Goal: Task Accomplishment & Management: Use online tool/utility

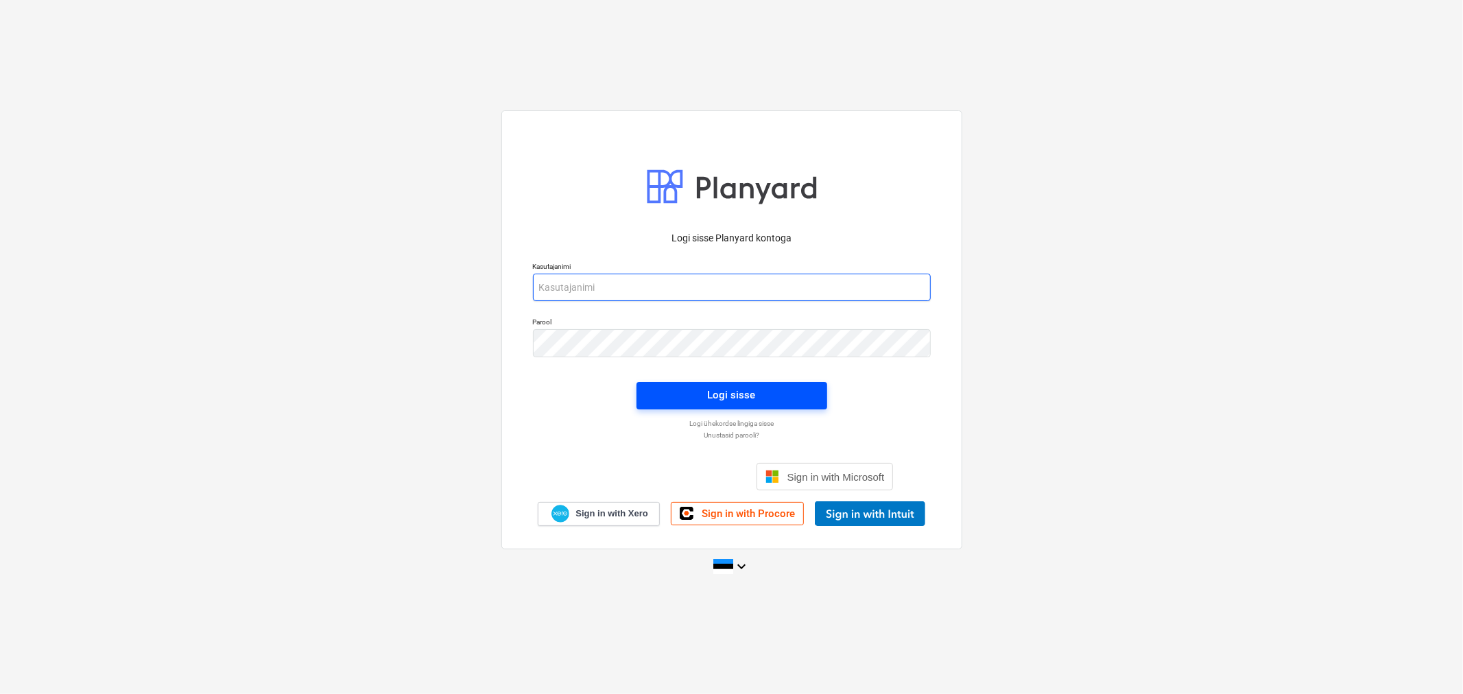
type input "[EMAIL_ADDRESS][DOMAIN_NAME]"
click at [732, 401] on div "Logi sisse" at bounding box center [732, 395] width 48 height 18
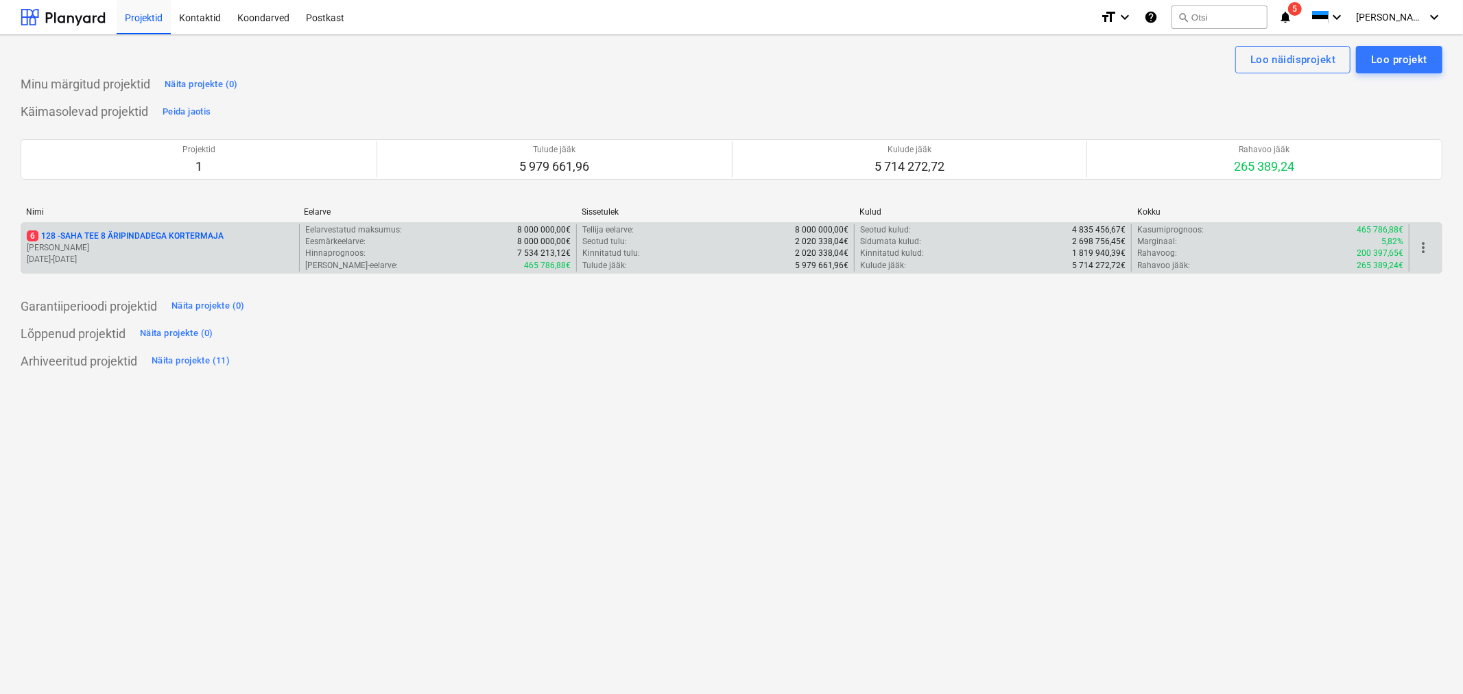
click at [73, 241] on p "6 128 - SAHA TEE 8 ÄRIPINDADEGA KORTERMAJA" at bounding box center [125, 236] width 197 height 12
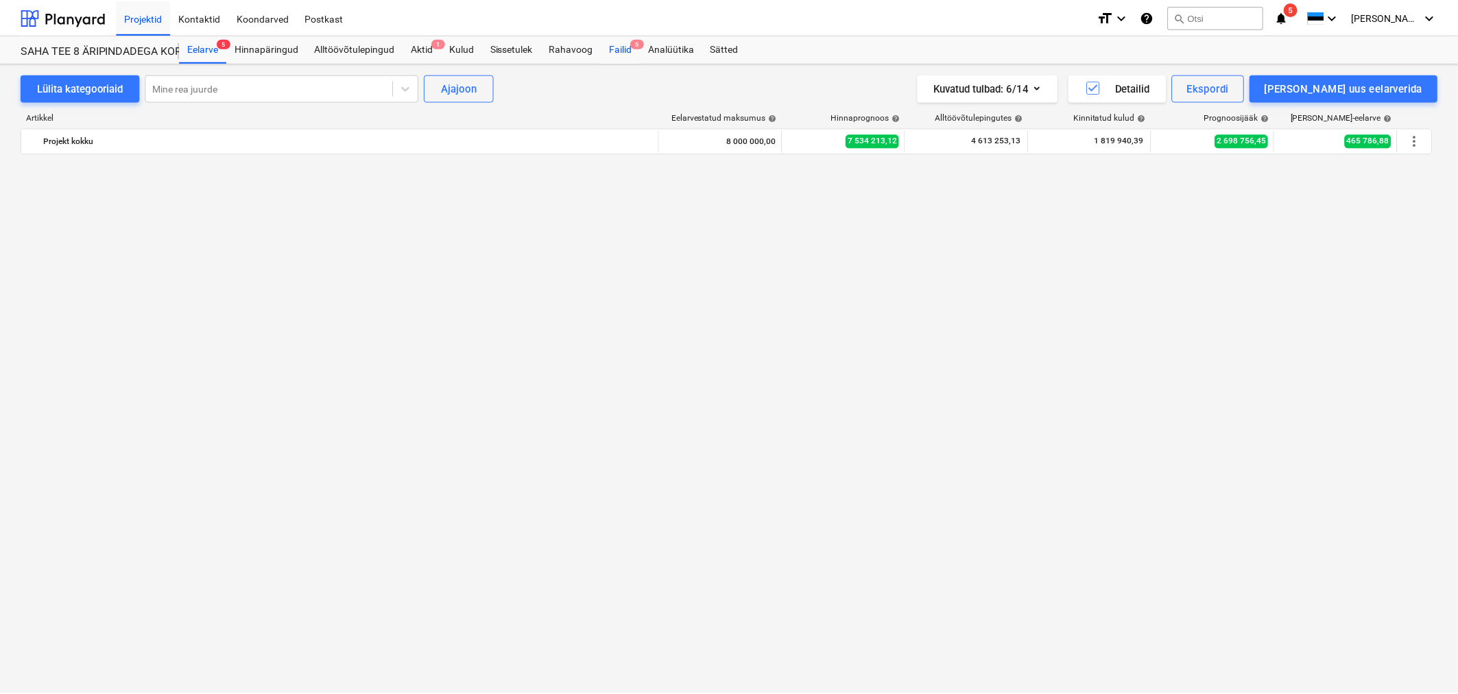
scroll to position [1250, 0]
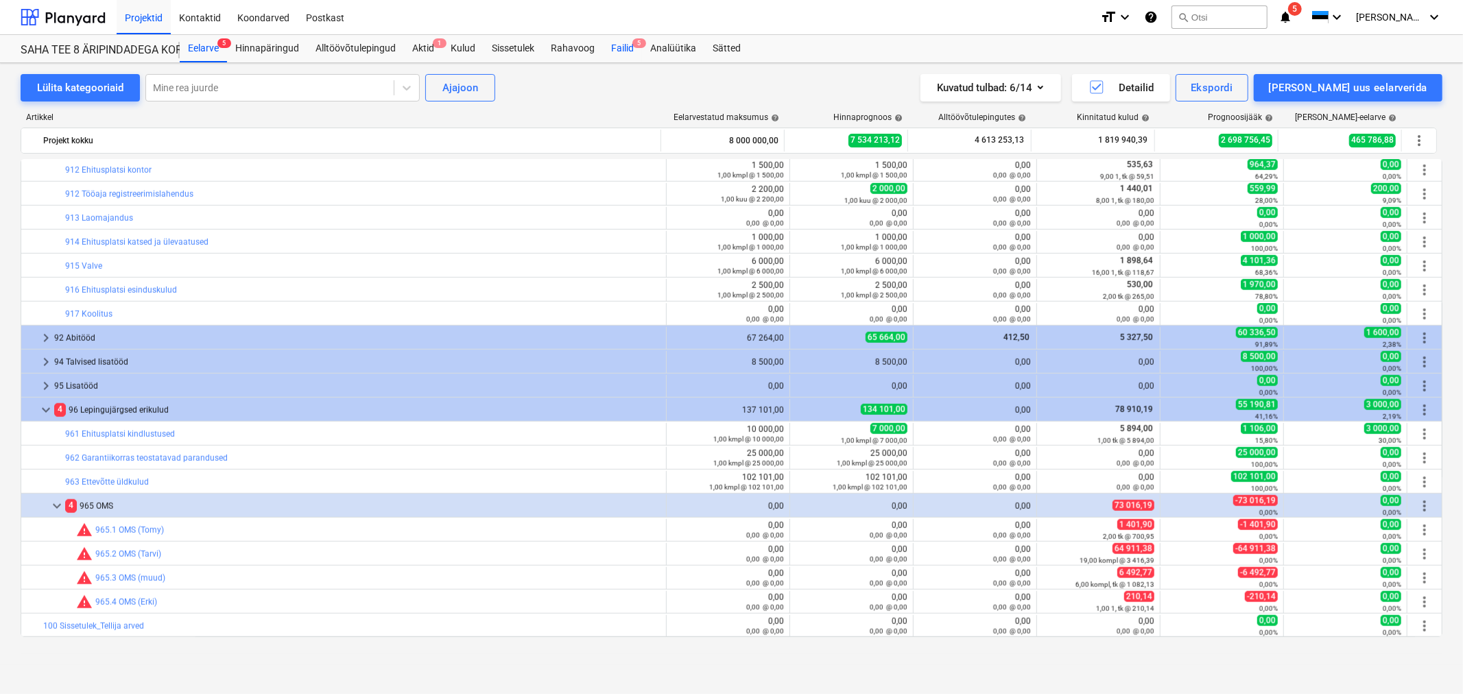
click at [623, 45] on div "Failid 5" at bounding box center [622, 48] width 39 height 27
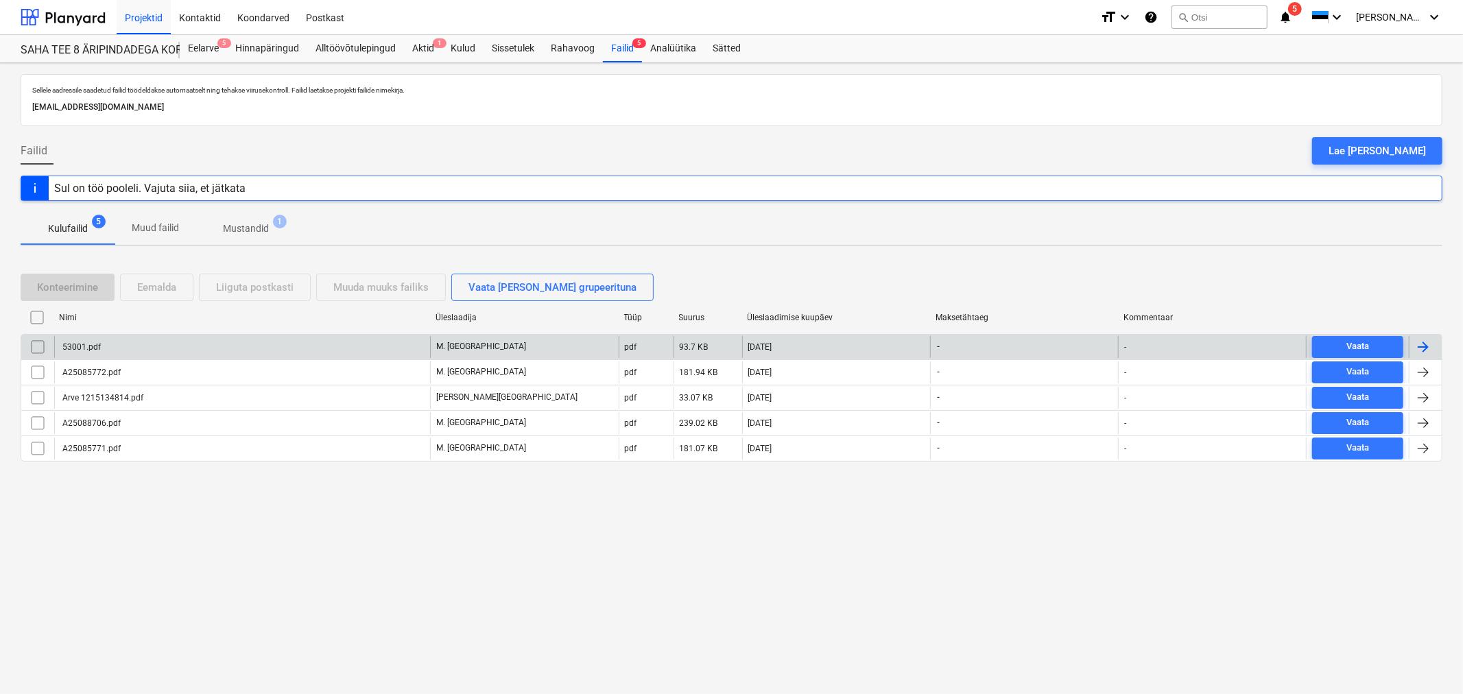
click at [111, 344] on div "53001.pdf" at bounding box center [242, 347] width 376 height 22
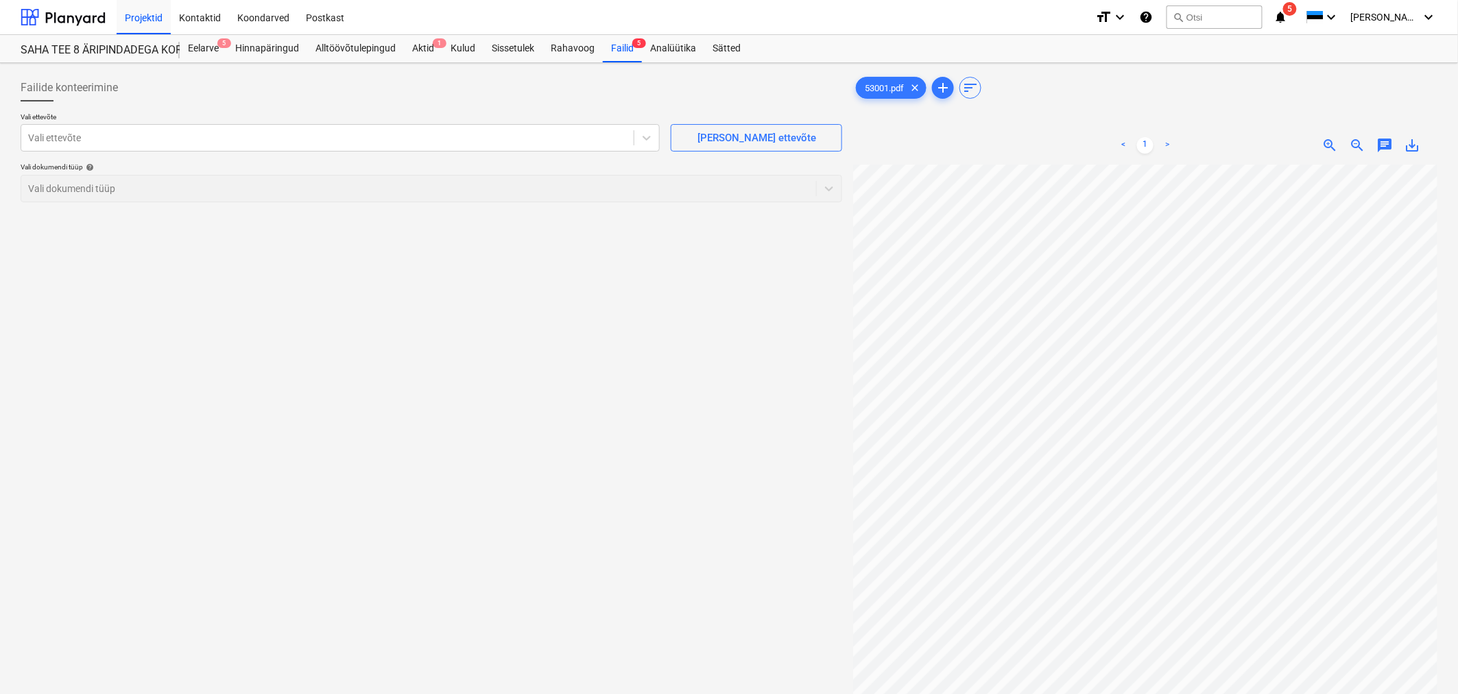
scroll to position [66, 8]
click at [268, 133] on div at bounding box center [327, 138] width 599 height 14
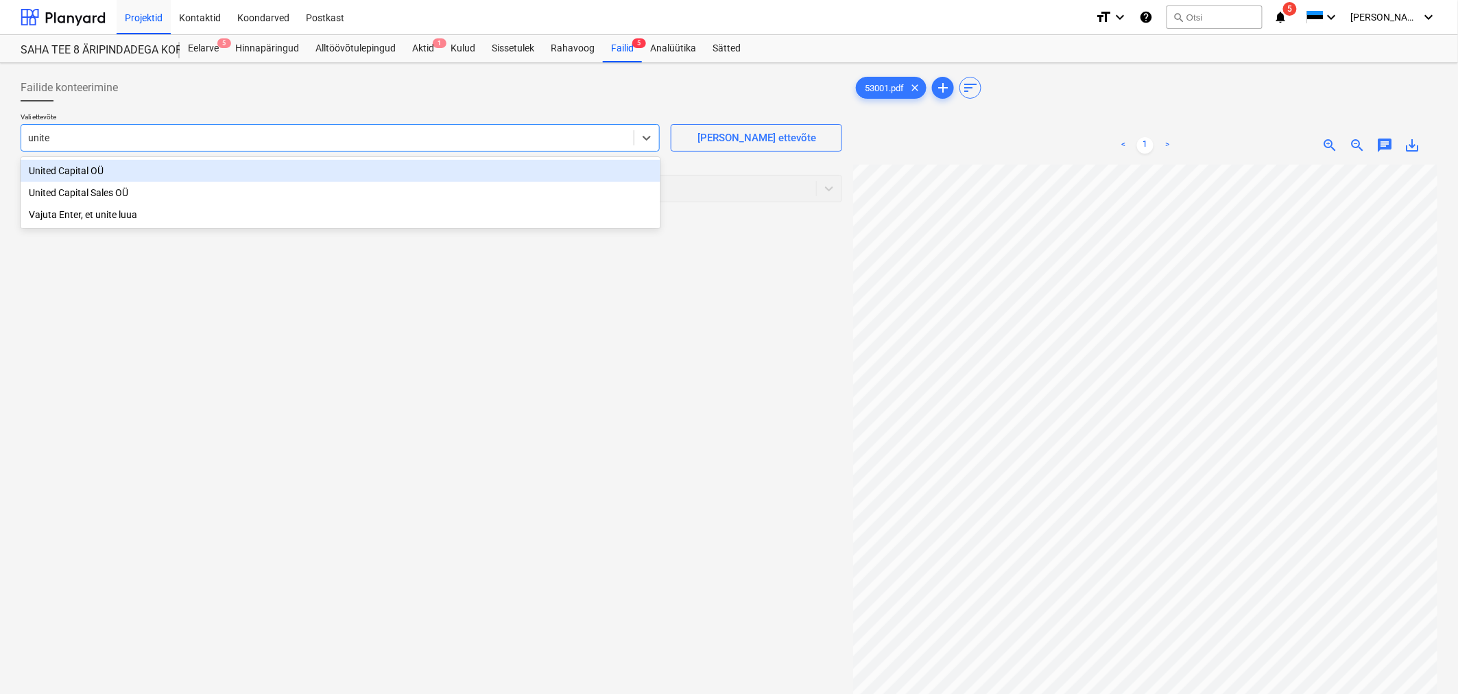
type input "united"
click at [124, 167] on div "United Capital OÜ" at bounding box center [341, 171] width 640 height 22
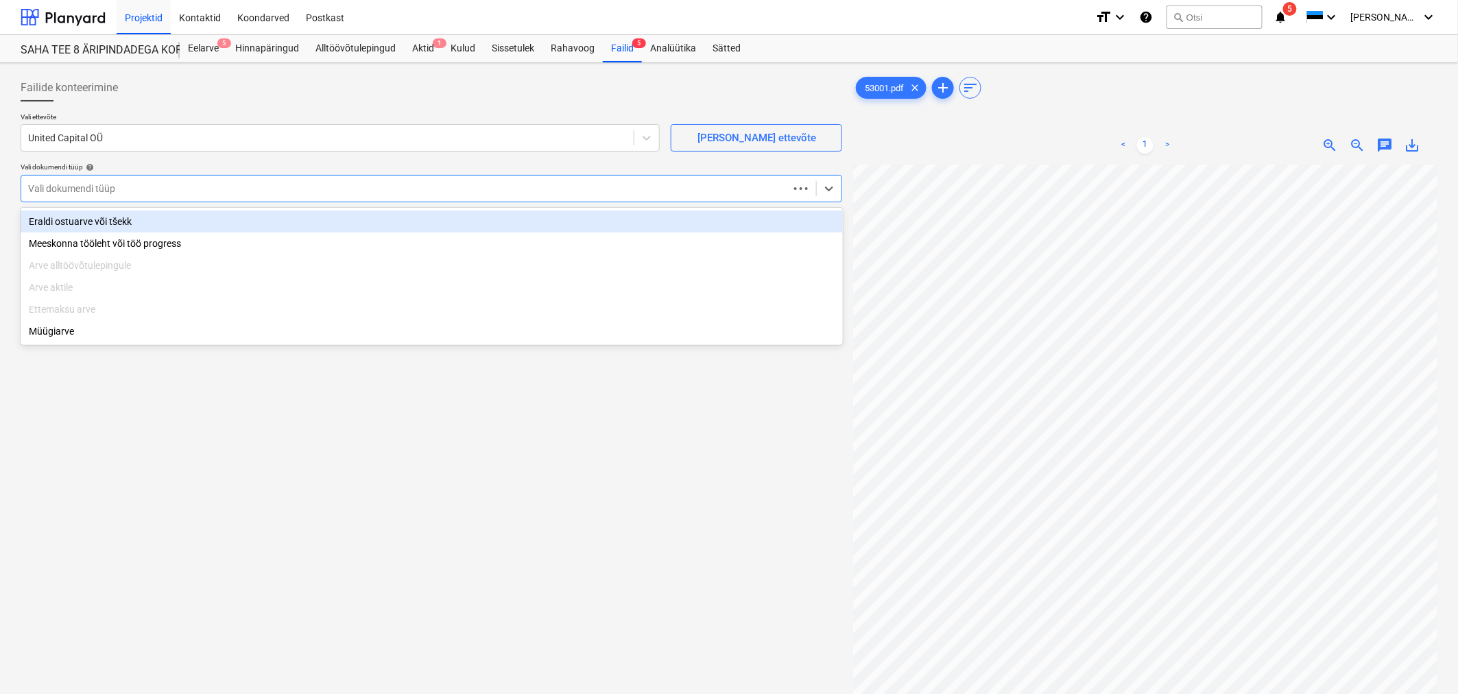
click at [124, 191] on div at bounding box center [405, 189] width 754 height 14
click at [120, 215] on div "Eraldi ostuarve või tšekk" at bounding box center [432, 222] width 822 height 22
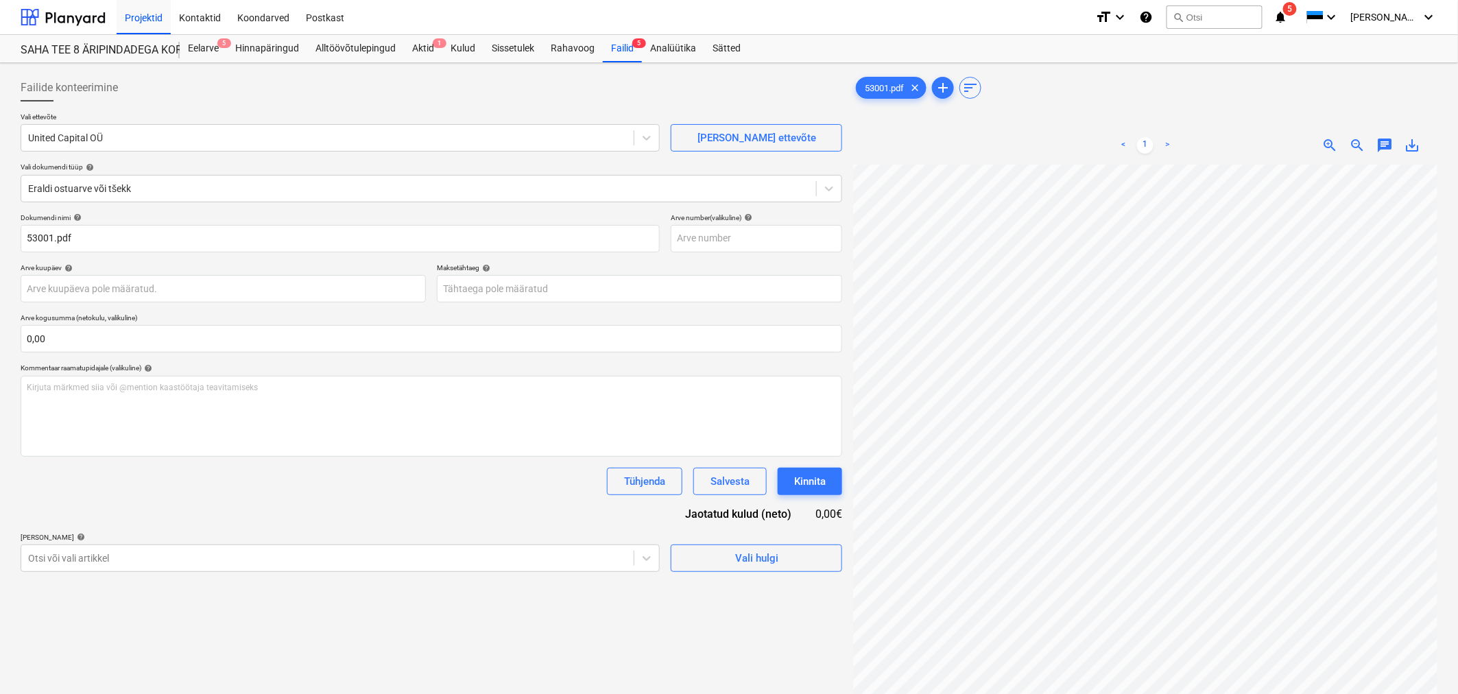
scroll to position [0, 8]
click at [531, 290] on body "Projektid Kontaktid Koondarved Postkast format_size keyboard_arrow_down help se…" at bounding box center [729, 347] width 1458 height 694
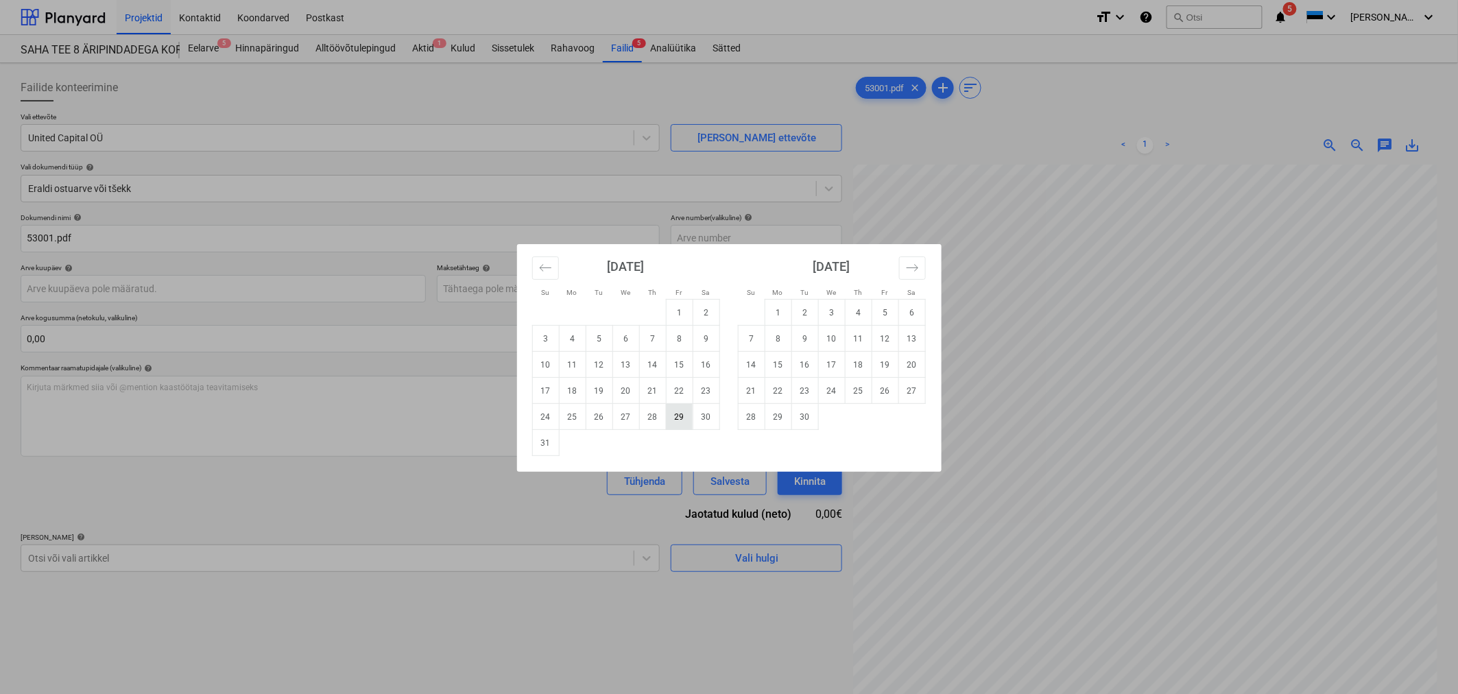
click at [686, 414] on td "29" at bounding box center [679, 417] width 27 height 26
type input "[DATE]"
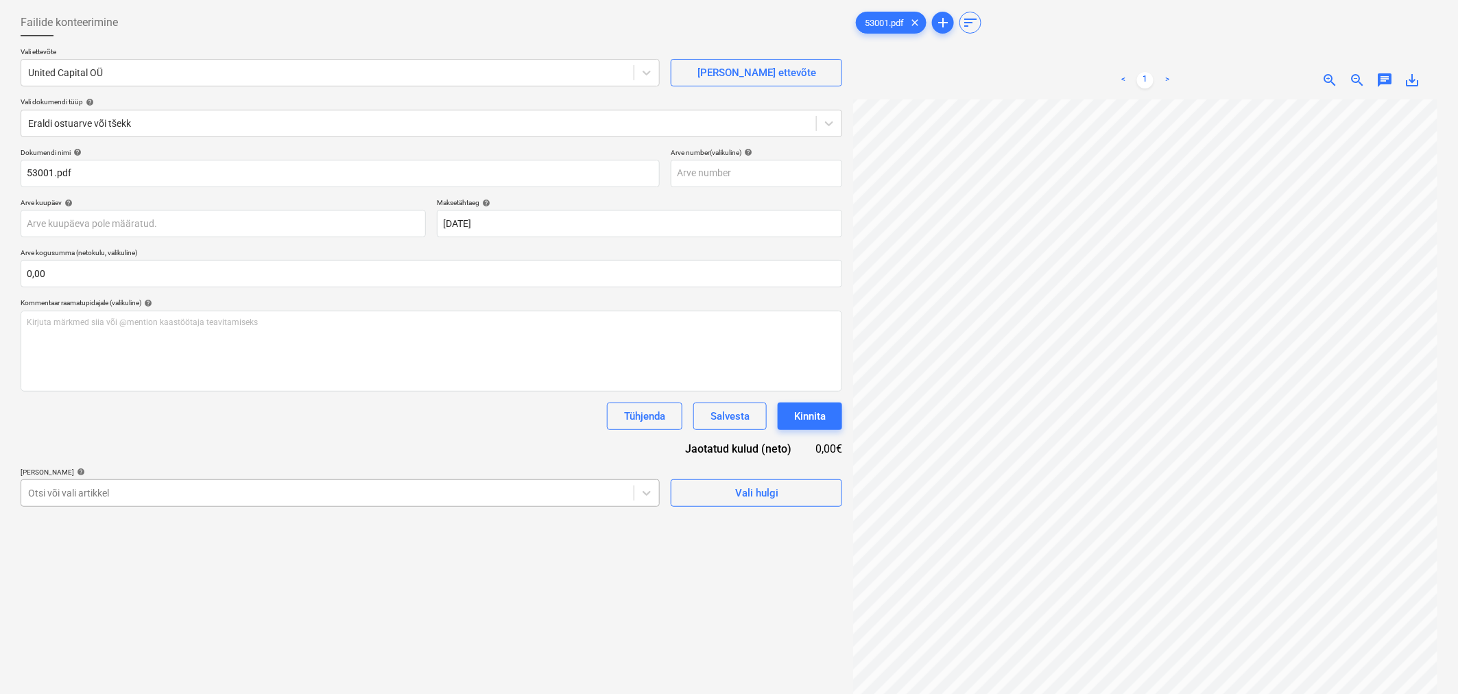
click at [372, 560] on body "Projektid Kontaktid Koondarved Postkast format_size keyboard_arrow_down help se…" at bounding box center [729, 282] width 1458 height 694
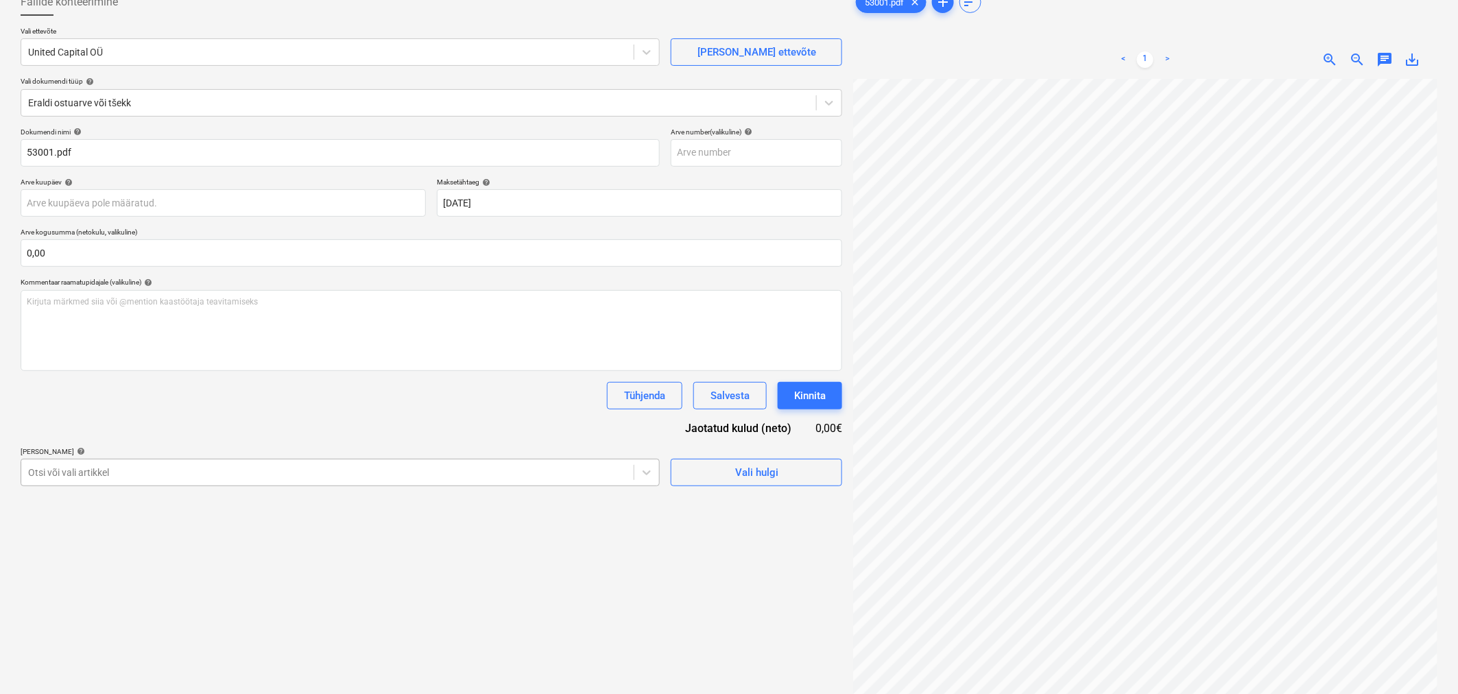
scroll to position [98, 0]
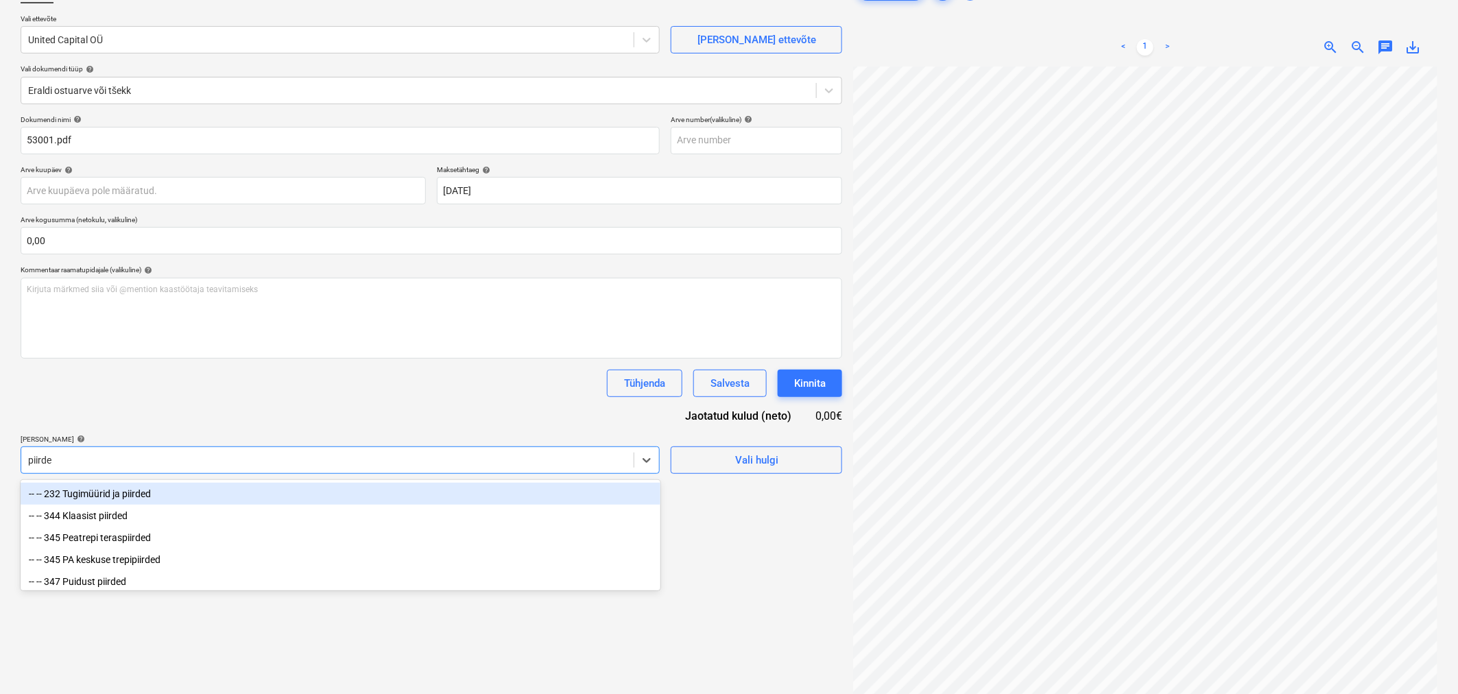
type input "piirded"
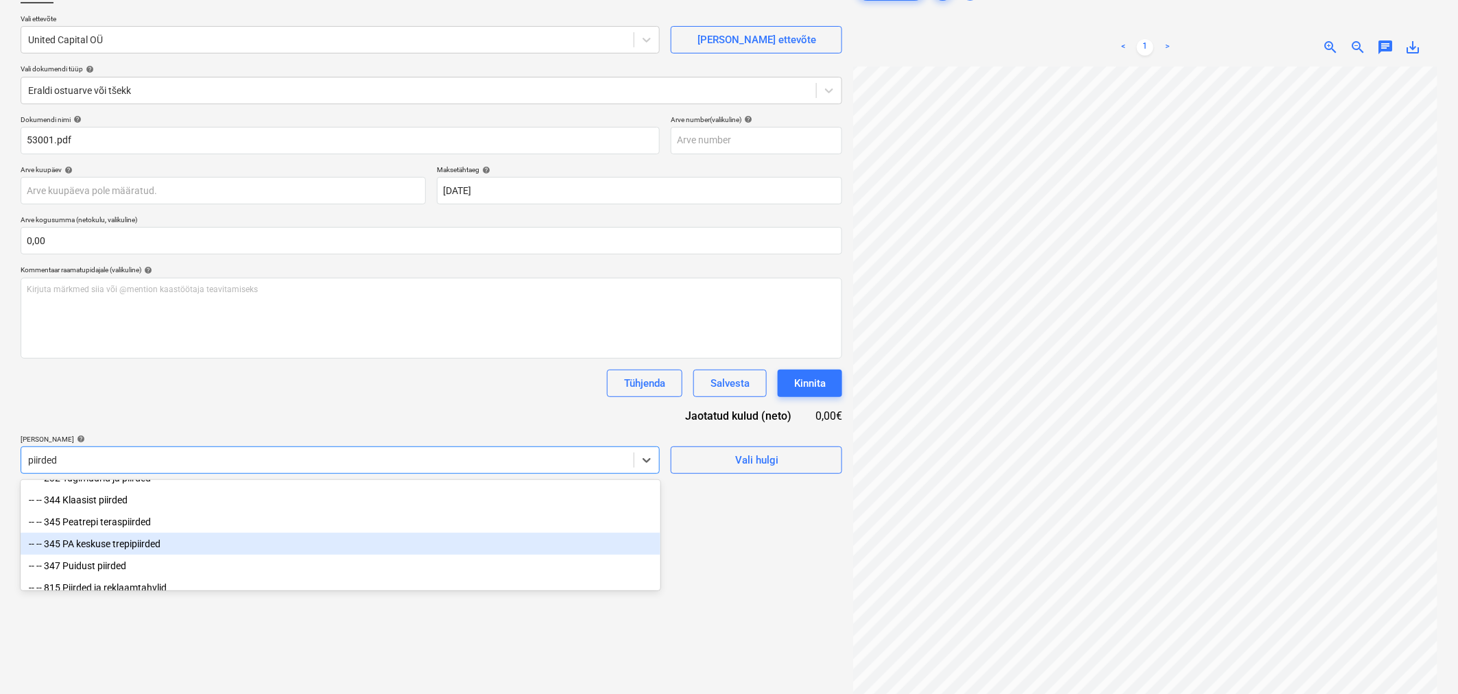
scroll to position [29, 0]
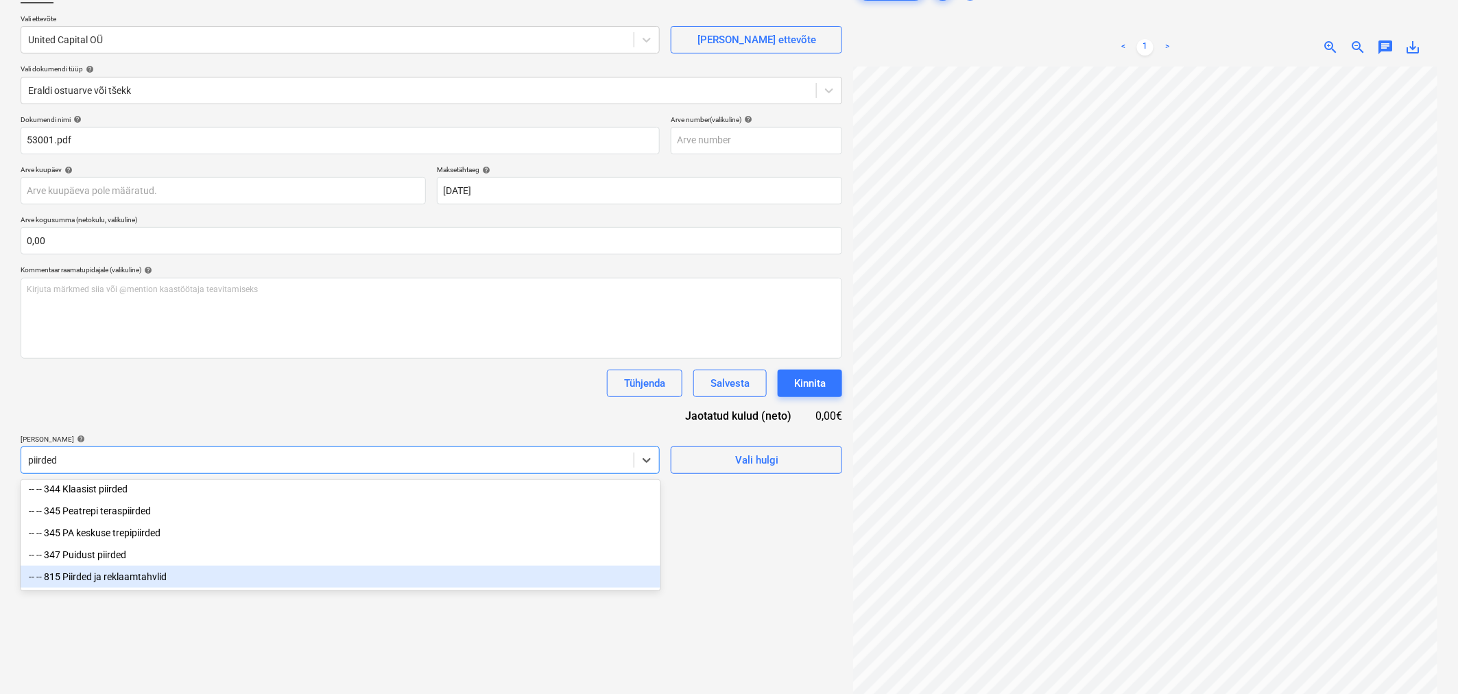
click at [117, 580] on div "-- -- 815 Piirded ja reklaamtahvlid" at bounding box center [341, 577] width 640 height 22
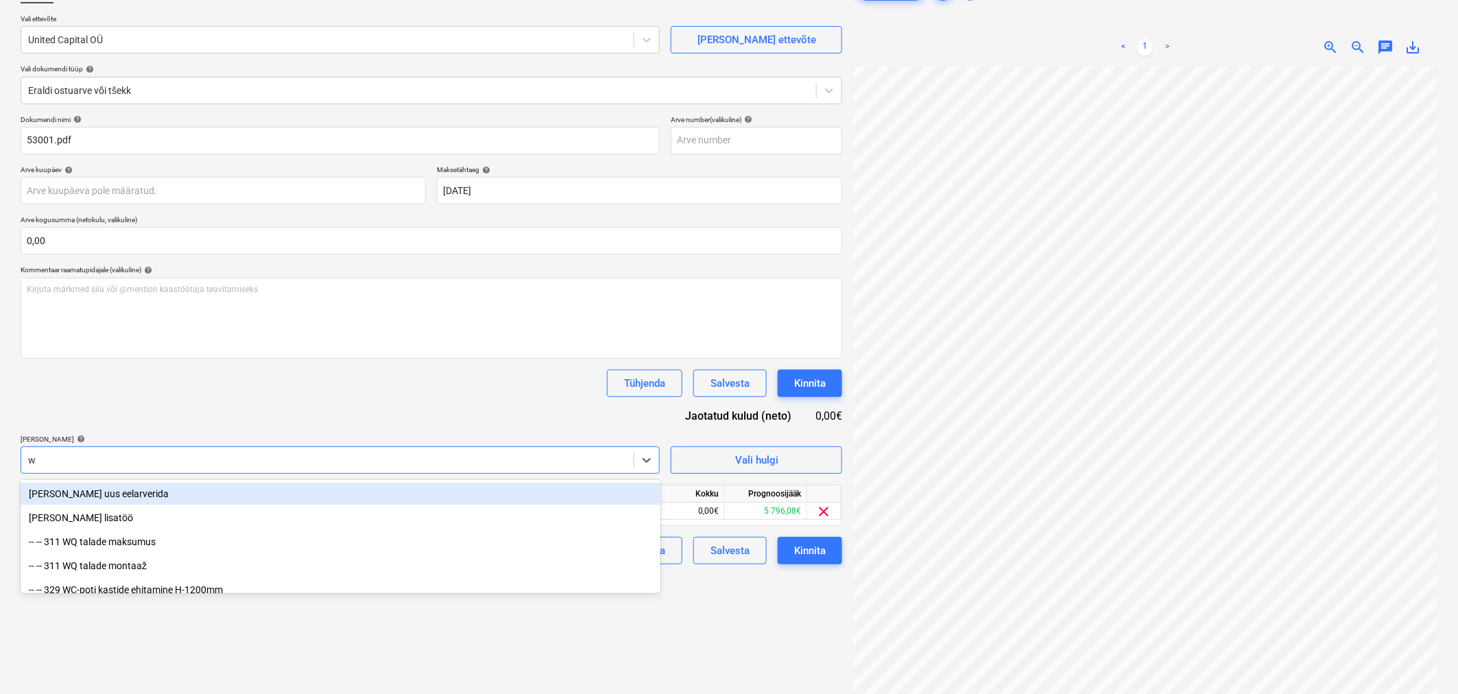
type input "wc"
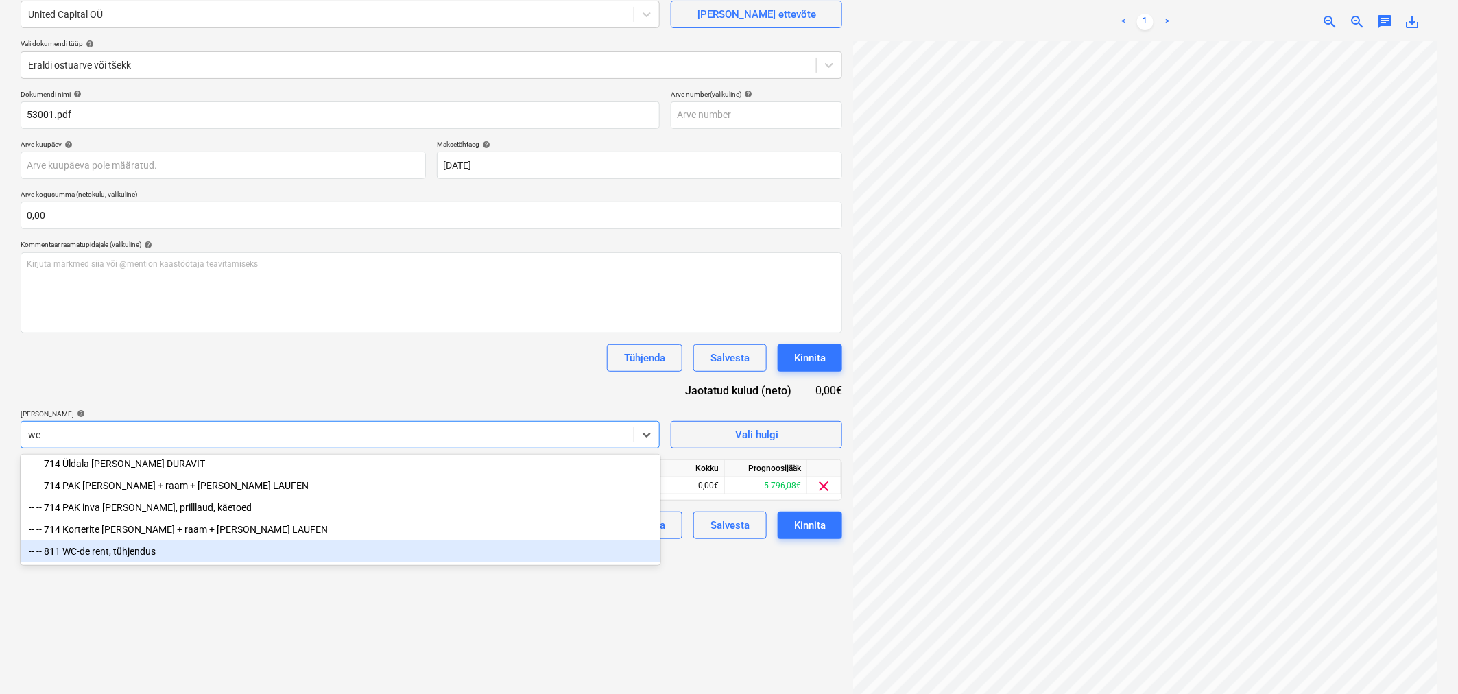
scroll to position [137, 0]
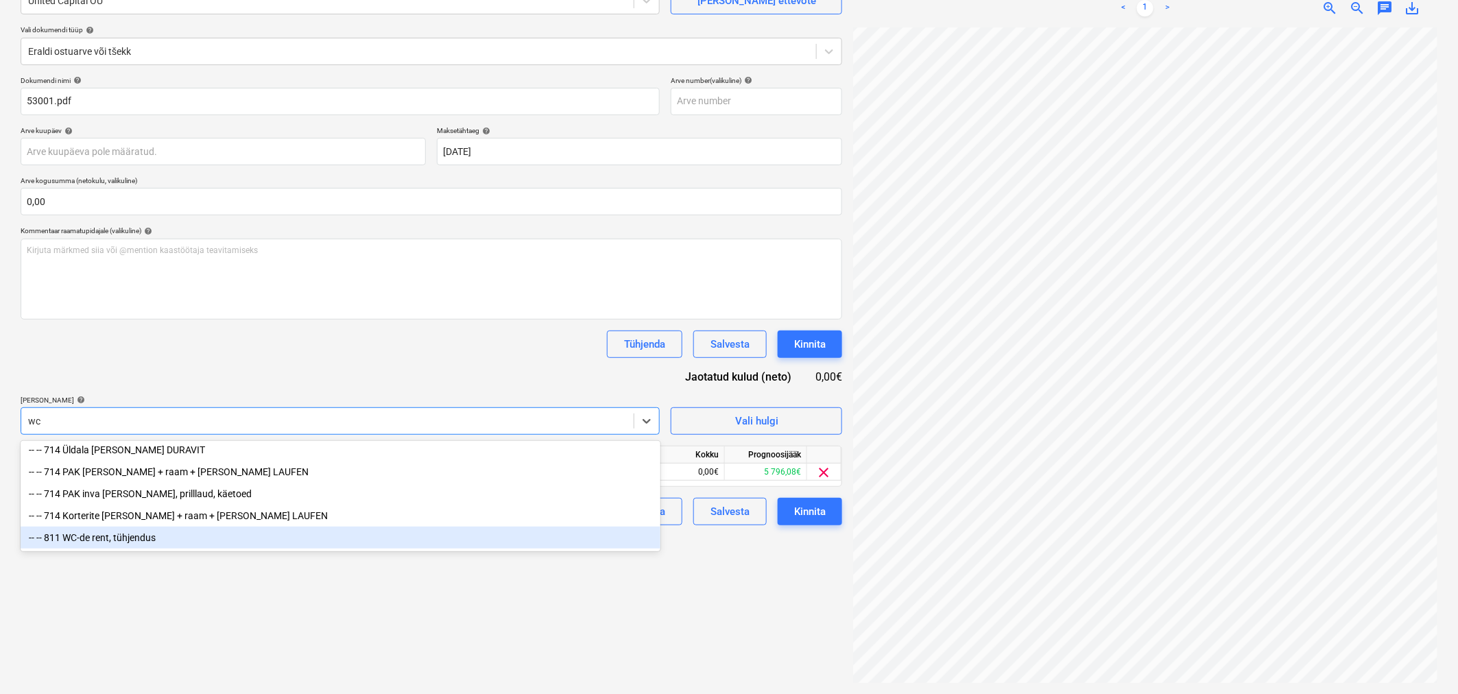
click at [134, 544] on div "-- -- 811 WC-de rent, tühjendus" at bounding box center [341, 538] width 640 height 22
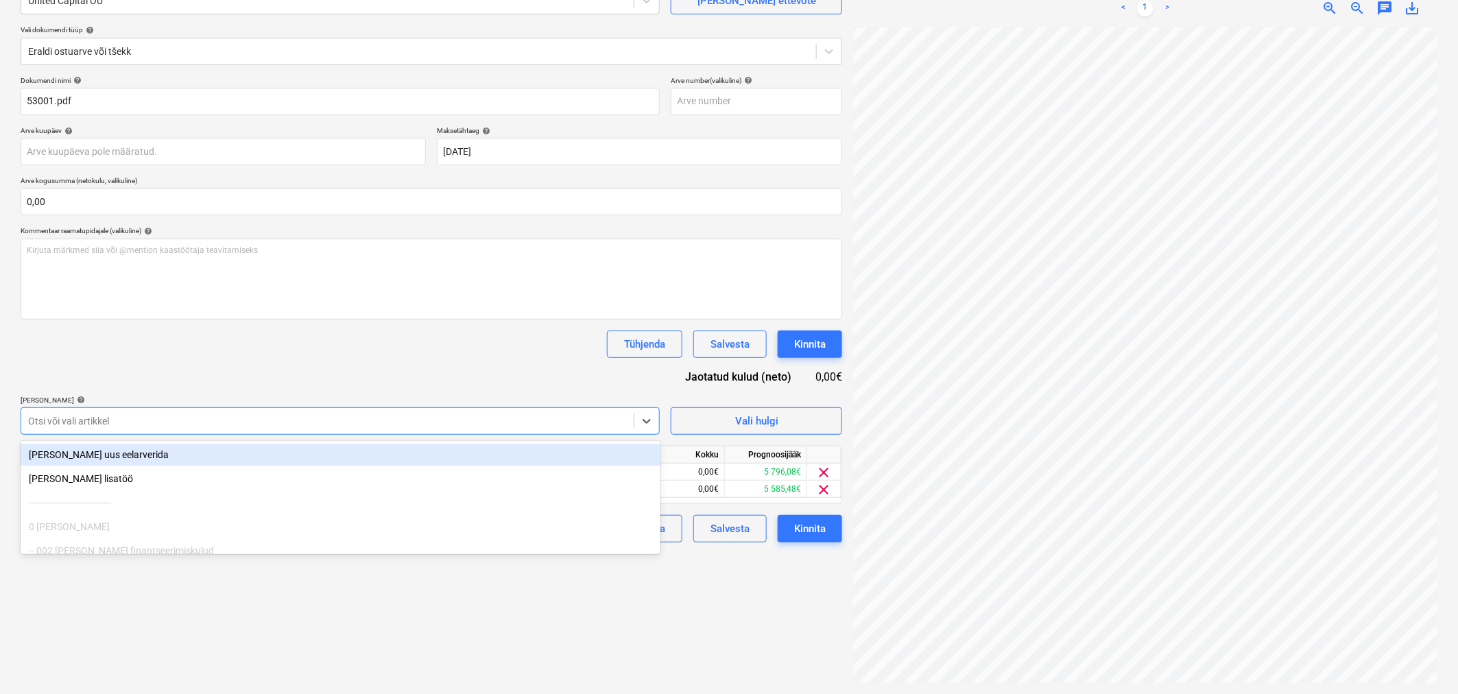
click at [240, 358] on div "Dokumendi nimi help 53001.pdf Arve number (valikuline) help Arve kuupäev help P…" at bounding box center [432, 309] width 822 height 466
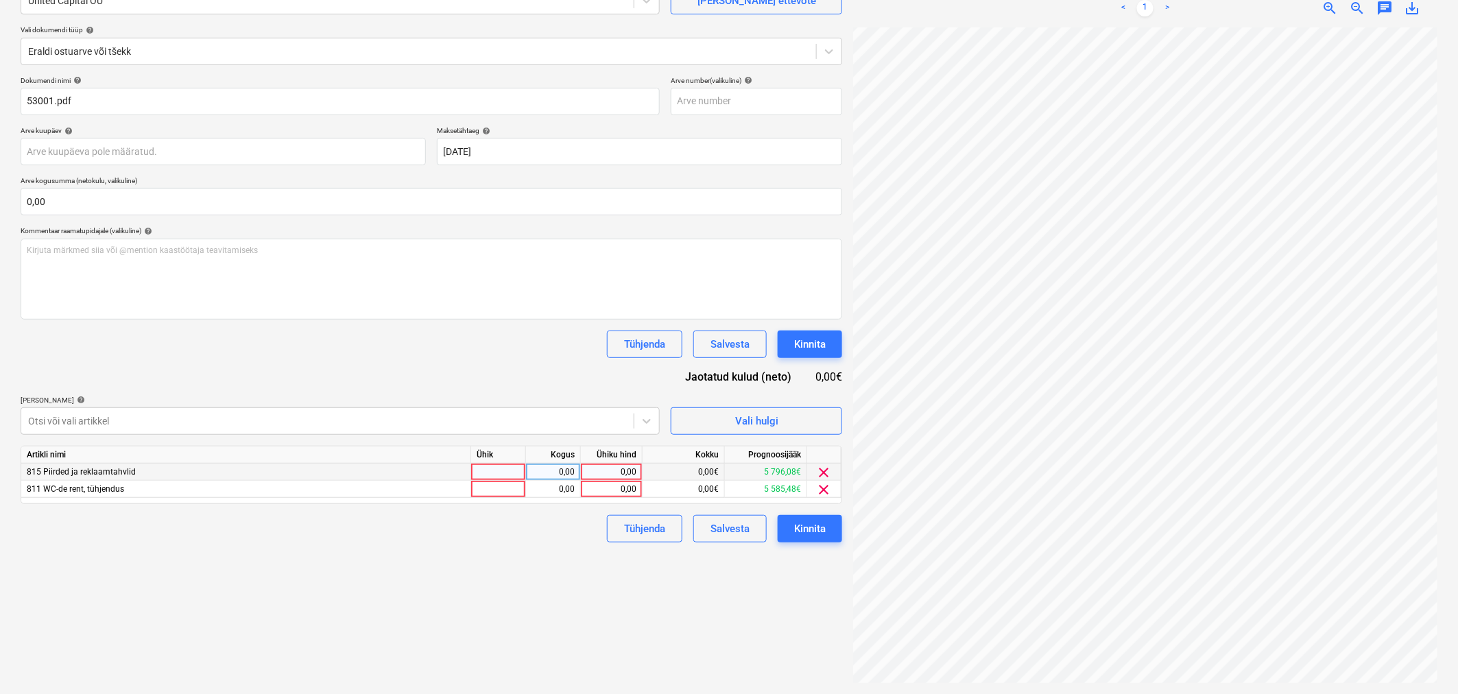
click at [614, 473] on div "0,00" at bounding box center [611, 472] width 50 height 17
click at [462, 422] on div at bounding box center [327, 421] width 599 height 14
click at [457, 428] on div at bounding box center [327, 421] width 599 height 14
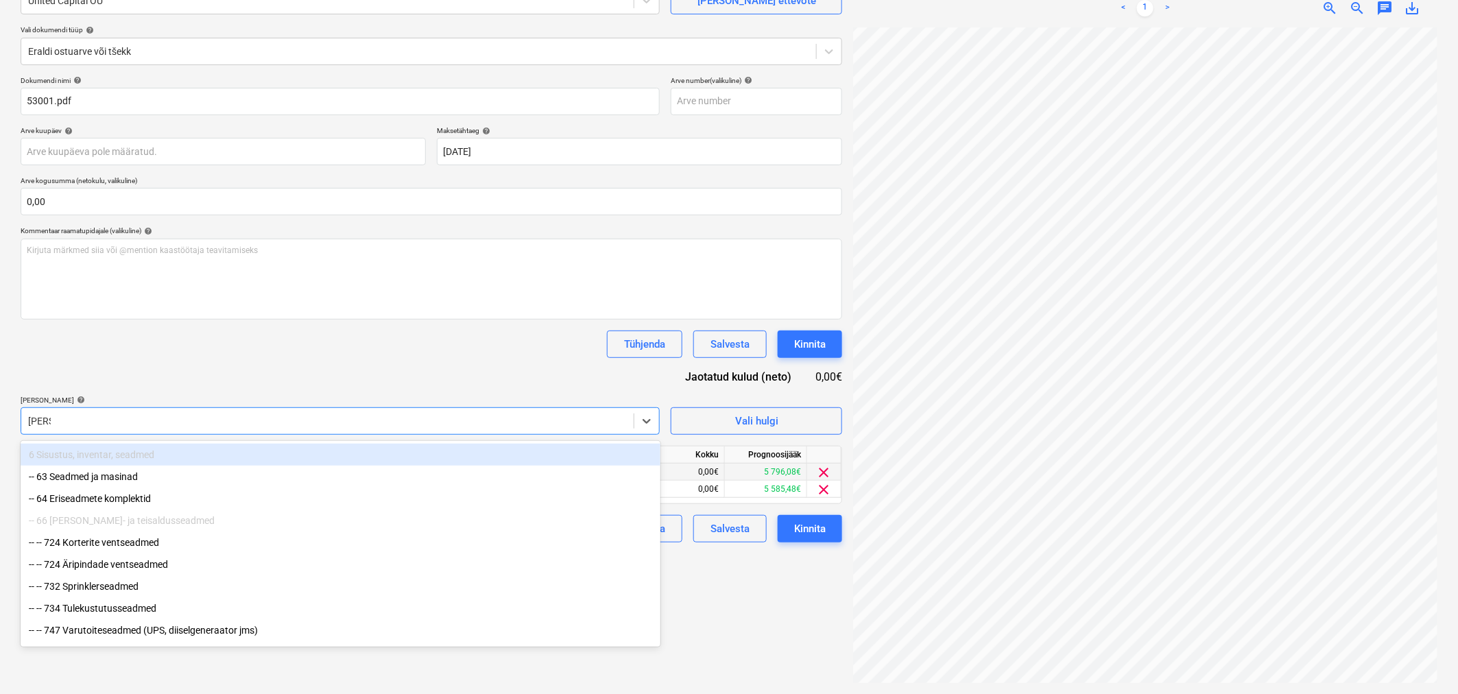
type input "seadm"
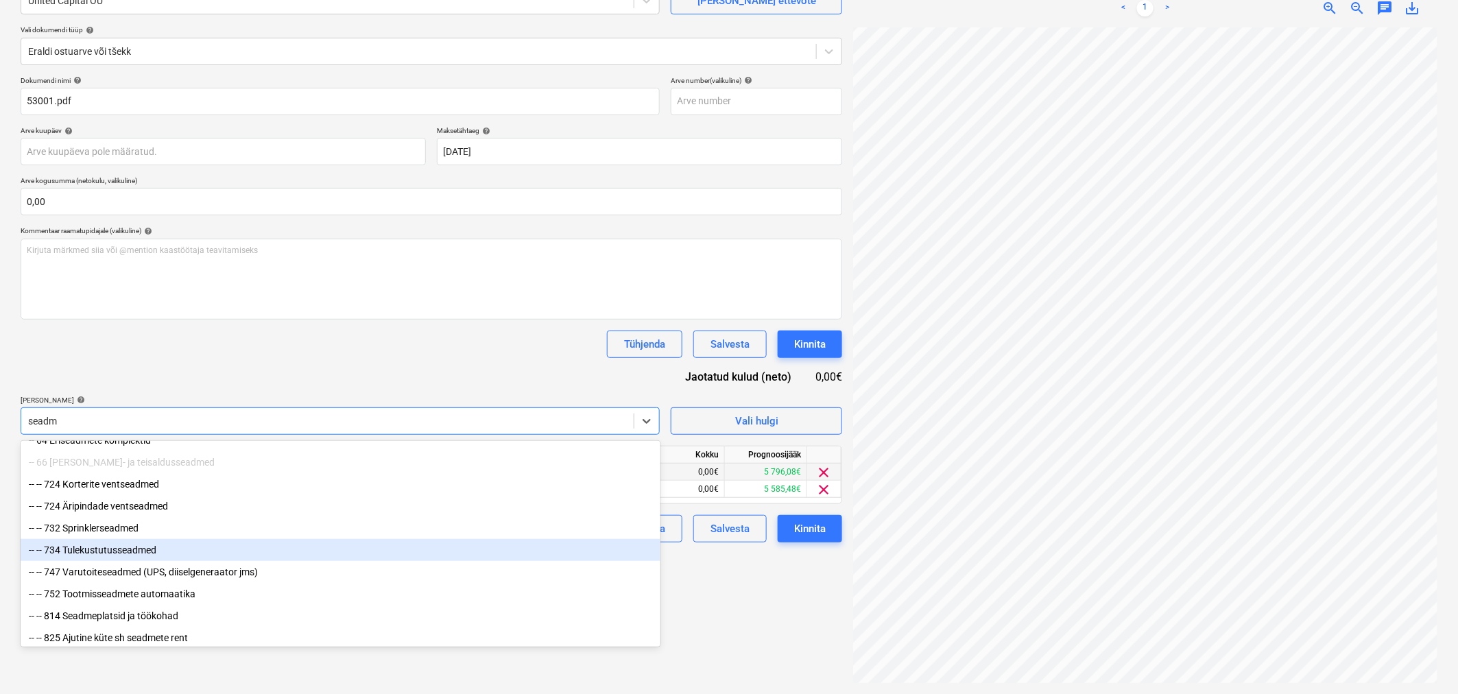
scroll to position [112, 0]
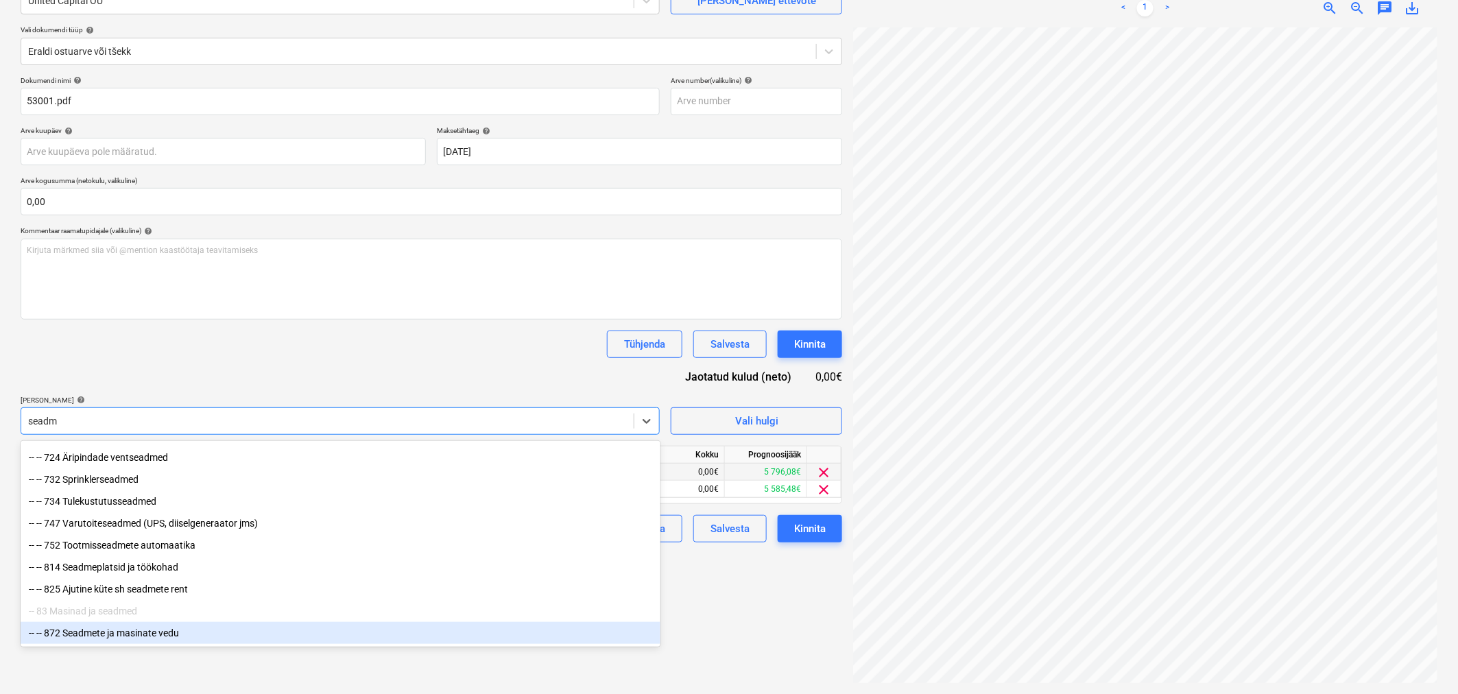
click at [84, 629] on div "-- -- 872 Seadmete ja masinate vedu" at bounding box center [341, 633] width 640 height 22
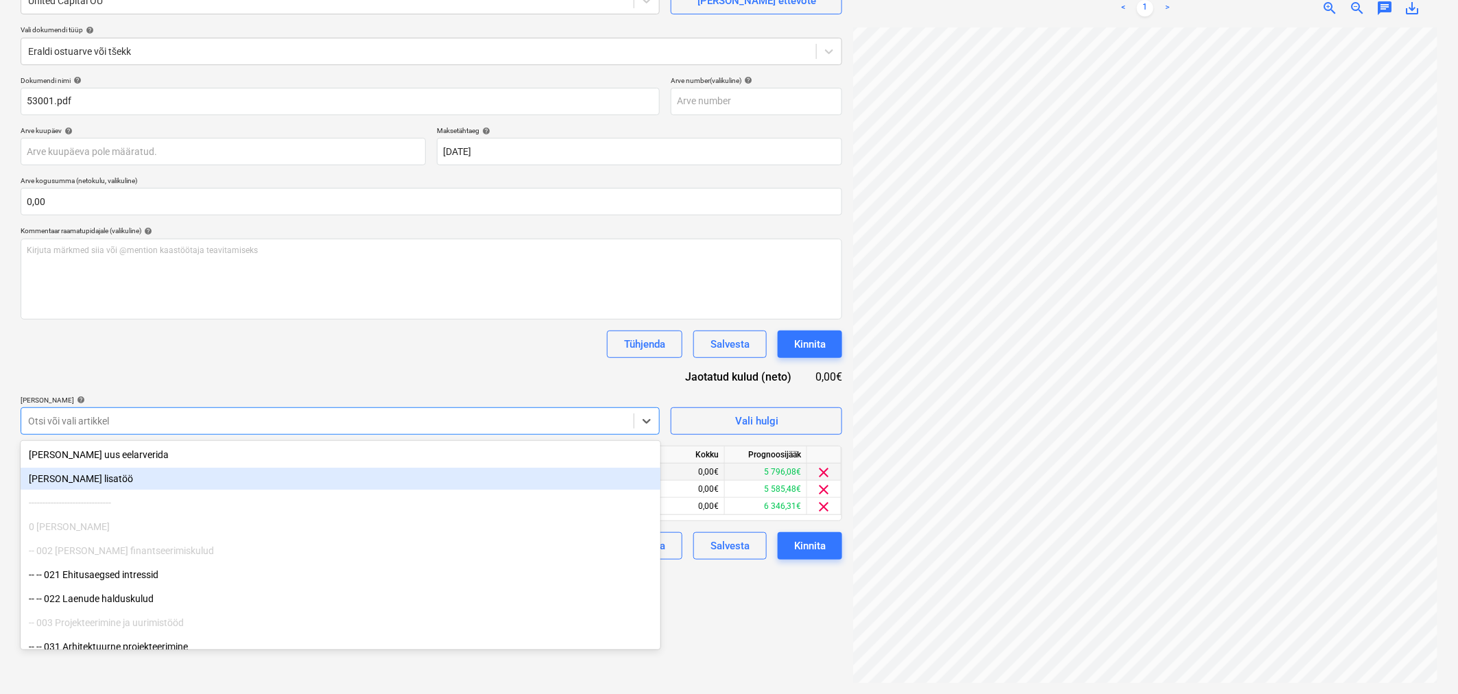
click at [214, 348] on div "Tühjenda Salvesta Kinnita" at bounding box center [432, 344] width 822 height 27
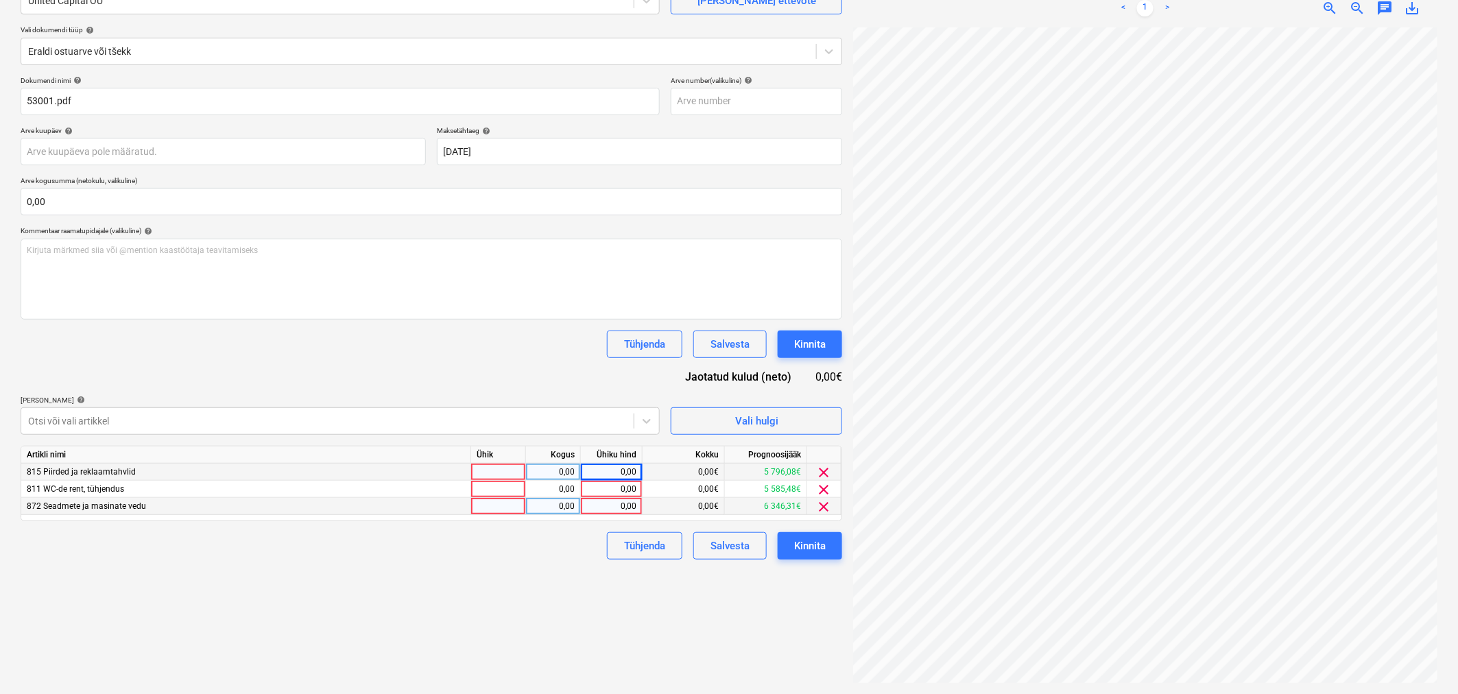
click at [606, 508] on div "0,00" at bounding box center [611, 506] width 50 height 17
type input "45"
click at [607, 490] on div "0,00" at bounding box center [611, 489] width 50 height 17
type input "75"
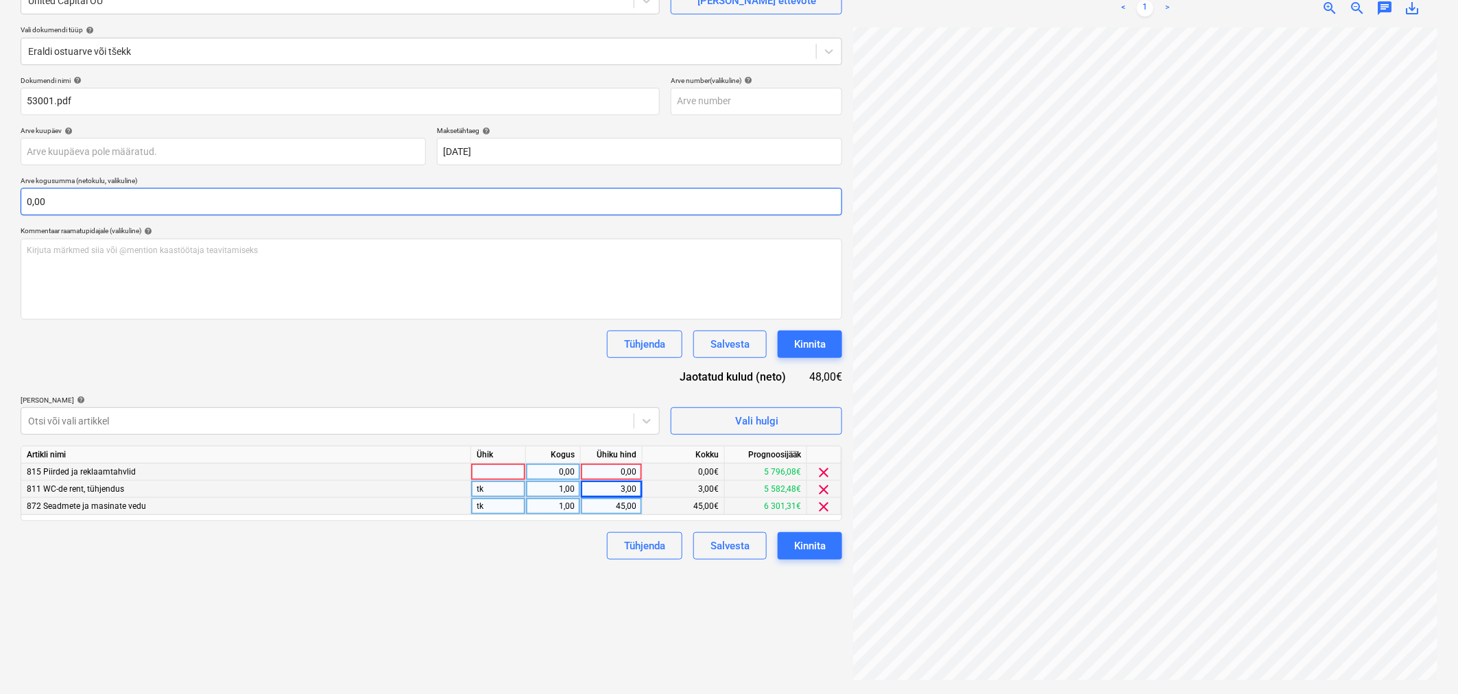
click at [134, 196] on input "0,00" at bounding box center [432, 201] width 822 height 27
type input "195,45"
click at [101, 199] on input "text" at bounding box center [432, 201] width 822 height 27
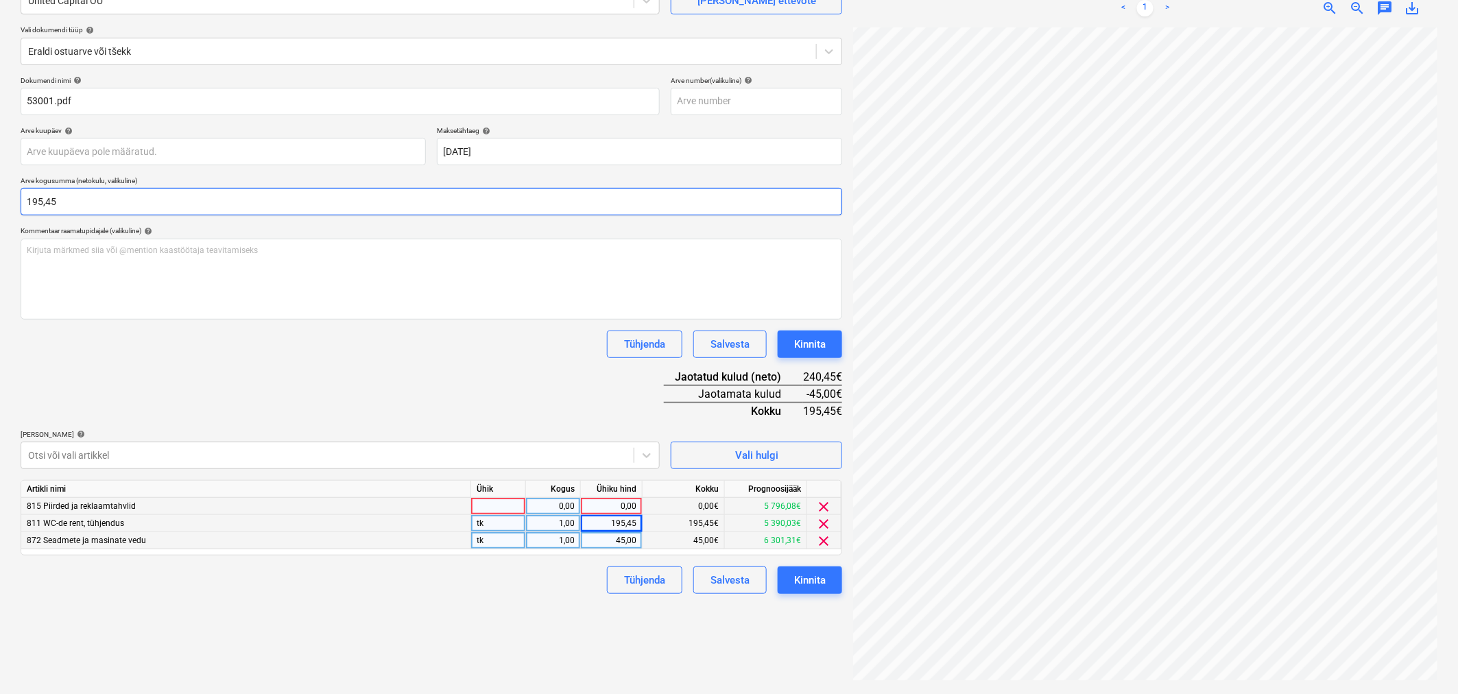
type input "195,45"
click at [615, 523] on div "195,45" at bounding box center [611, 523] width 50 height 17
click at [615, 523] on input "195,45" at bounding box center [611, 523] width 61 height 16
type input "75"
click at [485, 379] on div "Dokumendi nimi help 53001.pdf Arve number (valikuline) help Arve kuupäev help P…" at bounding box center [432, 335] width 822 height 518
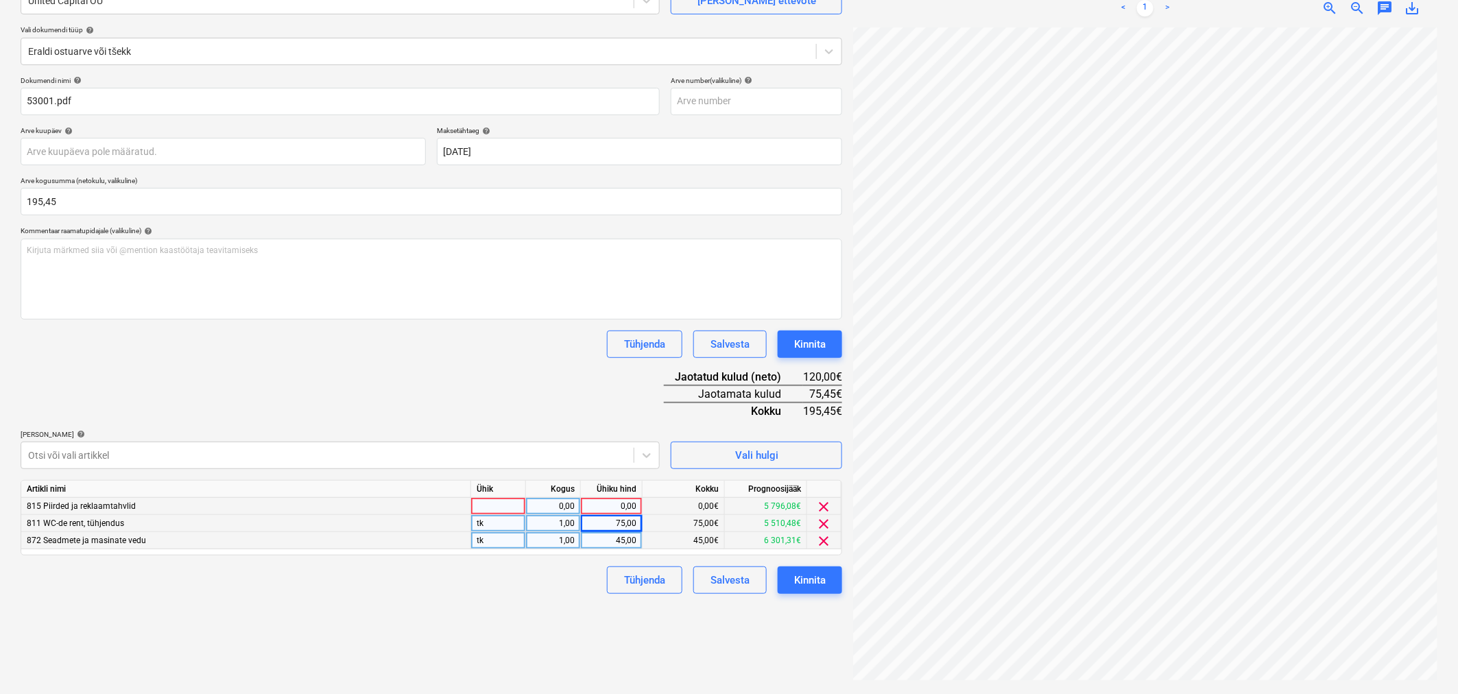
click at [612, 510] on div "0,00" at bounding box center [611, 506] width 50 height 17
type input "75,45"
click at [581, 394] on div "Dokumendi nimi help 53001.pdf Arve number (valikuline) help Arve kuupäev help P…" at bounding box center [432, 335] width 822 height 518
click at [805, 583] on div "Kinnita" at bounding box center [810, 580] width 32 height 18
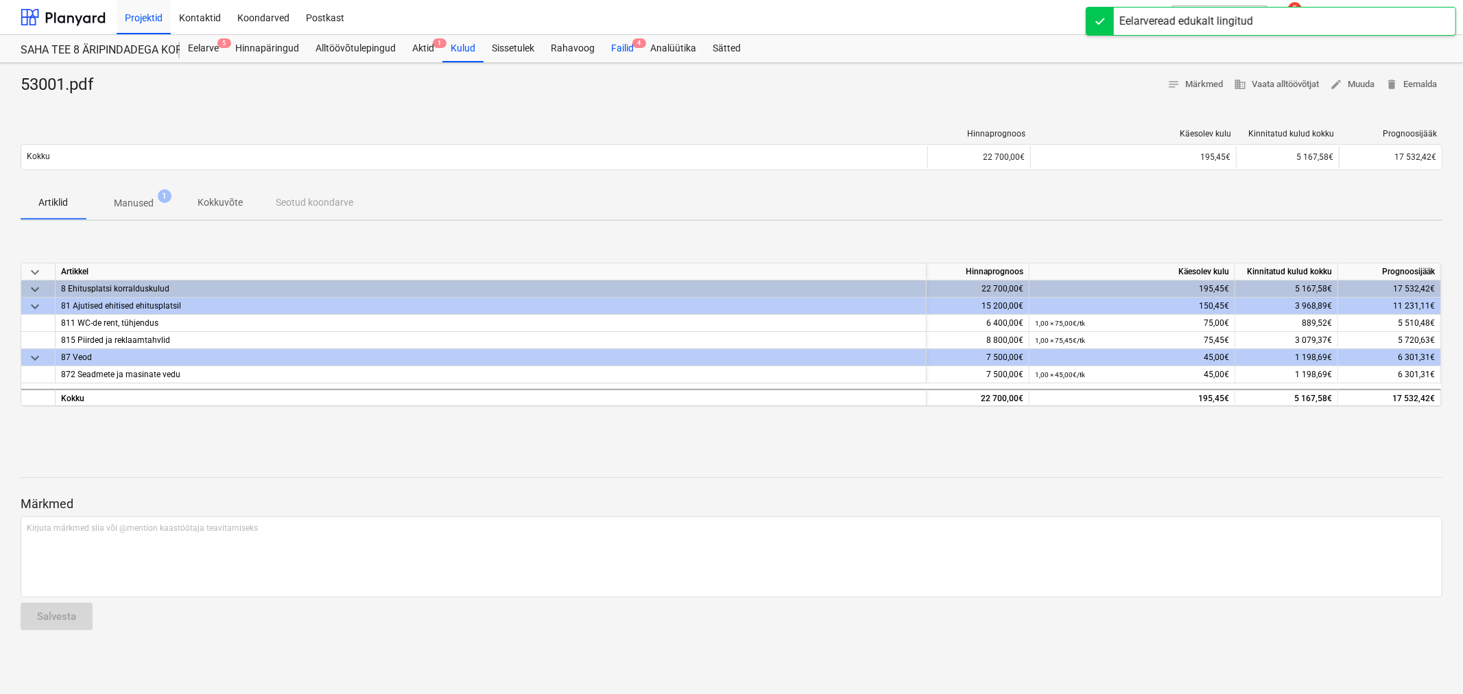
click at [639, 50] on div "Failid 4" at bounding box center [622, 48] width 39 height 27
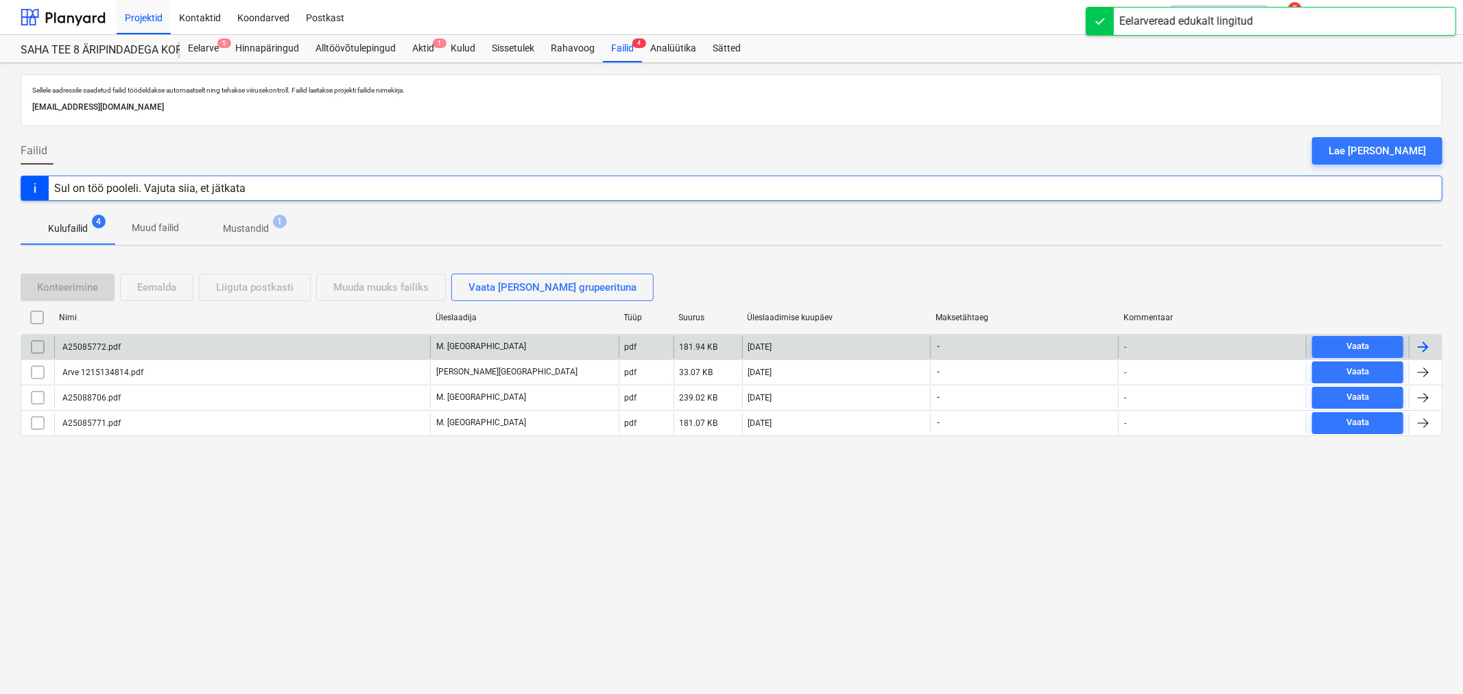
click at [112, 344] on div "A25085772.pdf" at bounding box center [90, 347] width 60 height 10
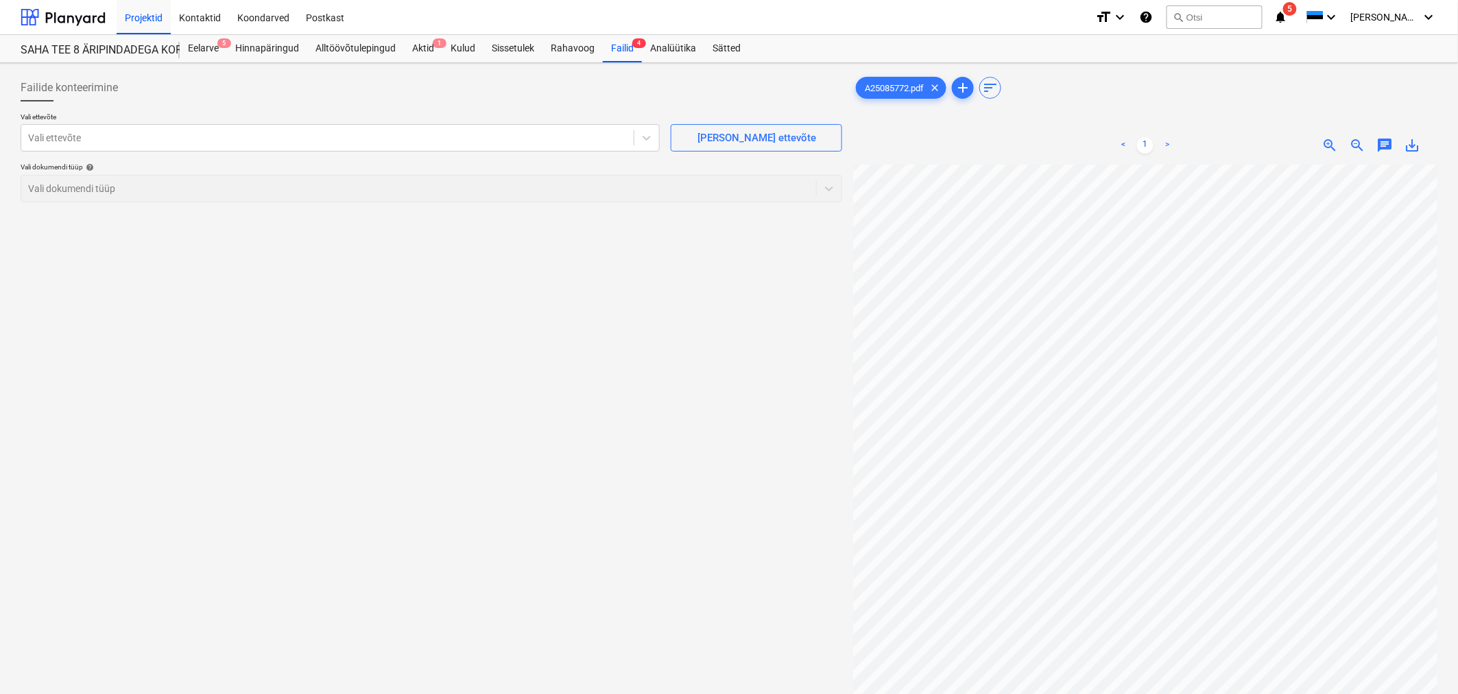
scroll to position [152, 0]
click at [420, 134] on div at bounding box center [327, 138] width 599 height 14
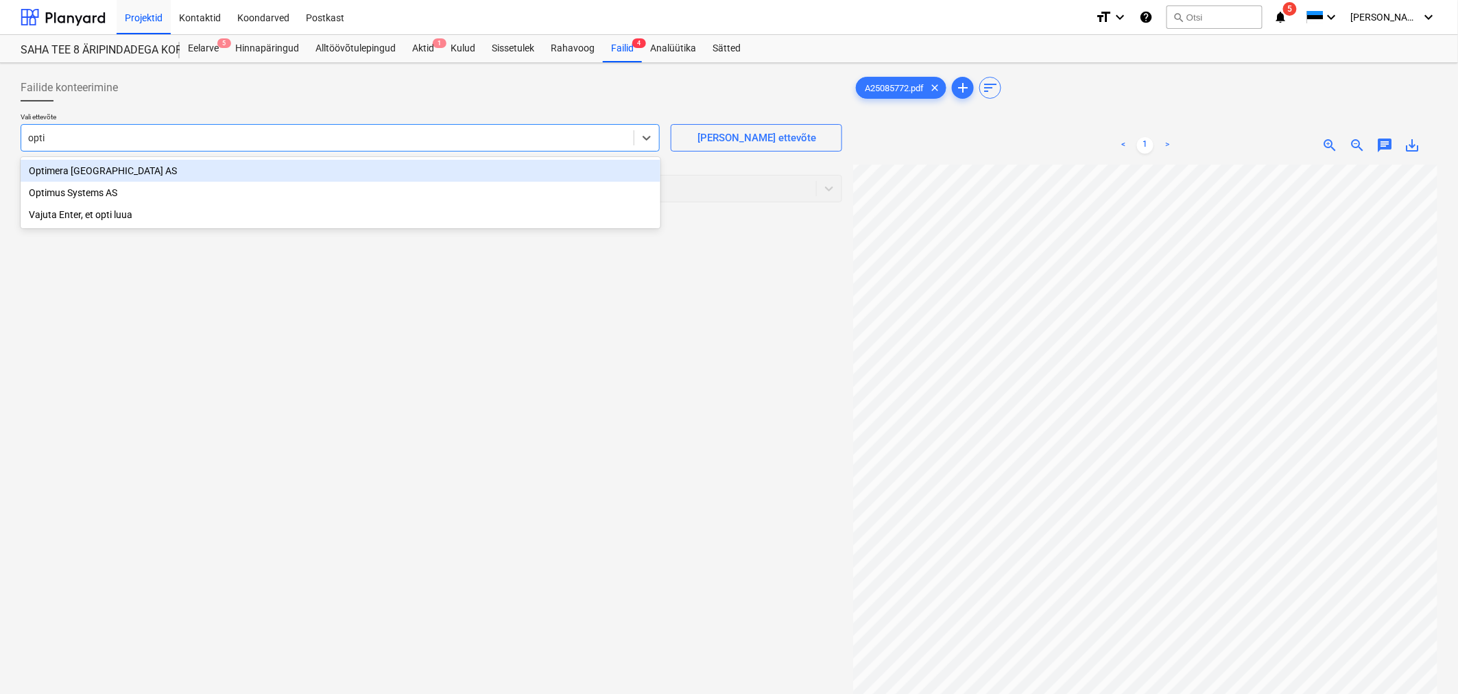
type input "optim"
click at [161, 173] on div "Optimera [GEOGRAPHIC_DATA] AS" at bounding box center [341, 171] width 640 height 22
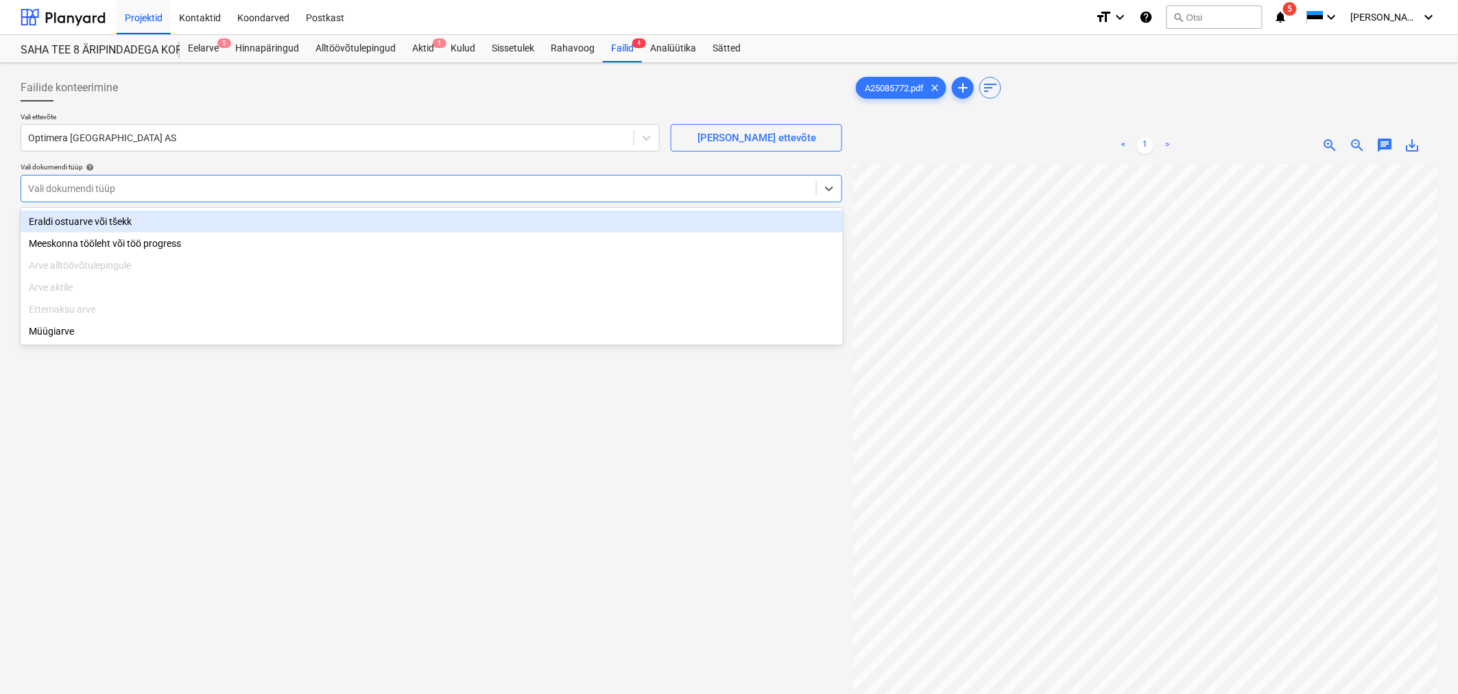
click at [155, 190] on div at bounding box center [418, 189] width 781 height 14
click at [144, 223] on div "Eraldi ostuarve või tšekk" at bounding box center [432, 222] width 822 height 22
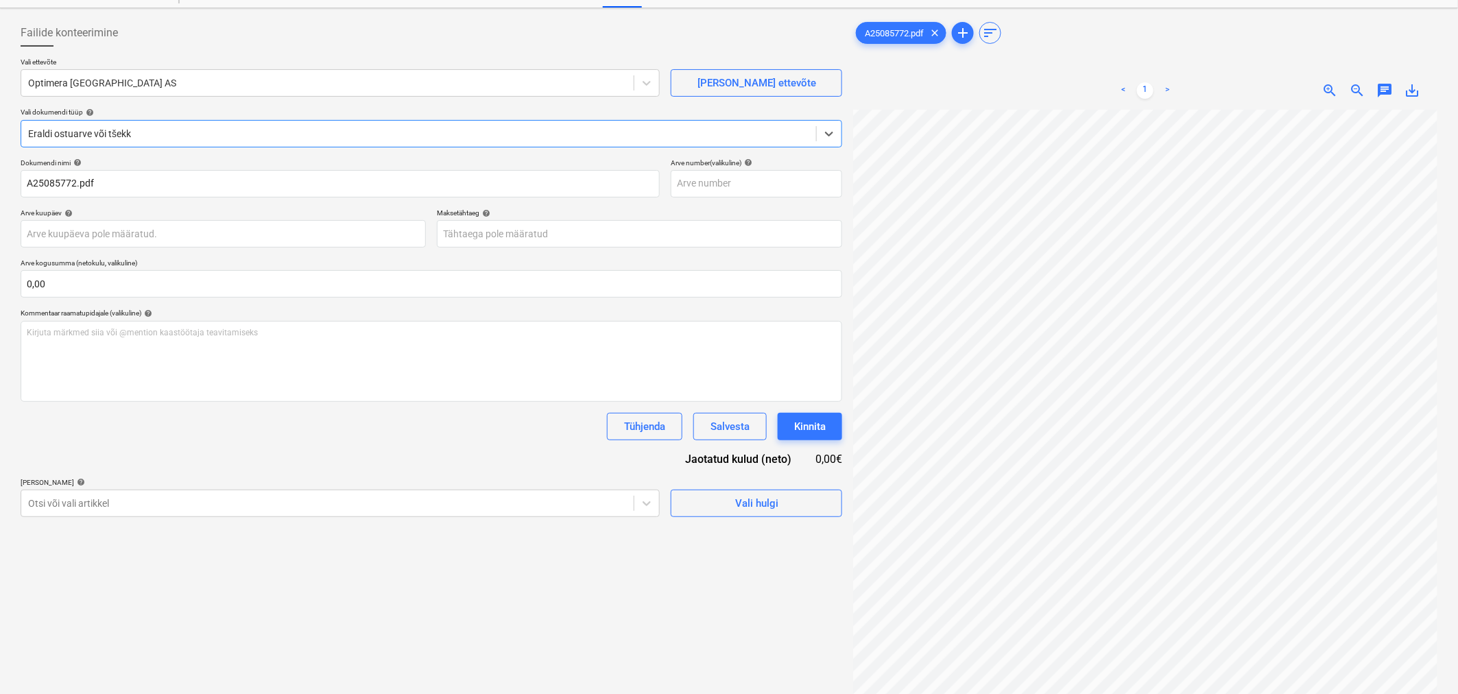
scroll to position [137, 0]
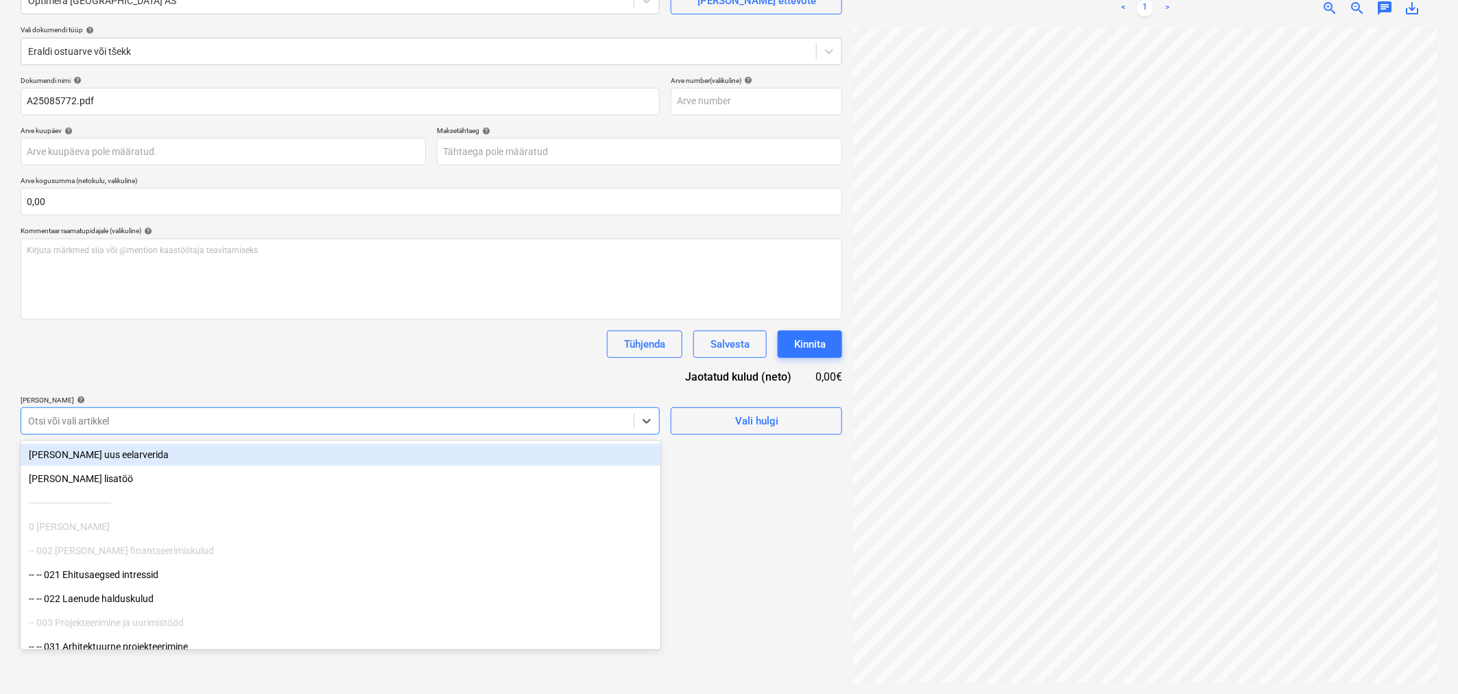
click at [197, 413] on div "Otsi või vali artikkel" at bounding box center [327, 420] width 612 height 19
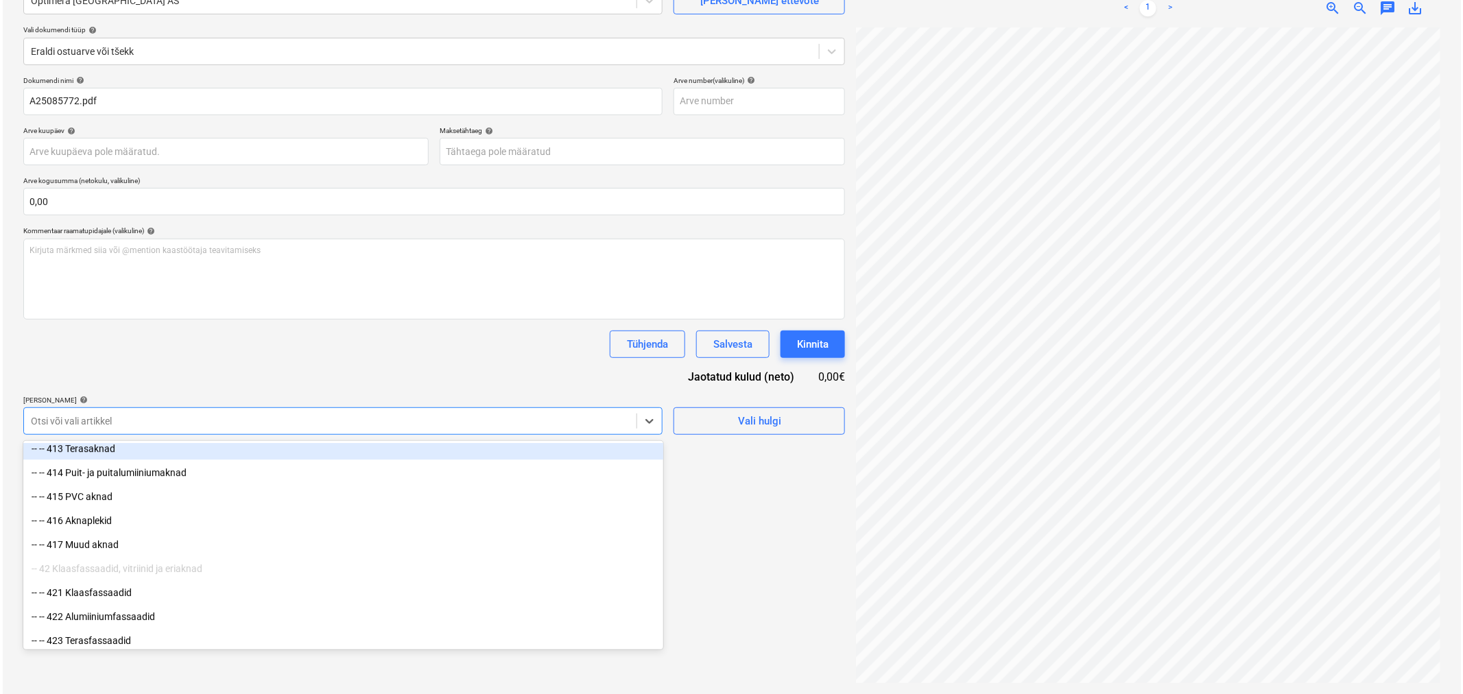
scroll to position [8458, 0]
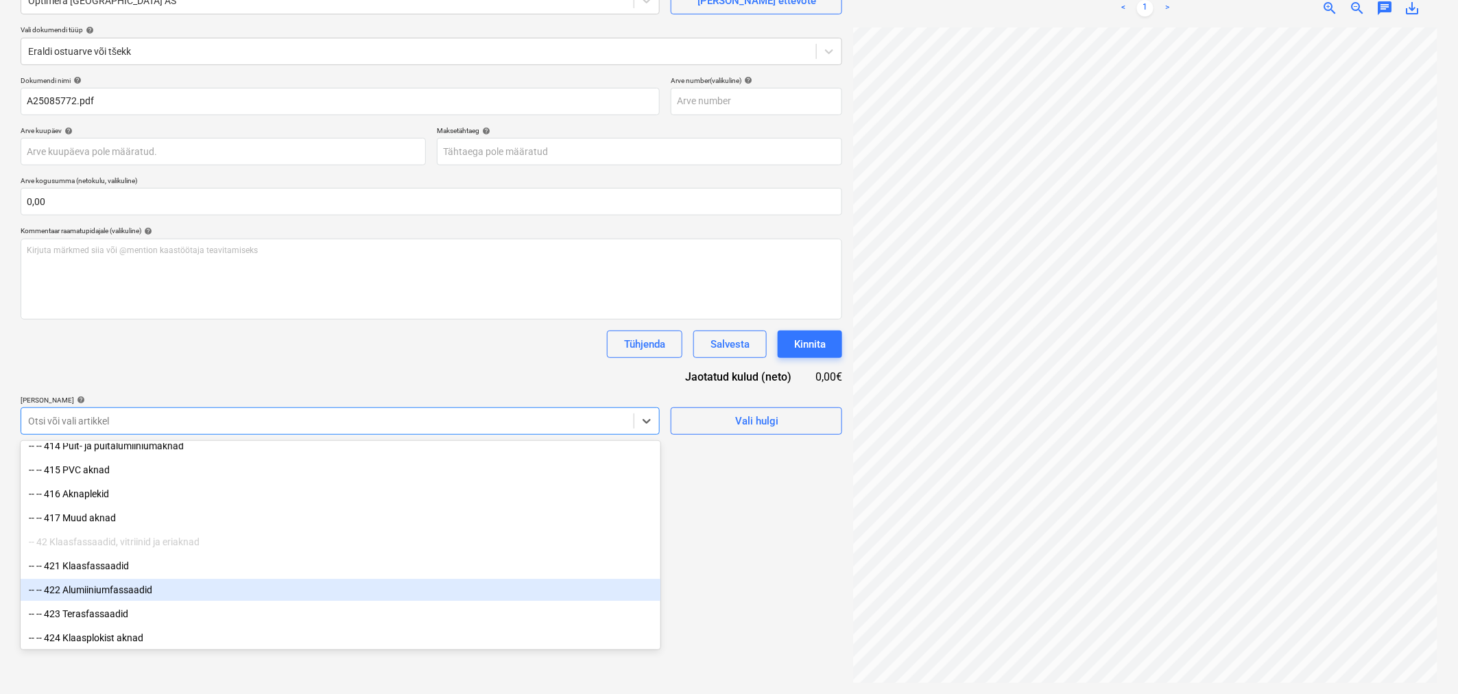
drag, startPoint x: 93, startPoint y: 579, endPoint x: 87, endPoint y: 593, distance: 15.0
click at [87, 593] on div "-- -- 422 Alumiiniumfassaadid" at bounding box center [341, 590] width 640 height 22
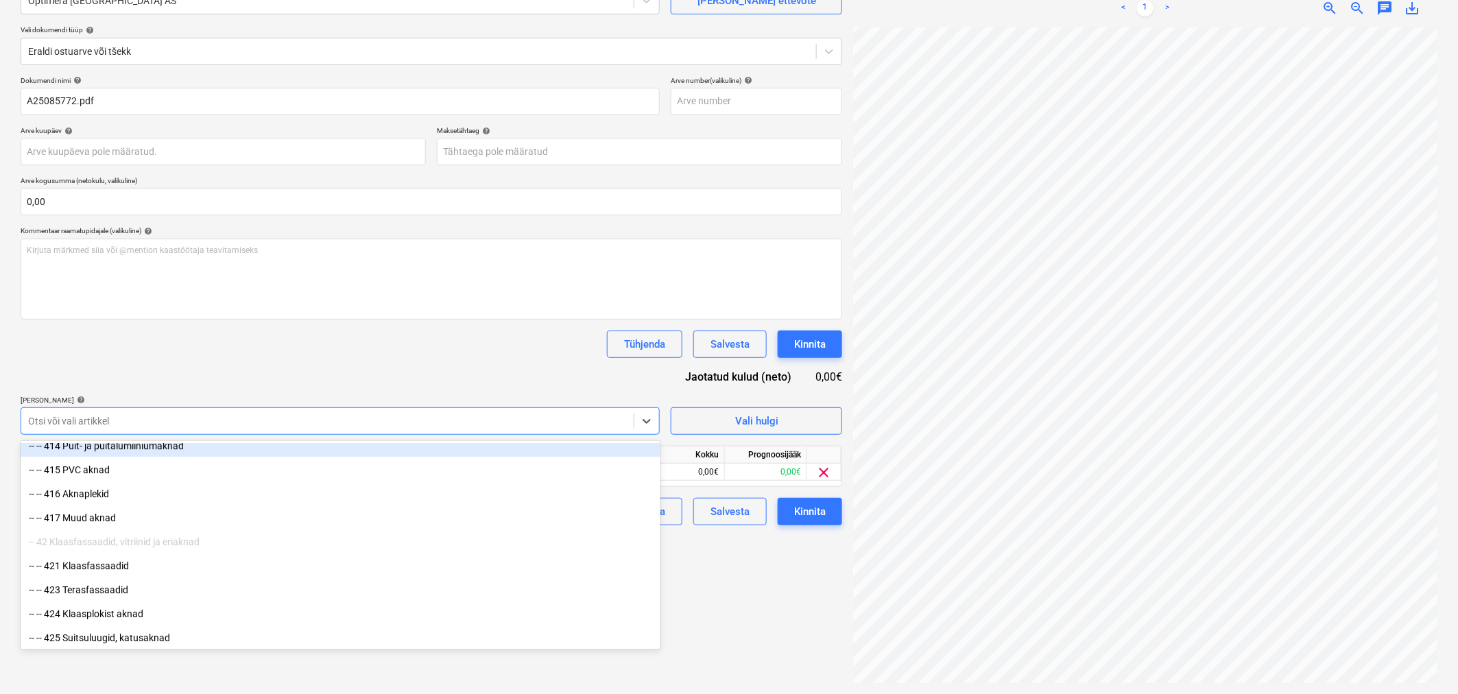
click at [224, 363] on div "Dokumendi nimi help A25085772.pdf Arve number (valikuline) help Arve kuupäev he…" at bounding box center [432, 300] width 822 height 449
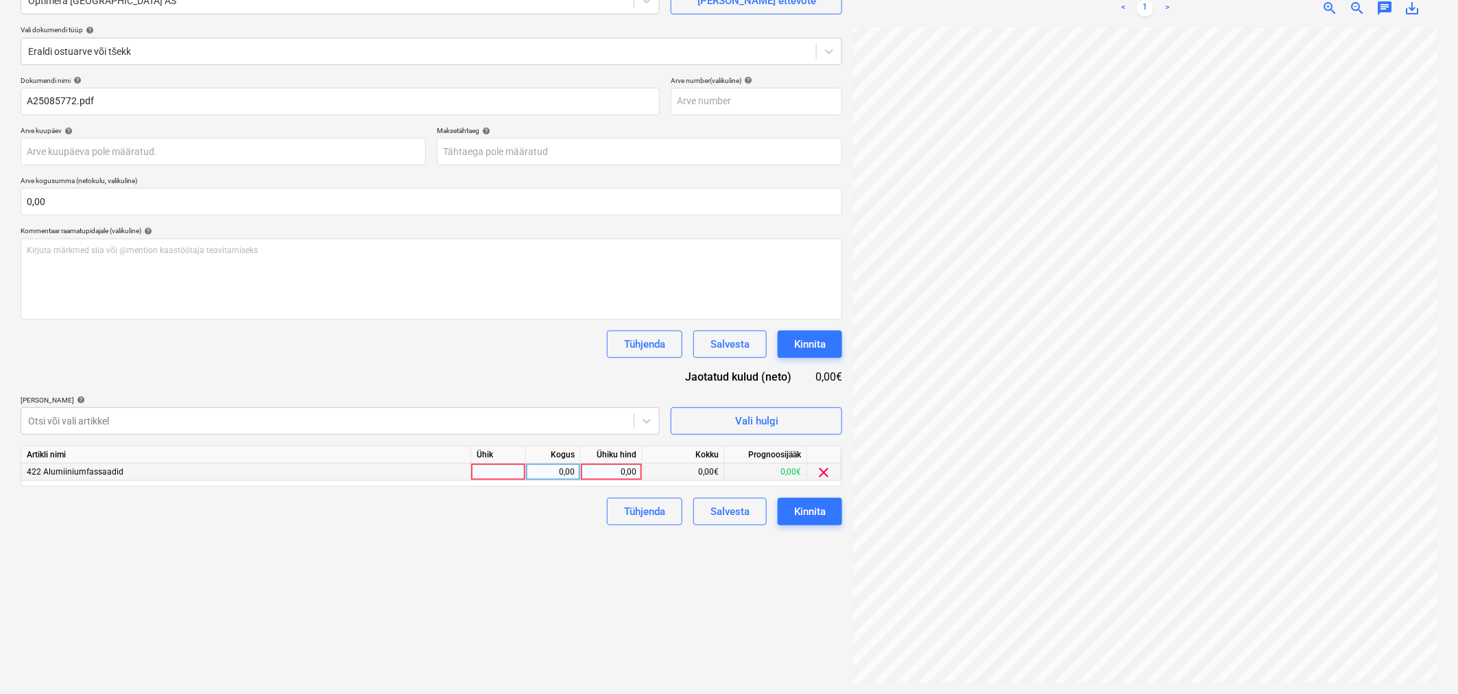
click at [612, 474] on div "0,00" at bounding box center [611, 472] width 50 height 17
type input "2730"
click at [543, 154] on body "Projektid Kontaktid Koondarved Postkast format_size keyboard_arrow_down help se…" at bounding box center [729, 210] width 1458 height 694
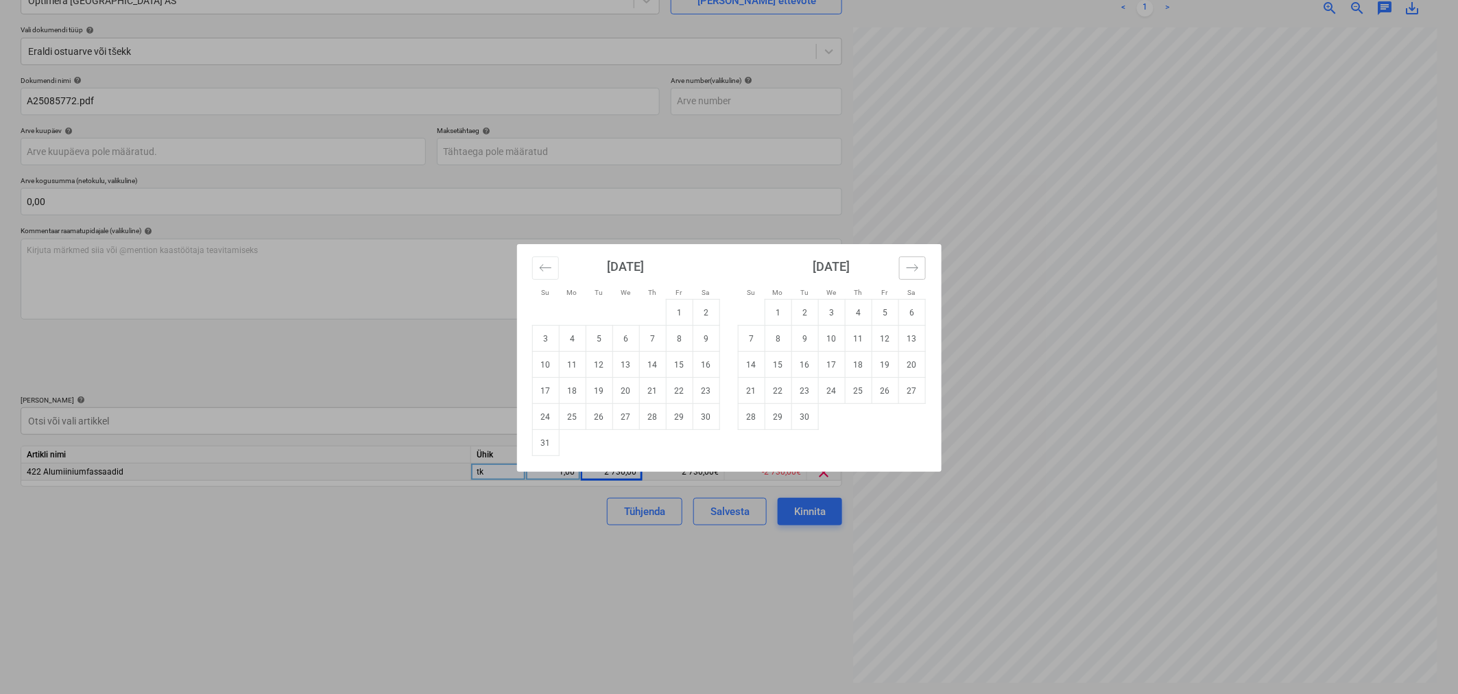
click at [921, 265] on button "Move forward to switch to the next month." at bounding box center [912, 267] width 27 height 23
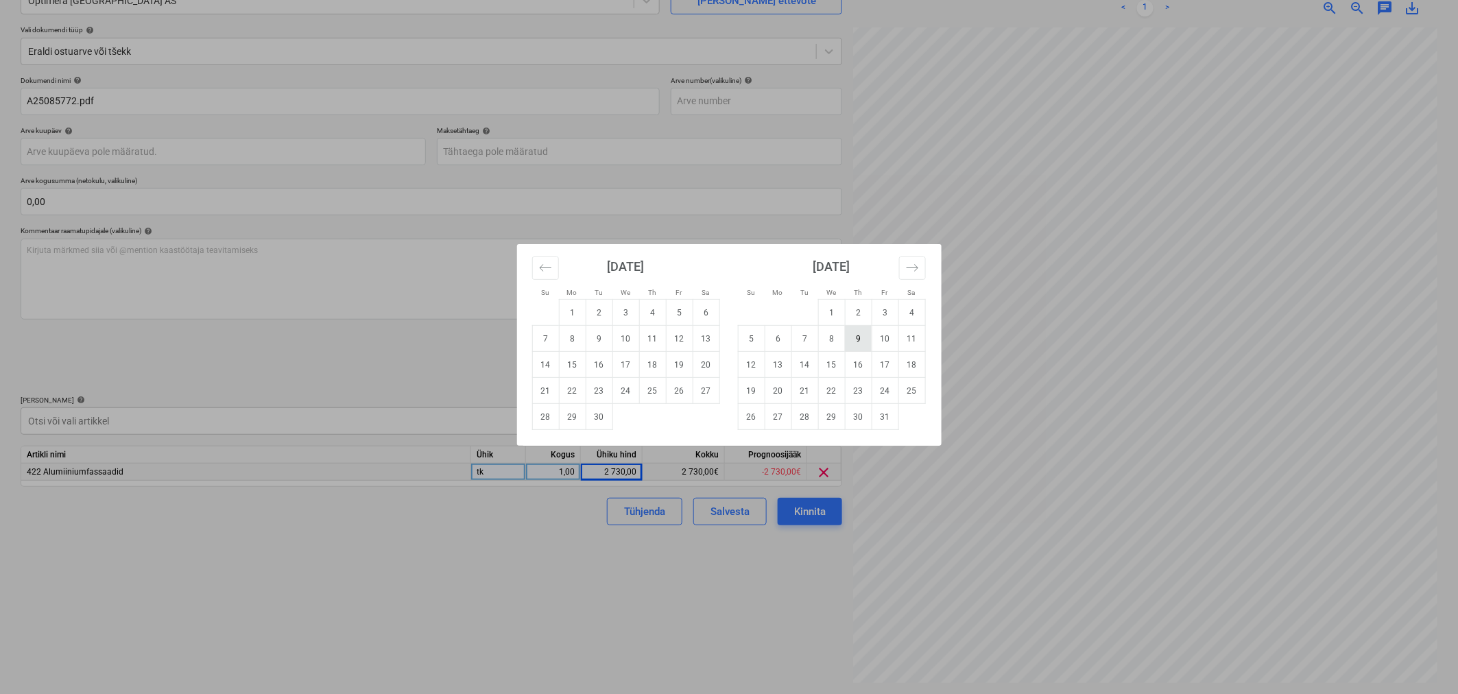
click at [852, 338] on td "9" at bounding box center [858, 339] width 27 height 26
type input "[DATE]"
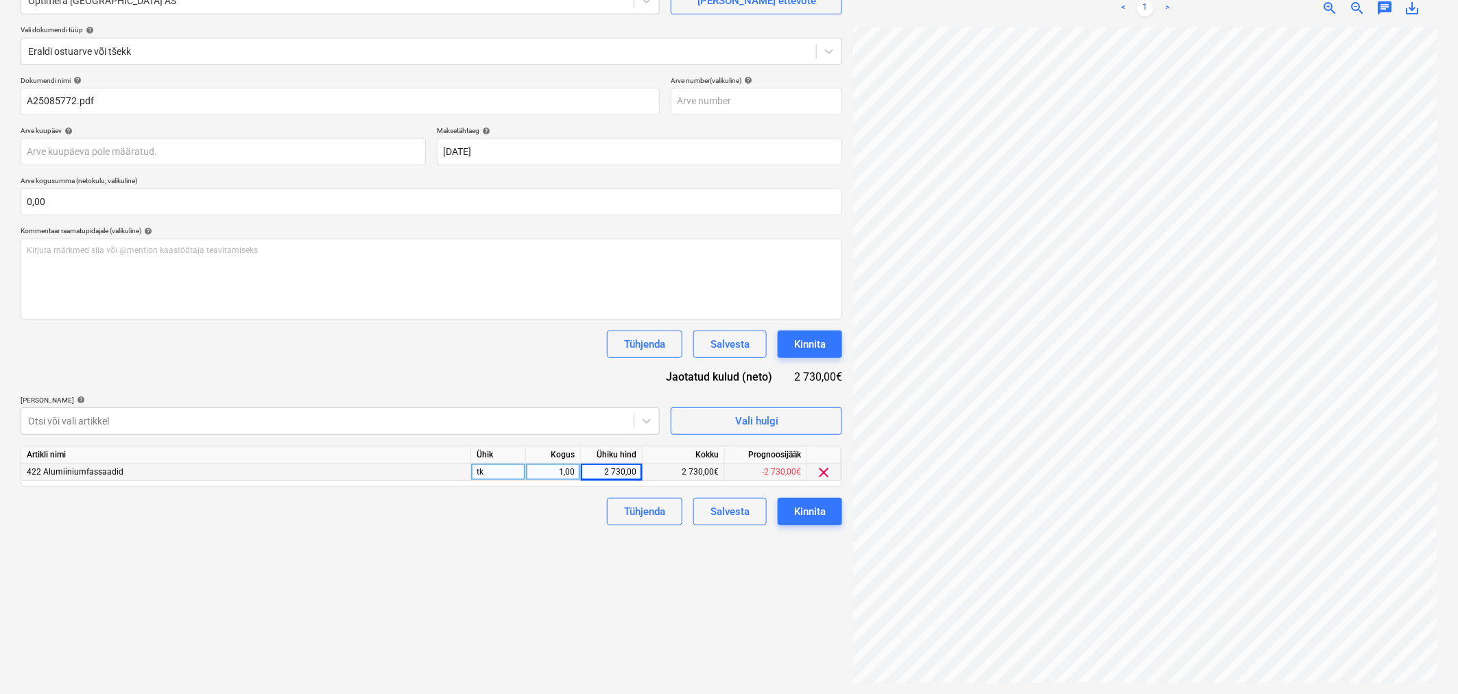
click at [463, 365] on div "Dokumendi nimi help A25085772.pdf Arve number (valikuline) help Arve kuupäev he…" at bounding box center [432, 300] width 822 height 449
click at [816, 339] on div "Kinnita" at bounding box center [810, 344] width 32 height 18
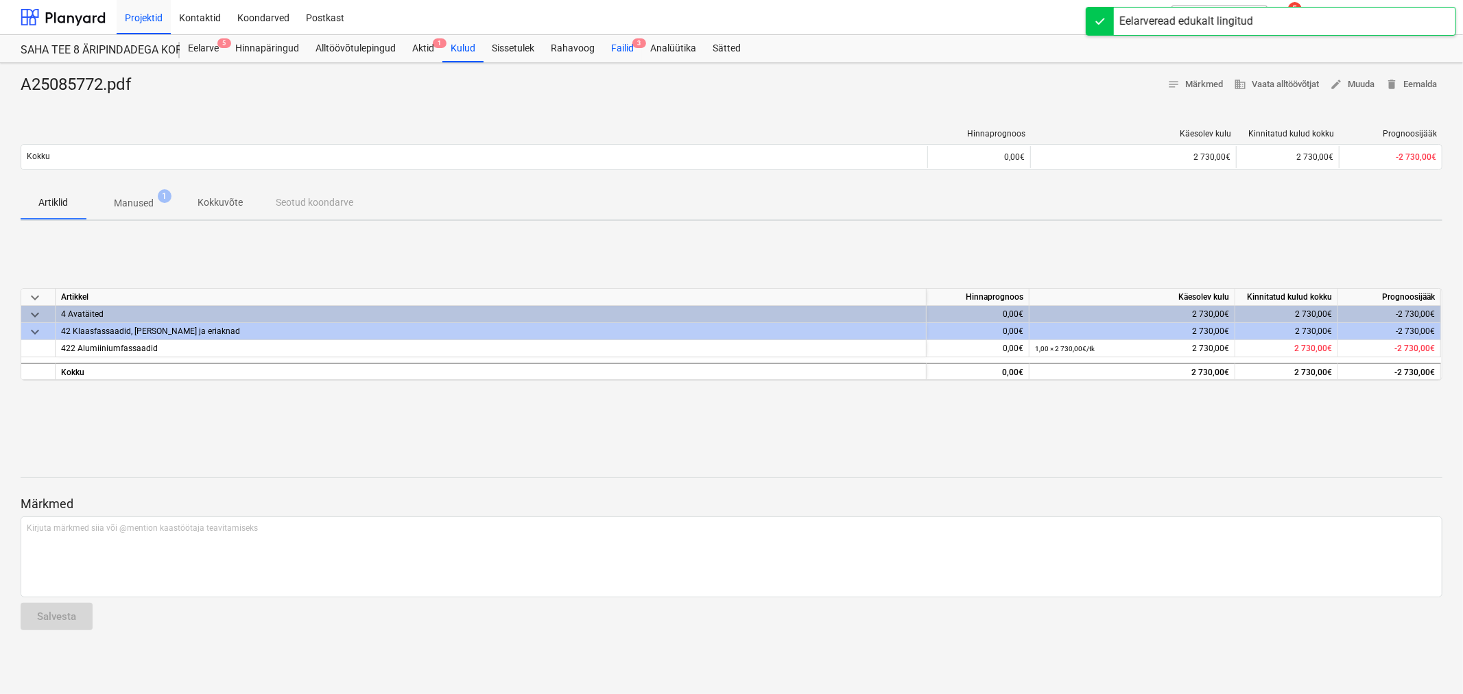
click at [625, 53] on div "Failid 3" at bounding box center [622, 48] width 39 height 27
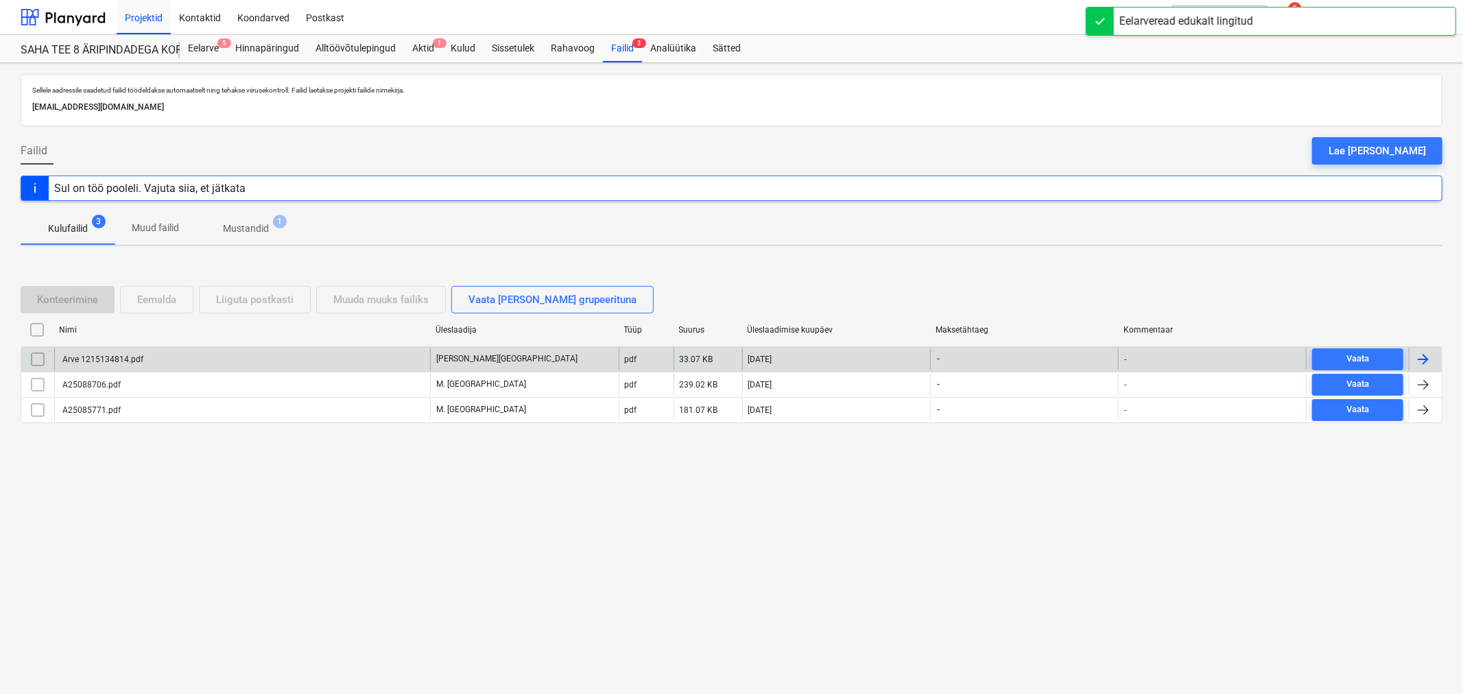
click at [100, 359] on div "Arve 1215134814.pdf" at bounding box center [101, 360] width 83 height 10
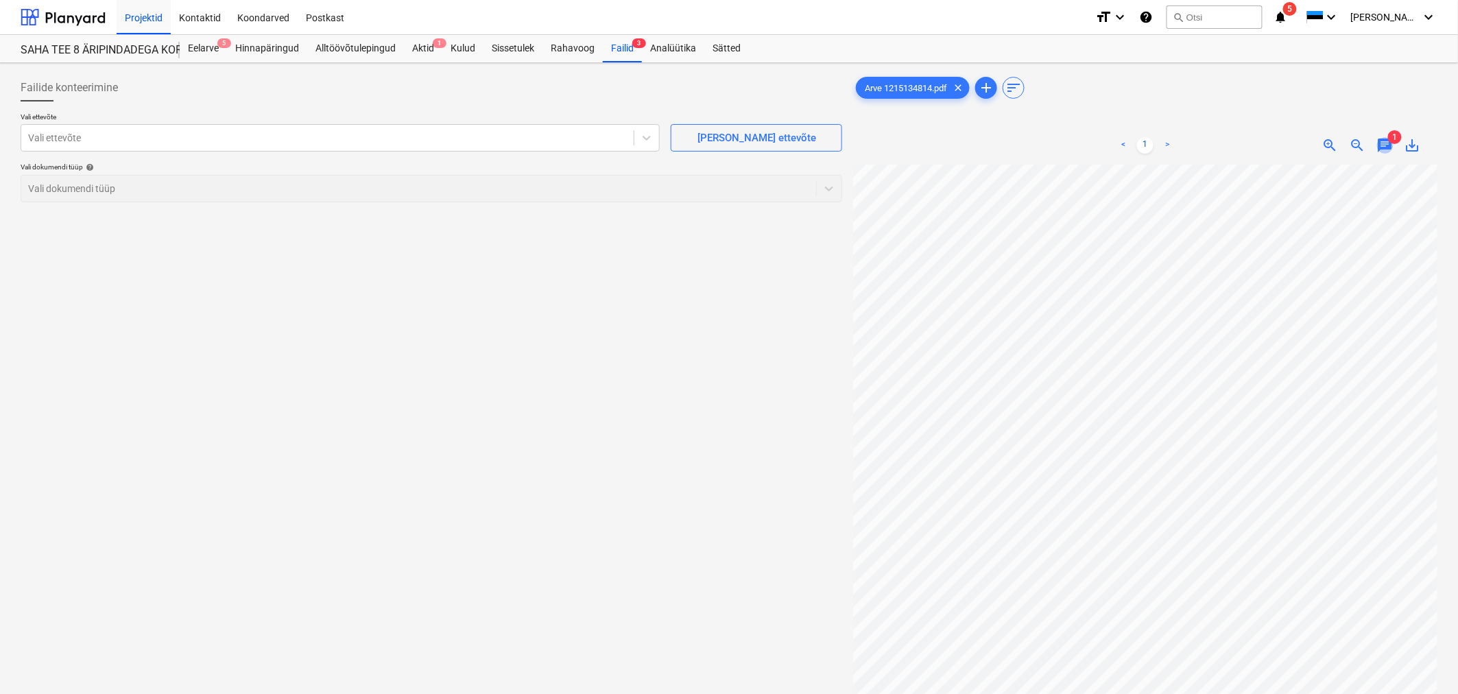
click at [1383, 148] on span "chat" at bounding box center [1385, 145] width 16 height 16
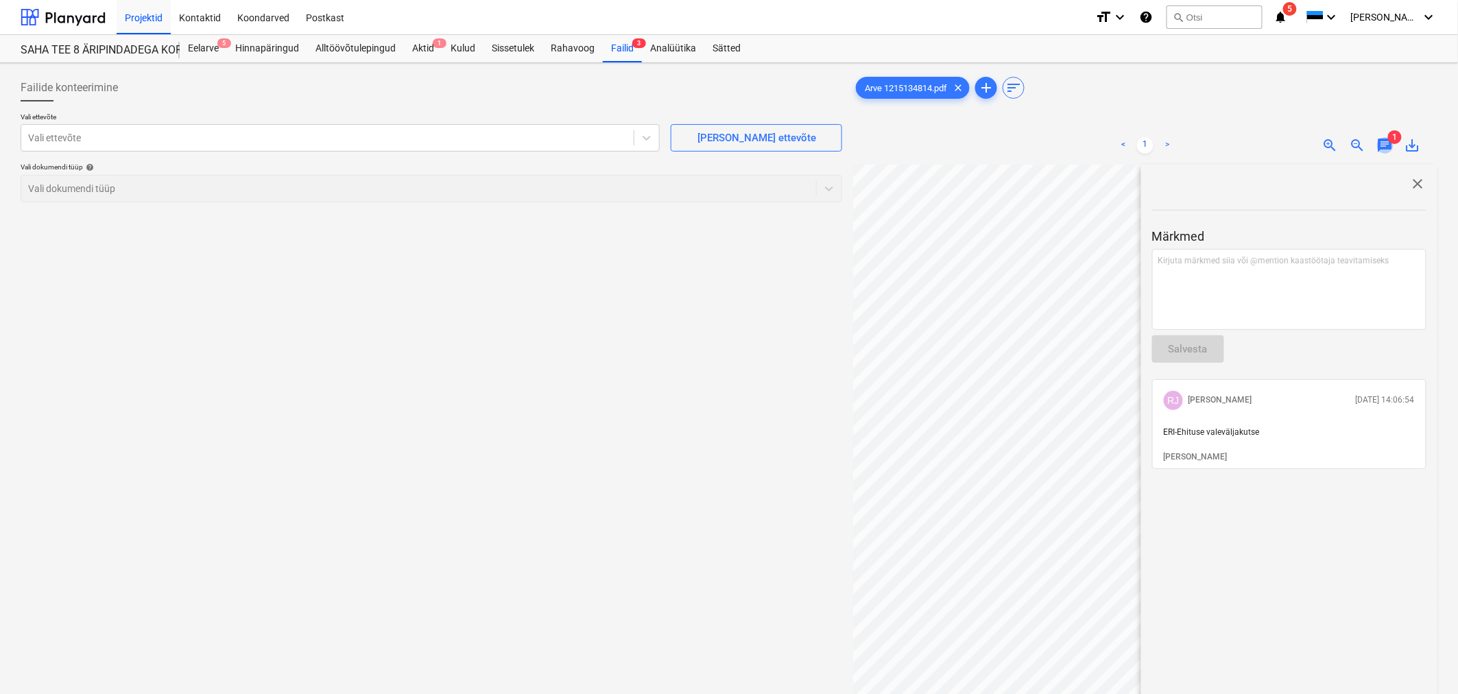
click at [1383, 148] on span "chat" at bounding box center [1385, 145] width 16 height 16
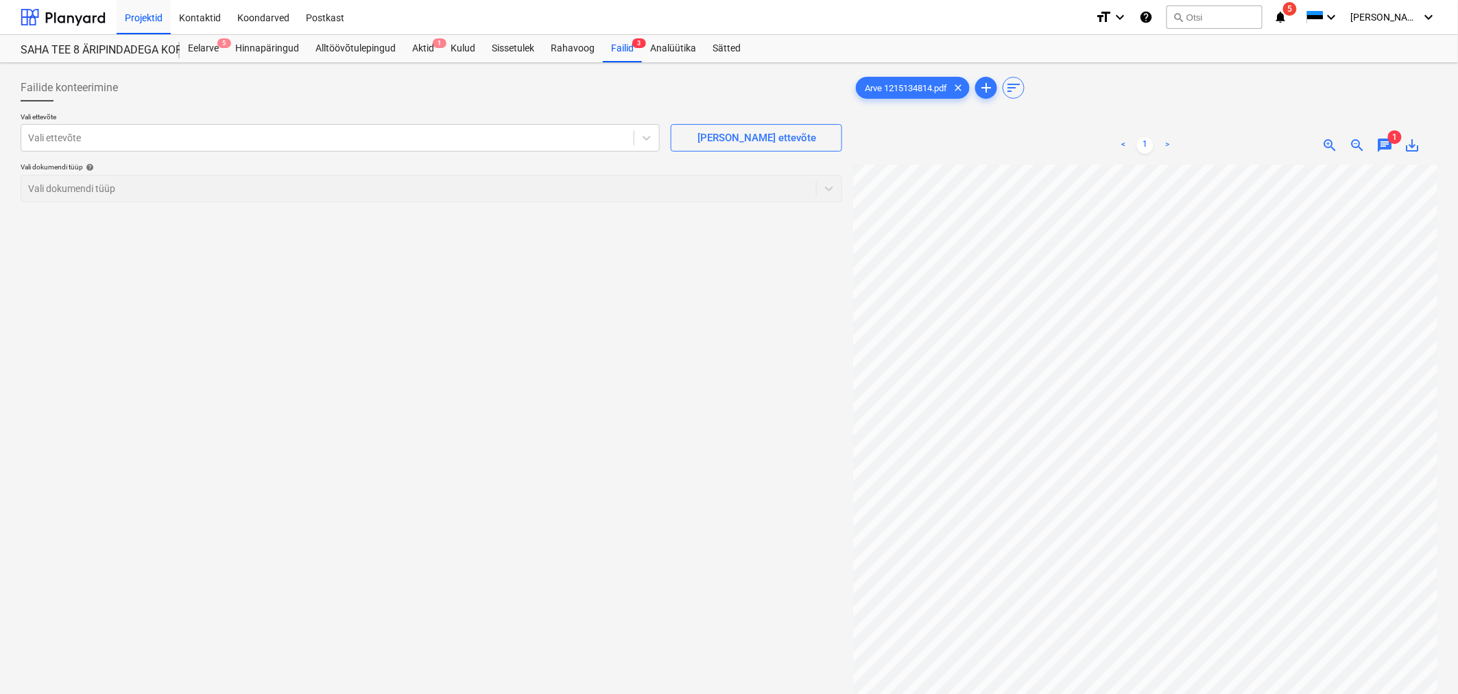
click at [567, 361] on div "Failide konteerimine Vali ettevõte Vali ettevõte [PERSON_NAME] uus ettevõte Val…" at bounding box center [431, 447] width 833 height 757
click at [382, 134] on div at bounding box center [327, 138] width 599 height 14
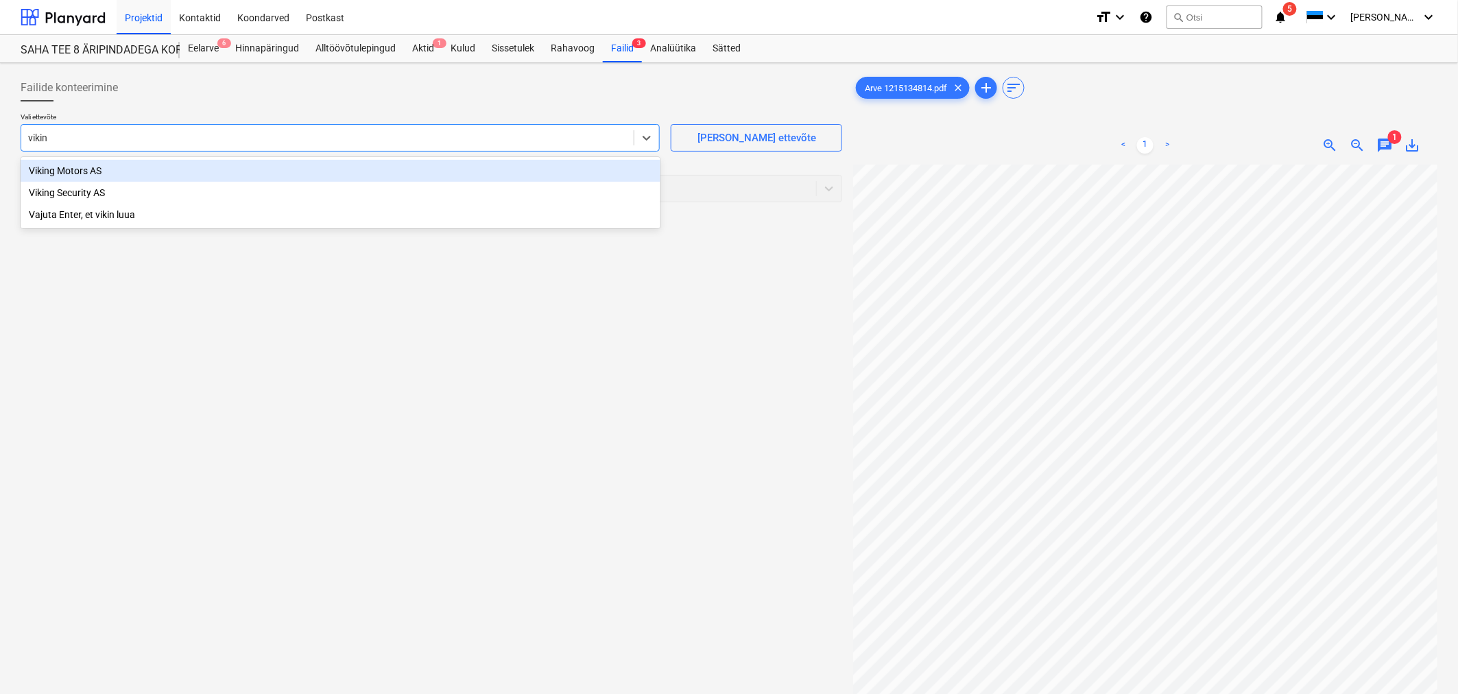
type input "viking"
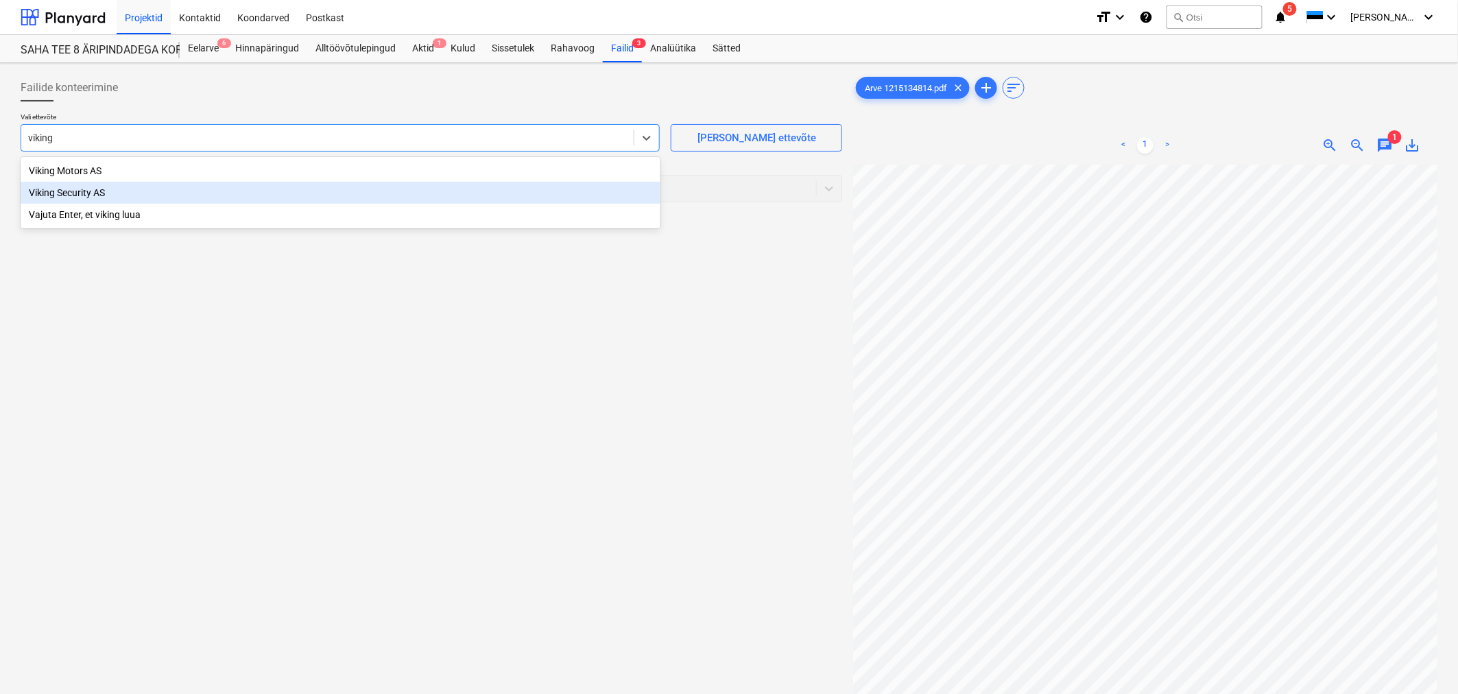
click at [121, 191] on div "Viking Security AS" at bounding box center [341, 193] width 640 height 22
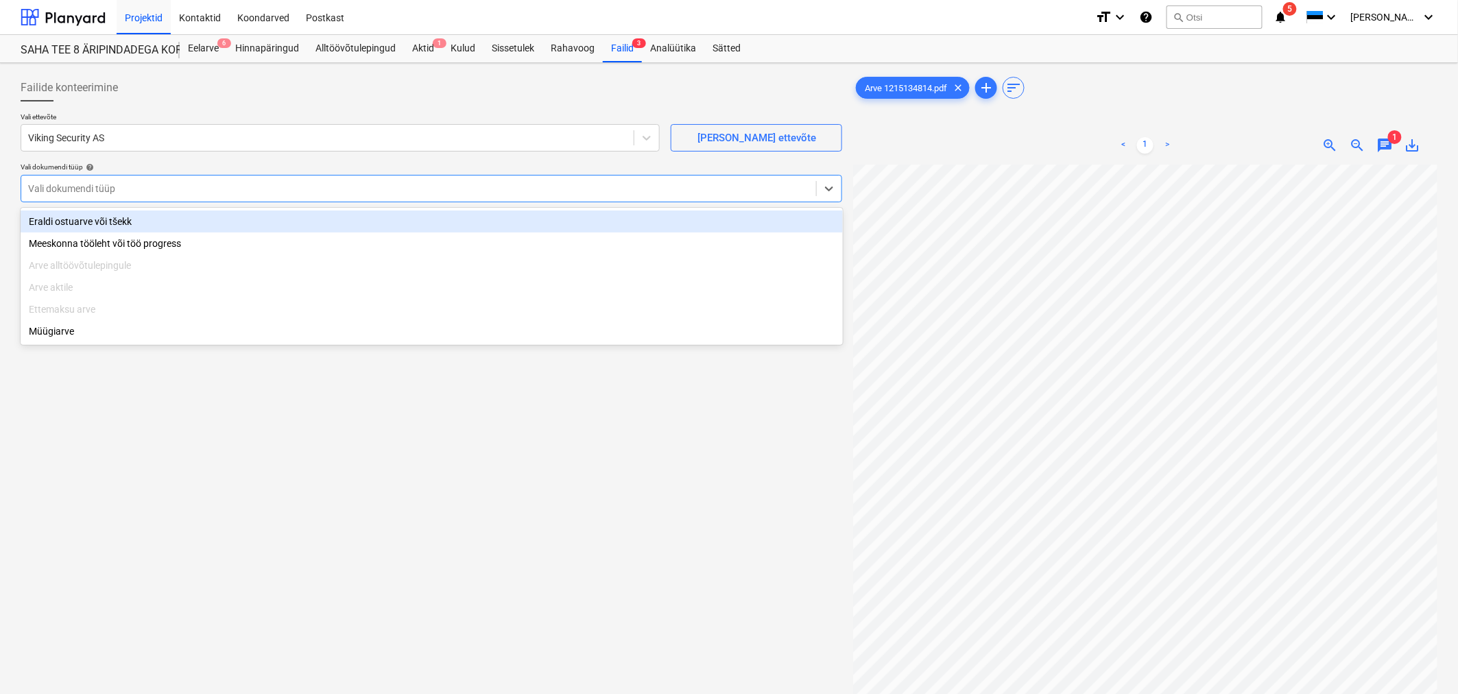
click at [119, 193] on div at bounding box center [418, 189] width 781 height 14
click at [118, 224] on div "Eraldi ostuarve või tšekk" at bounding box center [432, 222] width 822 height 22
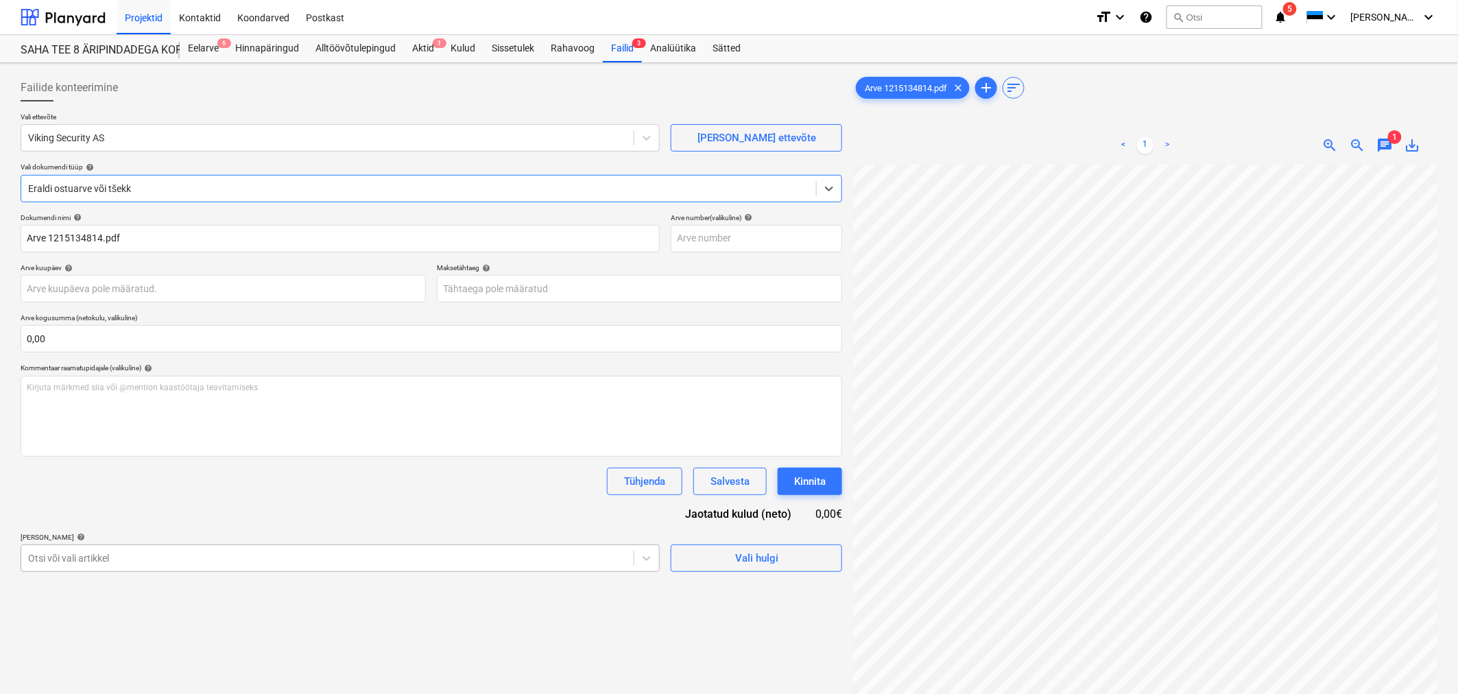
click at [145, 563] on body "Projektid Kontaktid Koondarved Postkast format_size keyboard_arrow_down help se…" at bounding box center [729, 347] width 1458 height 694
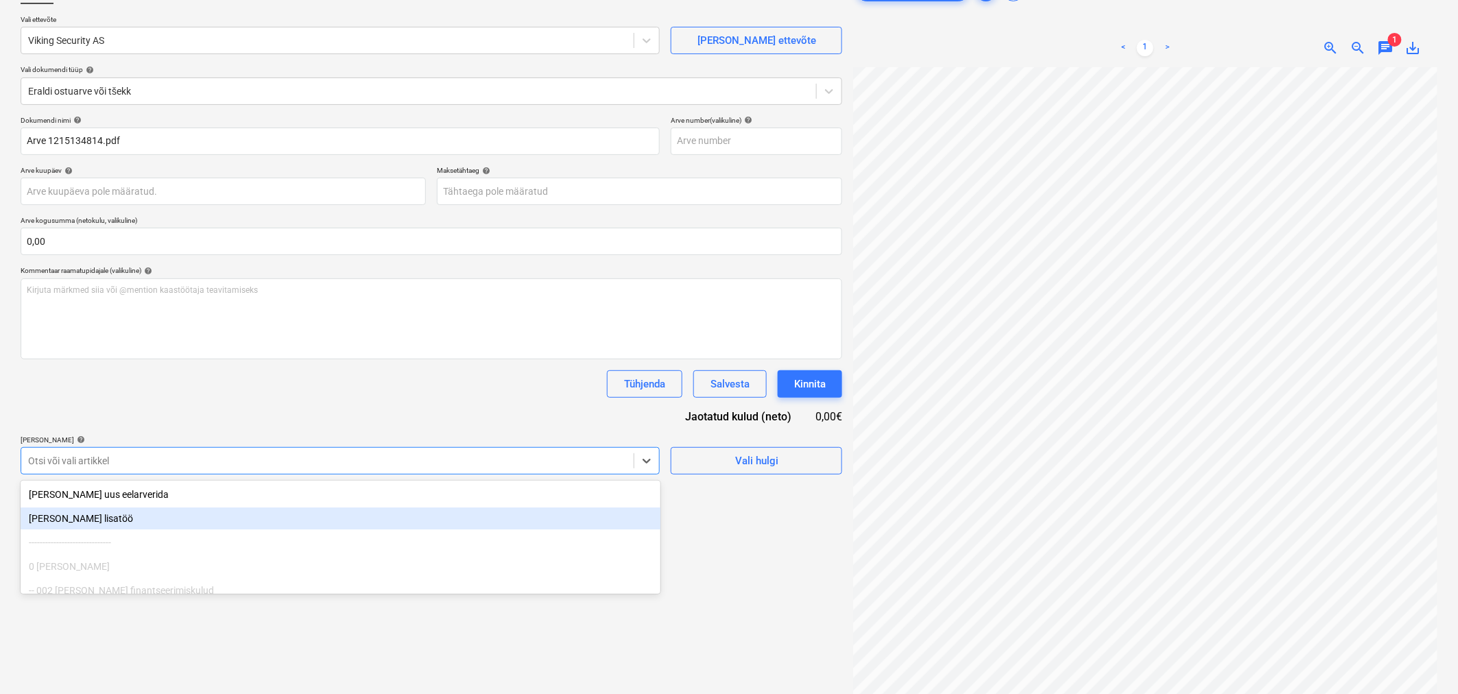
scroll to position [98, 0]
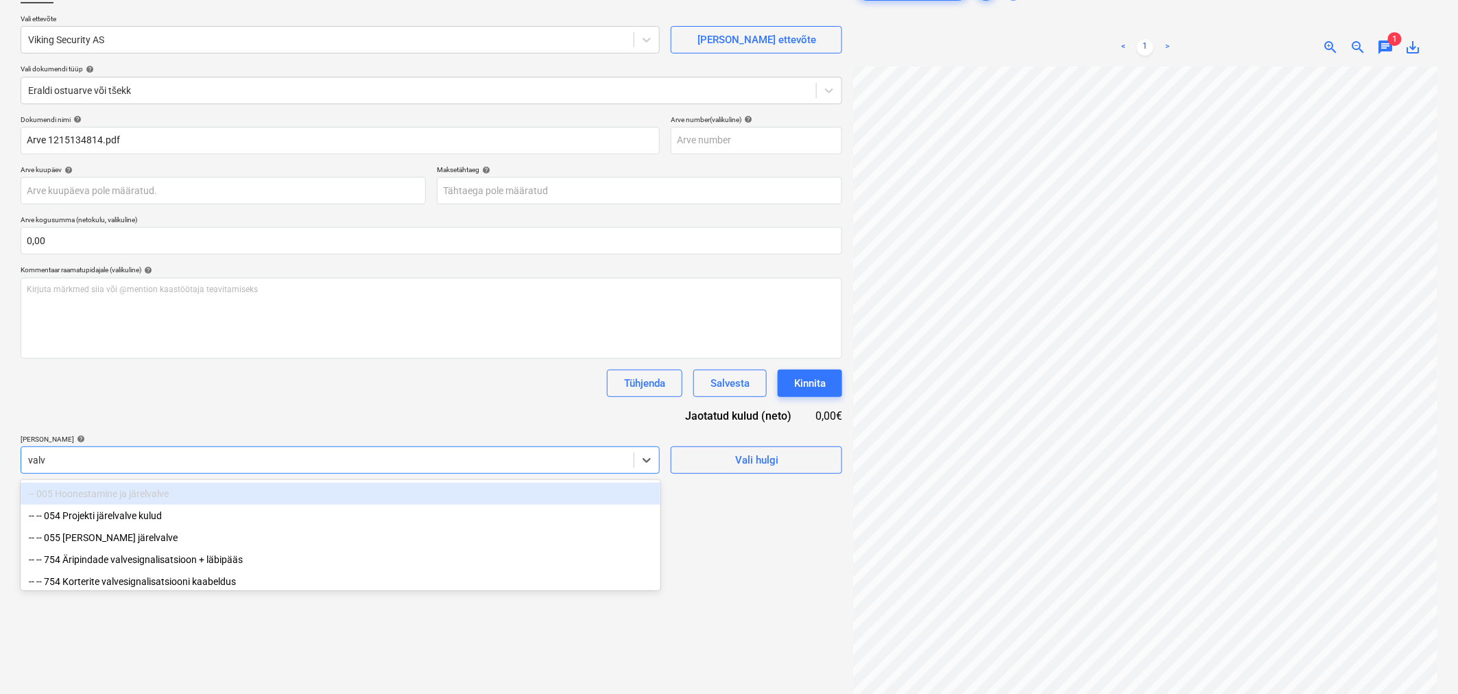
type input "valve"
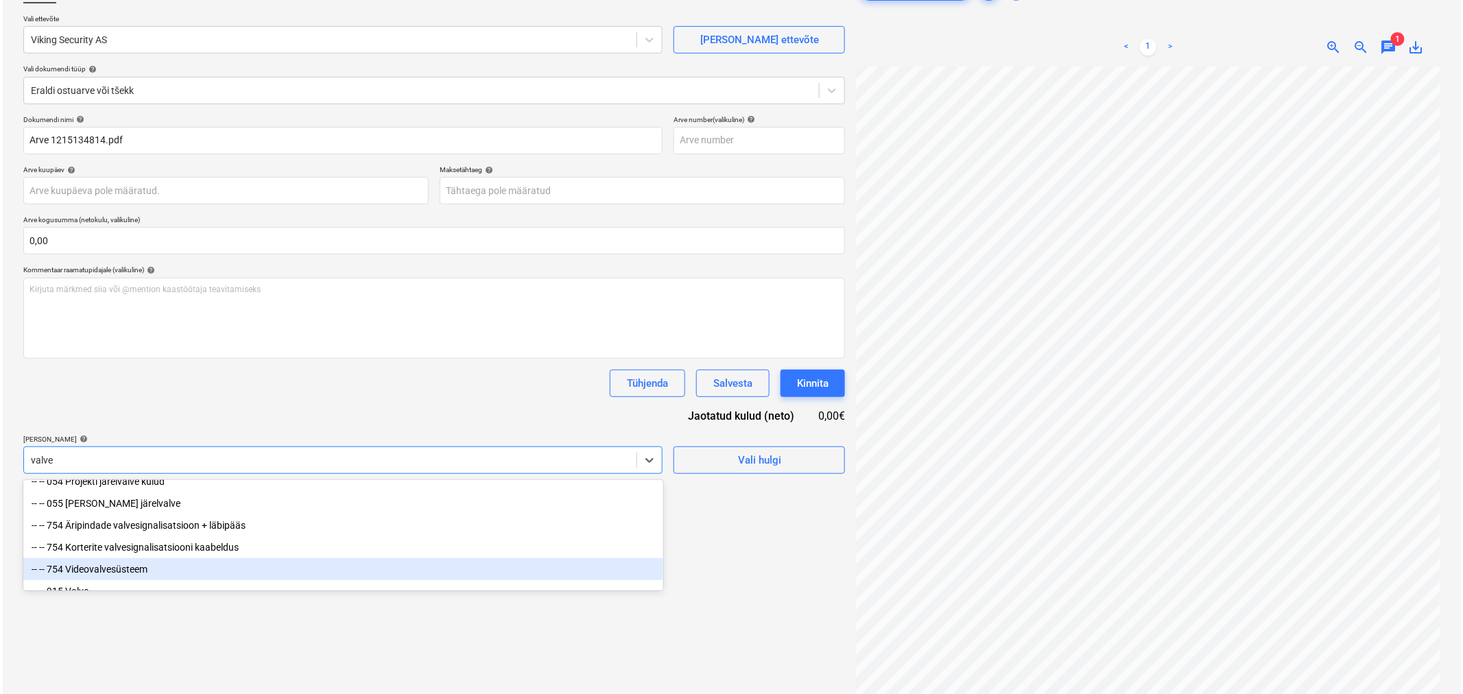
scroll to position [51, 0]
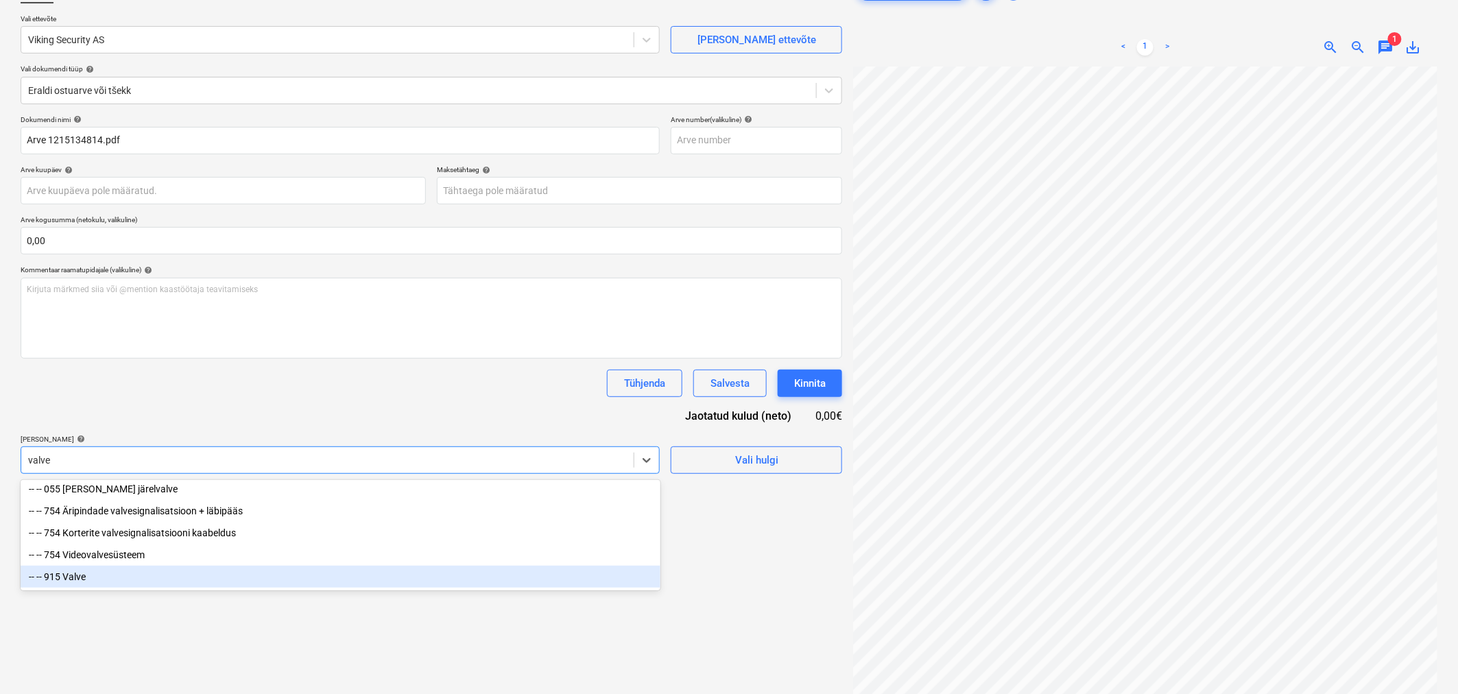
click at [148, 584] on div "-- -- 915 Valve" at bounding box center [341, 577] width 640 height 22
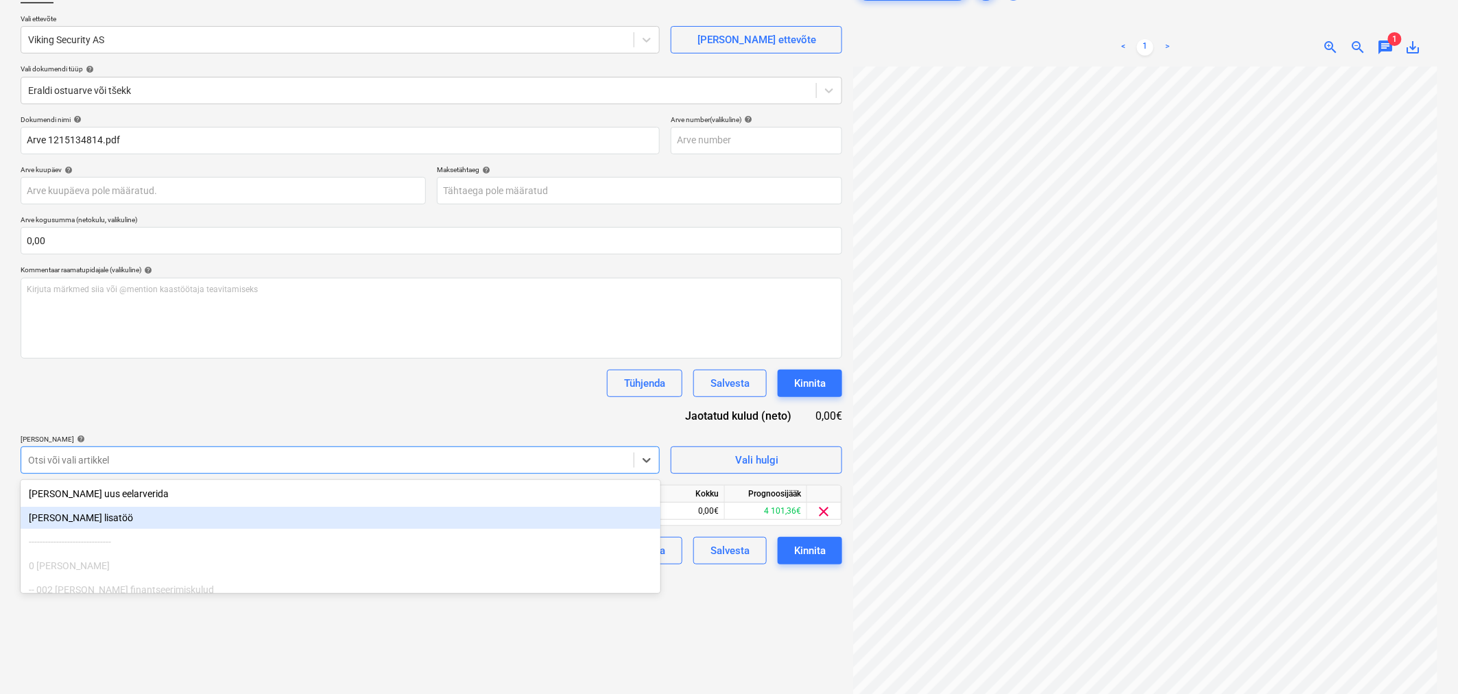
click at [174, 378] on div "Tühjenda Salvesta Kinnita" at bounding box center [432, 383] width 822 height 27
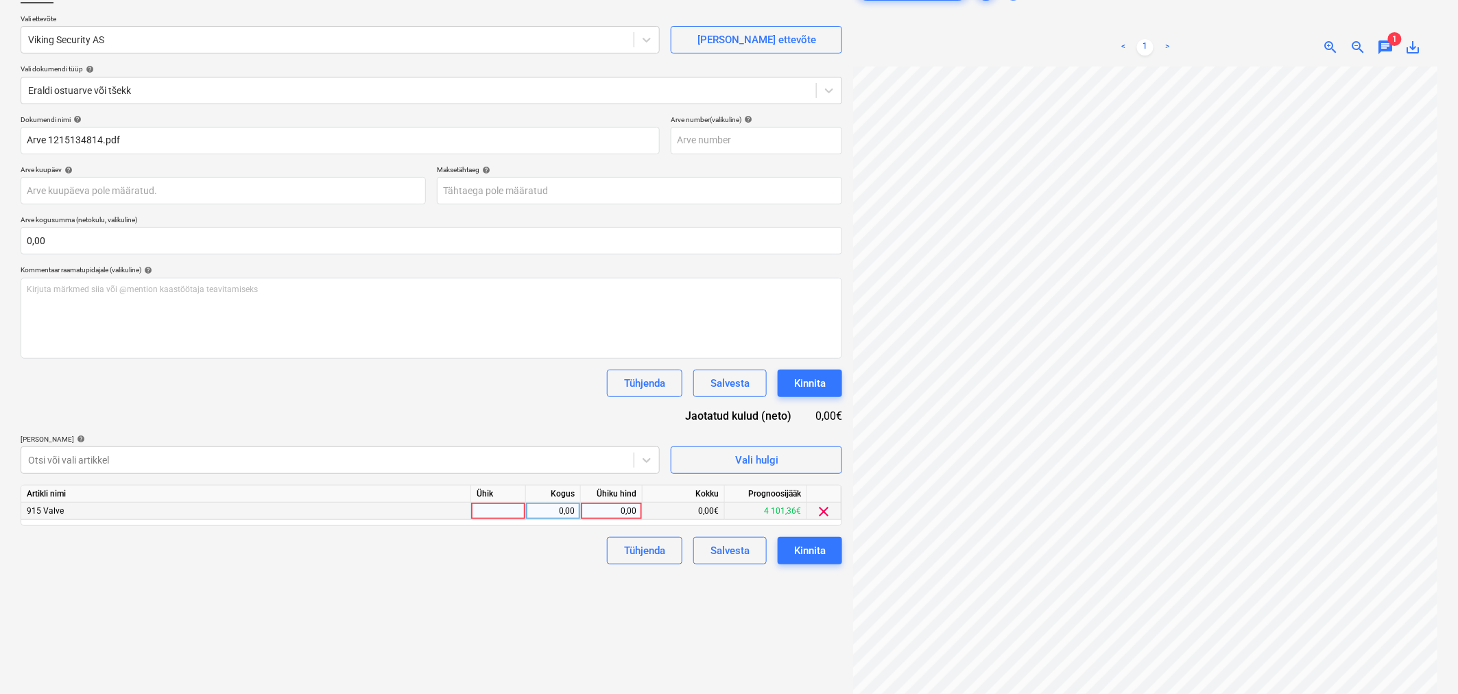
click at [621, 510] on div "0,00" at bounding box center [611, 511] width 50 height 17
type input "20"
click at [557, 604] on div "Failide konteerimine Vali ettevõte Viking Security AS [PERSON_NAME] uus ettevõt…" at bounding box center [431, 349] width 833 height 757
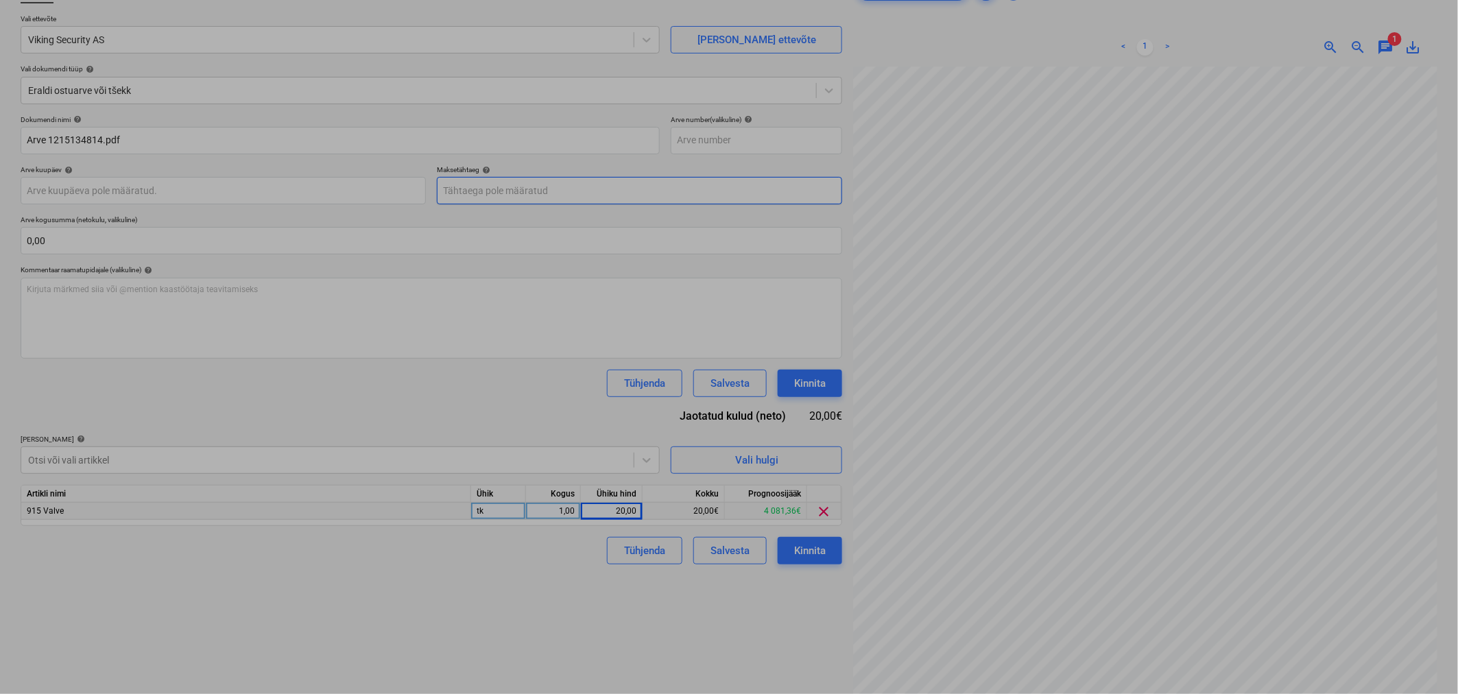
click at [488, 191] on body "Projektid Kontaktid Koondarved Postkast format_size keyboard_arrow_down help se…" at bounding box center [729, 249] width 1458 height 694
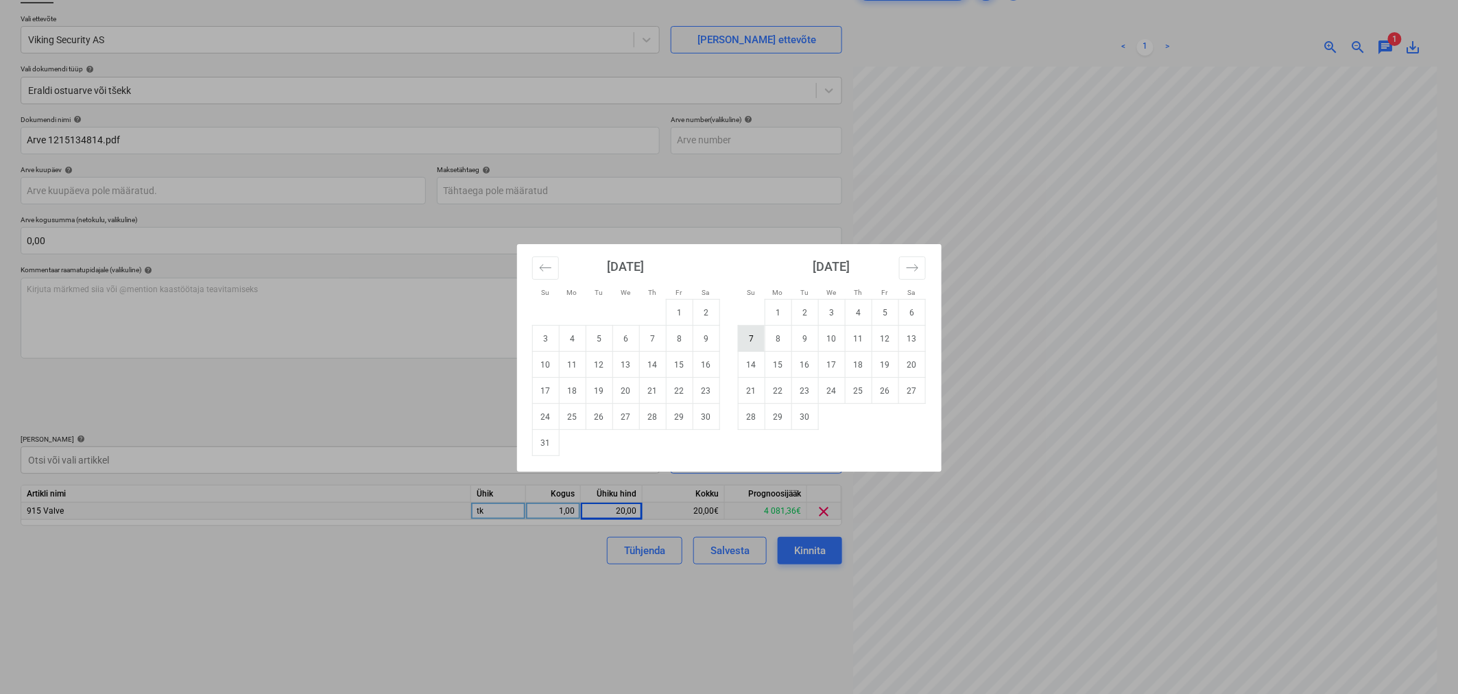
click at [757, 343] on td "7" at bounding box center [751, 339] width 27 height 26
type input "[DATE]"
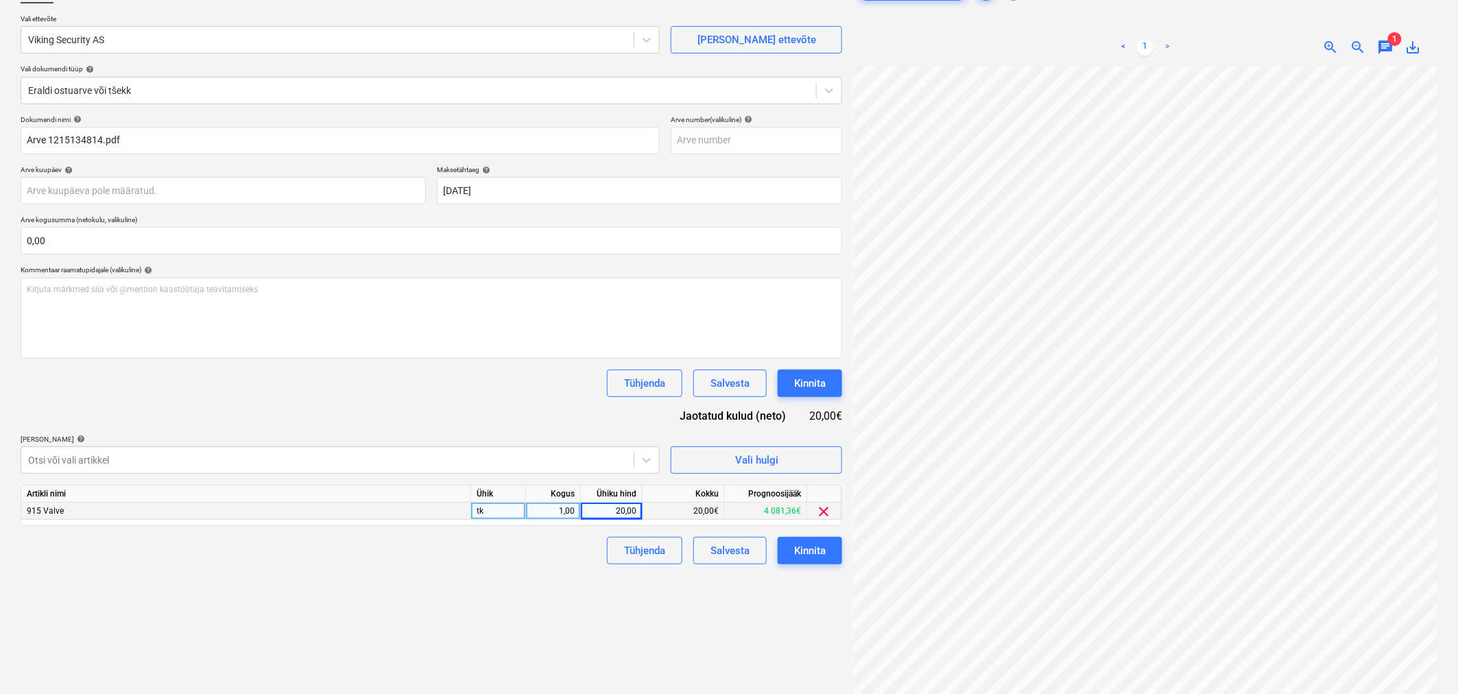
click at [556, 429] on div "Dokumendi nimi help Arve 1215134814.pdf Arve number (valikuline) help Arve kuup…" at bounding box center [432, 339] width 822 height 449
click at [800, 551] on div "Kinnita" at bounding box center [810, 551] width 32 height 18
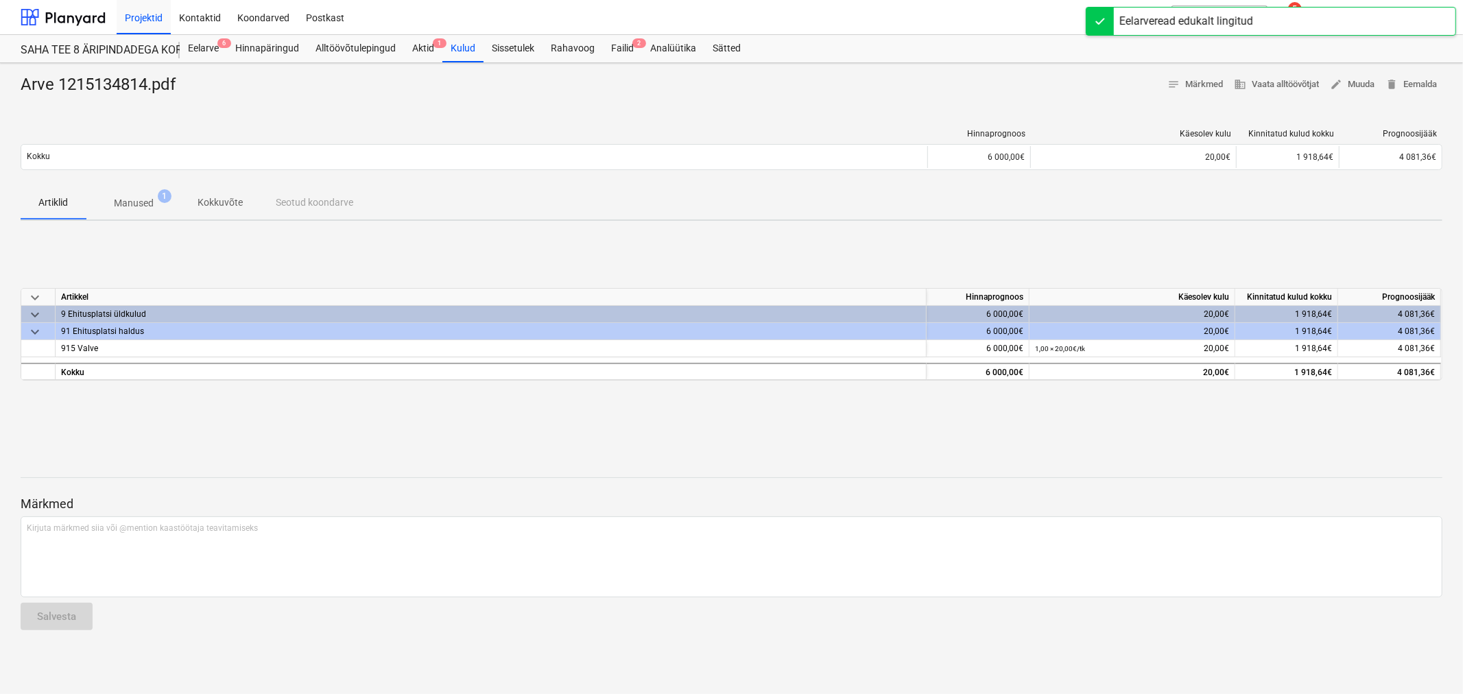
click at [118, 199] on p "Manused" at bounding box center [134, 203] width 40 height 14
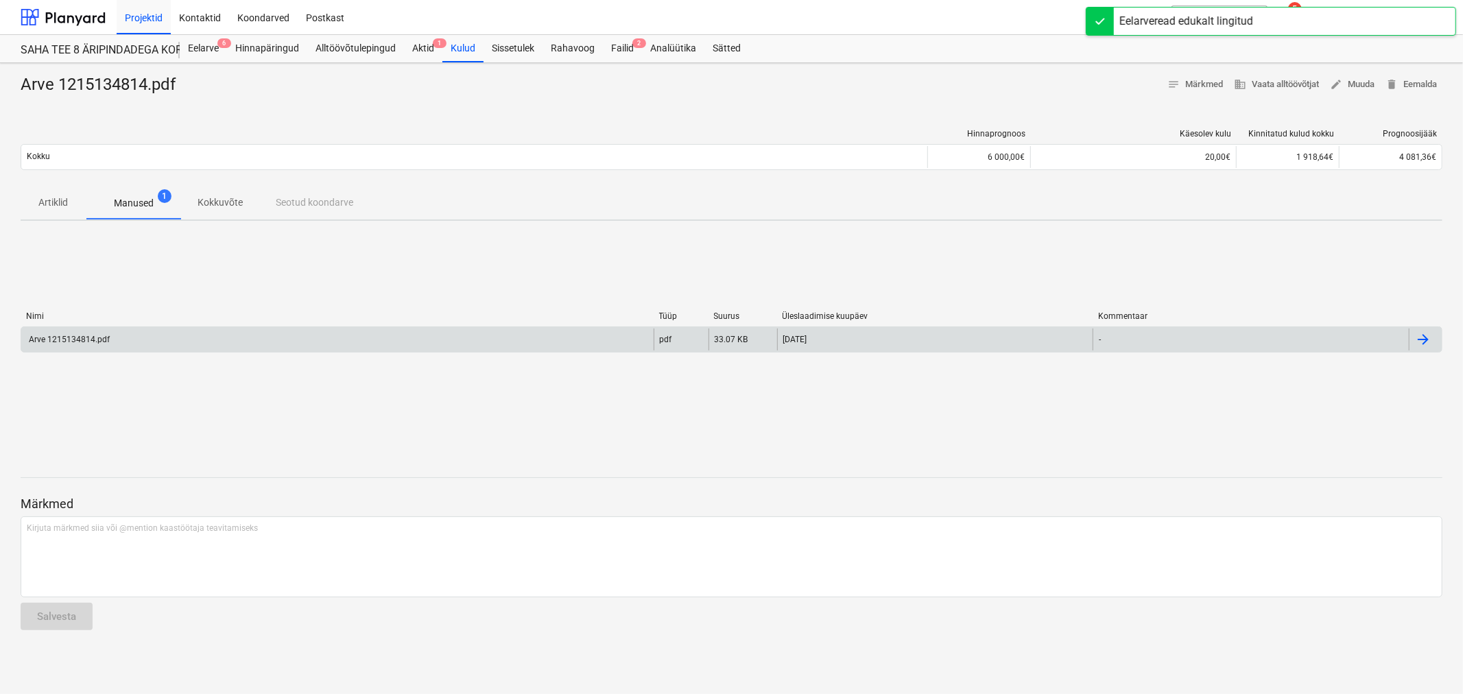
click at [93, 329] on div "Arve 1215134814.pdf" at bounding box center [337, 340] width 632 height 22
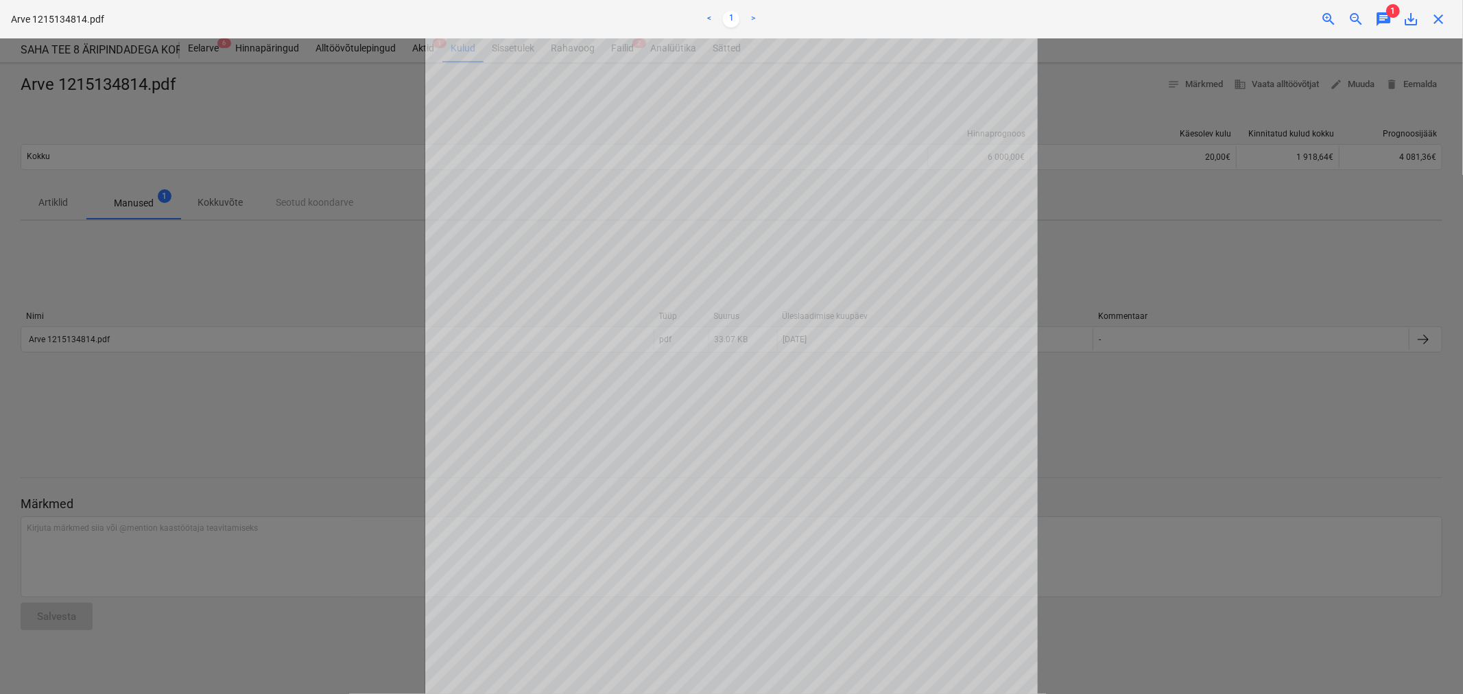
click at [128, 392] on div at bounding box center [731, 366] width 1463 height 656
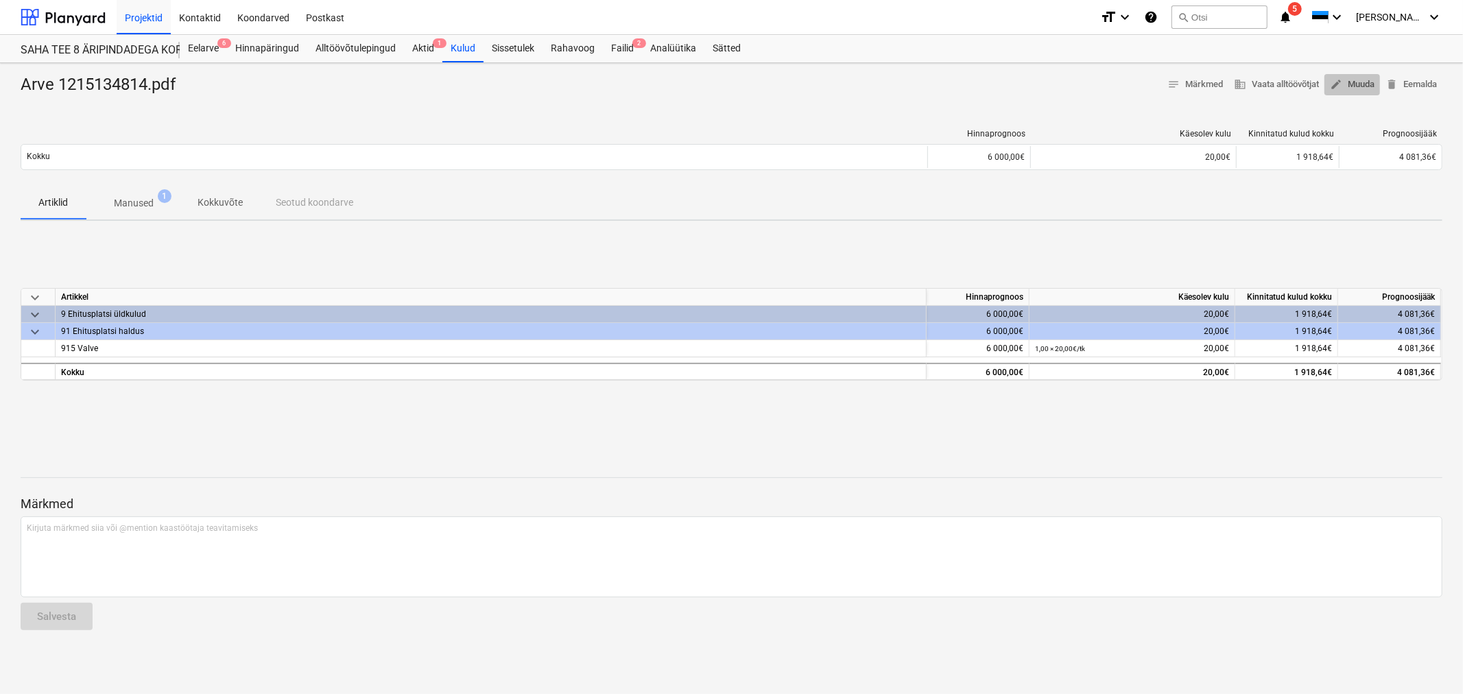
click at [1353, 83] on span "edit Muuda" at bounding box center [1352, 85] width 45 height 16
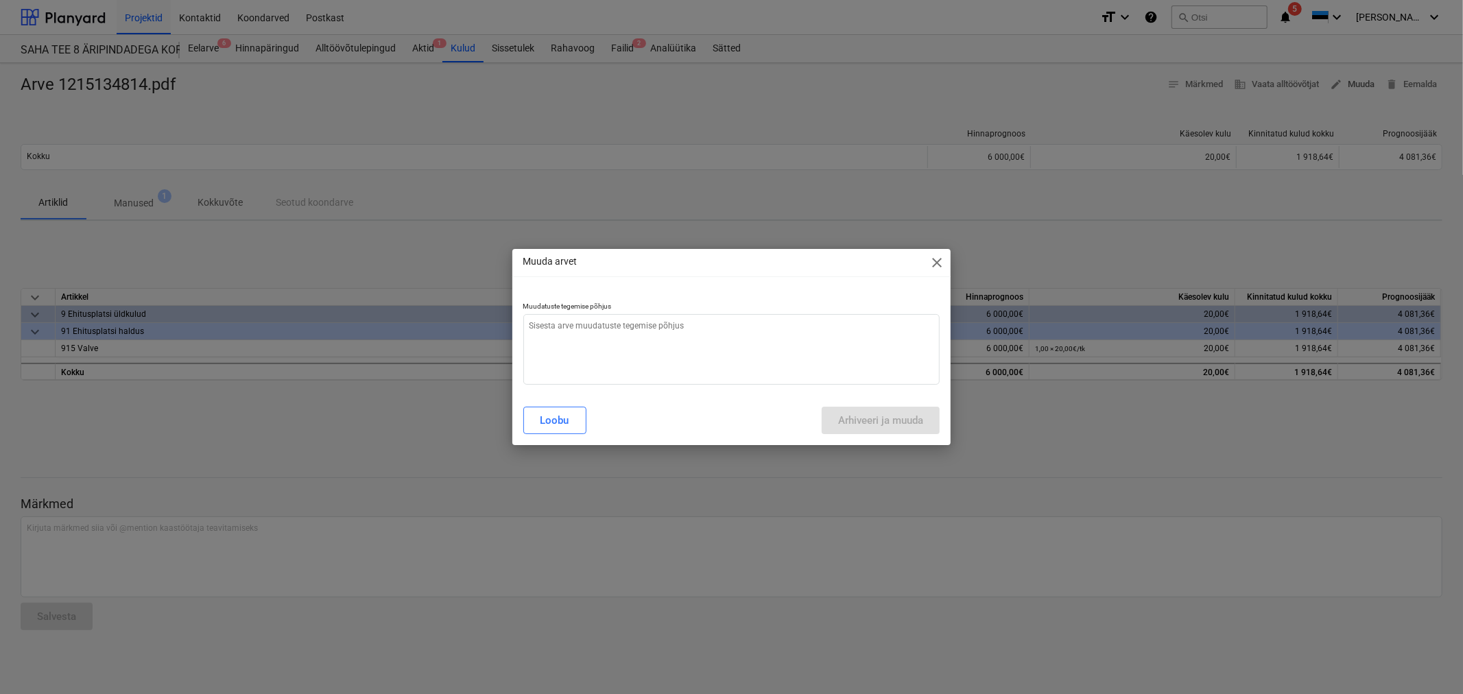
type textarea "x"
click at [561, 335] on textarea at bounding box center [731, 349] width 417 height 71
type textarea "V"
type textarea "x"
type textarea "Va"
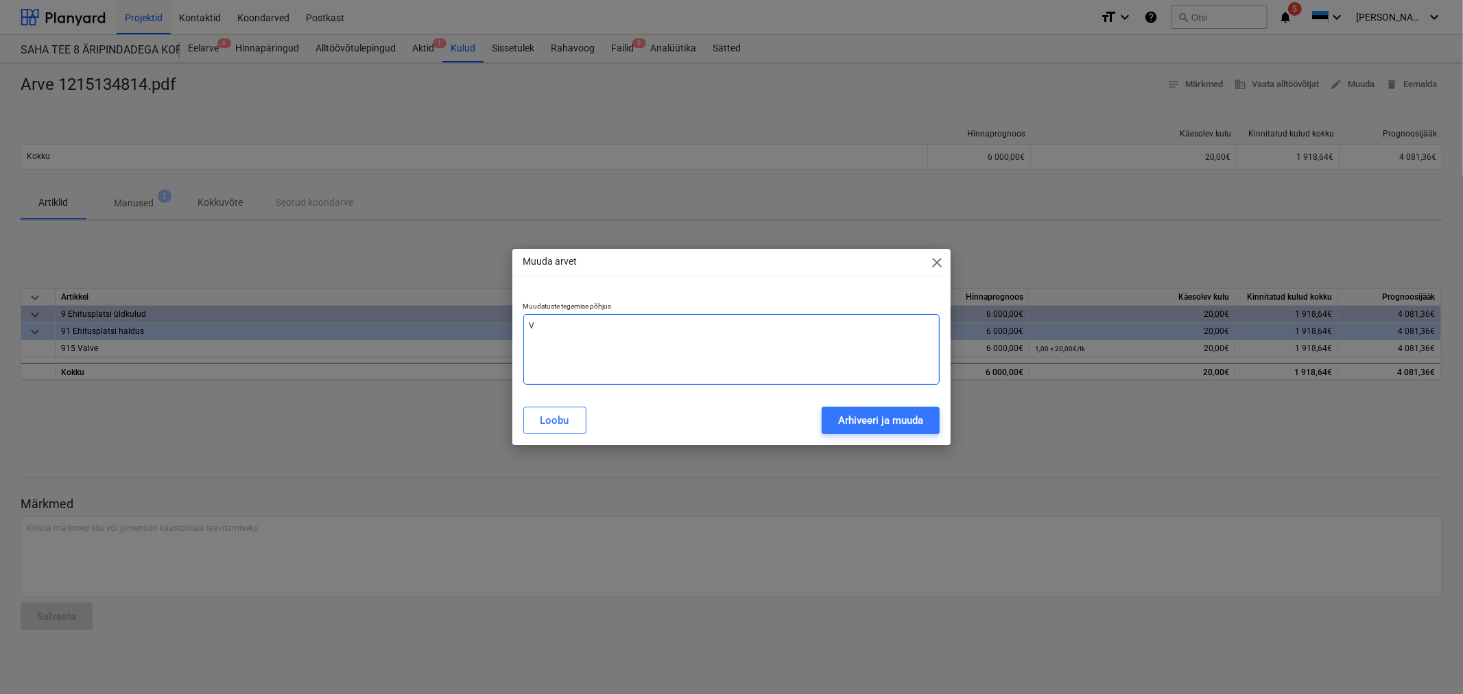
type textarea "x"
type textarea "Val"
type textarea "x"
type textarea "Vale"
type textarea "x"
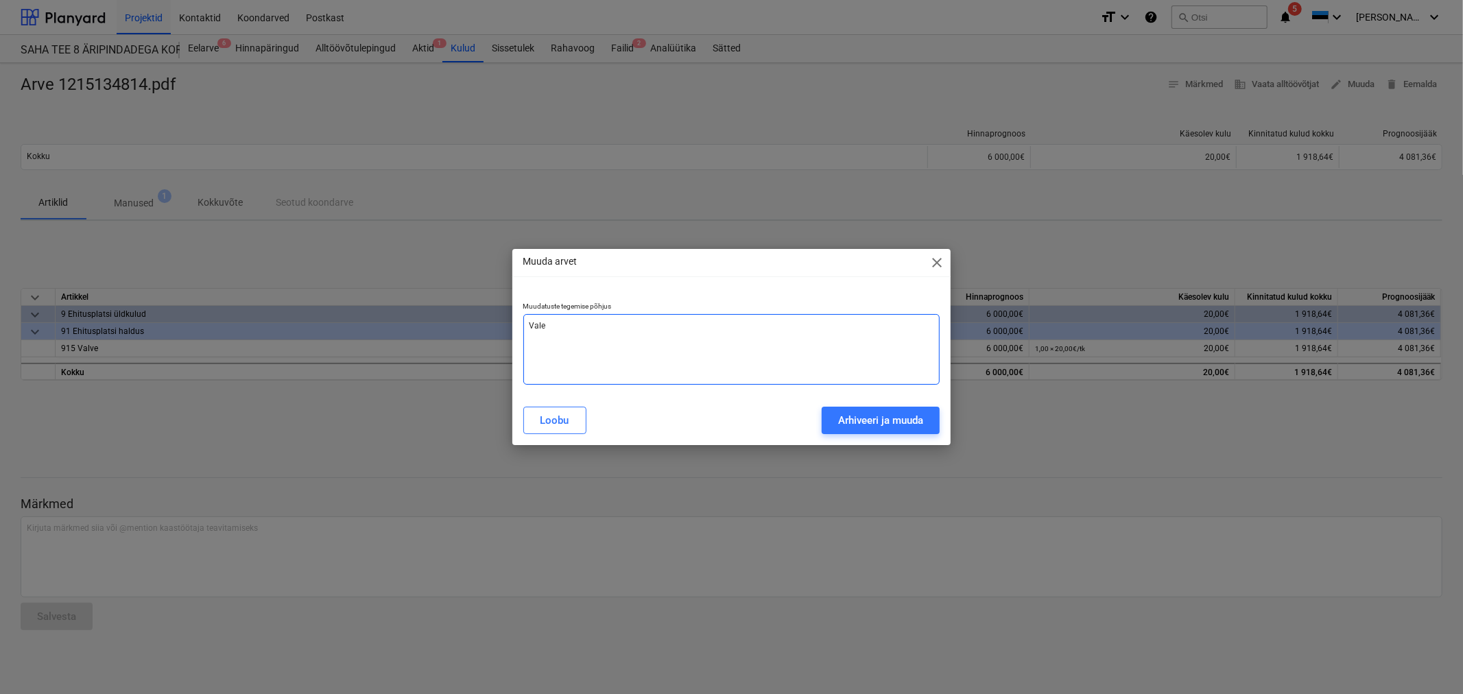
type textarea "Vale"
type textarea "x"
type textarea "Vale s"
type textarea "x"
type textarea "Vale su"
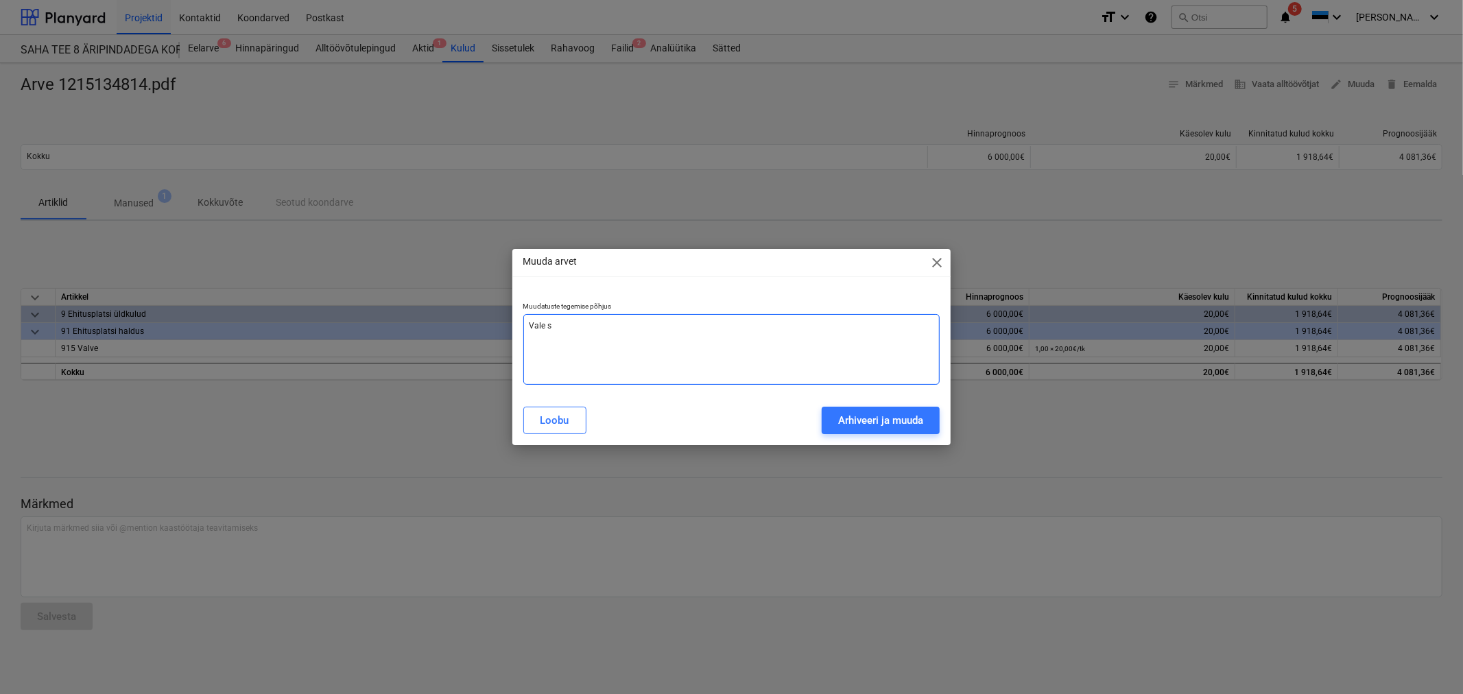
type textarea "x"
type textarea "Vale sum"
type textarea "x"
type textarea "Vale summ"
type textarea "x"
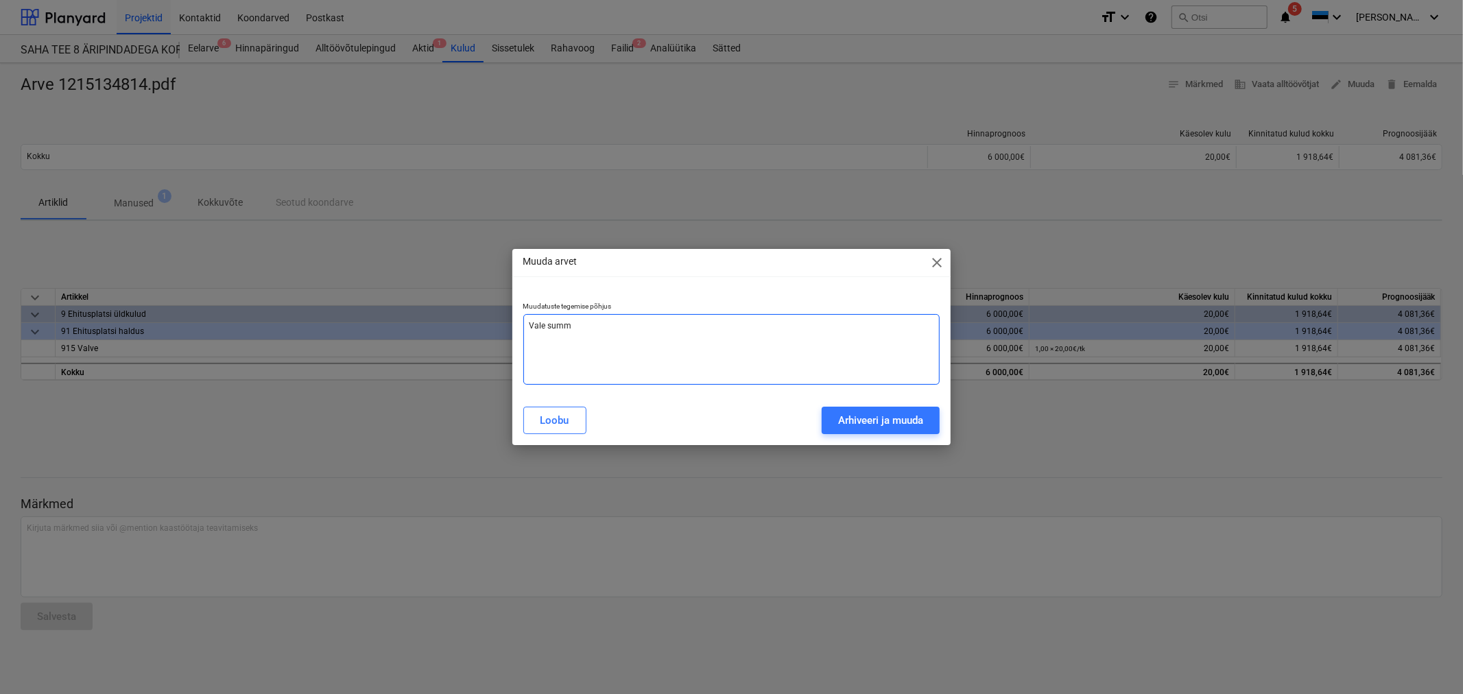
type textarea "Vale summa"
type textarea "x"
type textarea "Vale summa"
click at [844, 416] on div "Arhiveeri ja muuda" at bounding box center [880, 420] width 85 height 18
type textarea "x"
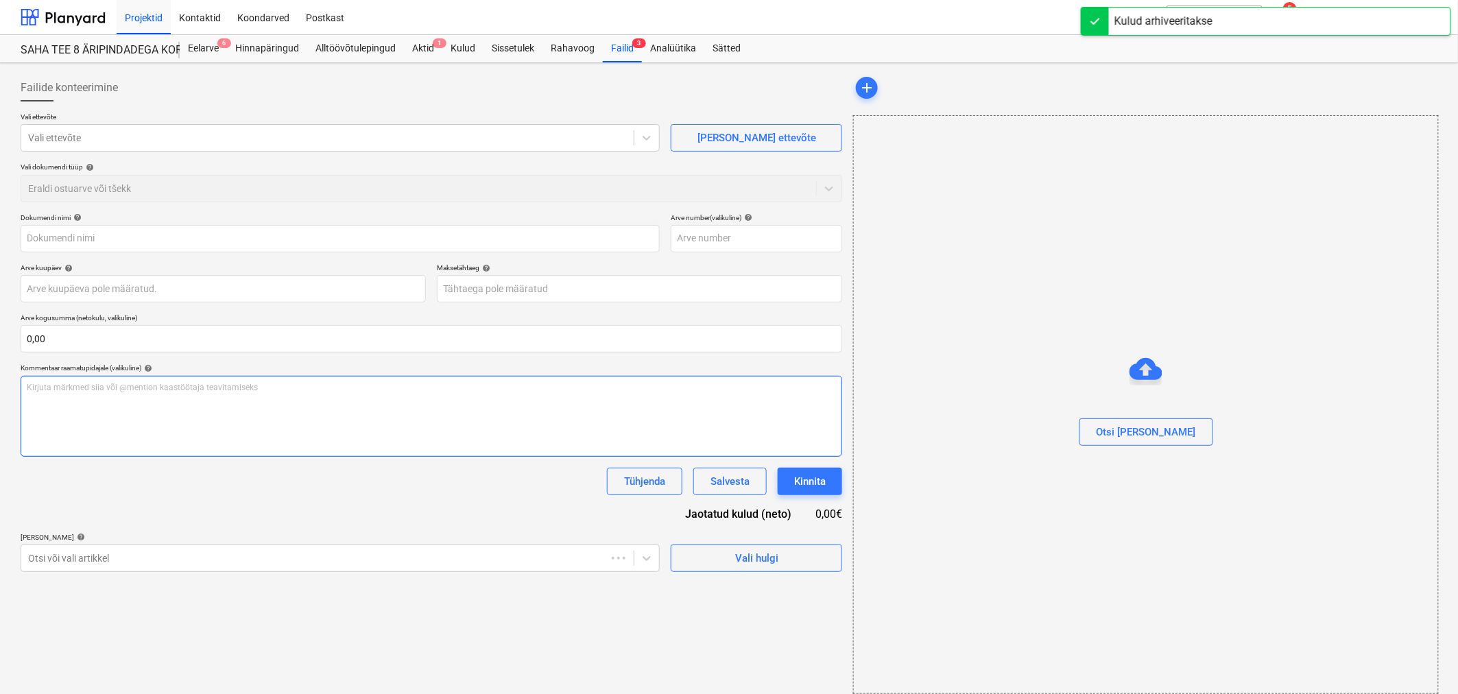
type input "Arve 1215134814.pdf"
type input "[DATE]"
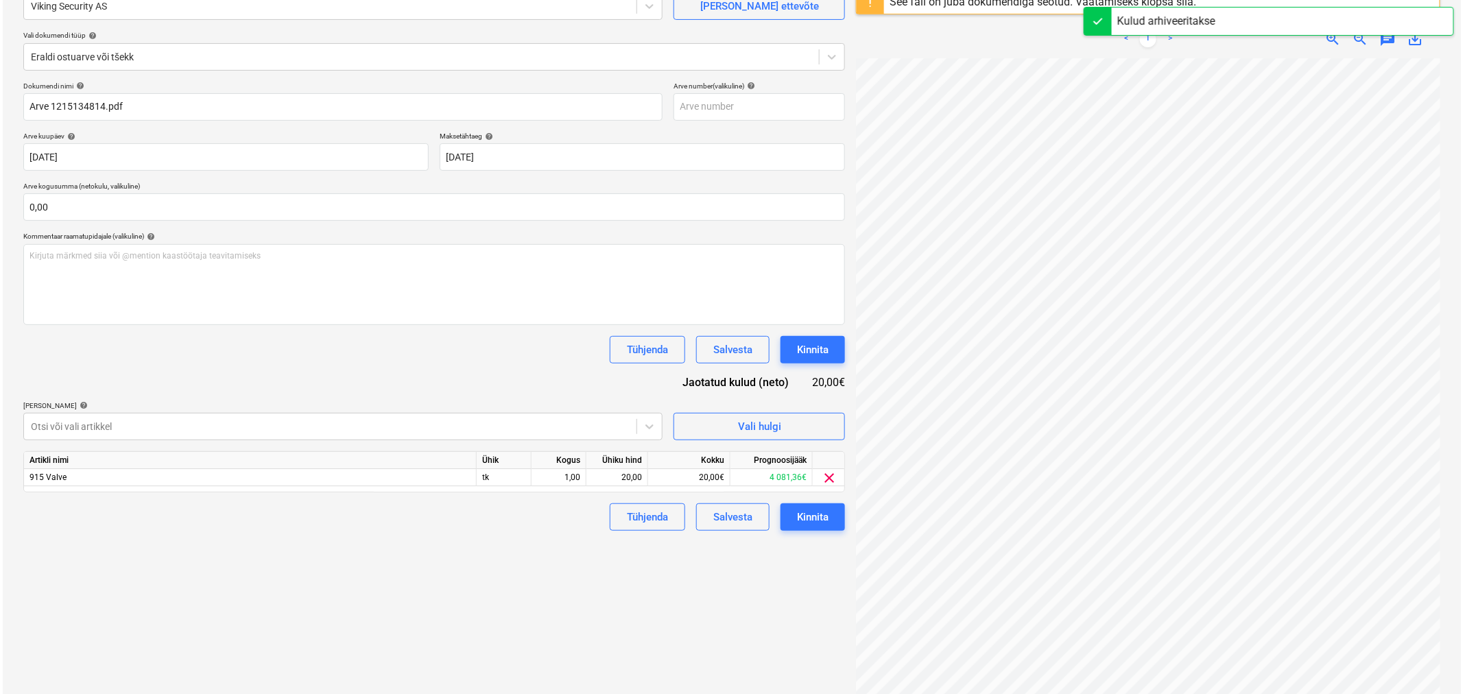
scroll to position [152, 0]
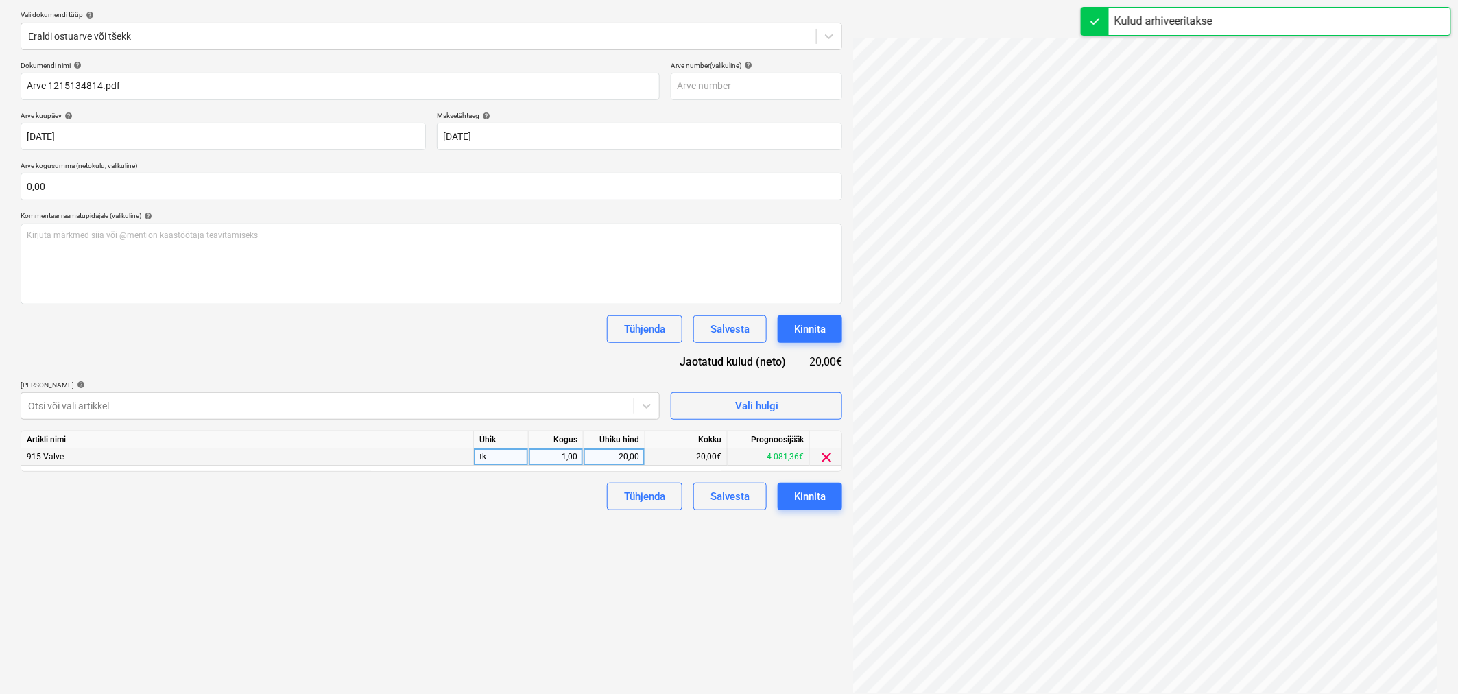
click at [614, 460] on div "20,00" at bounding box center [614, 457] width 50 height 17
type input "22"
click at [551, 574] on div "Failide konteerimine Vali ettevõte Viking Security AS [PERSON_NAME] uus ettevõt…" at bounding box center [431, 307] width 833 height 783
click at [826, 495] on div "Kinnita" at bounding box center [810, 497] width 32 height 18
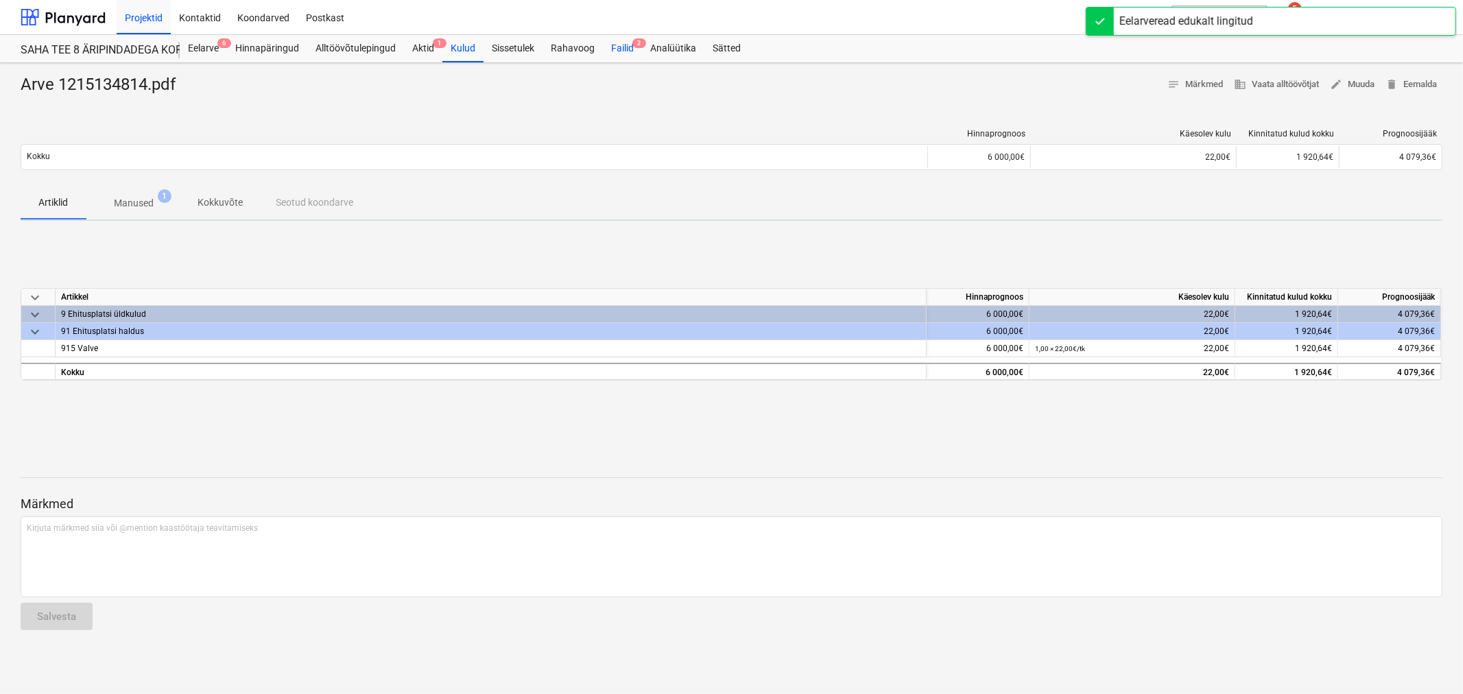
drag, startPoint x: 622, startPoint y: 48, endPoint x: 612, endPoint y: 56, distance: 12.6
click at [622, 48] on div "Failid 2" at bounding box center [622, 48] width 39 height 27
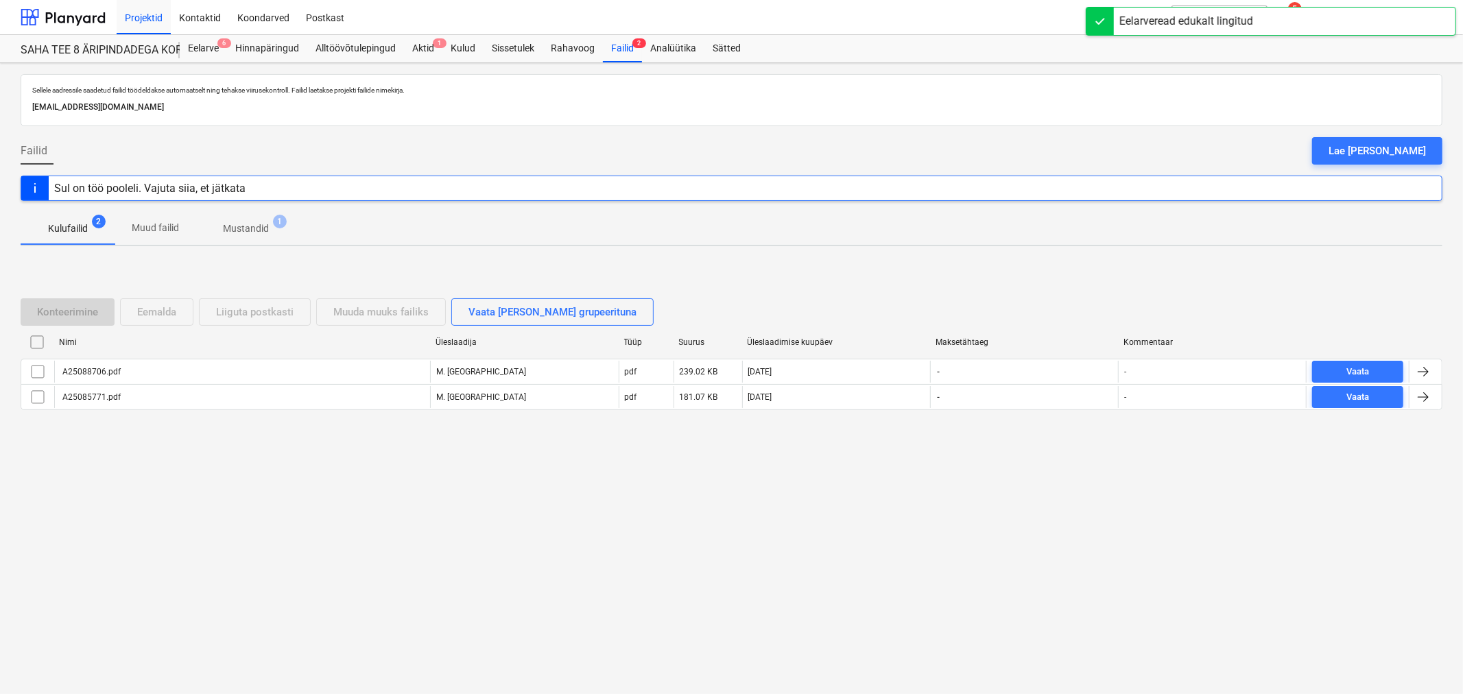
click at [77, 358] on div "Nimi Üleslaadija Tüüp Suurus Üleslaadimise kuupäev Maksetähtaeg Kommentaar" at bounding box center [732, 344] width 1422 height 27
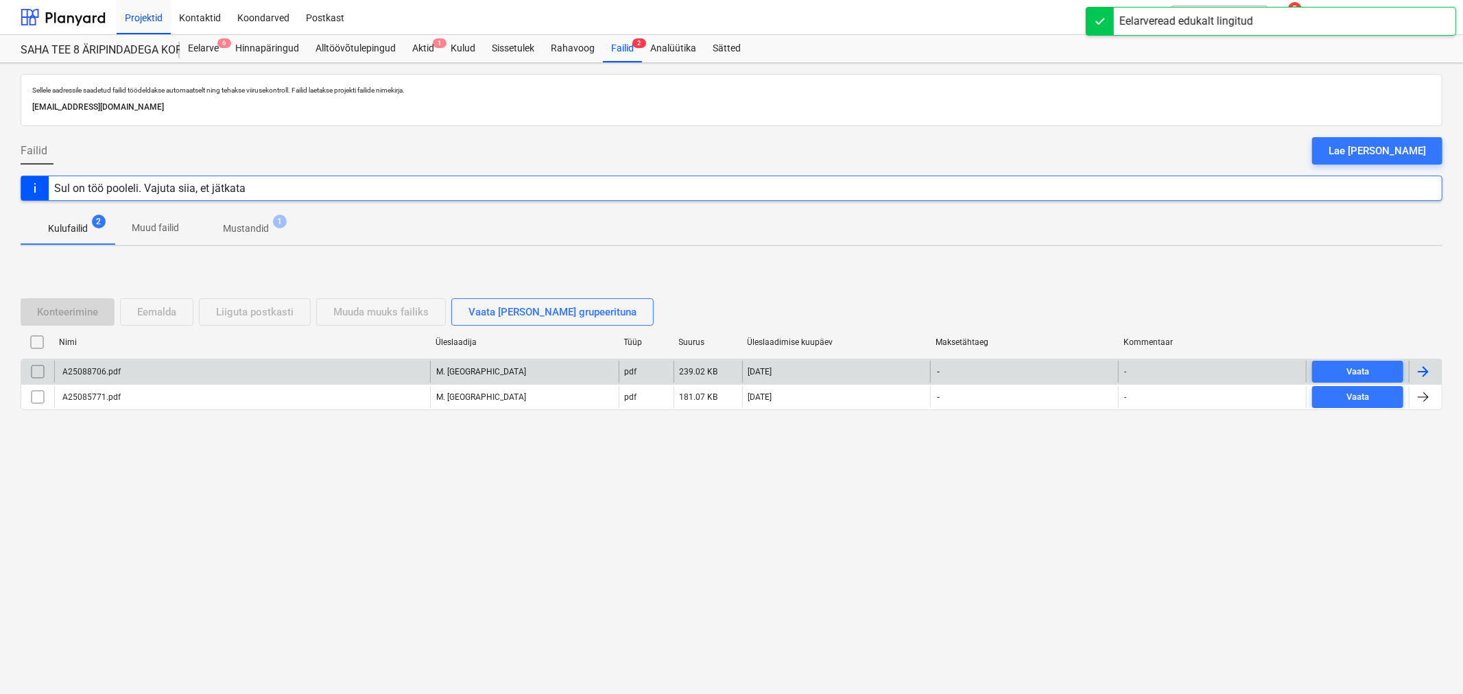
click at [77, 374] on div "A25088706.pdf" at bounding box center [90, 372] width 60 height 10
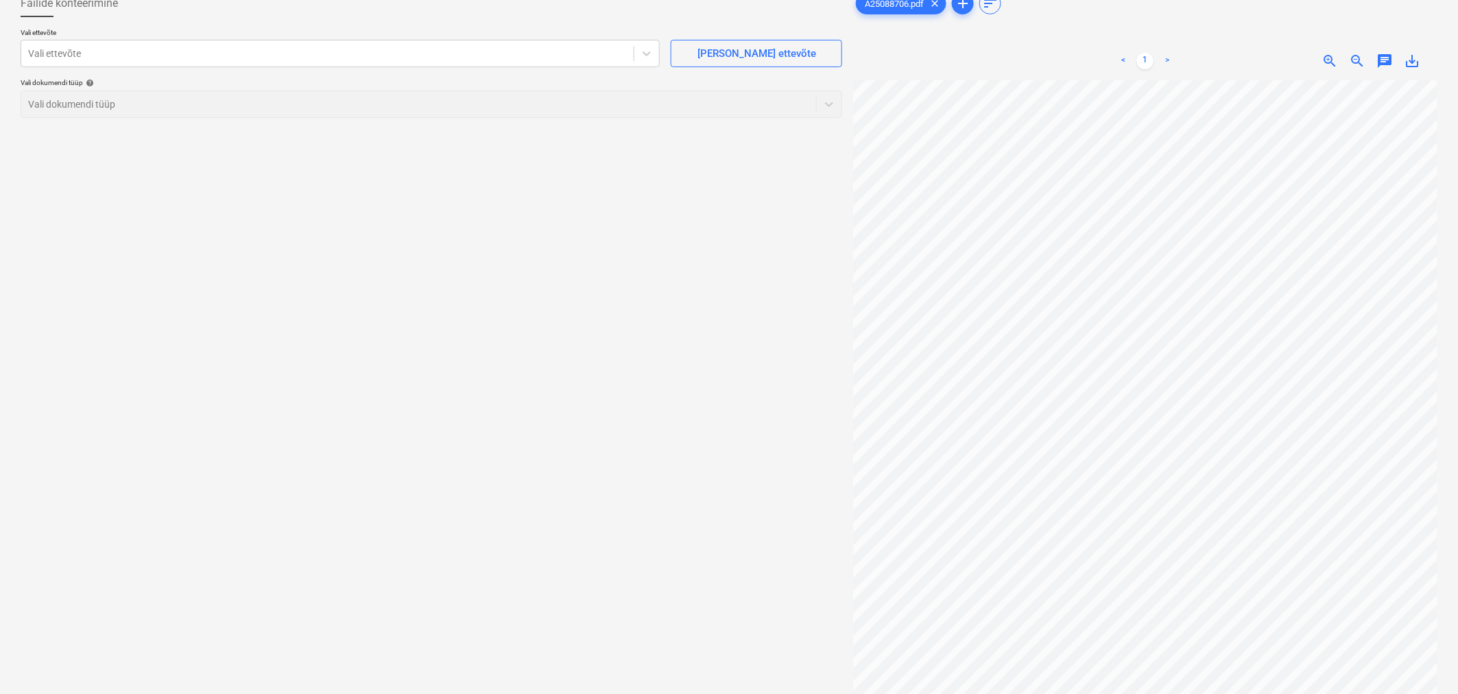
scroll to position [60, 0]
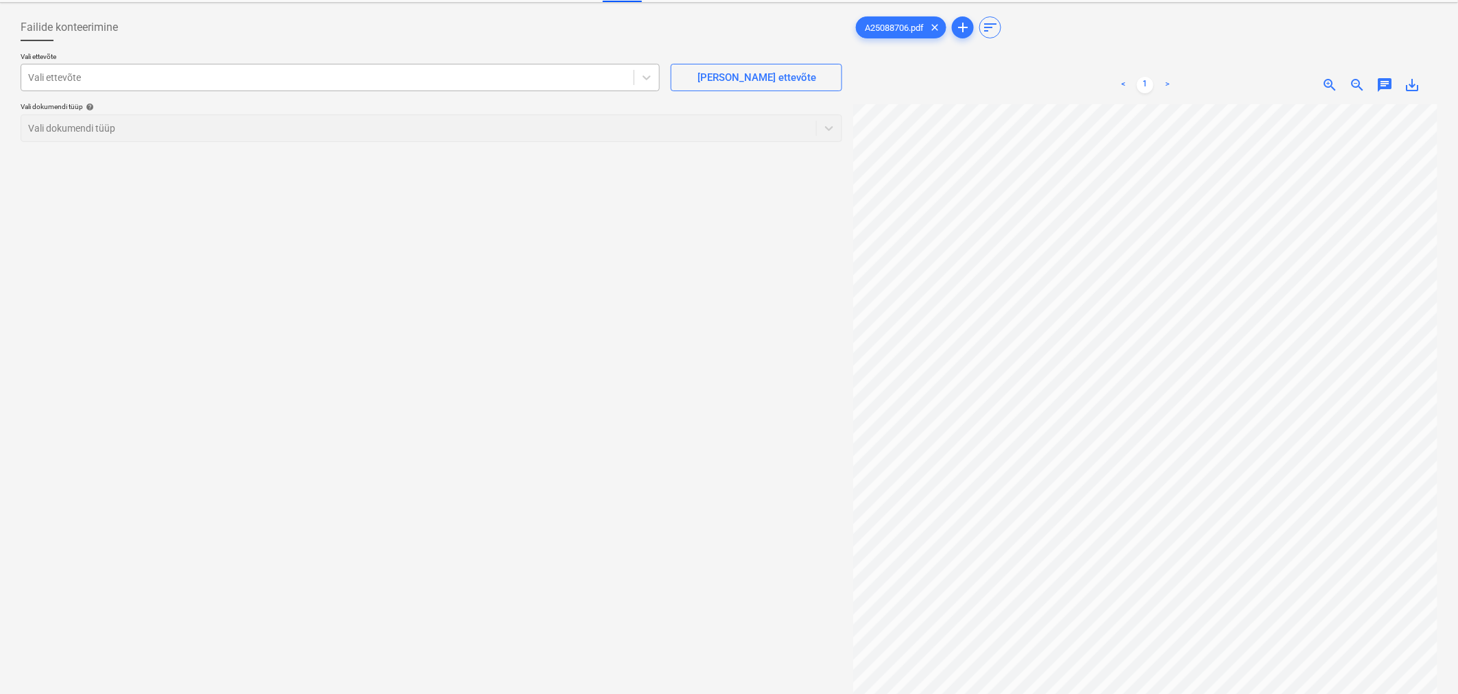
click at [241, 85] on div "Vali ettevõte" at bounding box center [327, 77] width 612 height 19
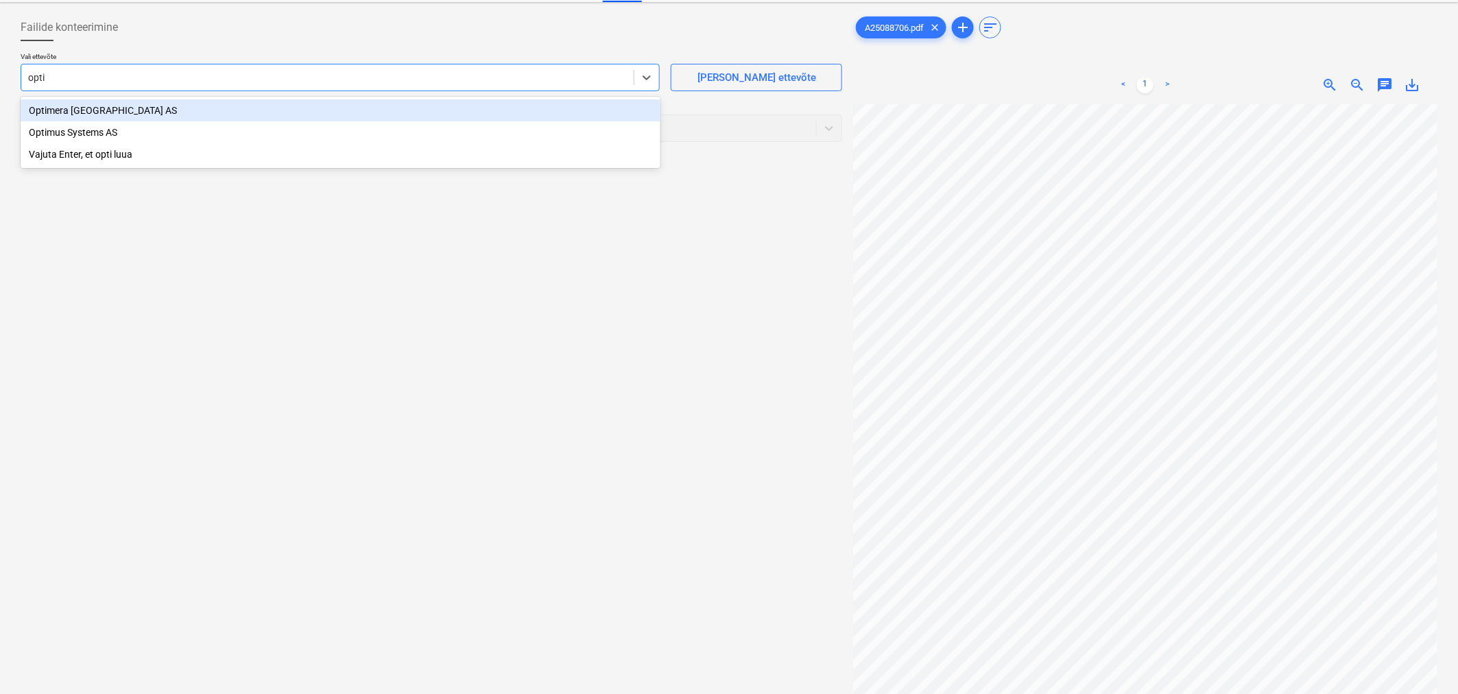
type input "optim"
click at [230, 107] on div "Optimera [GEOGRAPHIC_DATA] AS" at bounding box center [341, 110] width 640 height 22
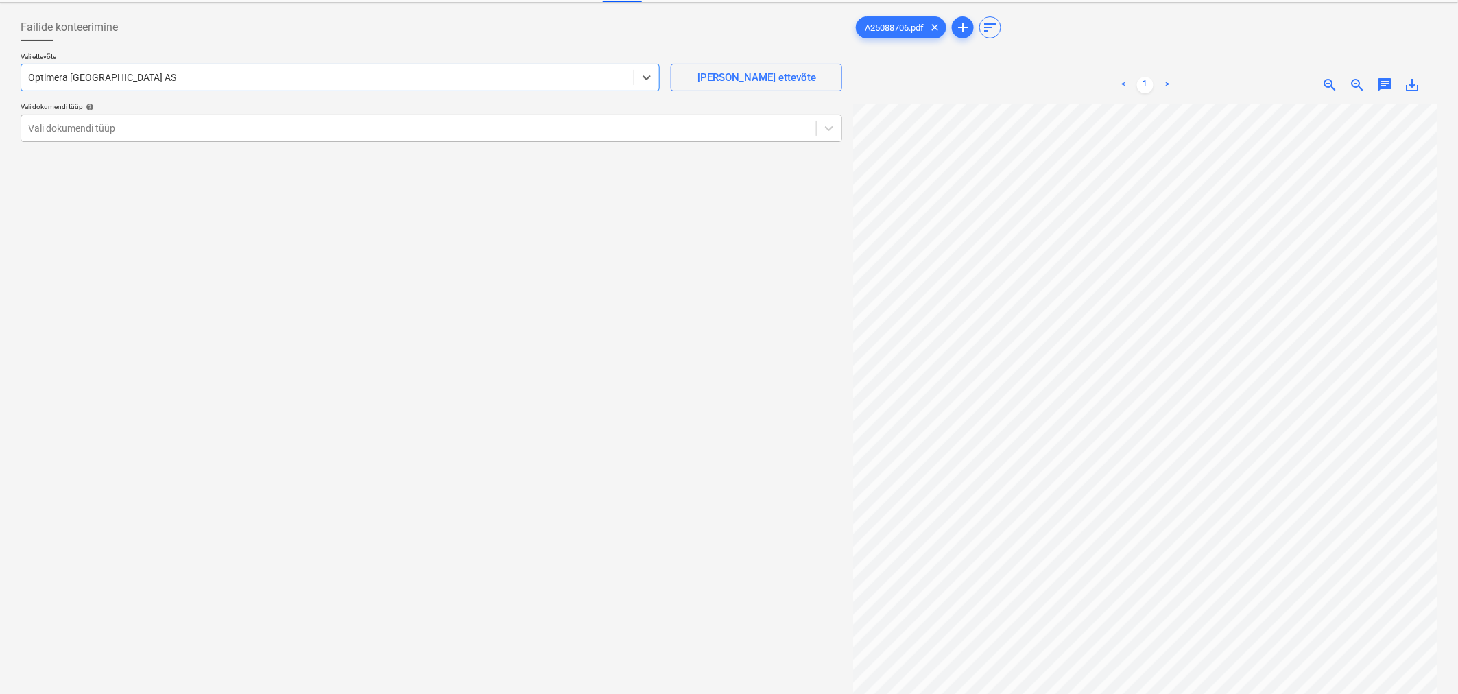
click at [224, 132] on div at bounding box center [418, 128] width 781 height 14
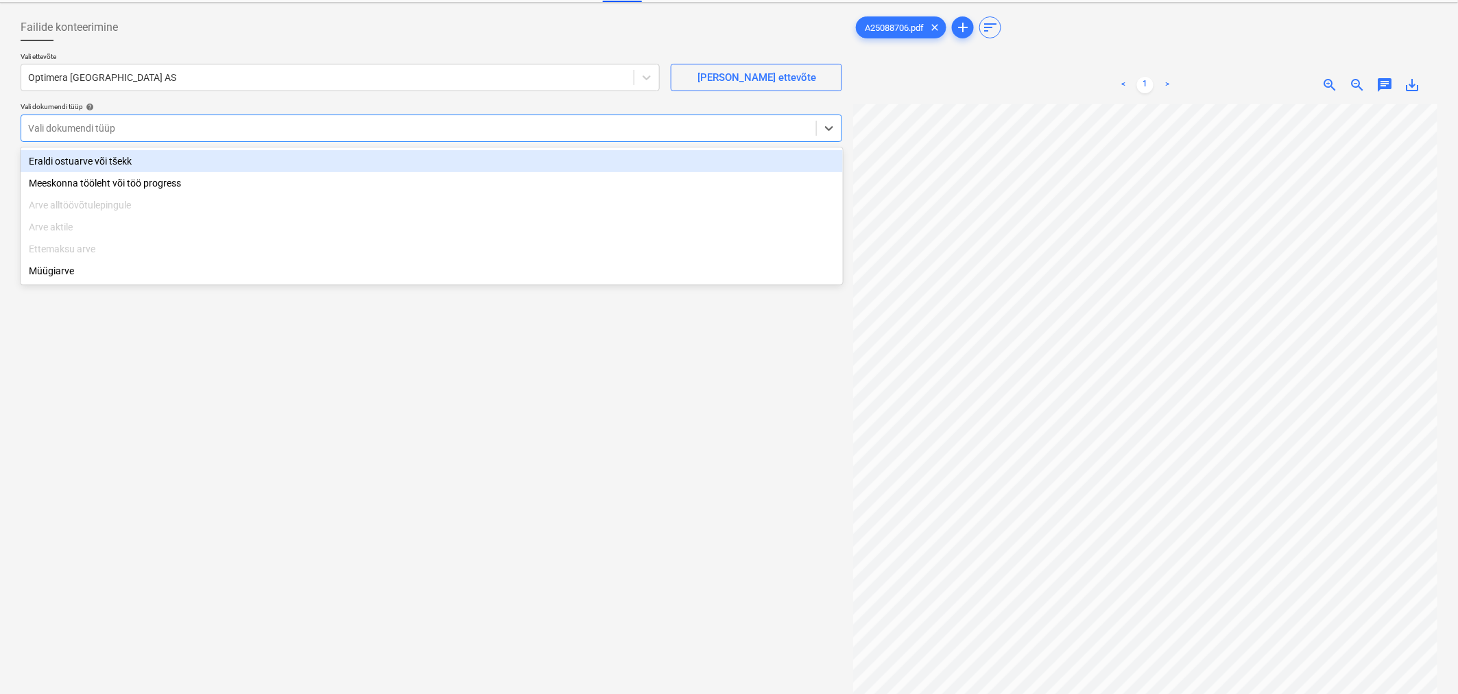
click at [106, 153] on div "Eraldi ostuarve või tšekk" at bounding box center [432, 161] width 822 height 22
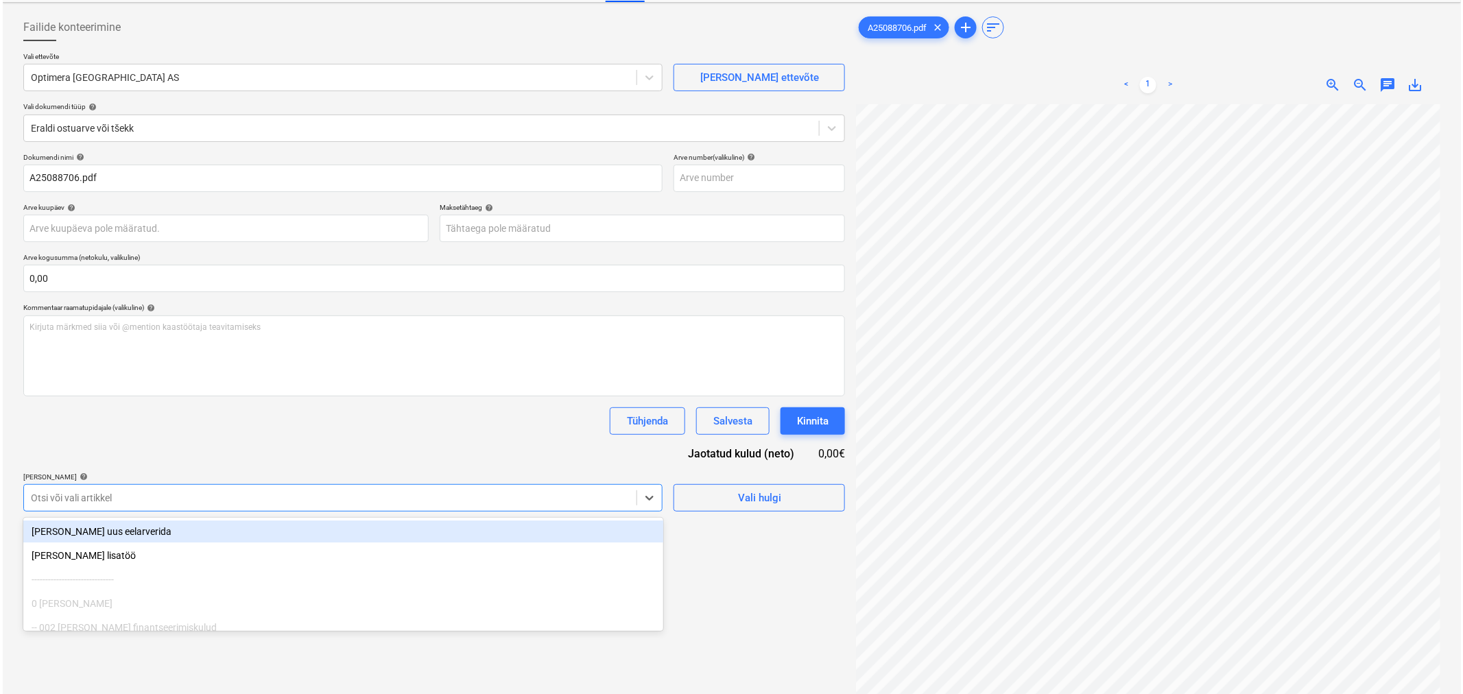
scroll to position [98, 0]
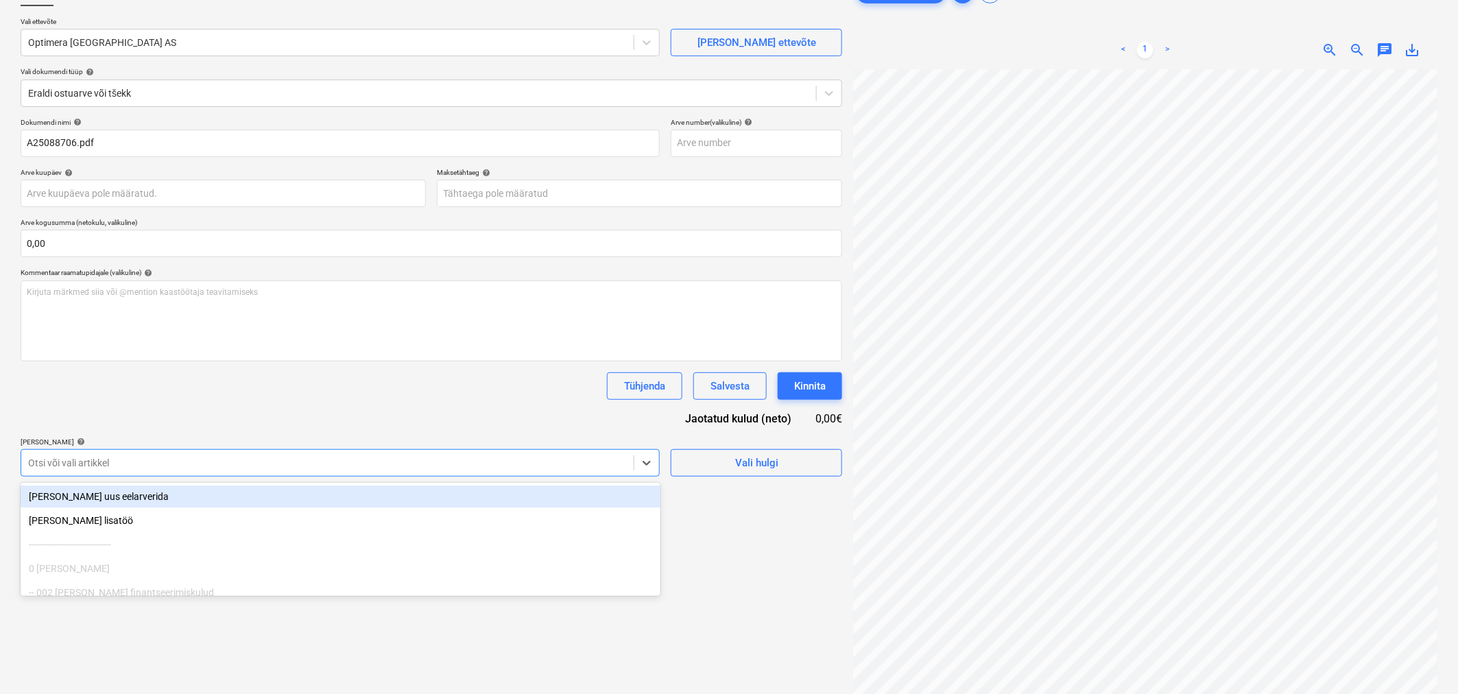
click at [200, 489] on body "Projektid Kontaktid Koondarved Postkast format_size keyboard_arrow_down help se…" at bounding box center [729, 252] width 1458 height 694
type input "vesi"
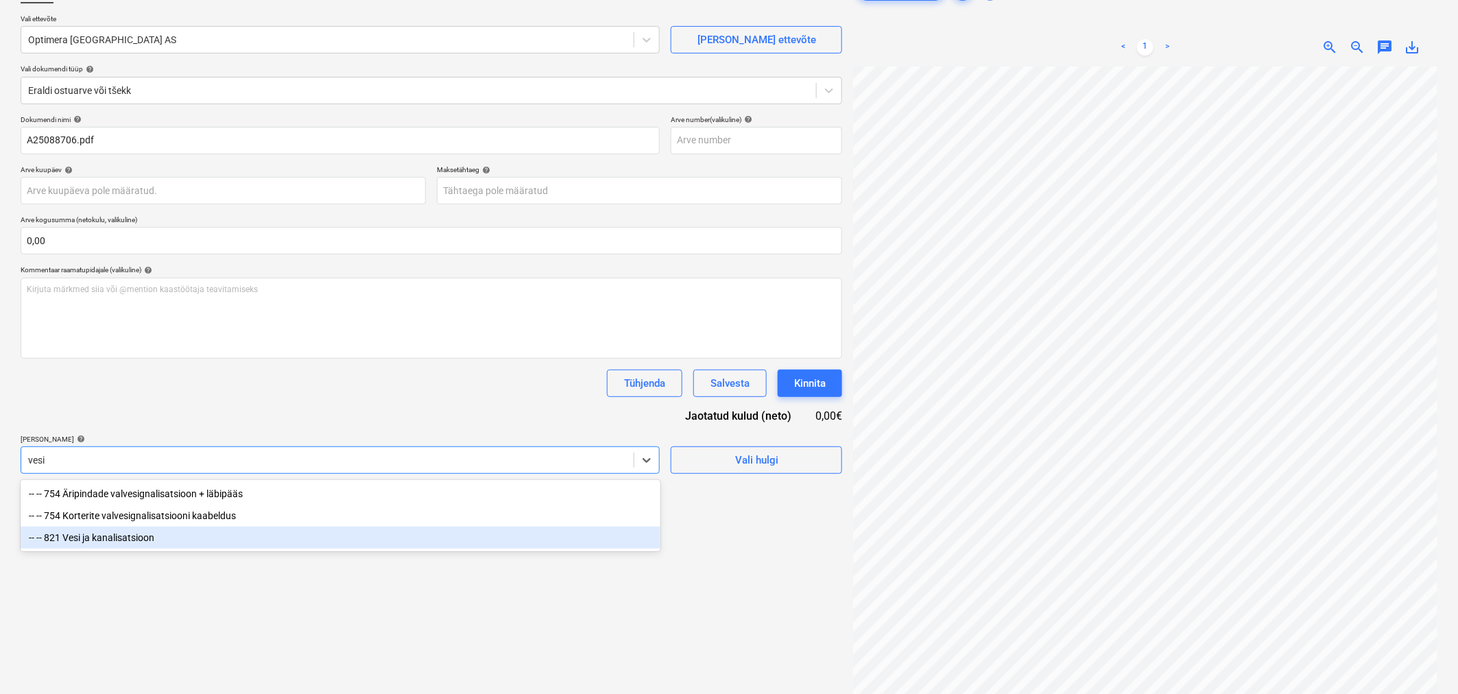
click at [167, 535] on div "-- -- 821 Vesi ja kanalisatsioon" at bounding box center [341, 538] width 640 height 22
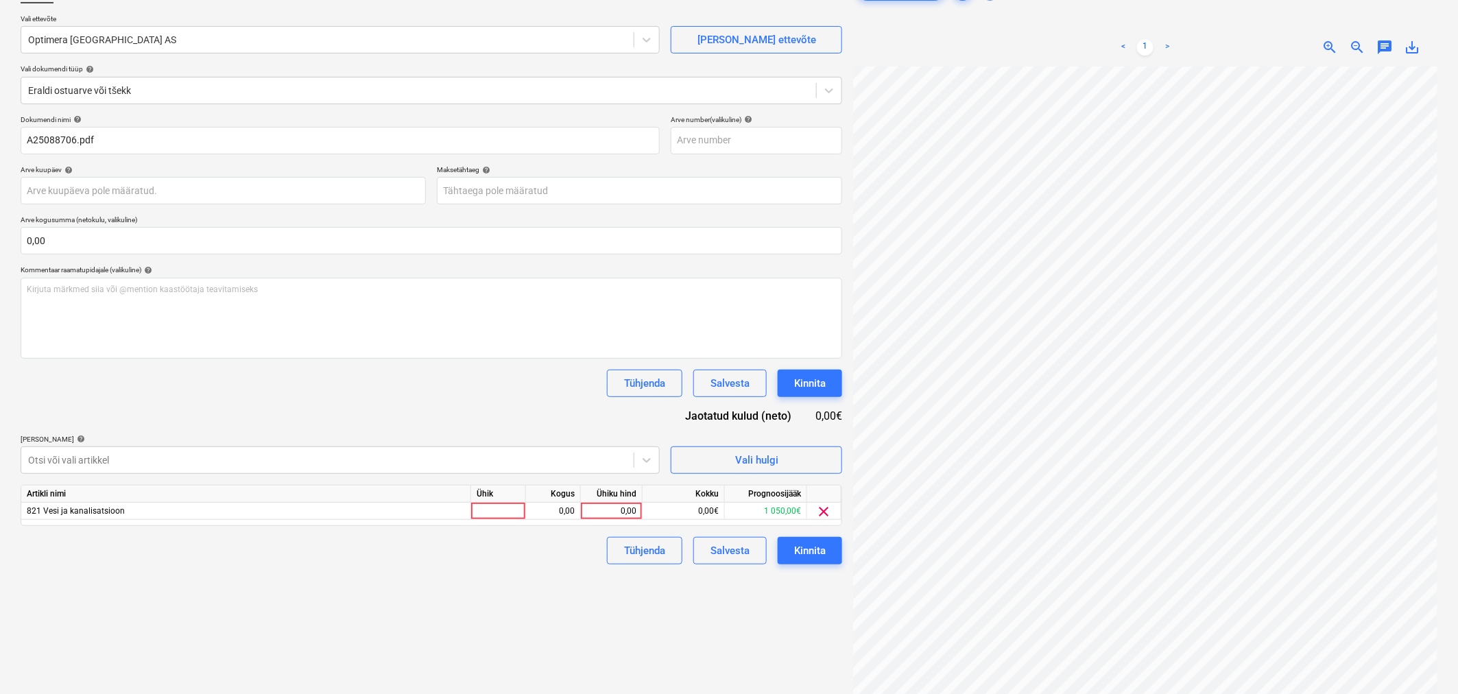
click at [224, 372] on div "Tühjenda Salvesta Kinnita" at bounding box center [432, 383] width 822 height 27
click at [616, 509] on div "0,00" at bounding box center [611, 511] width 50 height 17
type input "6,07"
click at [542, 186] on body "Projektid Kontaktid Koondarved Postkast format_size keyboard_arrow_down help se…" at bounding box center [729, 249] width 1458 height 694
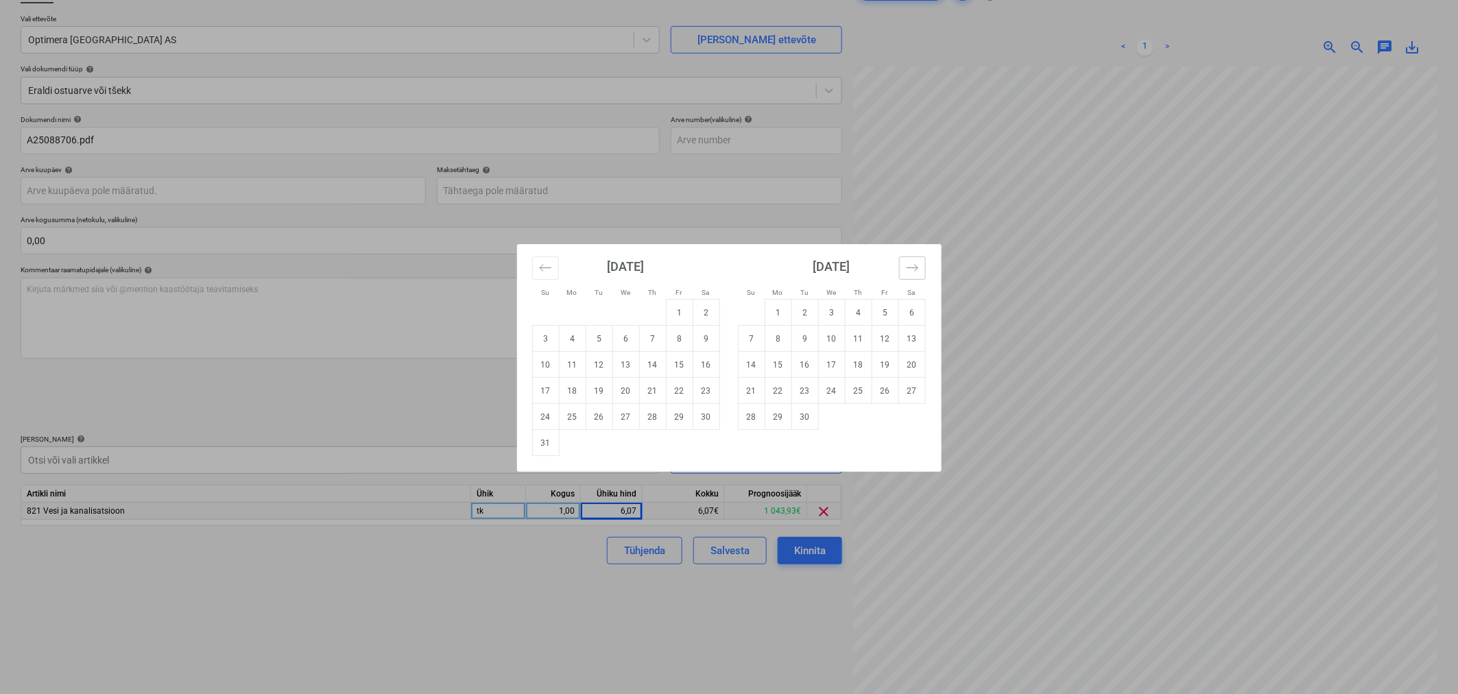
click at [922, 269] on button "Move forward to switch to the next month." at bounding box center [912, 267] width 27 height 23
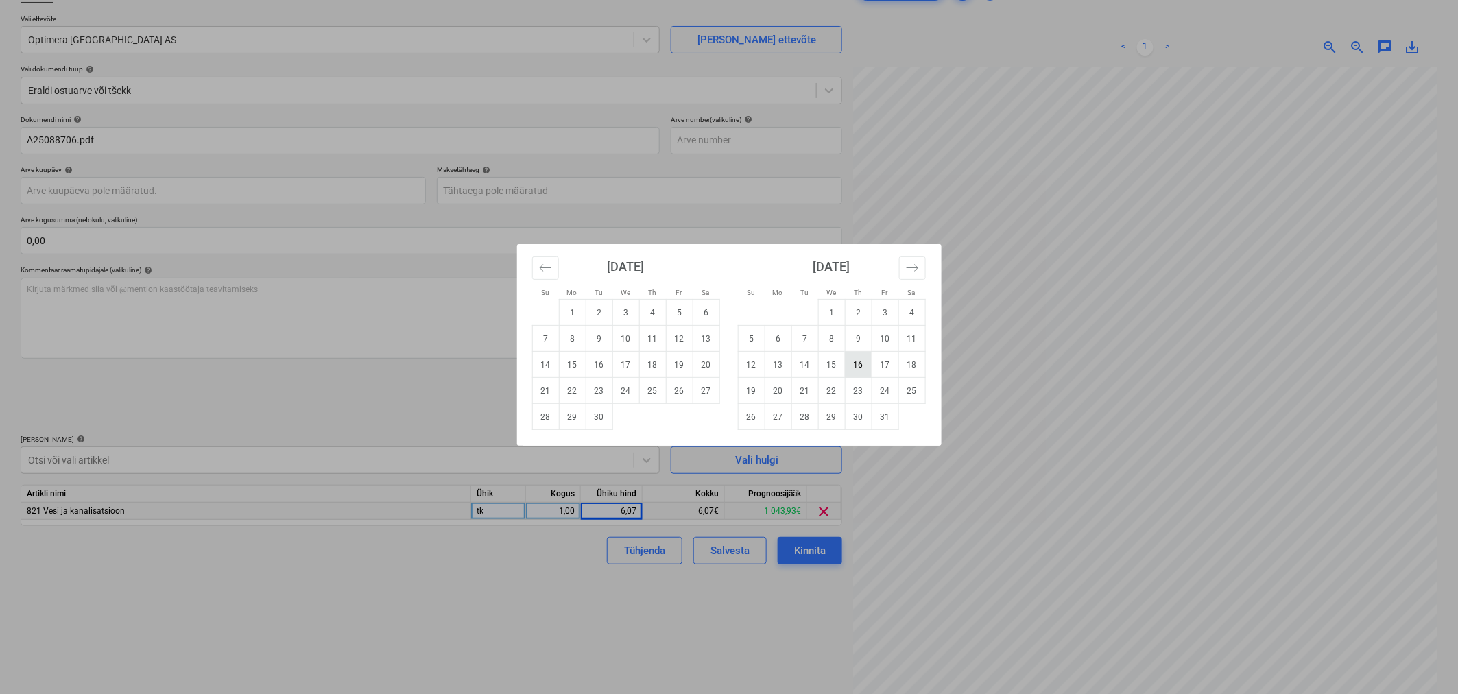
click at [852, 366] on td "16" at bounding box center [858, 365] width 27 height 26
type input "[DATE]"
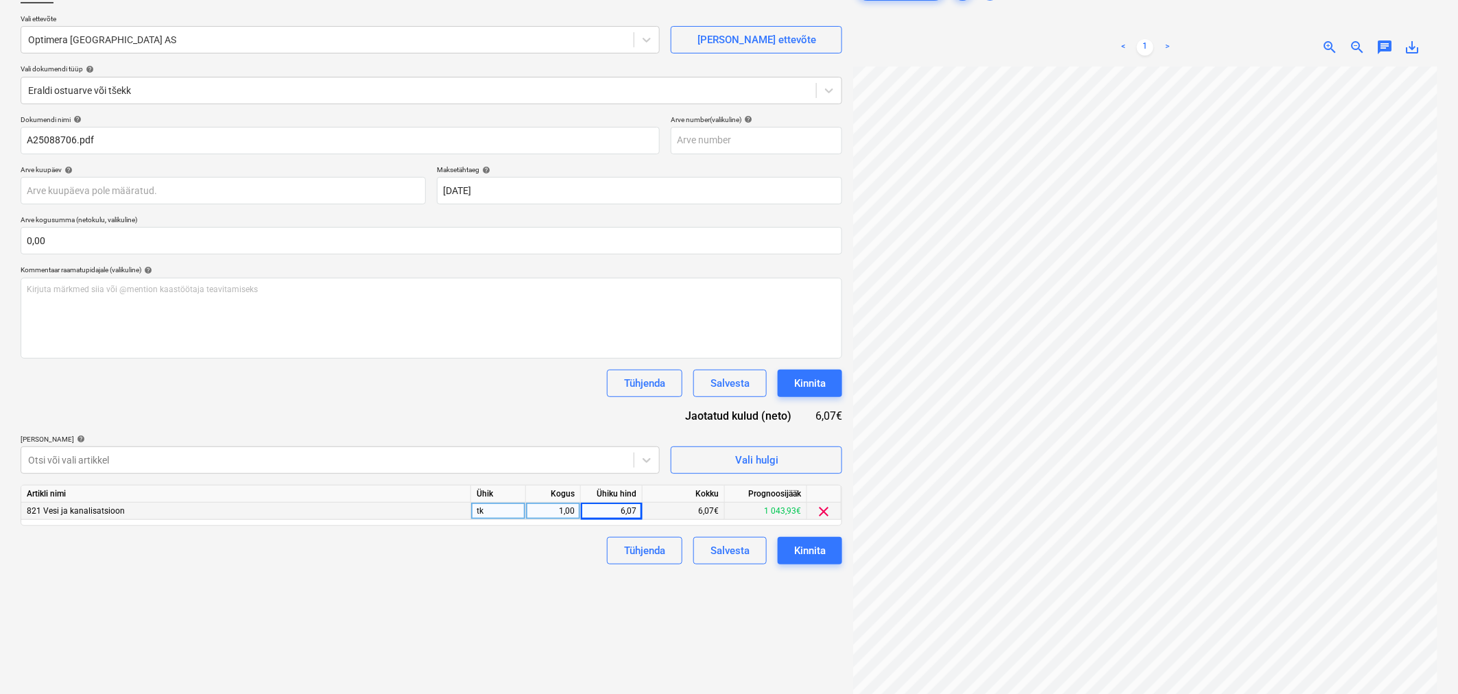
click at [437, 401] on div "Dokumendi nimi help A25088706.pdf Arve number (valikuline) help Arve kuupäev he…" at bounding box center [432, 339] width 822 height 449
click at [815, 383] on div "Kinnita" at bounding box center [810, 383] width 32 height 18
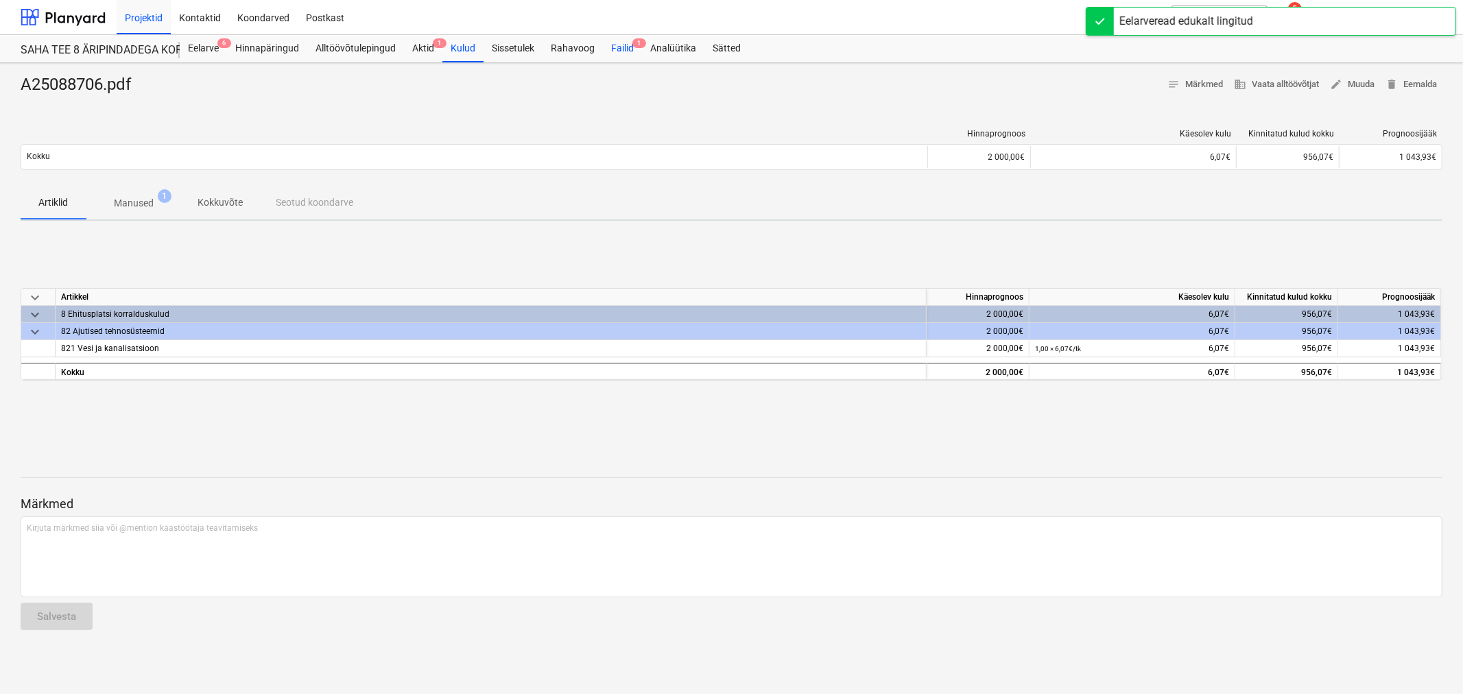
click at [612, 51] on div "Failid 1" at bounding box center [622, 48] width 39 height 27
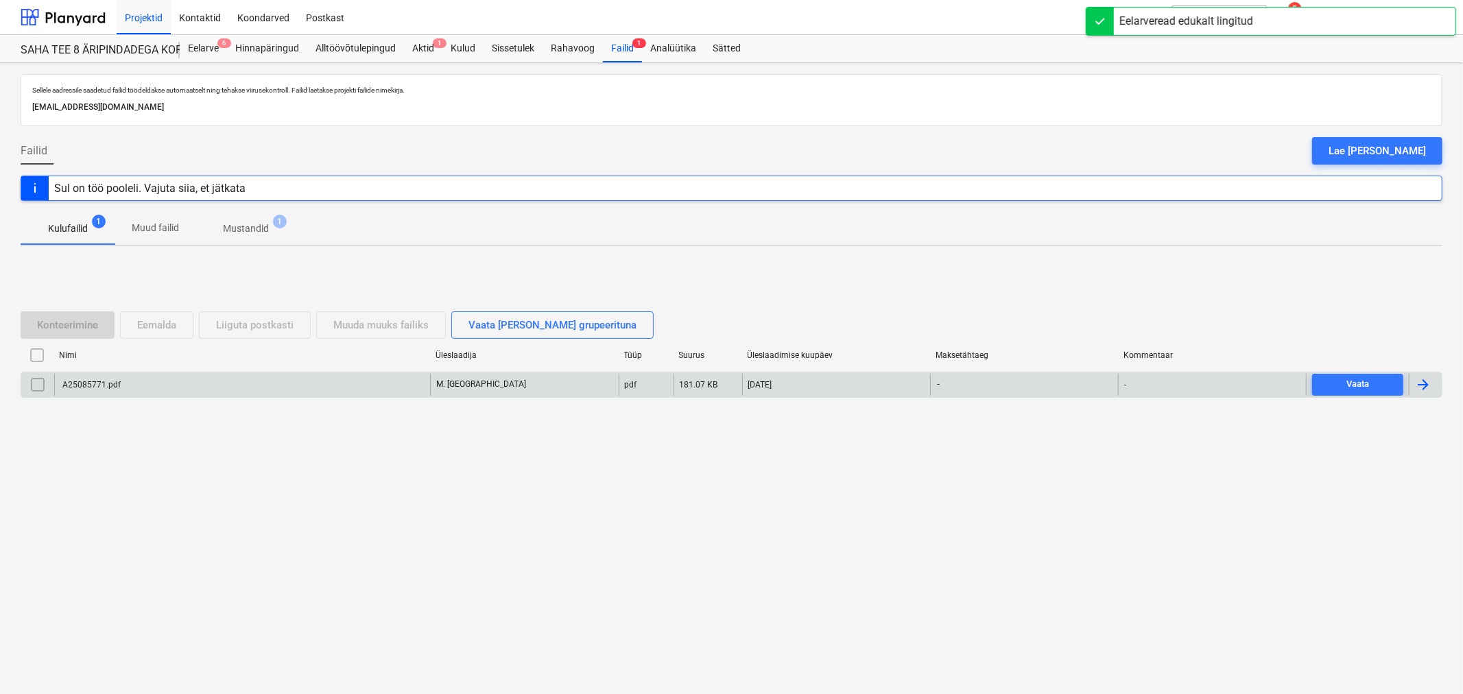
click at [71, 387] on div "A25085771.pdf" at bounding box center [90, 385] width 60 height 10
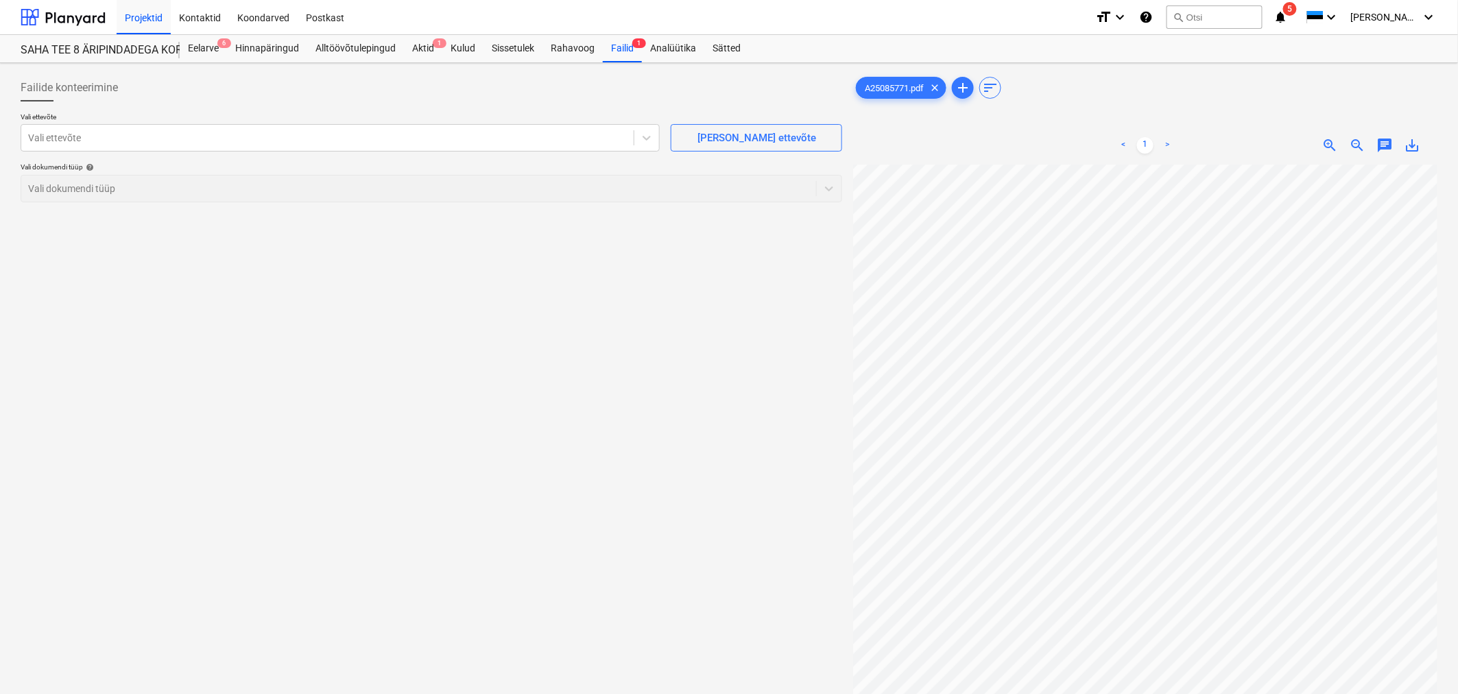
scroll to position [152, 0]
click at [300, 137] on div at bounding box center [327, 138] width 599 height 14
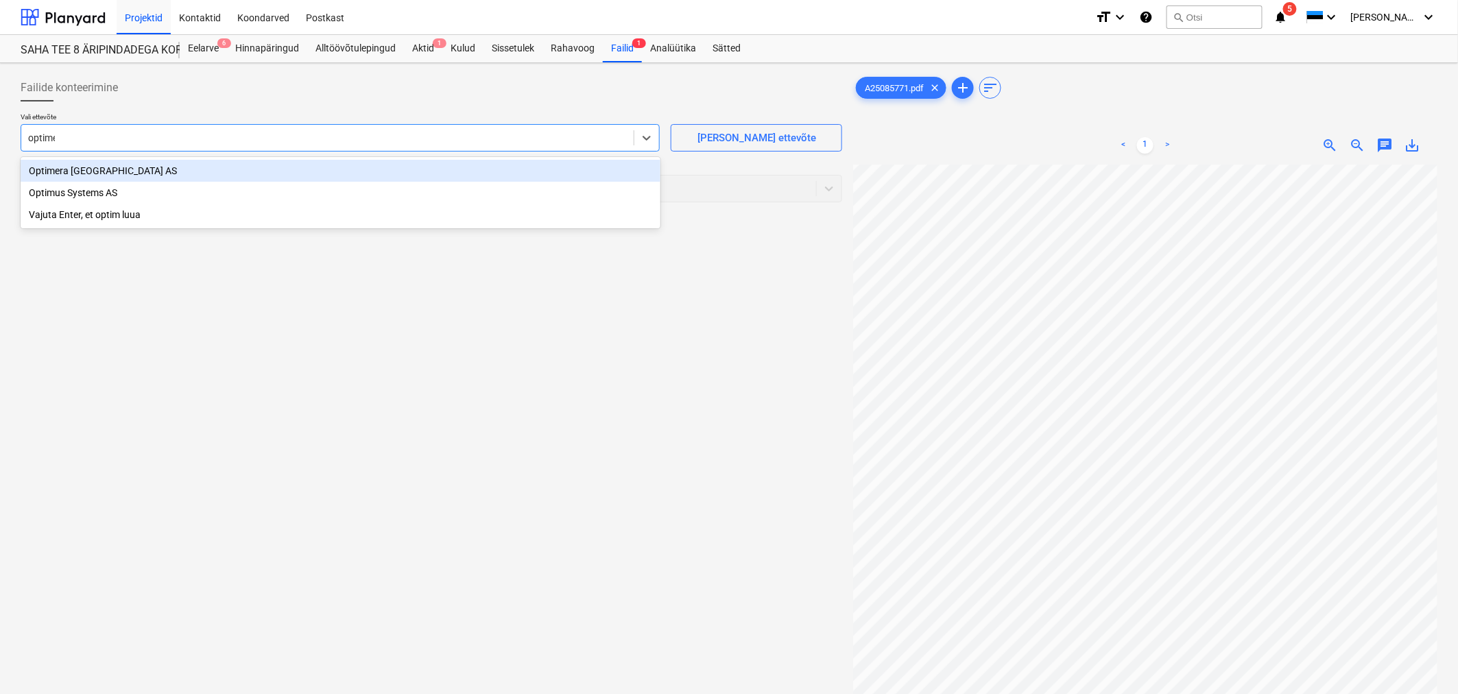
type input "optimer"
click at [223, 173] on div "Optimera [GEOGRAPHIC_DATA] AS" at bounding box center [341, 171] width 640 height 22
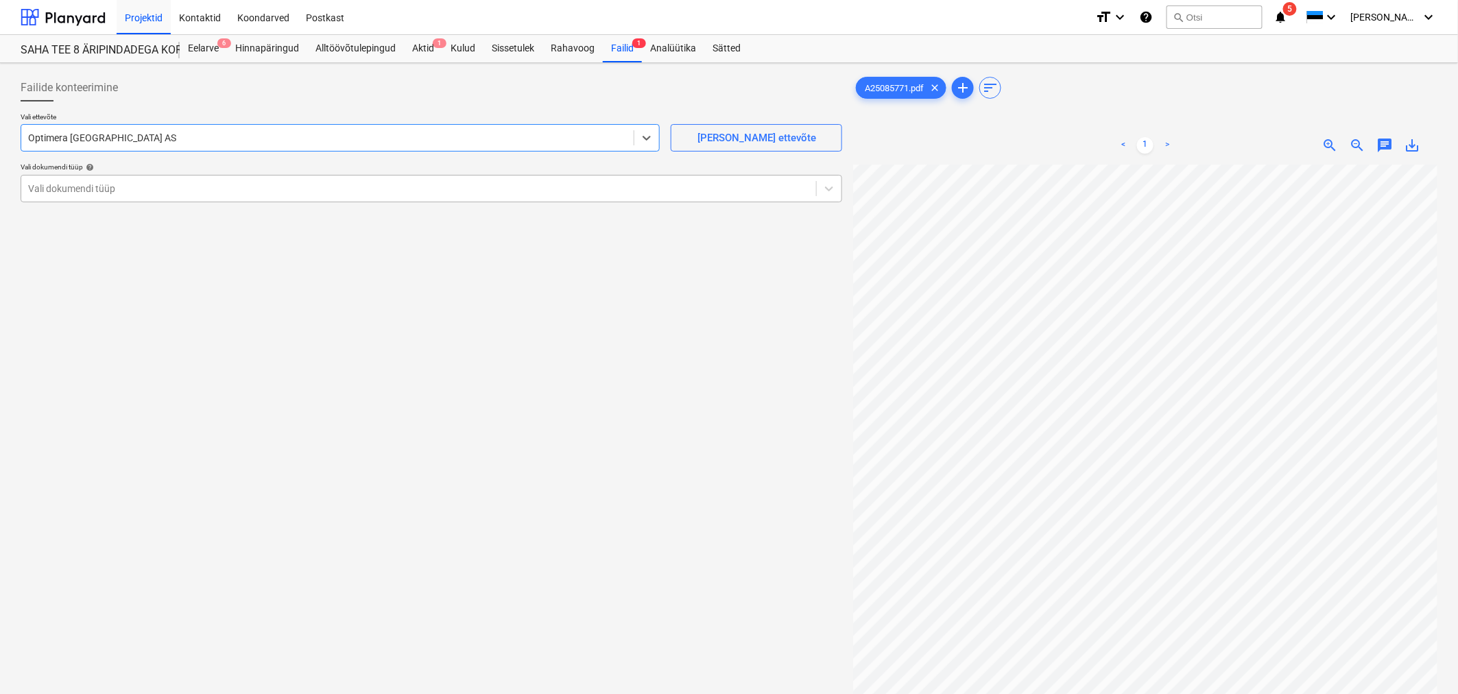
click at [222, 187] on div at bounding box center [418, 189] width 781 height 14
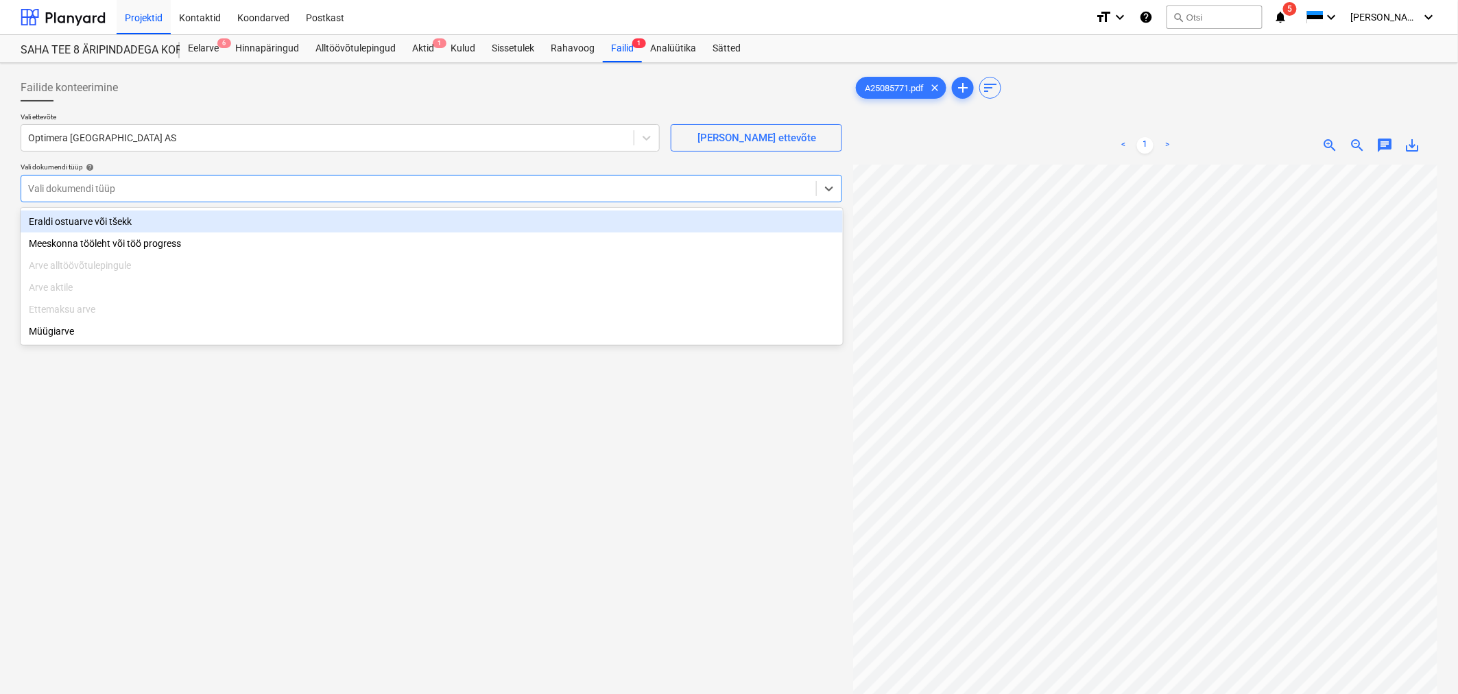
click at [204, 228] on div "Eraldi ostuarve või tšekk" at bounding box center [432, 222] width 822 height 22
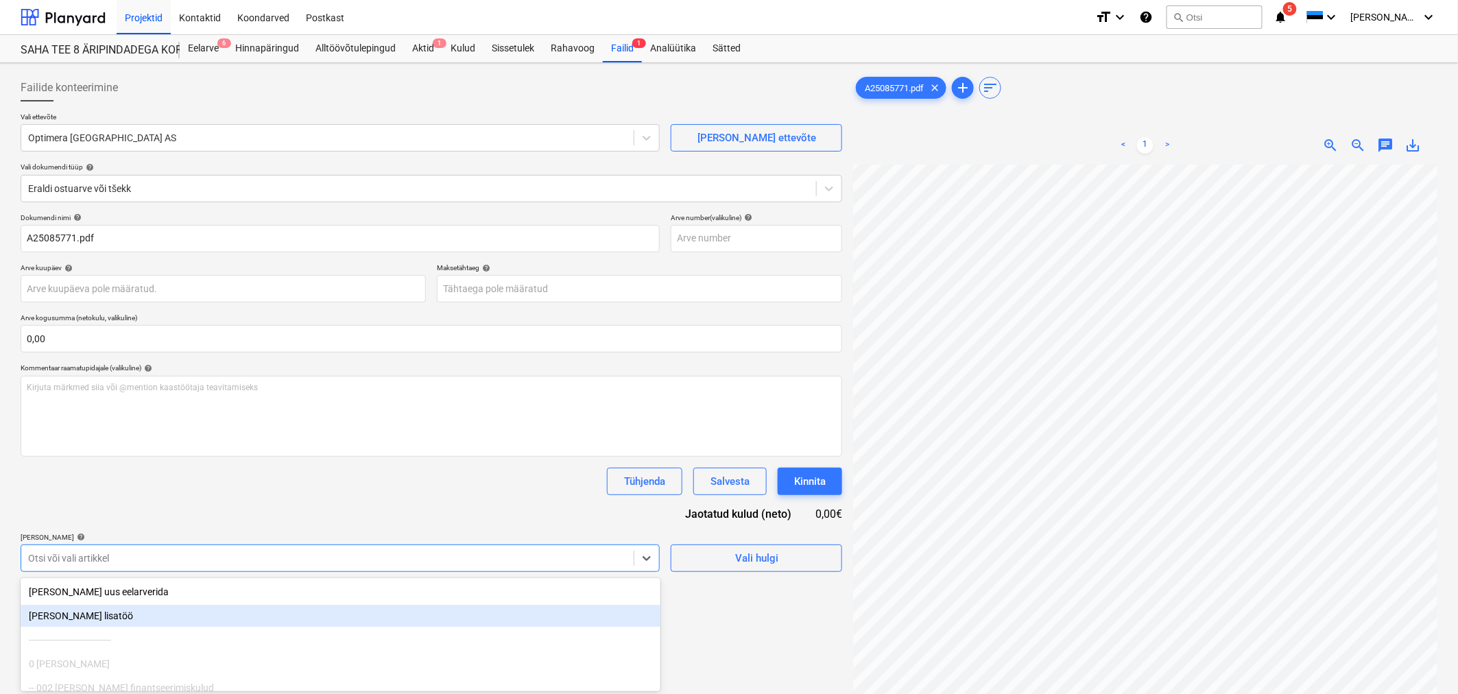
click at [224, 556] on body "Projektid Kontaktid Koondarved Postkast format_size keyboard_arrow_down help se…" at bounding box center [729, 347] width 1458 height 694
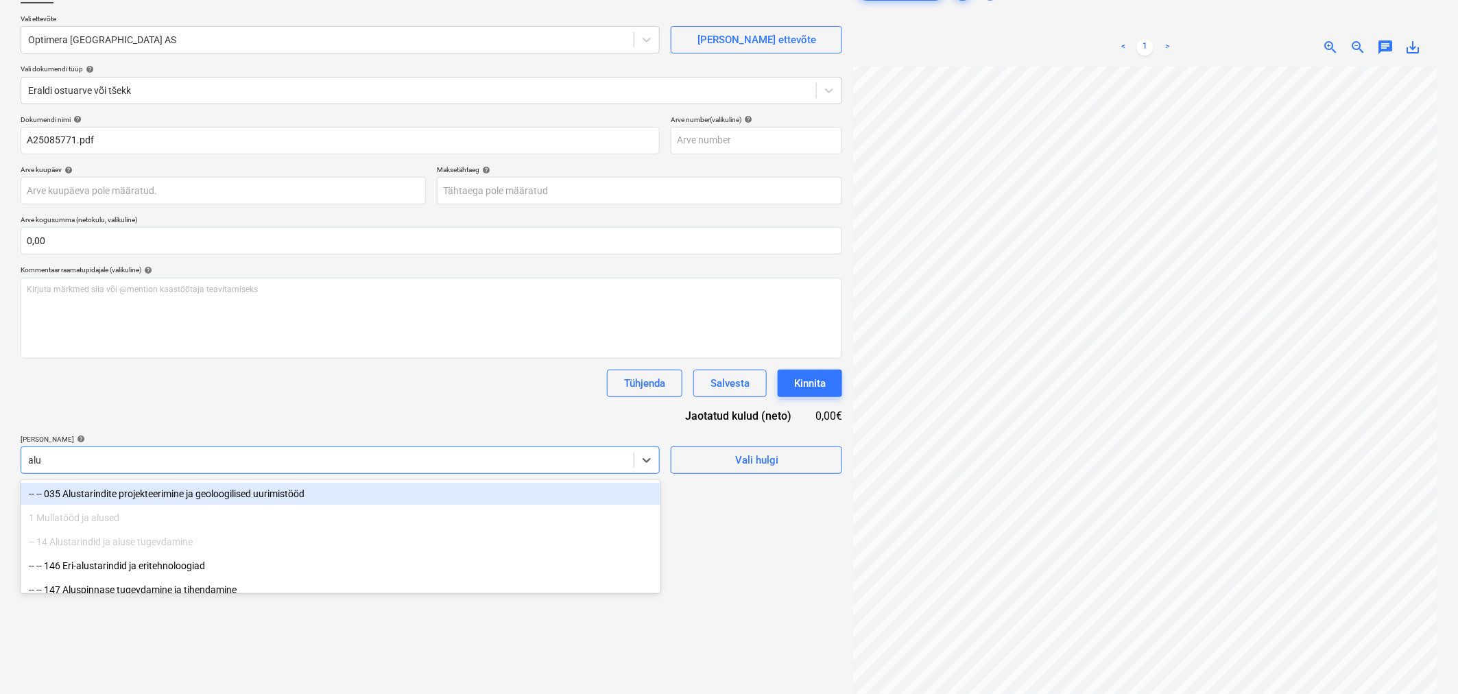
type input "alum"
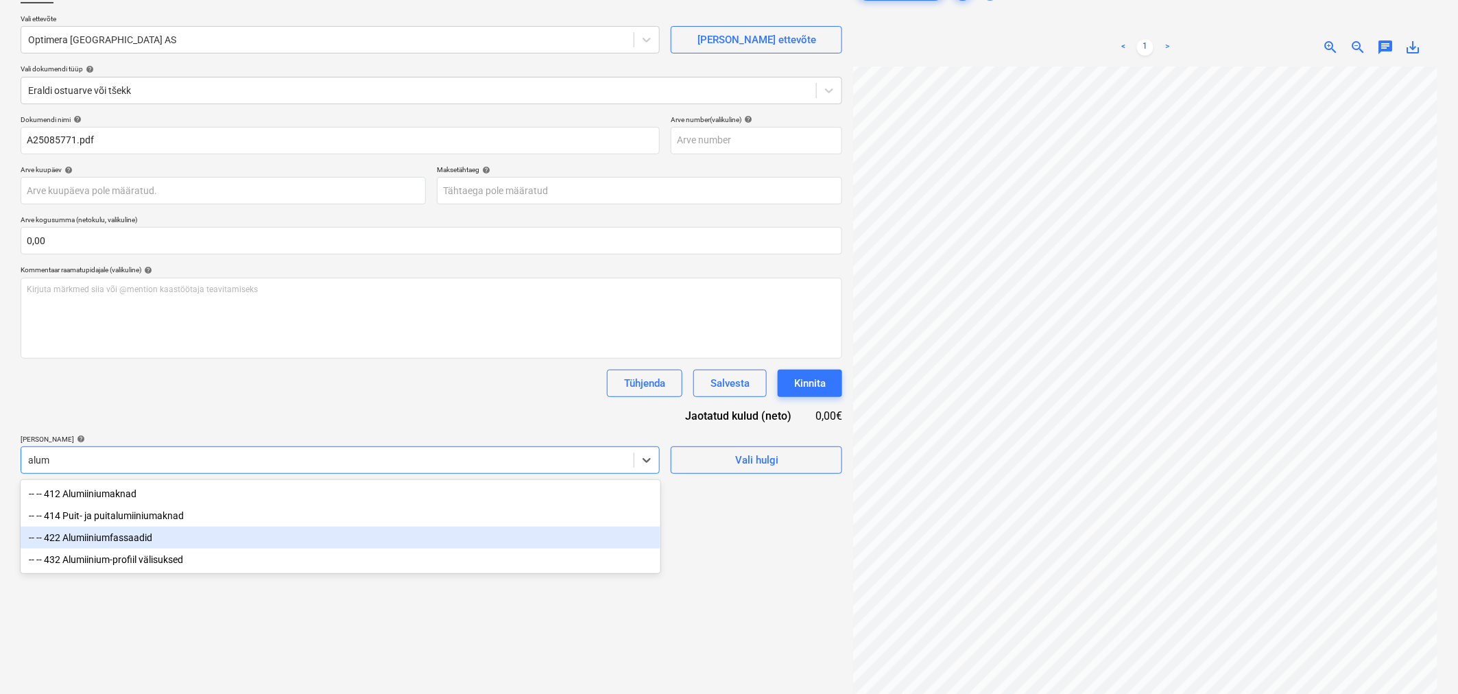
click at [135, 543] on div "-- -- 422 Alumiiniumfassaadid" at bounding box center [341, 538] width 640 height 22
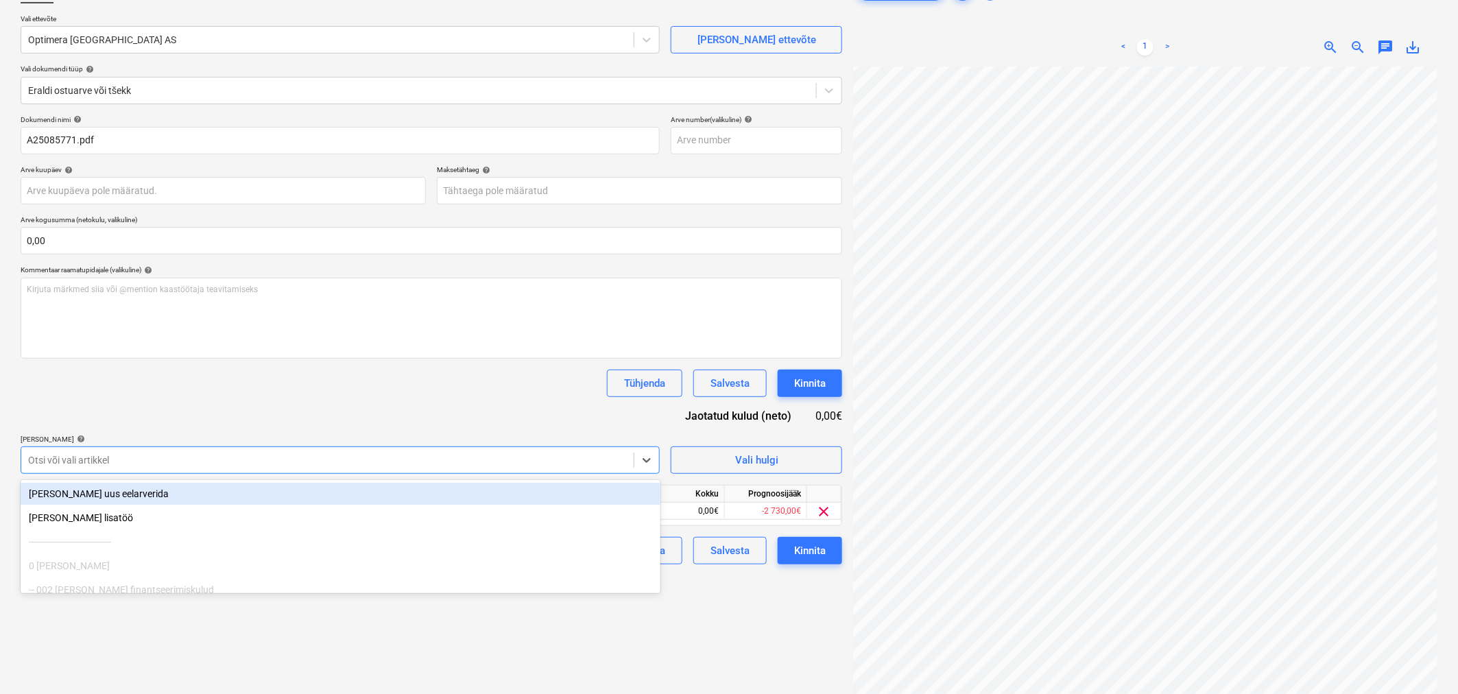
click at [184, 403] on div "Dokumendi nimi help A25085771.pdf Arve number (valikuline) help Arve kuupäev he…" at bounding box center [432, 339] width 822 height 449
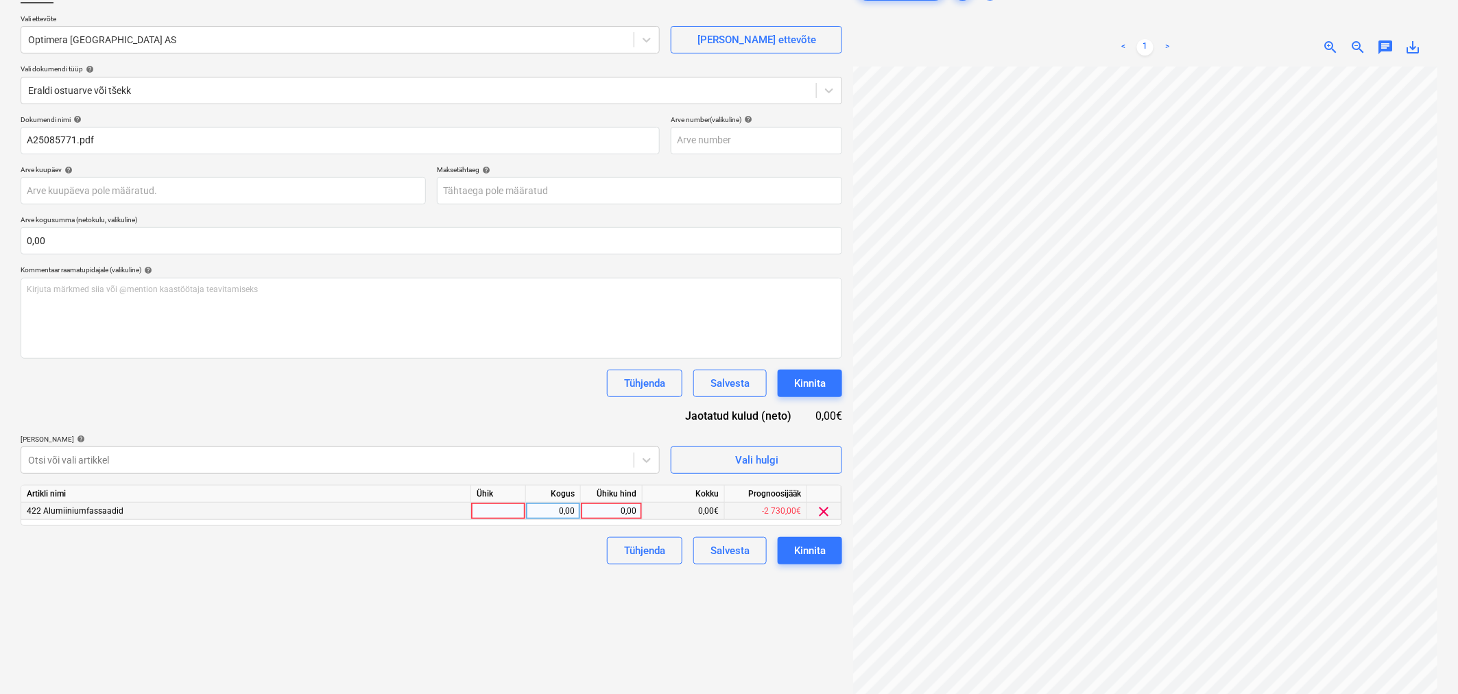
click at [618, 516] on div "0,00" at bounding box center [611, 511] width 50 height 17
type input "203,16"
click at [416, 405] on div "Dokumendi nimi help A25085771.pdf Arve number (valikuline) help Arve kuupäev he…" at bounding box center [432, 339] width 822 height 449
click at [650, 191] on body "Projektid Kontaktid Koondarved Postkast format_size keyboard_arrow_down help se…" at bounding box center [729, 249] width 1458 height 694
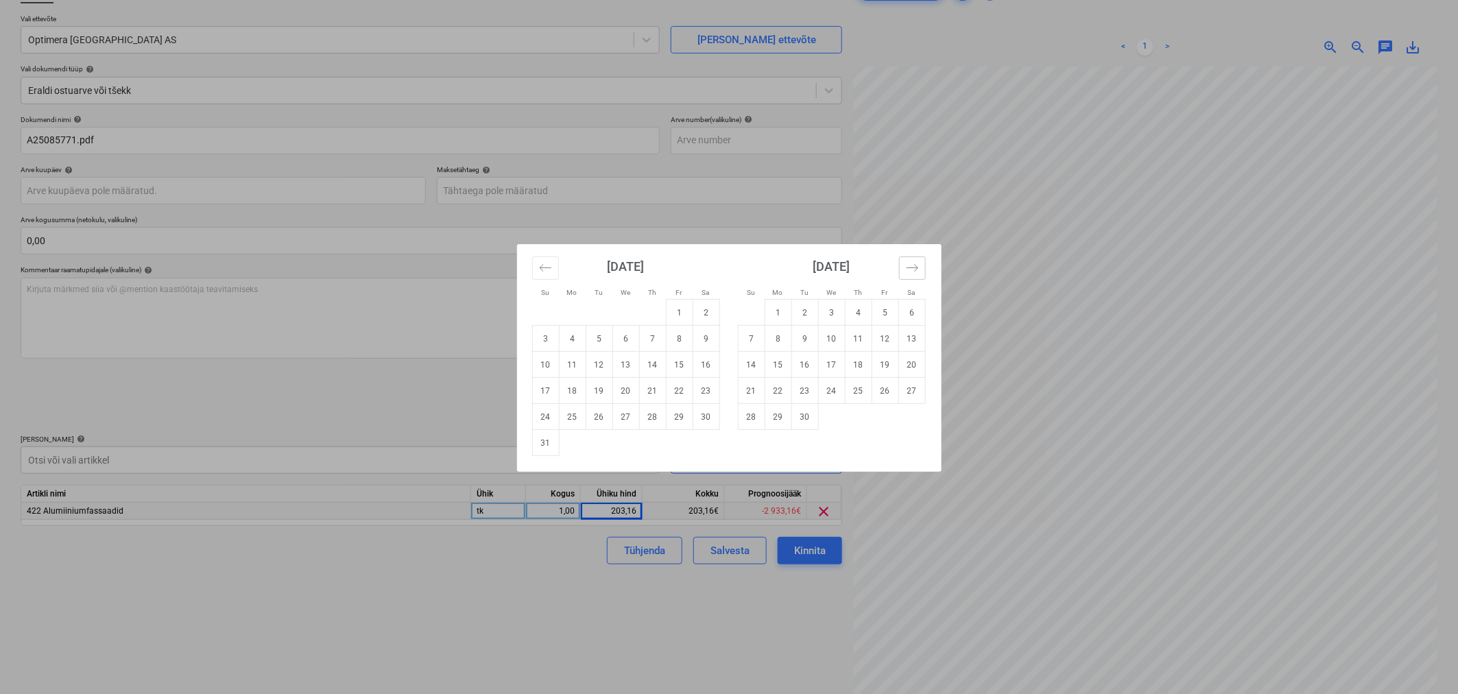
click at [915, 264] on icon "Move forward to switch to the next month." at bounding box center [912, 267] width 13 height 13
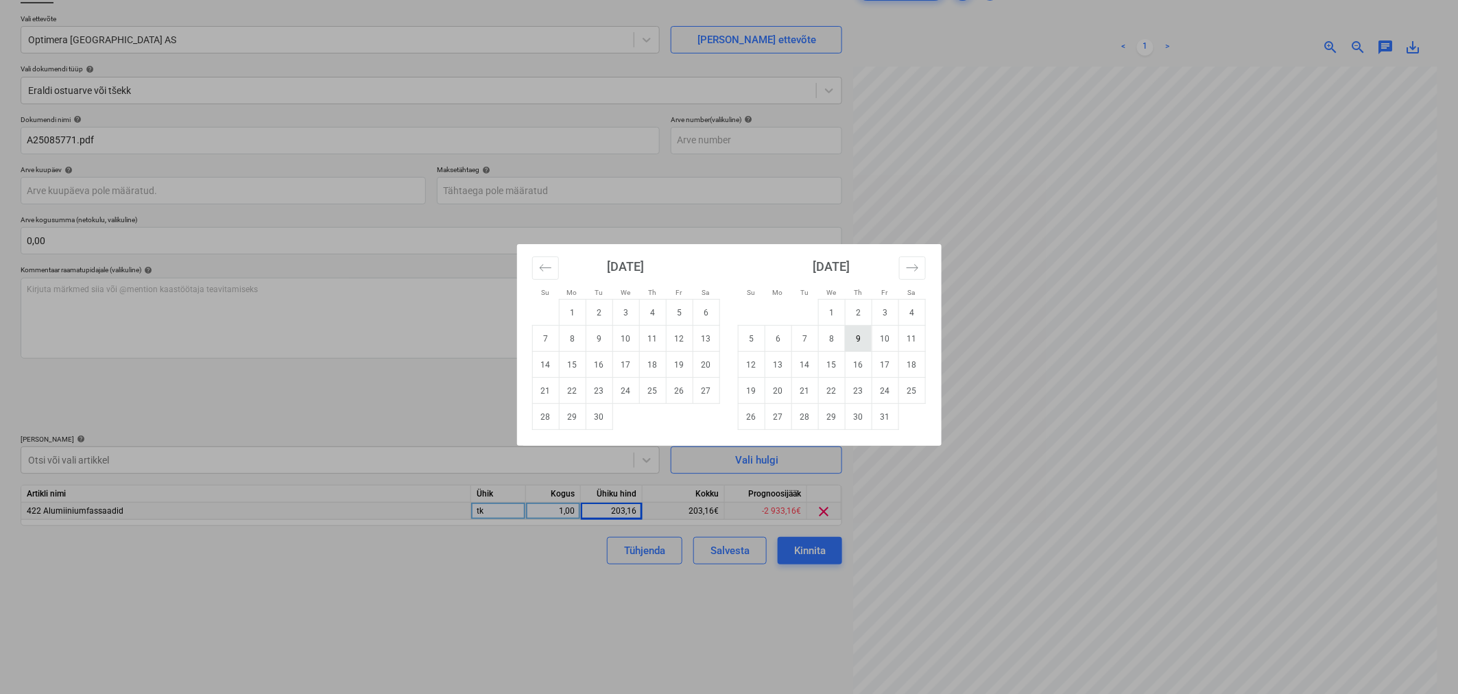
click at [848, 338] on td "9" at bounding box center [858, 339] width 27 height 26
type input "[DATE]"
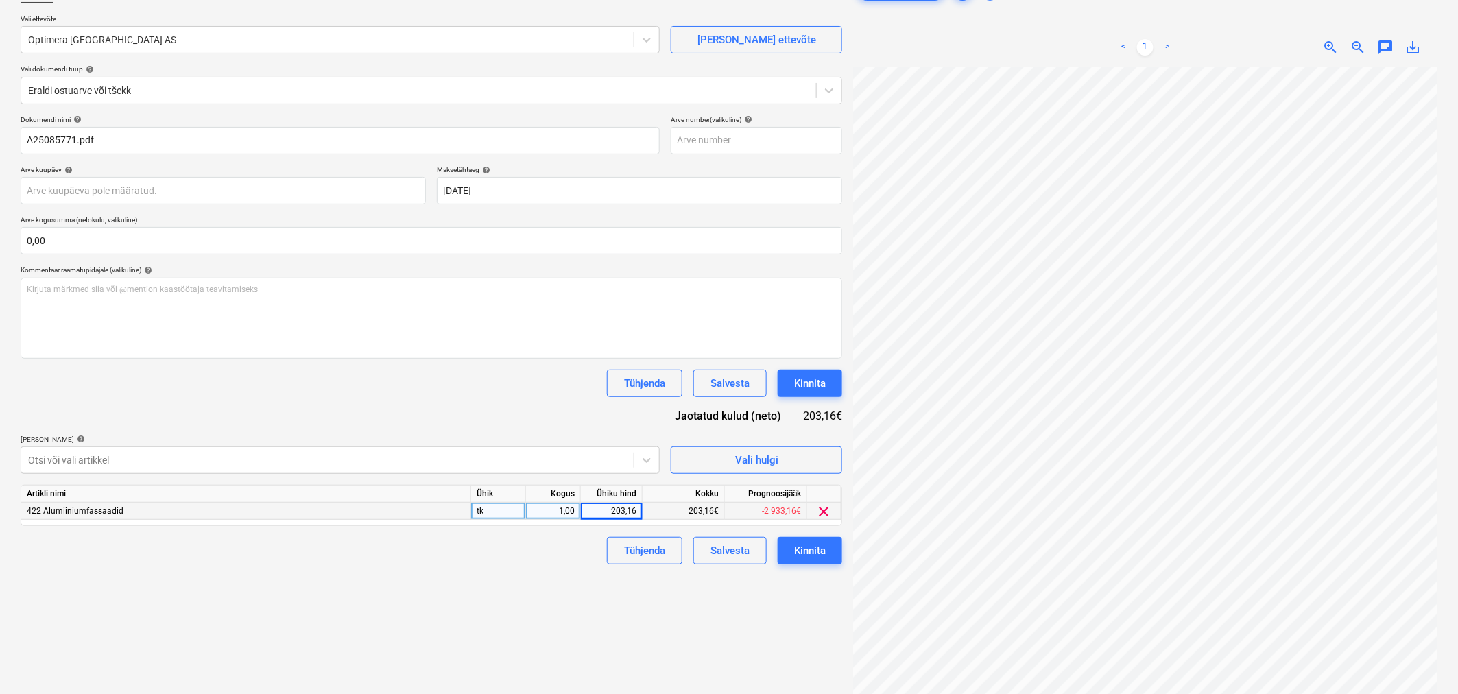
click at [315, 406] on div "Dokumendi nimi help A25085771.pdf Arve number (valikuline) help Arve kuupäev he…" at bounding box center [432, 339] width 822 height 449
click at [824, 382] on div "Kinnita" at bounding box center [810, 383] width 32 height 18
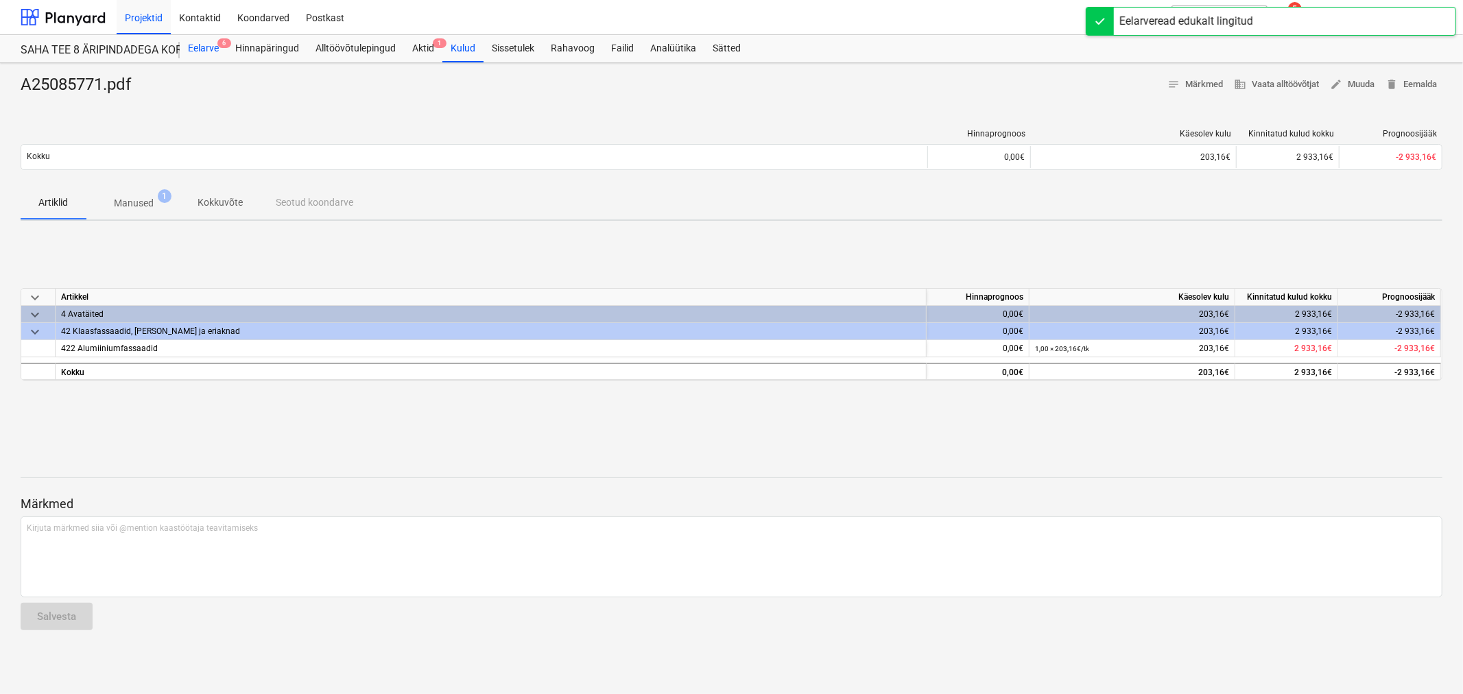
click at [195, 51] on div "Eelarve 6" at bounding box center [203, 48] width 47 height 27
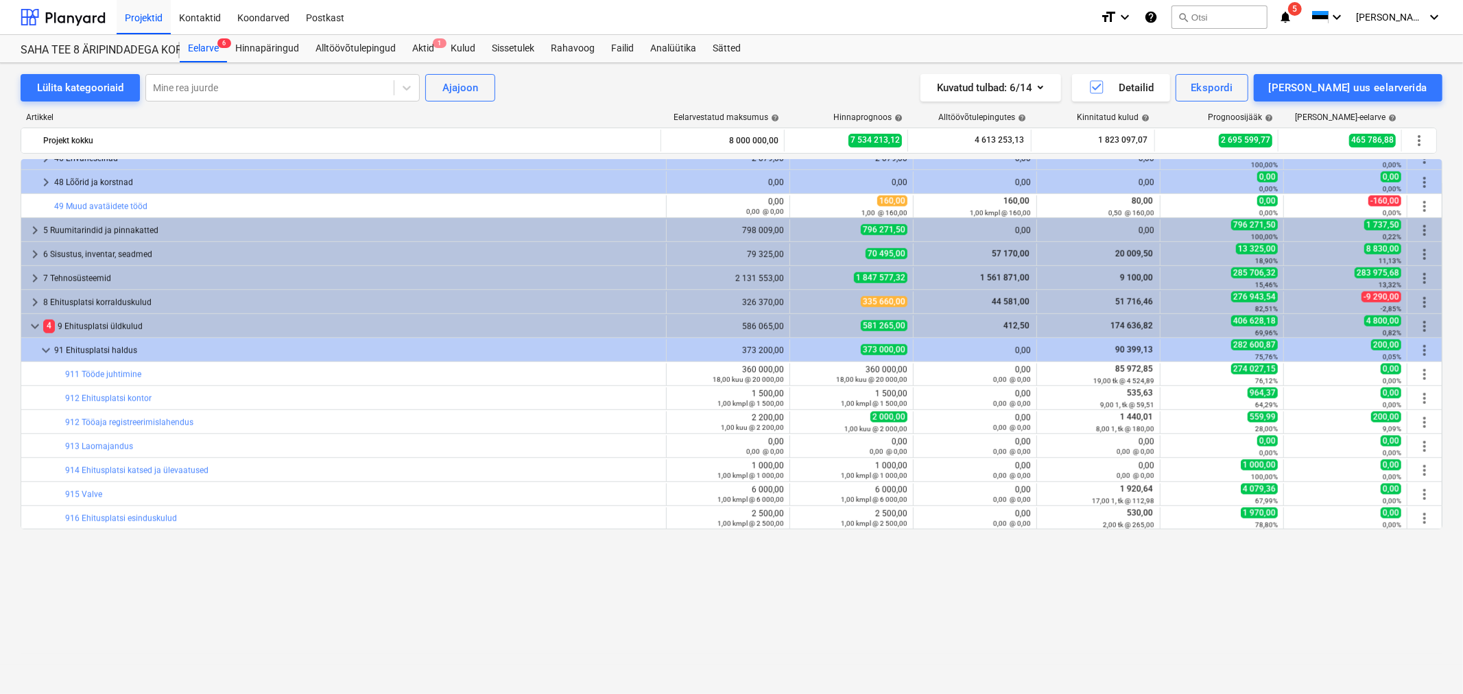
scroll to position [869, 0]
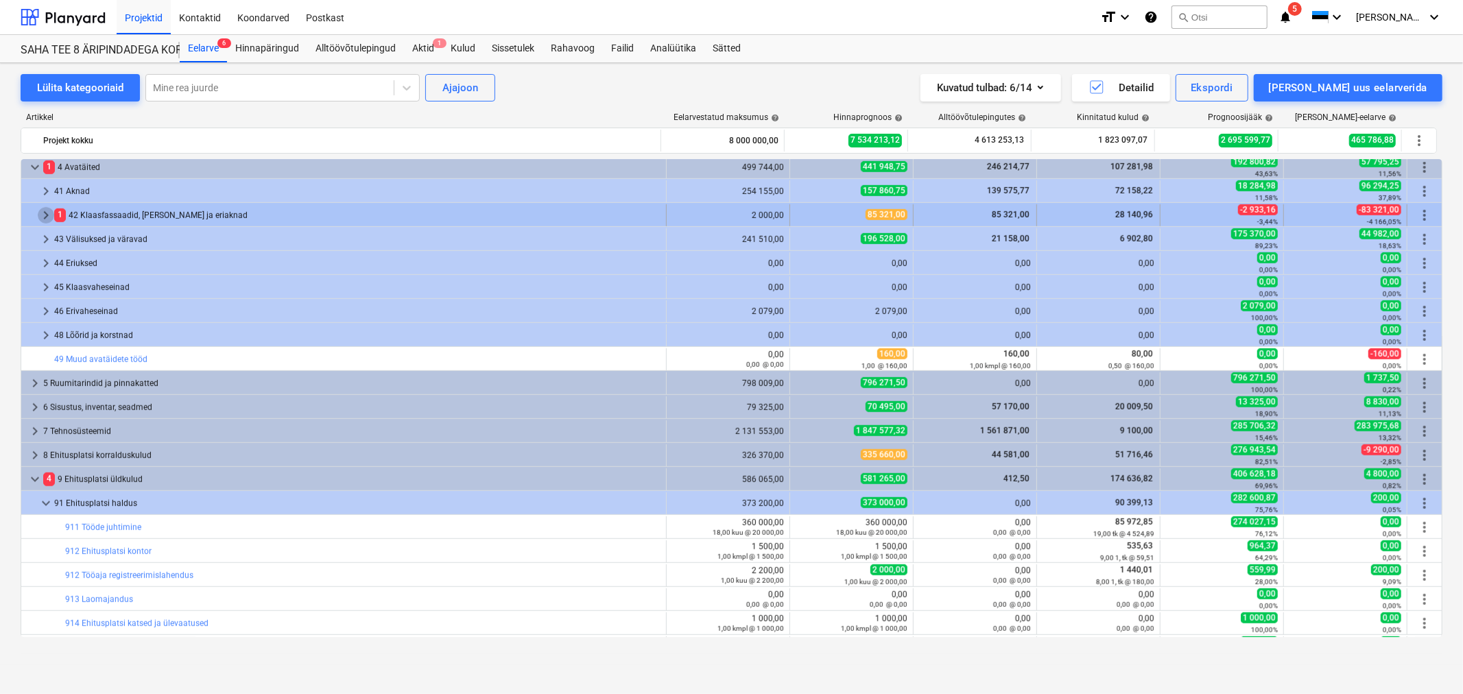
click at [45, 215] on span "keyboard_arrow_right" at bounding box center [46, 215] width 16 height 16
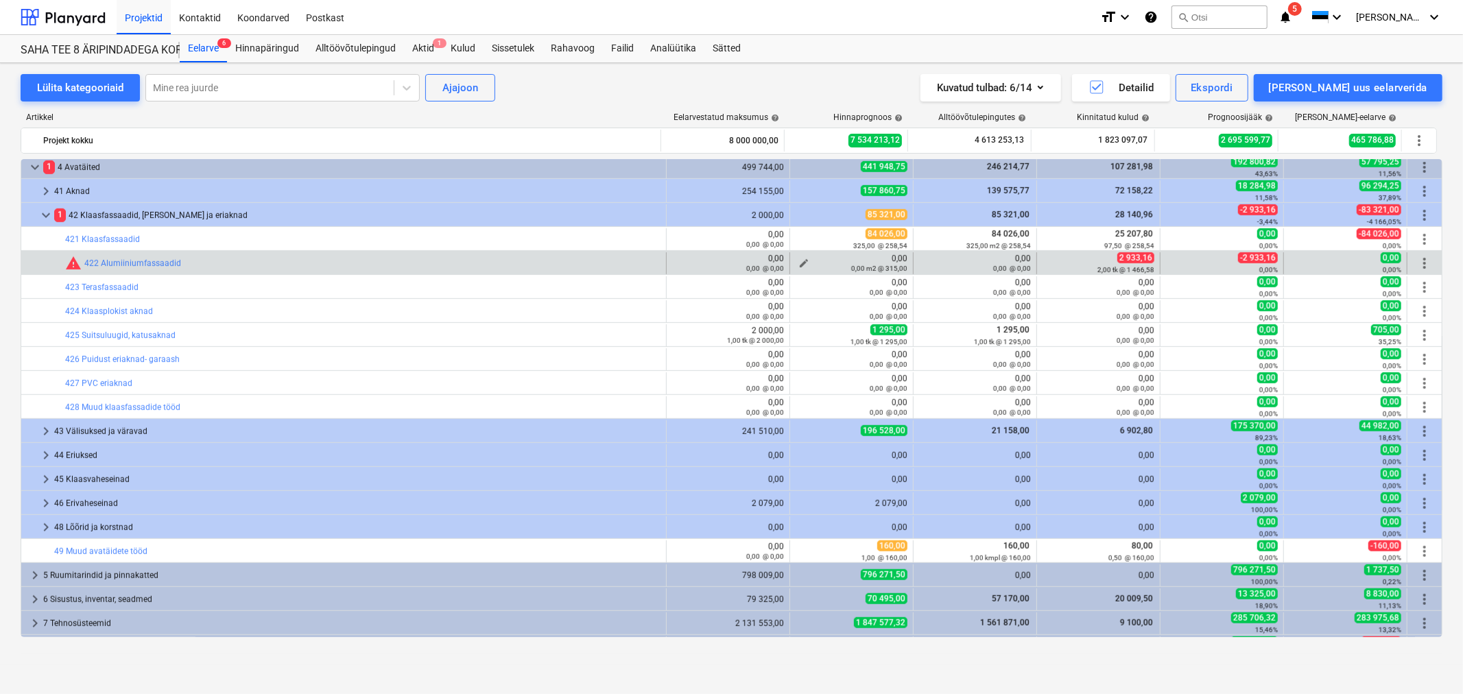
click at [800, 259] on span "edit" at bounding box center [803, 263] width 11 height 11
type textarea "x"
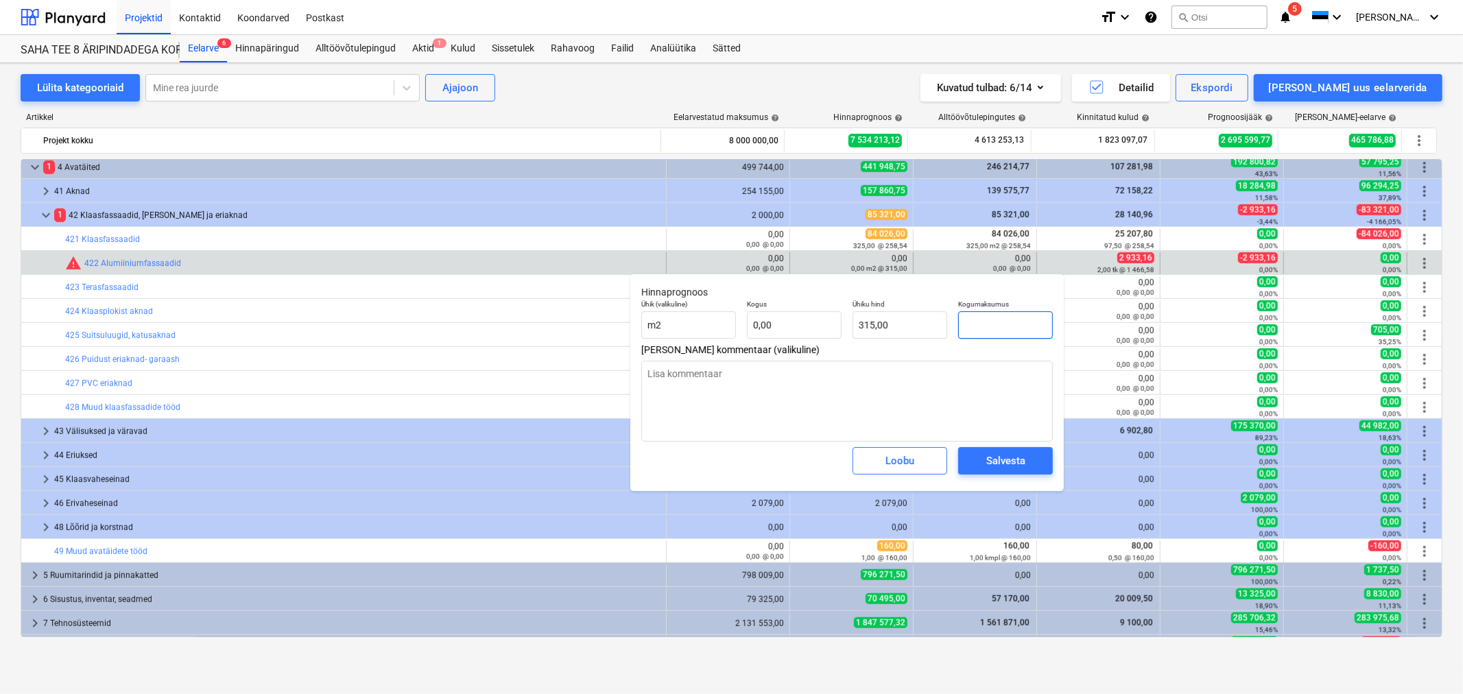
click at [1012, 327] on input "text" at bounding box center [1005, 324] width 95 height 27
type textarea "x"
type input "3"
type input "0,00"
type textarea "x"
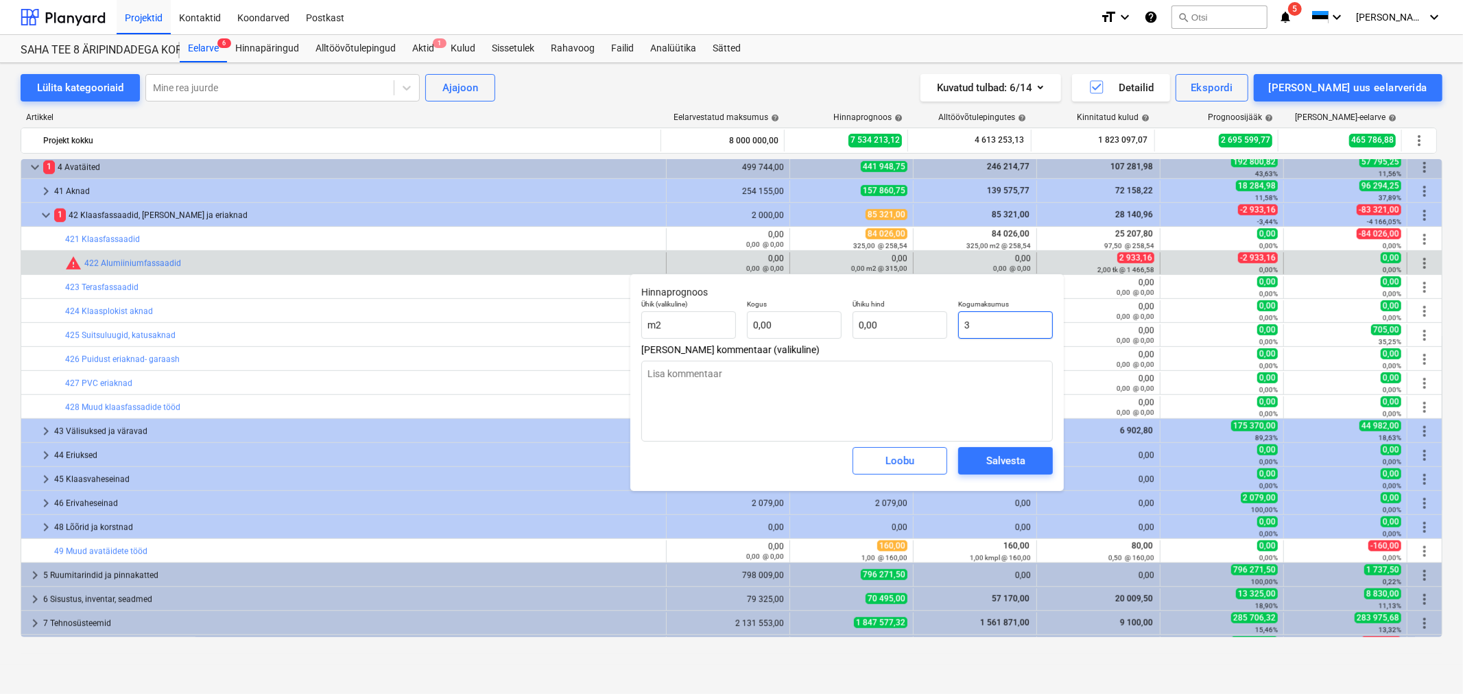
type input "30"
type textarea "x"
type input "300"
type textarea "x"
type input "3000"
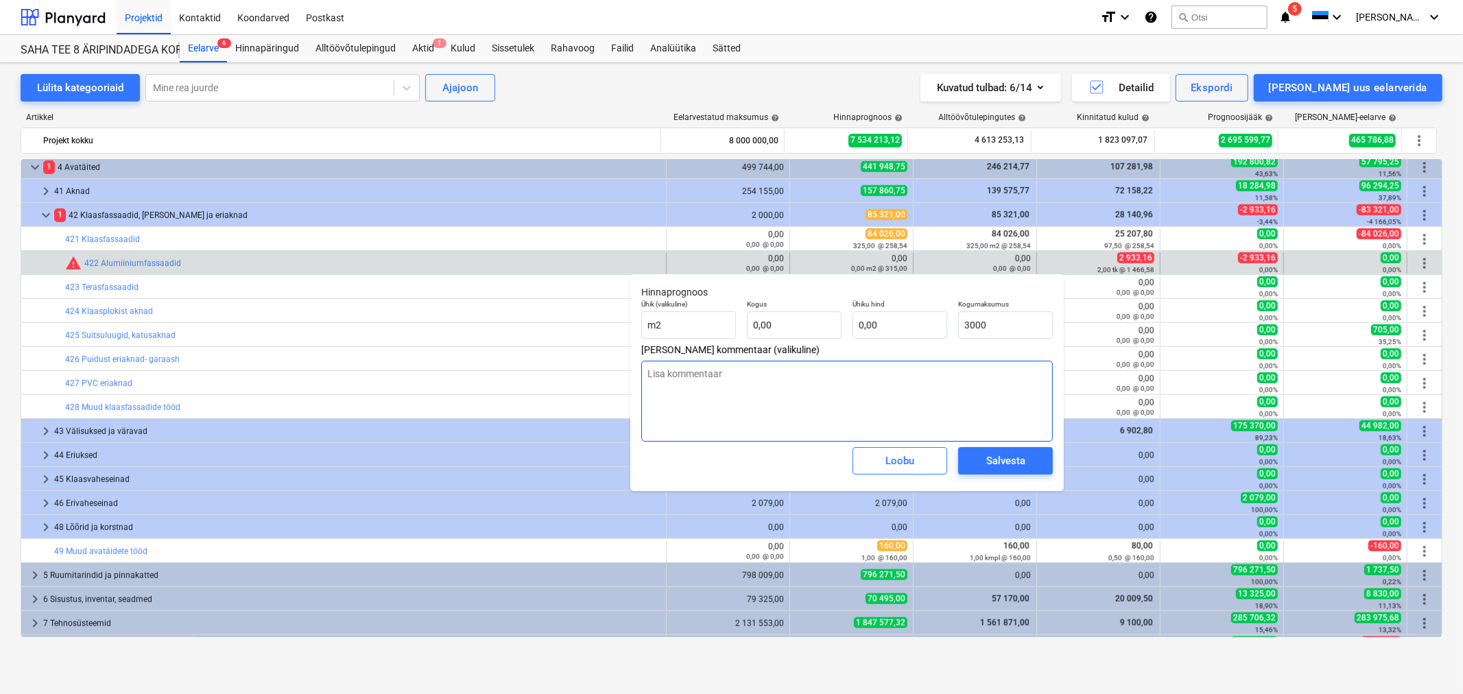
type textarea "x"
type input "3 000,00"
click at [874, 369] on textarea at bounding box center [846, 401] width 411 height 81
click at [789, 318] on input "text" at bounding box center [794, 324] width 95 height 27
type textarea "x"
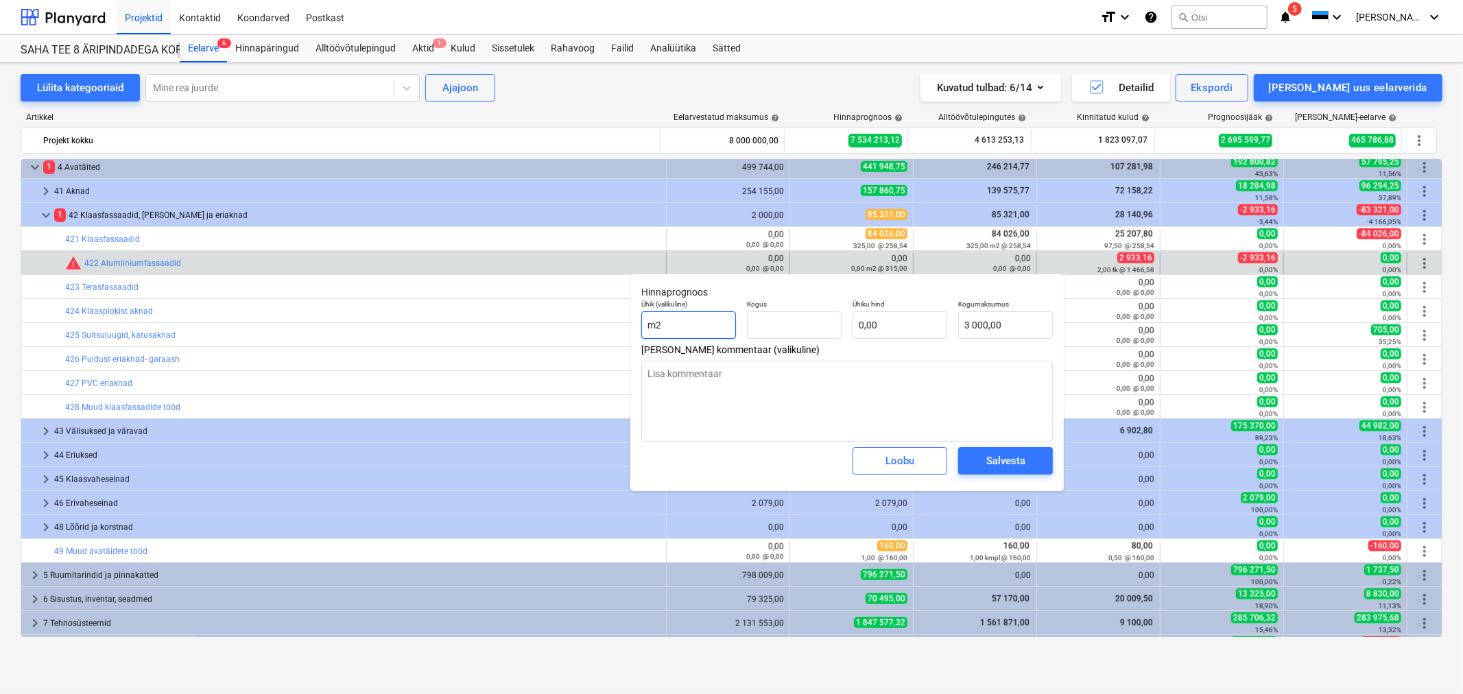
type input "0,00"
click at [661, 326] on input "m2" at bounding box center [688, 324] width 95 height 27
type input "k"
type textarea "x"
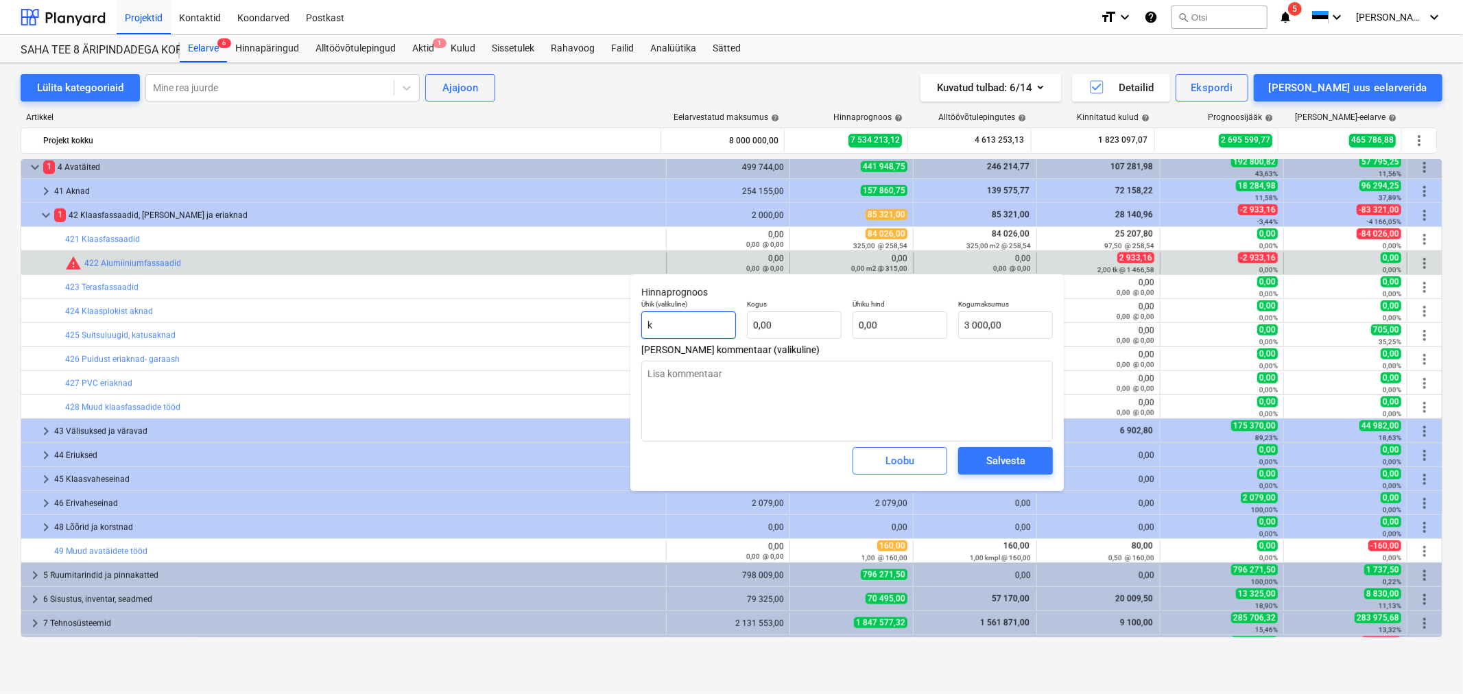
type input "km"
type textarea "x"
type input "kmp"
type textarea "x"
type input "kmpl"
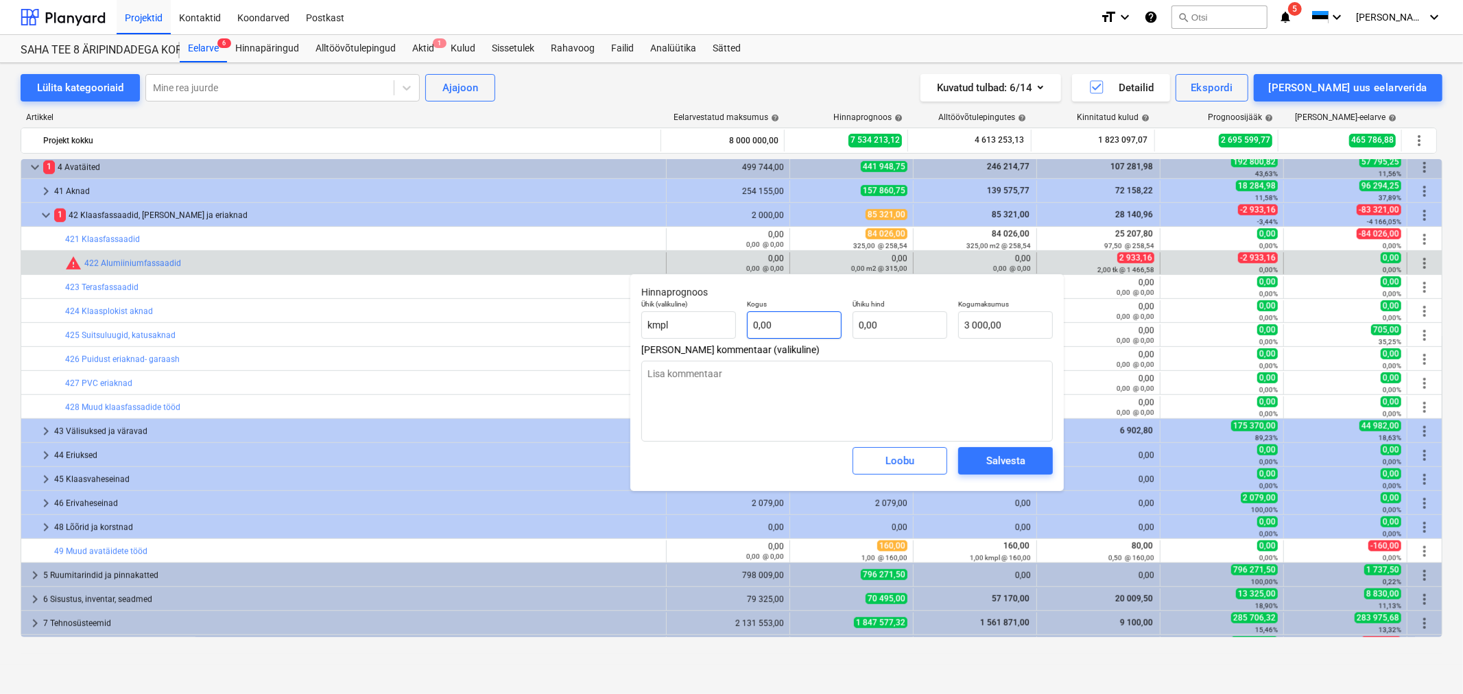
type textarea "x"
click at [824, 324] on input "text" at bounding box center [794, 324] width 95 height 27
type textarea "x"
type input "1"
type input "0,00"
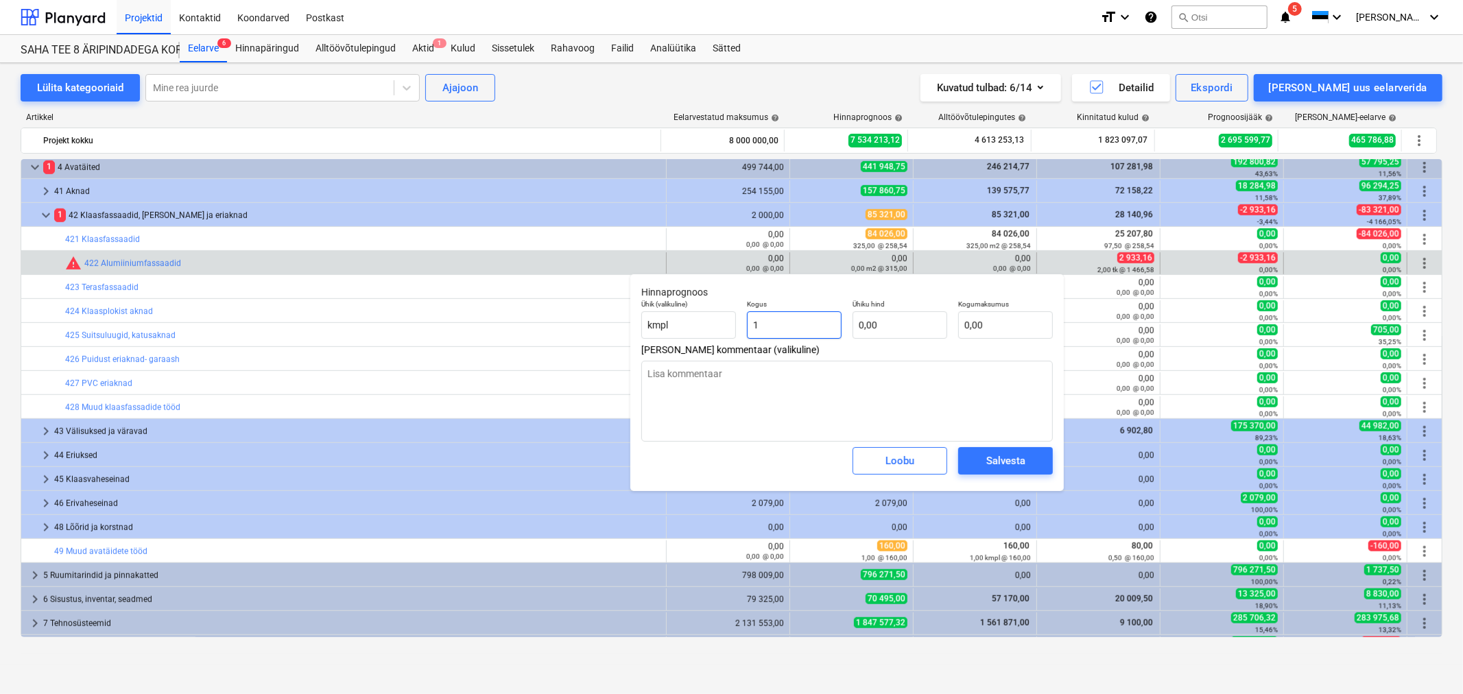
type input "1"
type textarea "x"
type input "1,00"
click at [1016, 326] on input "text" at bounding box center [1005, 324] width 95 height 27
type textarea "x"
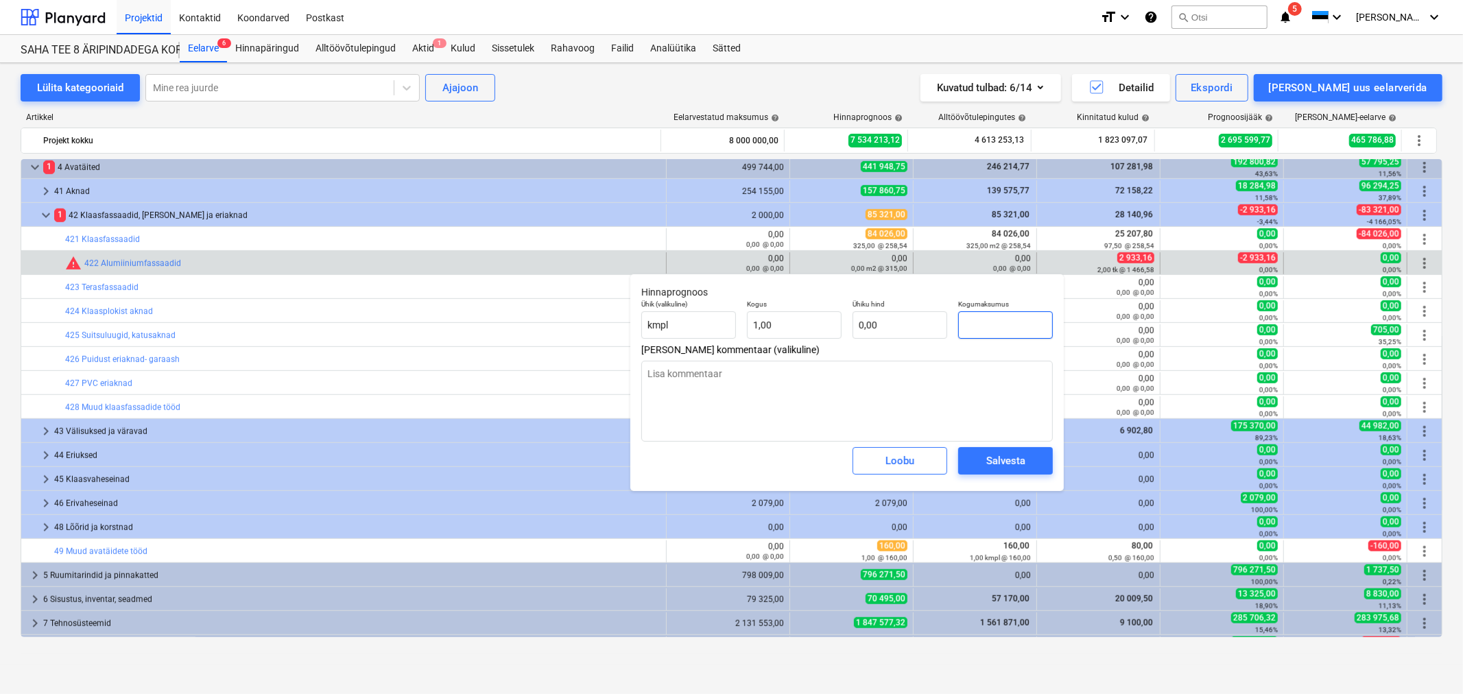
type input "3"
type input "3,00"
type textarea "x"
type input "30"
type input "30,00"
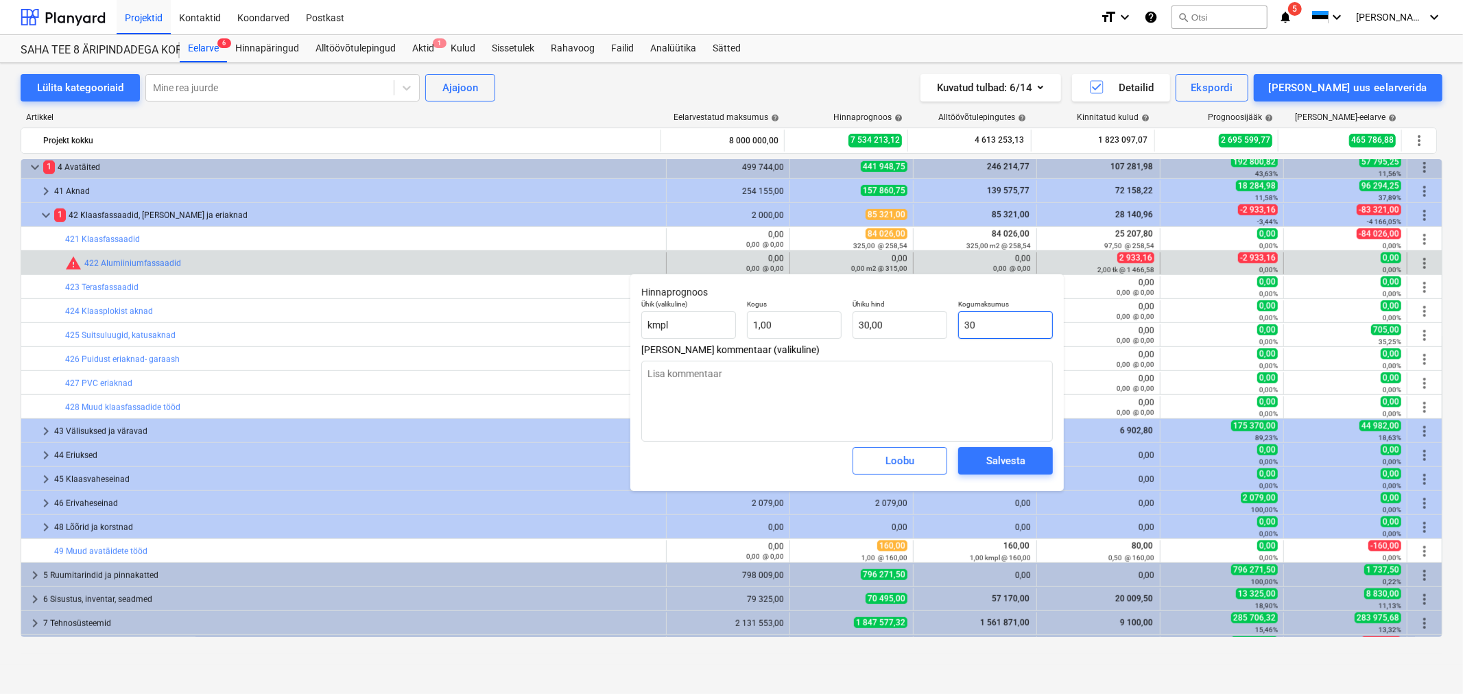
type textarea "x"
type input "300"
type input "300,00"
type textarea "x"
type input "3000"
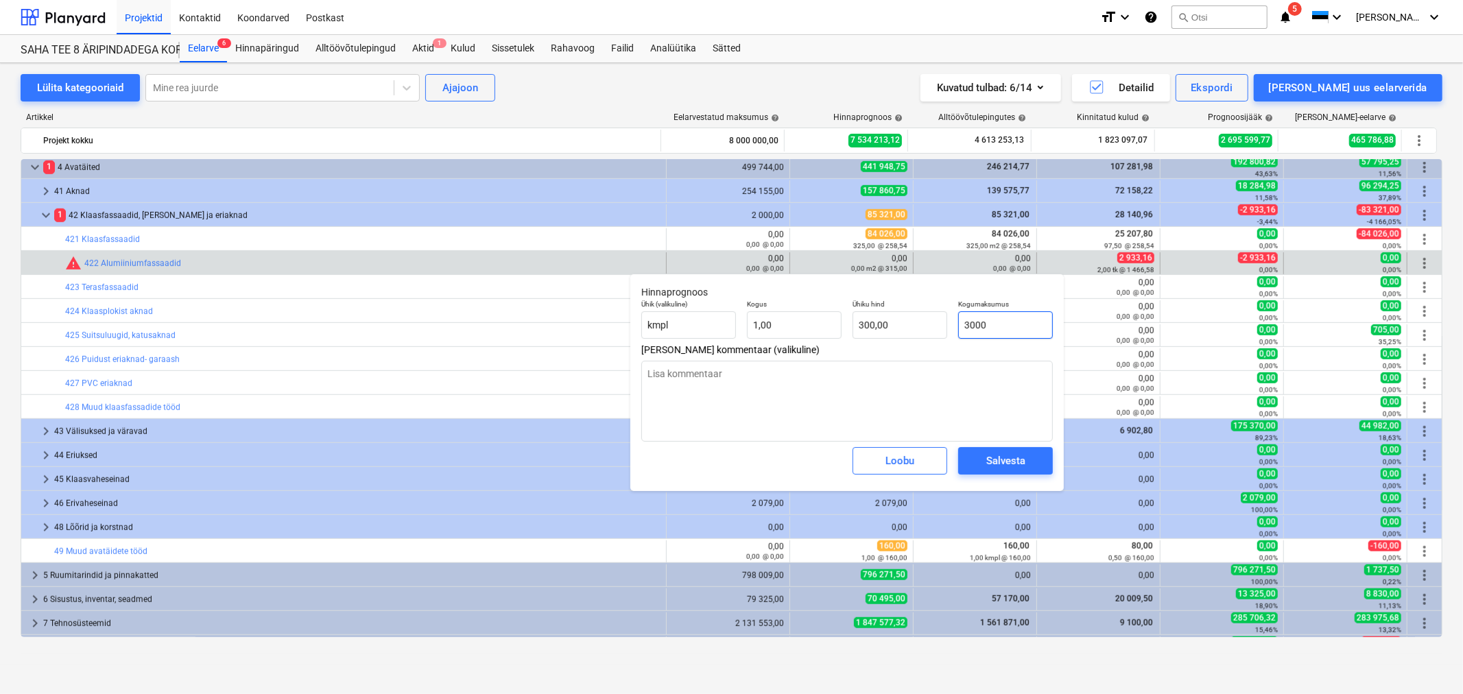
type input "3 000,00"
type input "3000"
type textarea "x"
type input "3 000,00"
click at [1023, 457] on div "Salvesta" at bounding box center [1005, 461] width 39 height 18
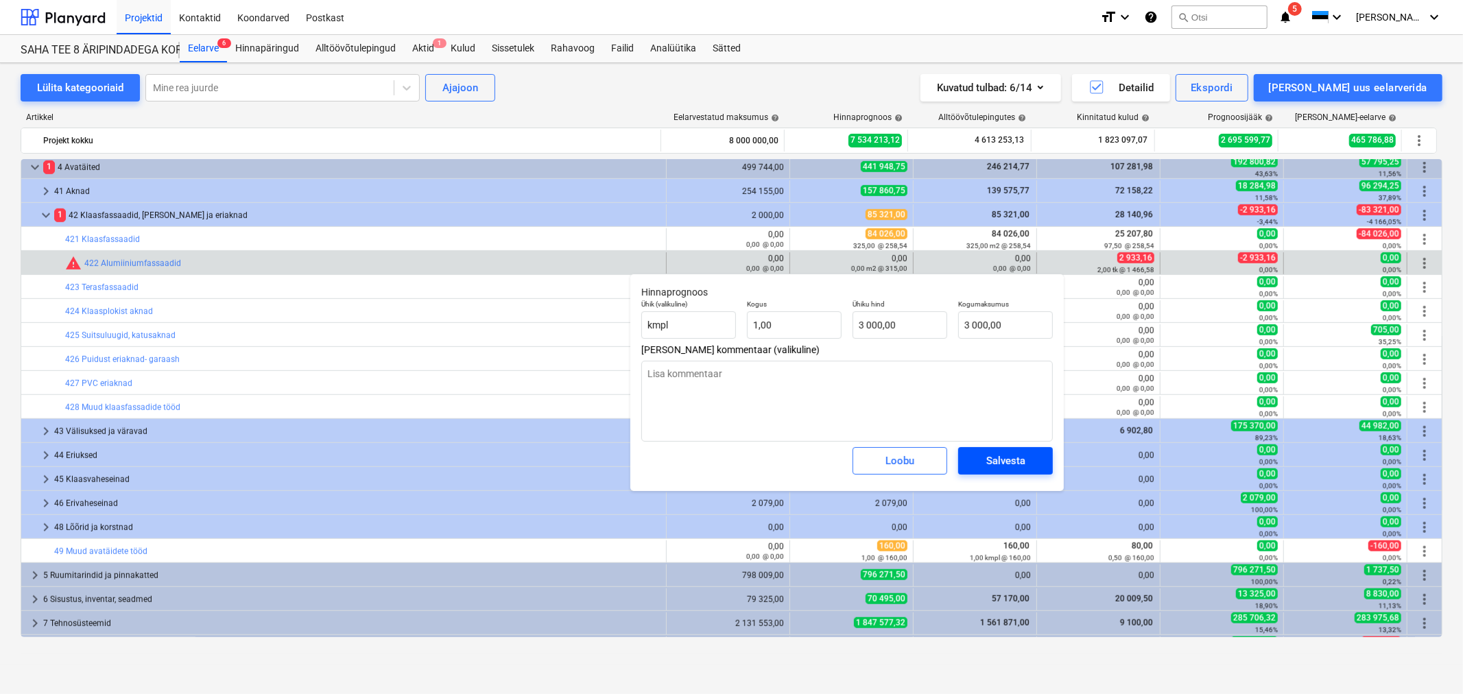
type textarea "x"
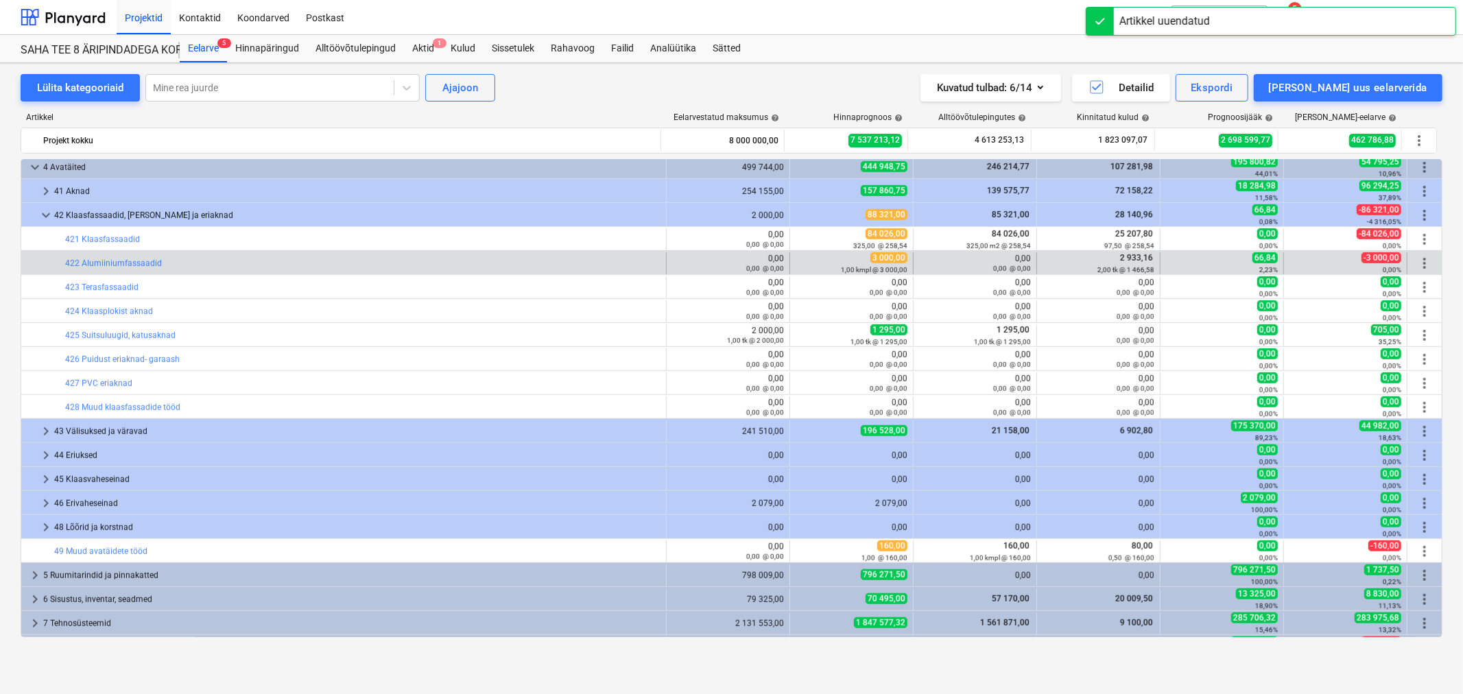
click at [1416, 262] on span "more_vert" at bounding box center [1424, 263] width 16 height 16
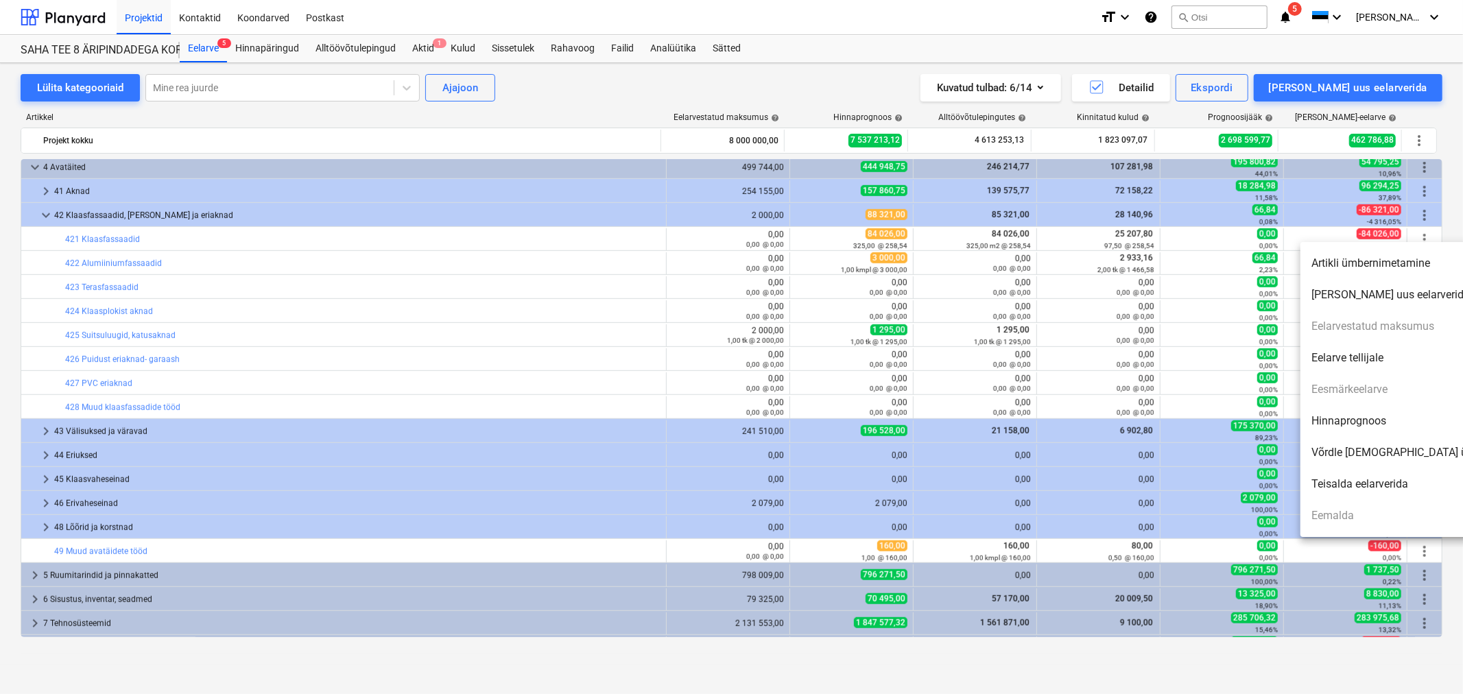
click at [1409, 264] on li "Artikli ümbernimetamine" at bounding box center [1418, 264] width 236 height 32
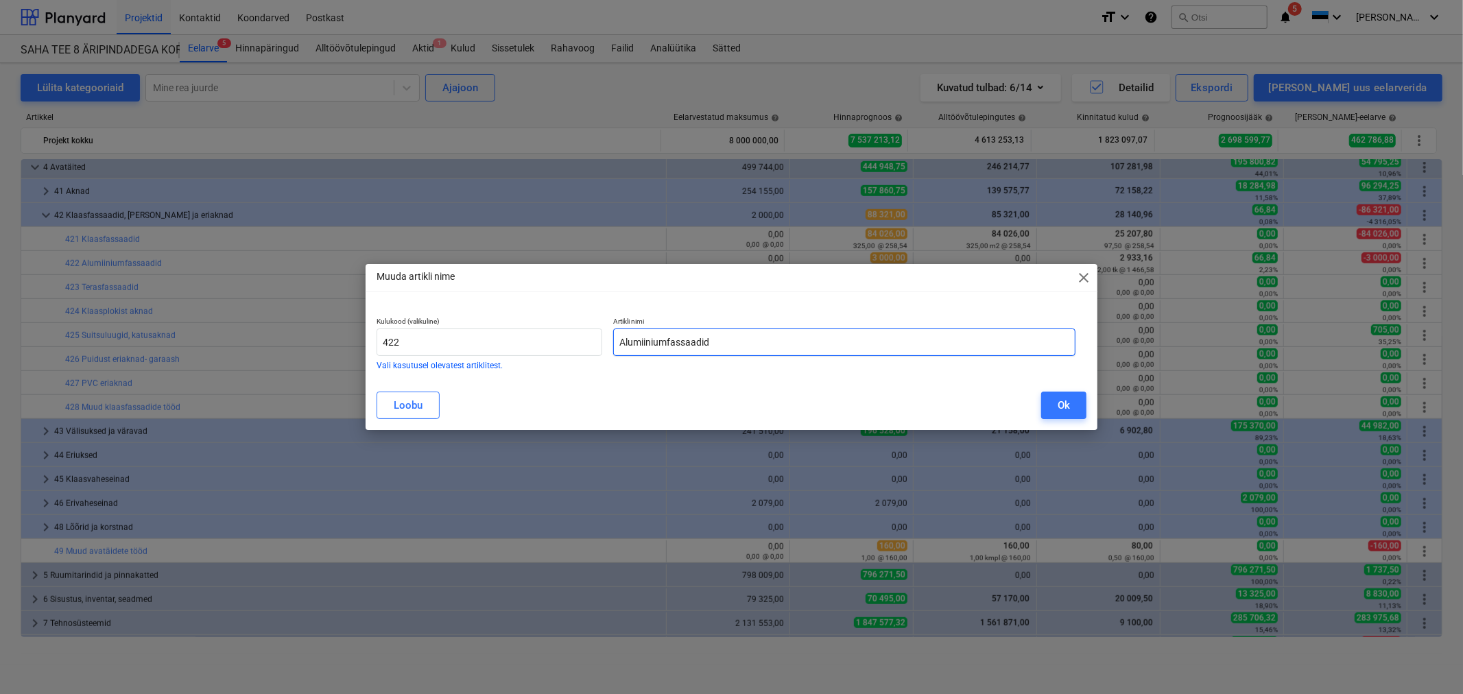
click at [808, 338] on input "Alumiiniumfassaadid" at bounding box center [844, 342] width 462 height 27
type input "Alumiiniumfassaadid_paigaldsusprofiilid"
click at [1064, 412] on div "Ok" at bounding box center [1064, 405] width 12 height 18
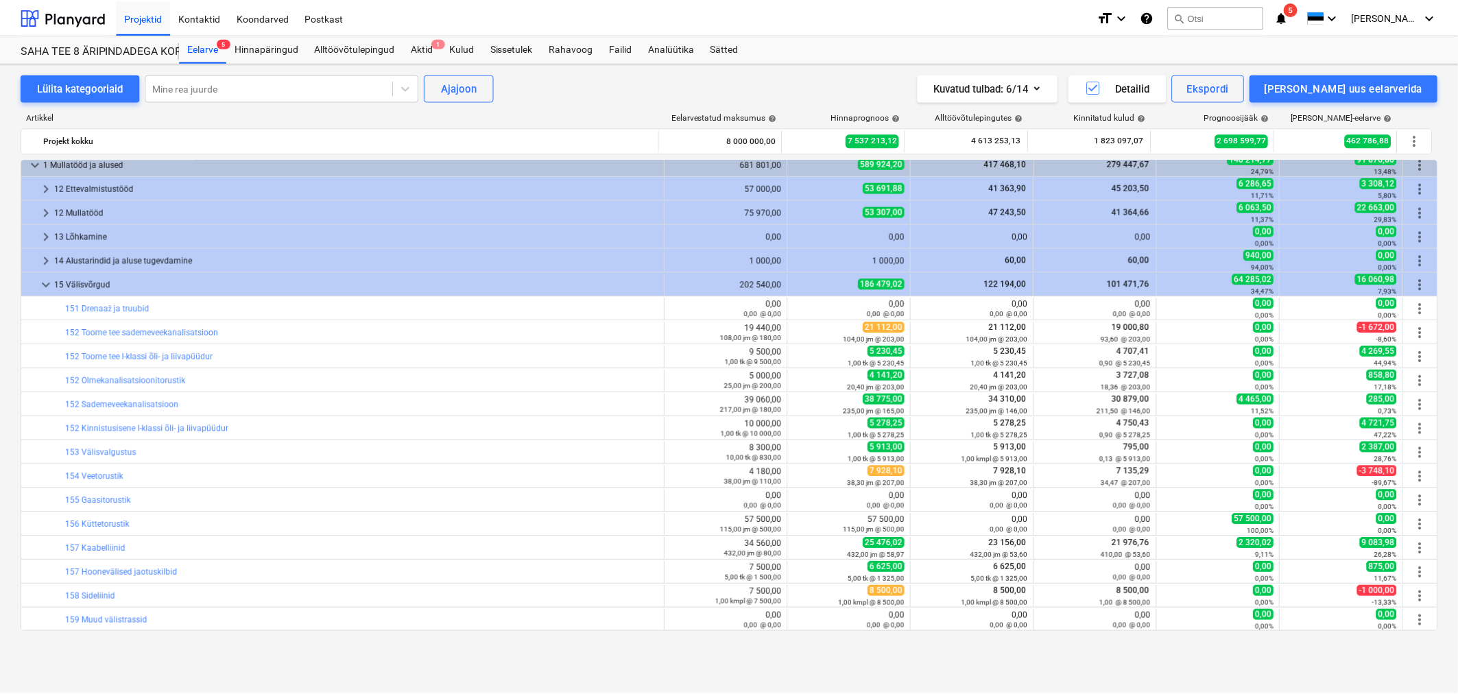
scroll to position [0, 0]
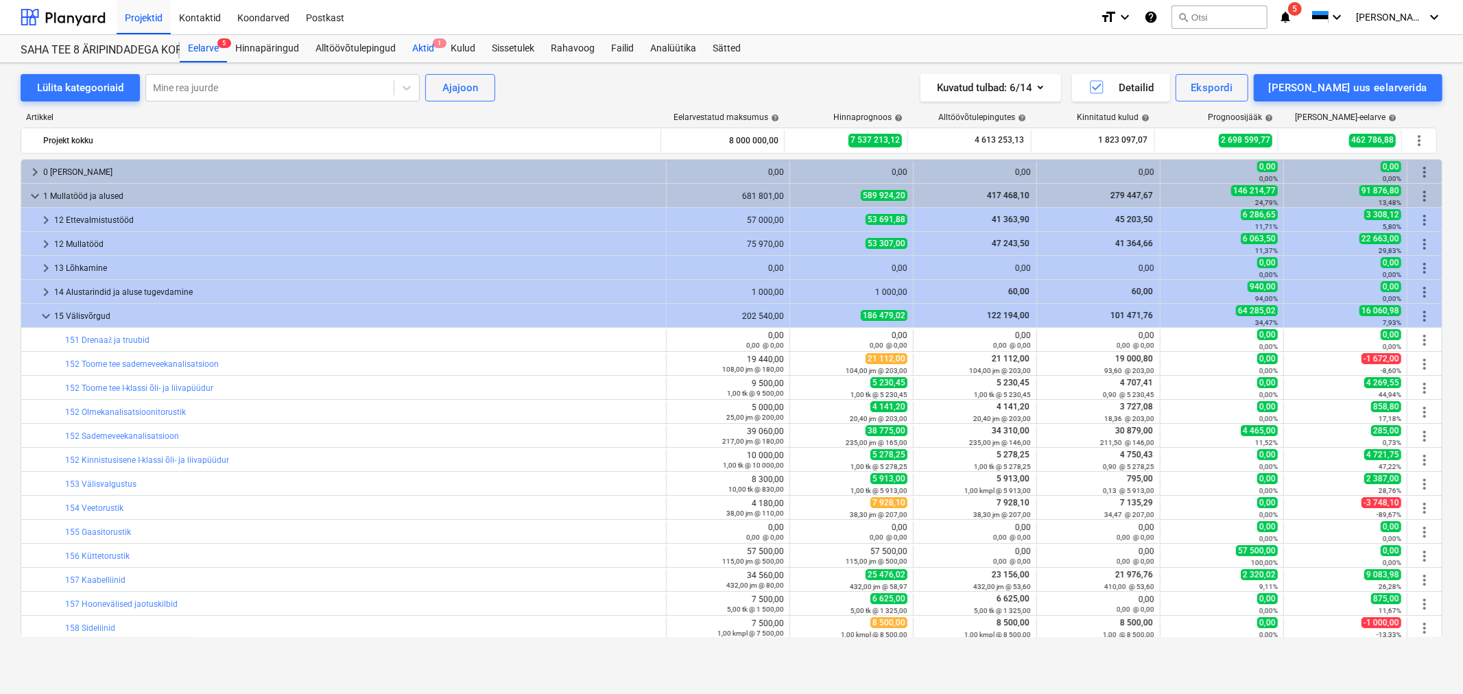
click at [430, 43] on div "Aktid 1" at bounding box center [423, 48] width 38 height 27
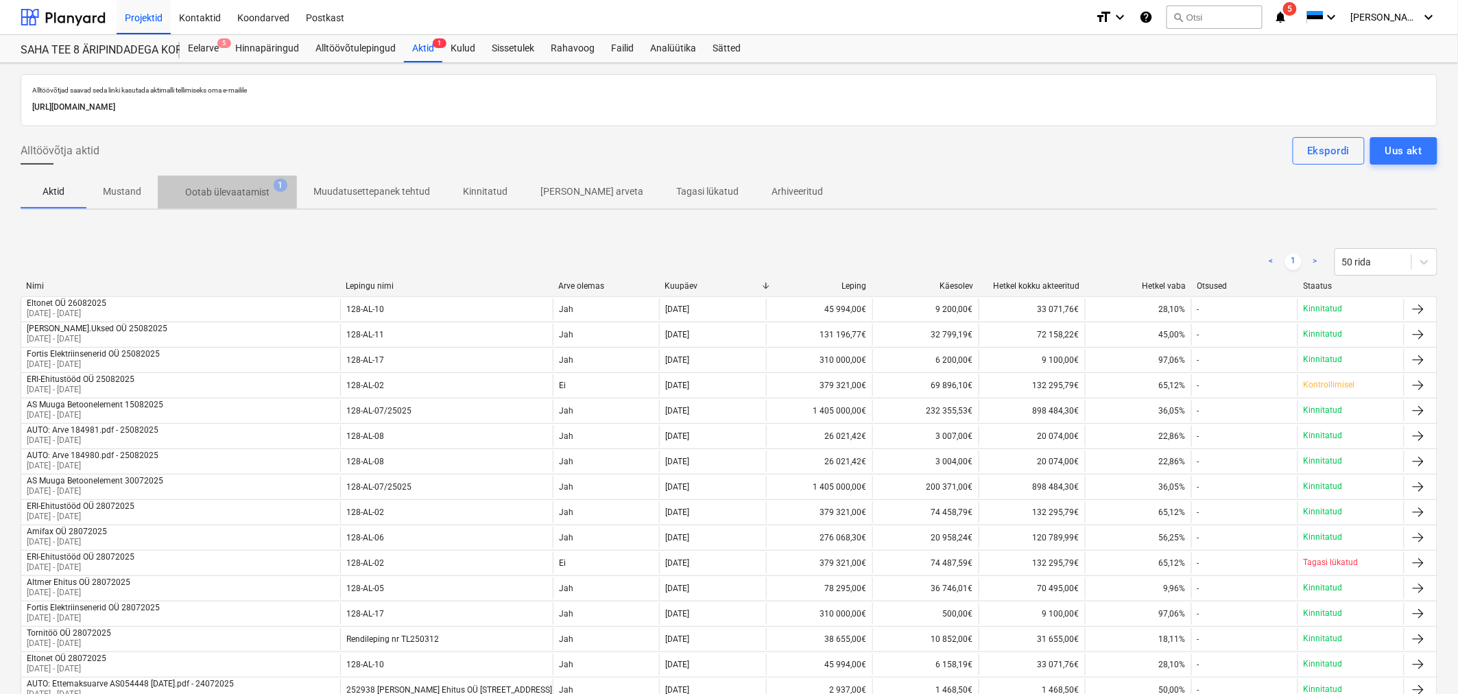
click at [238, 194] on p "Ootab ülevaatamist" at bounding box center [227, 192] width 84 height 14
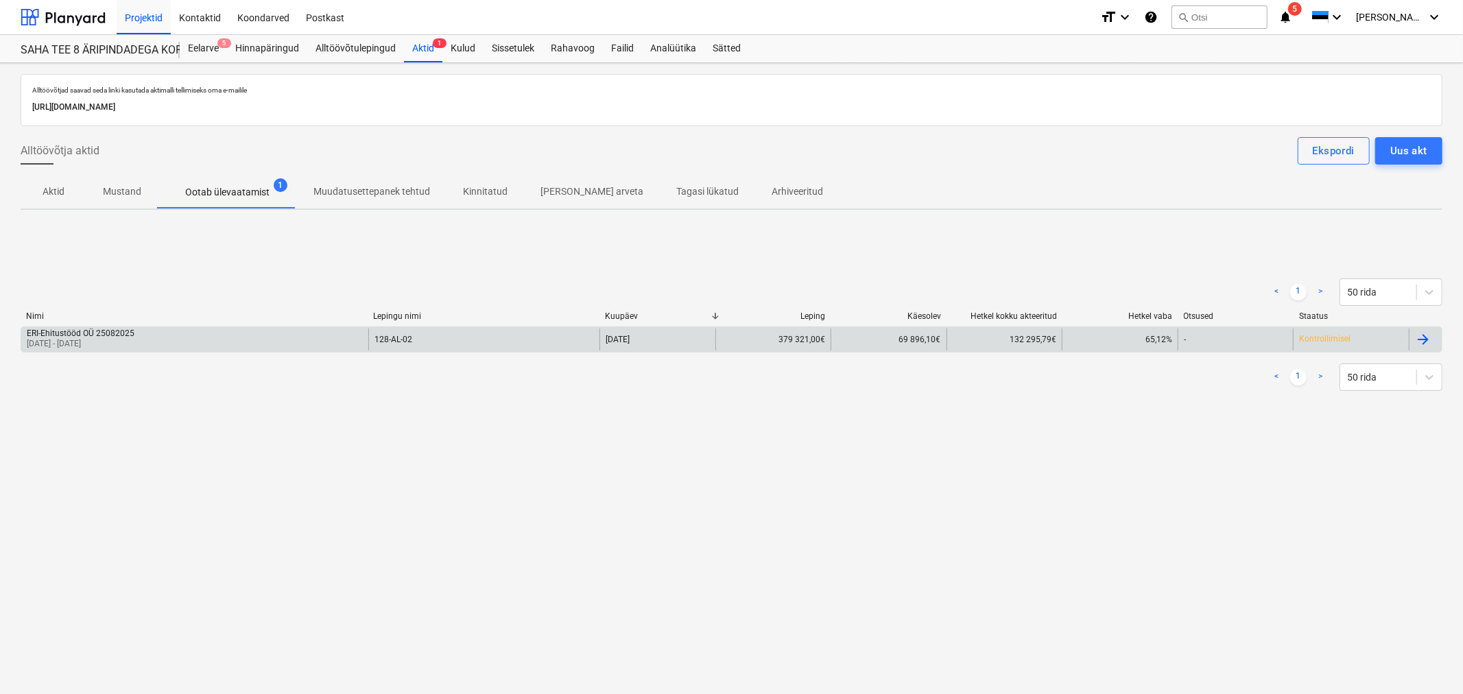
click at [89, 340] on p "[DATE] - [DATE]" at bounding box center [81, 344] width 108 height 12
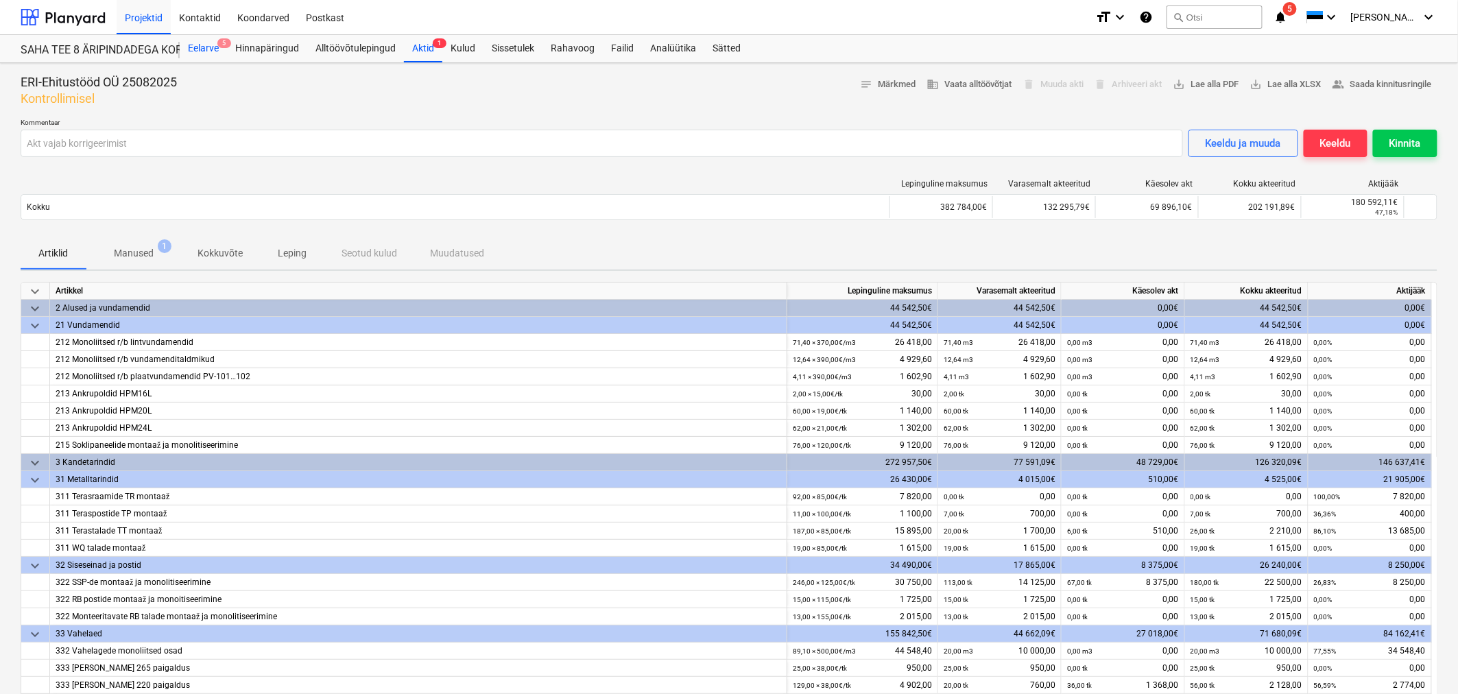
click at [195, 39] on div "Eelarve 5" at bounding box center [203, 48] width 47 height 27
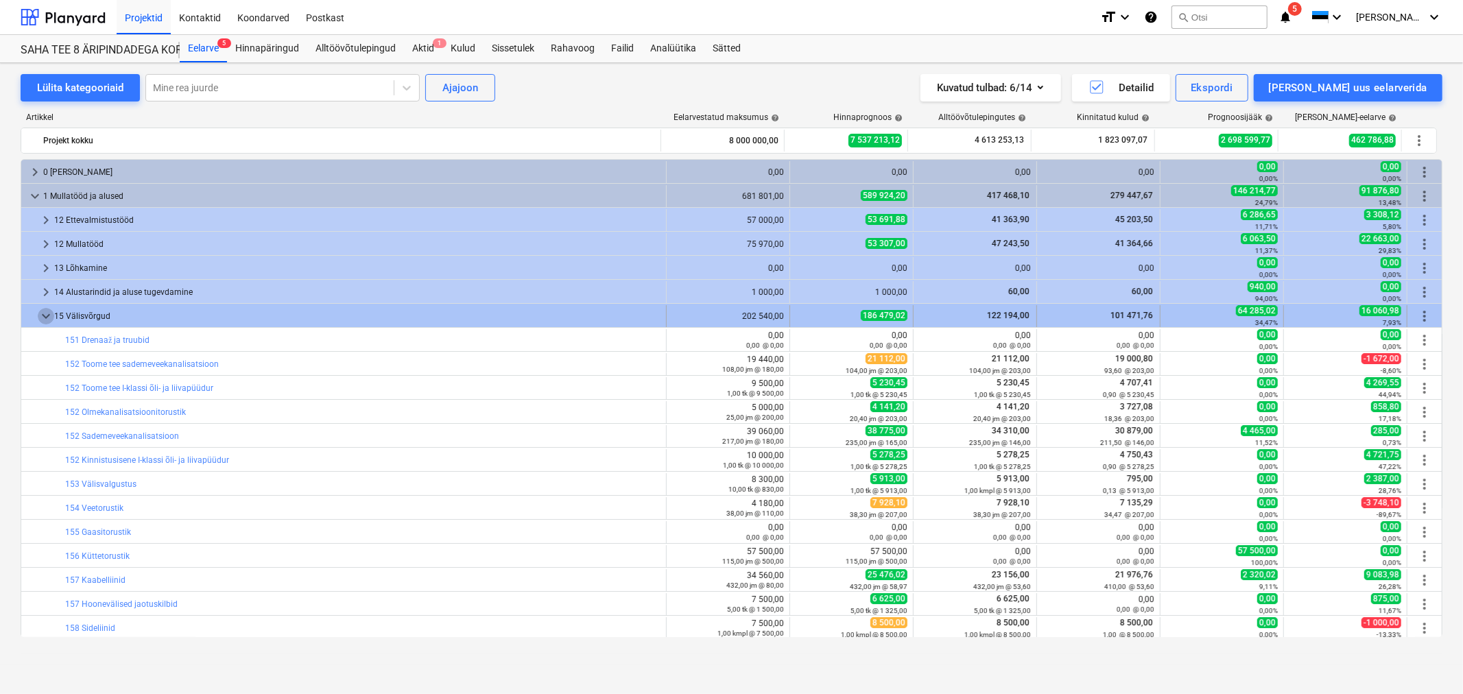
click at [38, 320] on span "keyboard_arrow_down" at bounding box center [46, 316] width 16 height 16
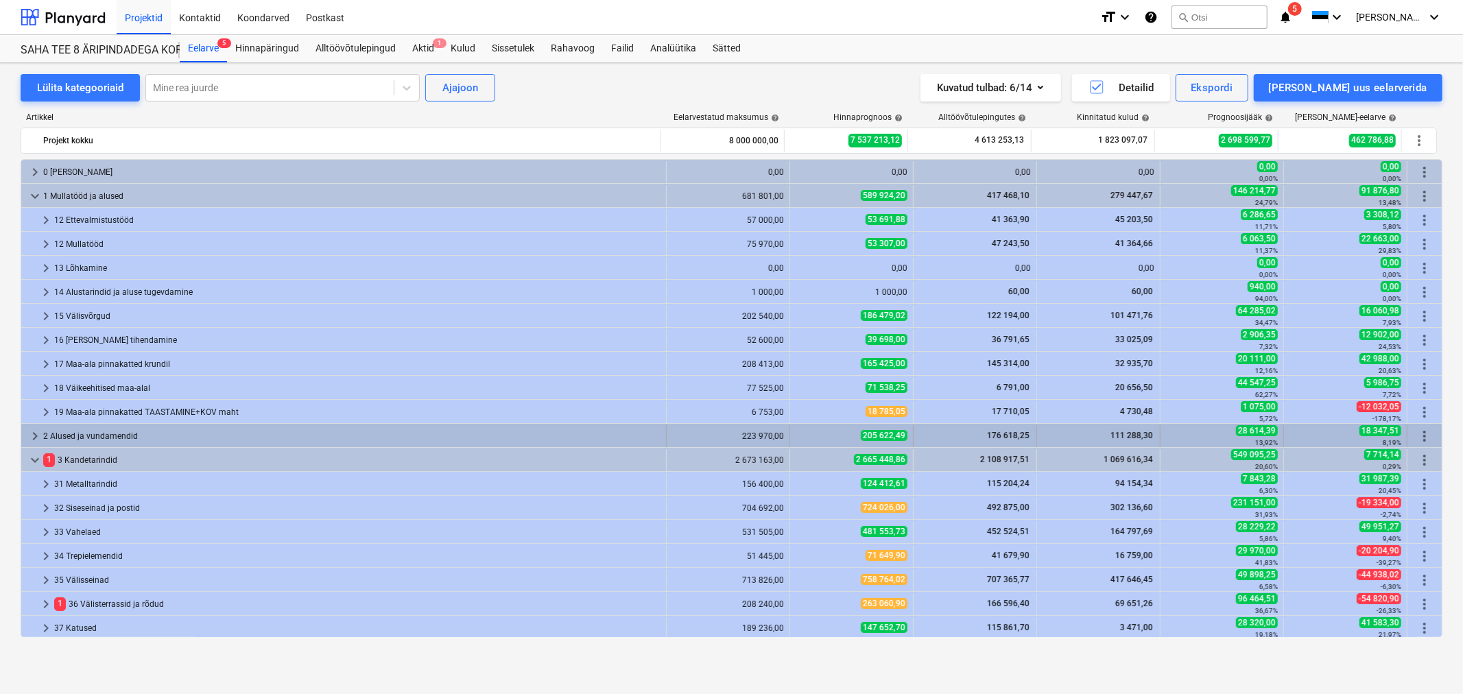
click at [36, 438] on span "keyboard_arrow_right" at bounding box center [35, 436] width 16 height 16
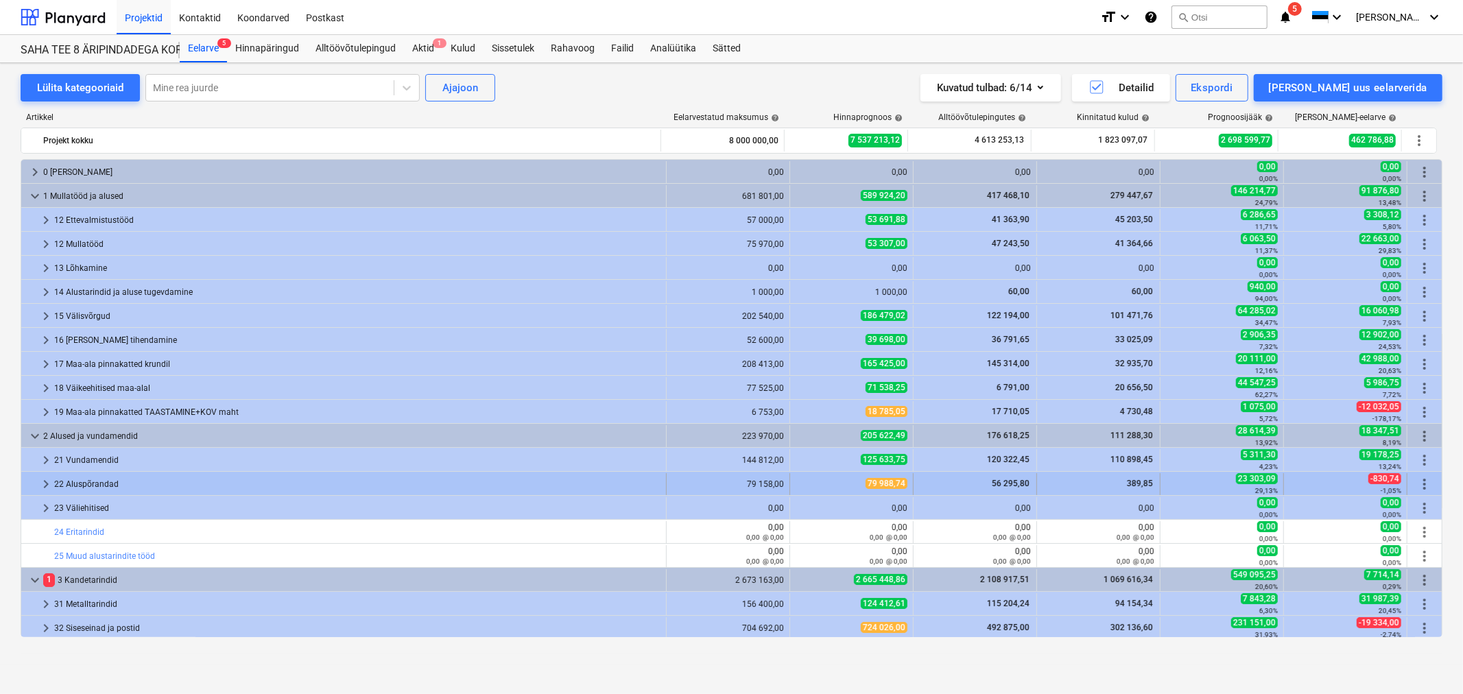
click at [45, 487] on span "keyboard_arrow_right" at bounding box center [46, 484] width 16 height 16
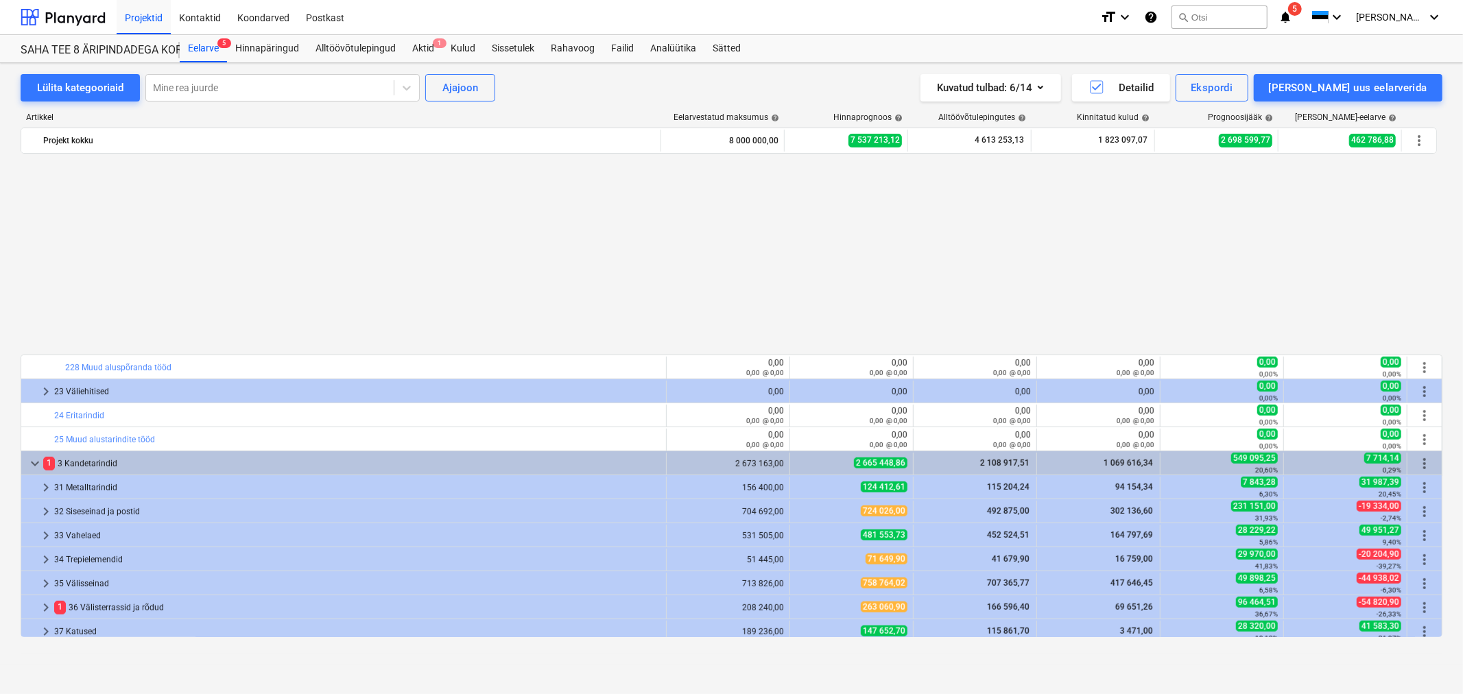
scroll to position [609, 0]
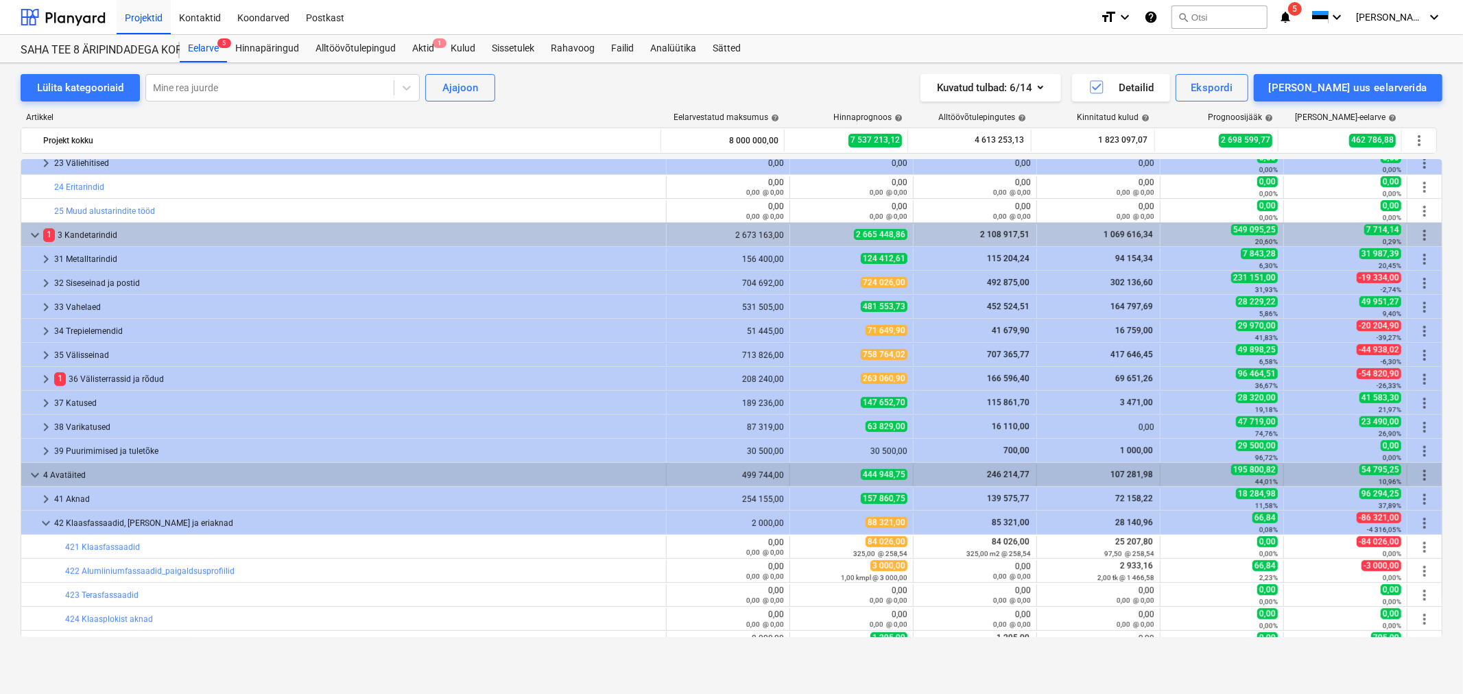
click at [27, 466] on div "keyboard_arrow_down" at bounding box center [35, 475] width 16 height 22
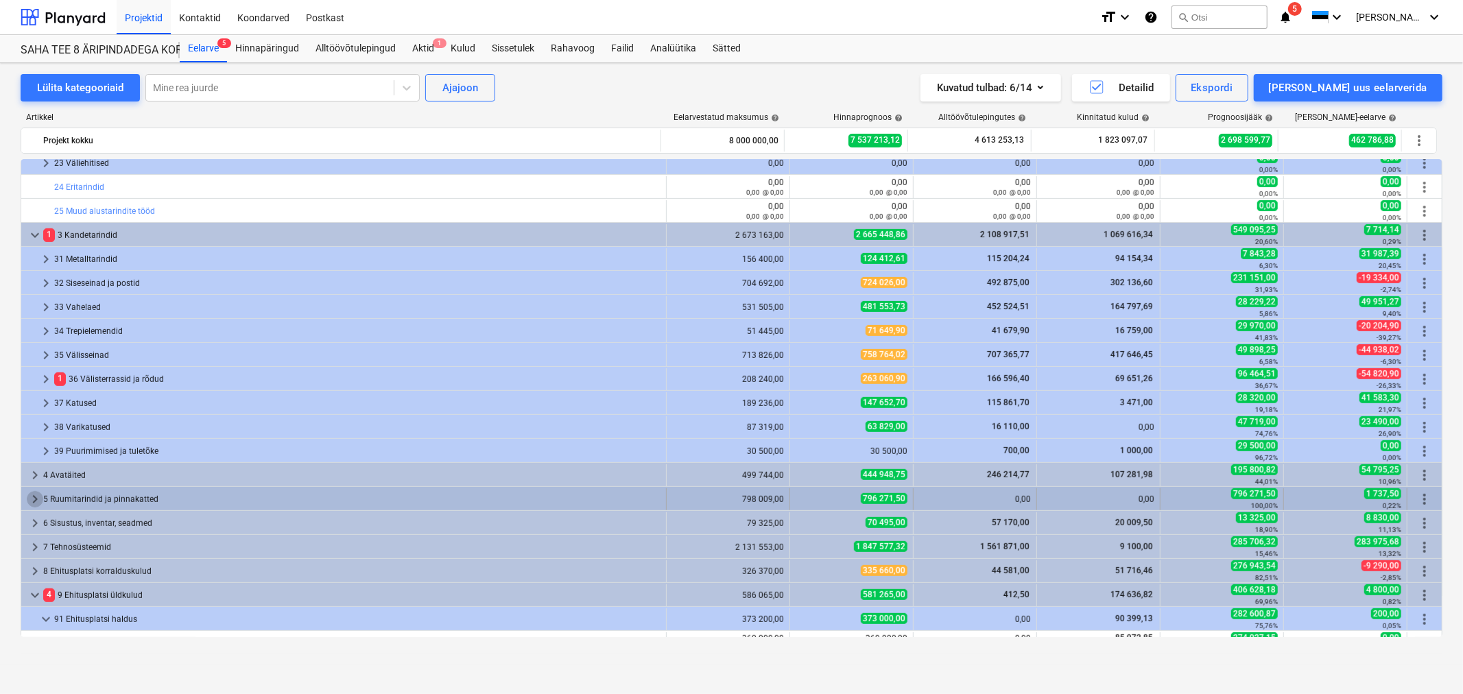
click at [31, 496] on span "keyboard_arrow_right" at bounding box center [35, 499] width 16 height 16
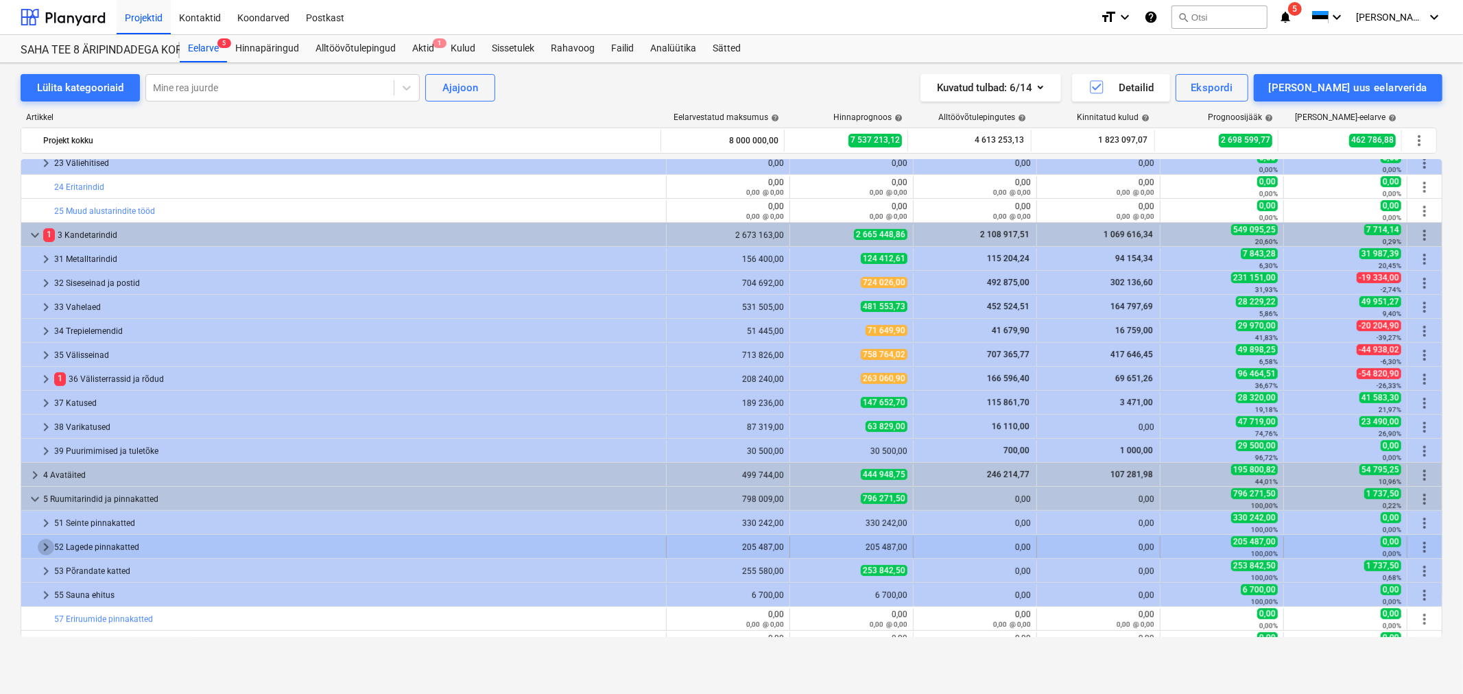
click at [43, 542] on span "keyboard_arrow_right" at bounding box center [46, 547] width 16 height 16
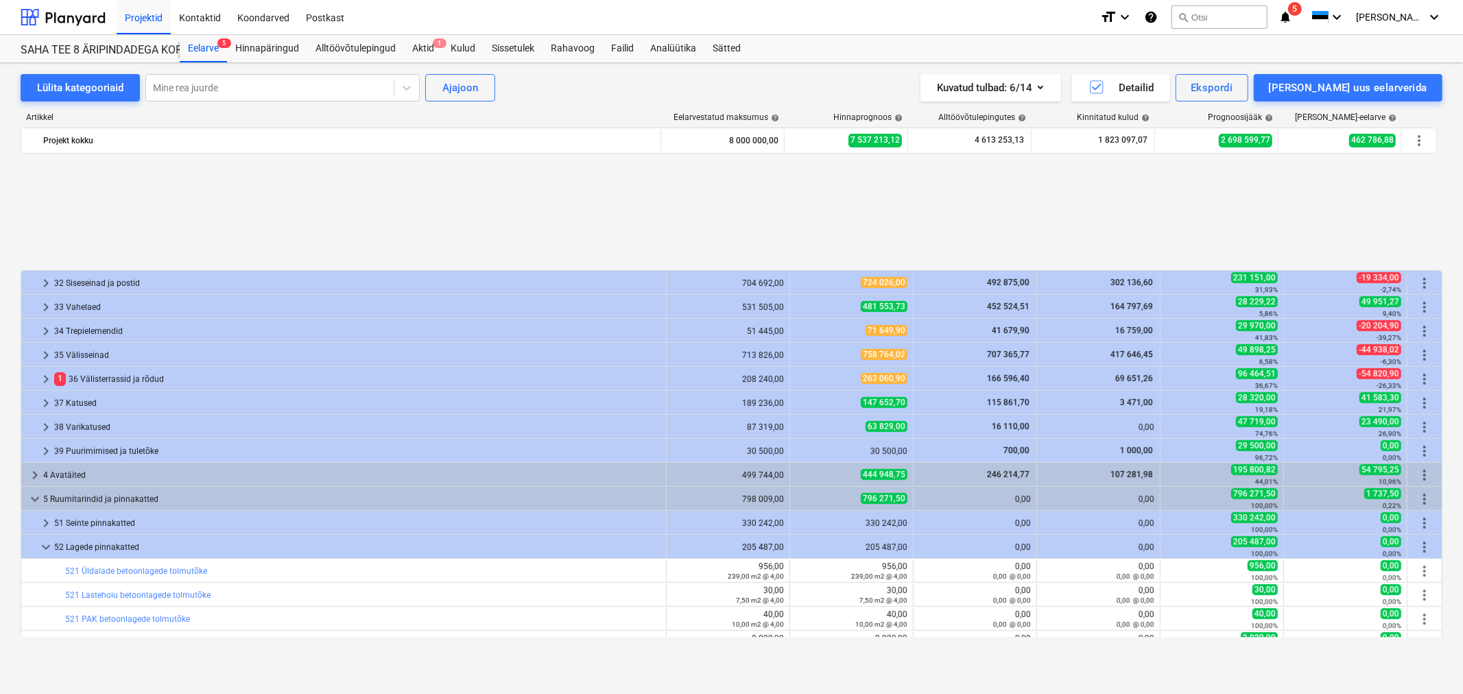
scroll to position [762, 0]
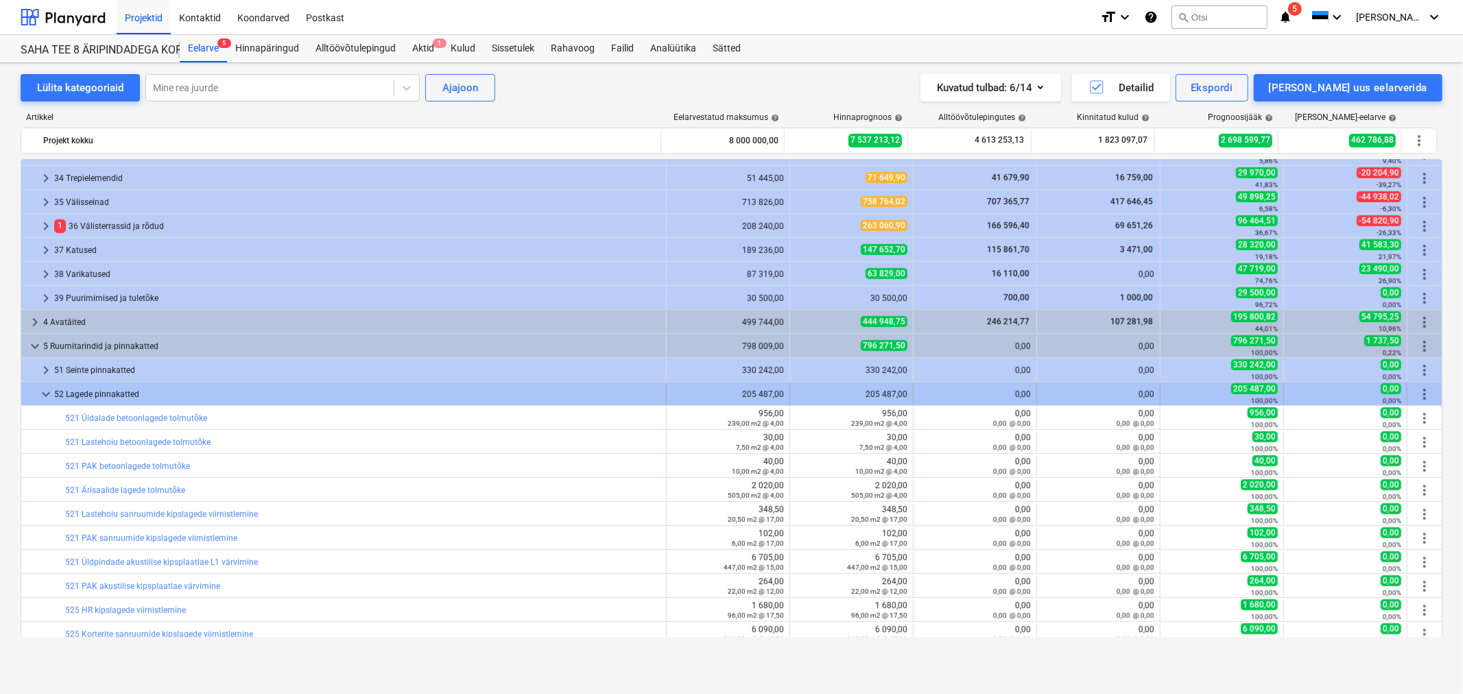
click at [38, 386] on span "keyboard_arrow_down" at bounding box center [46, 394] width 16 height 16
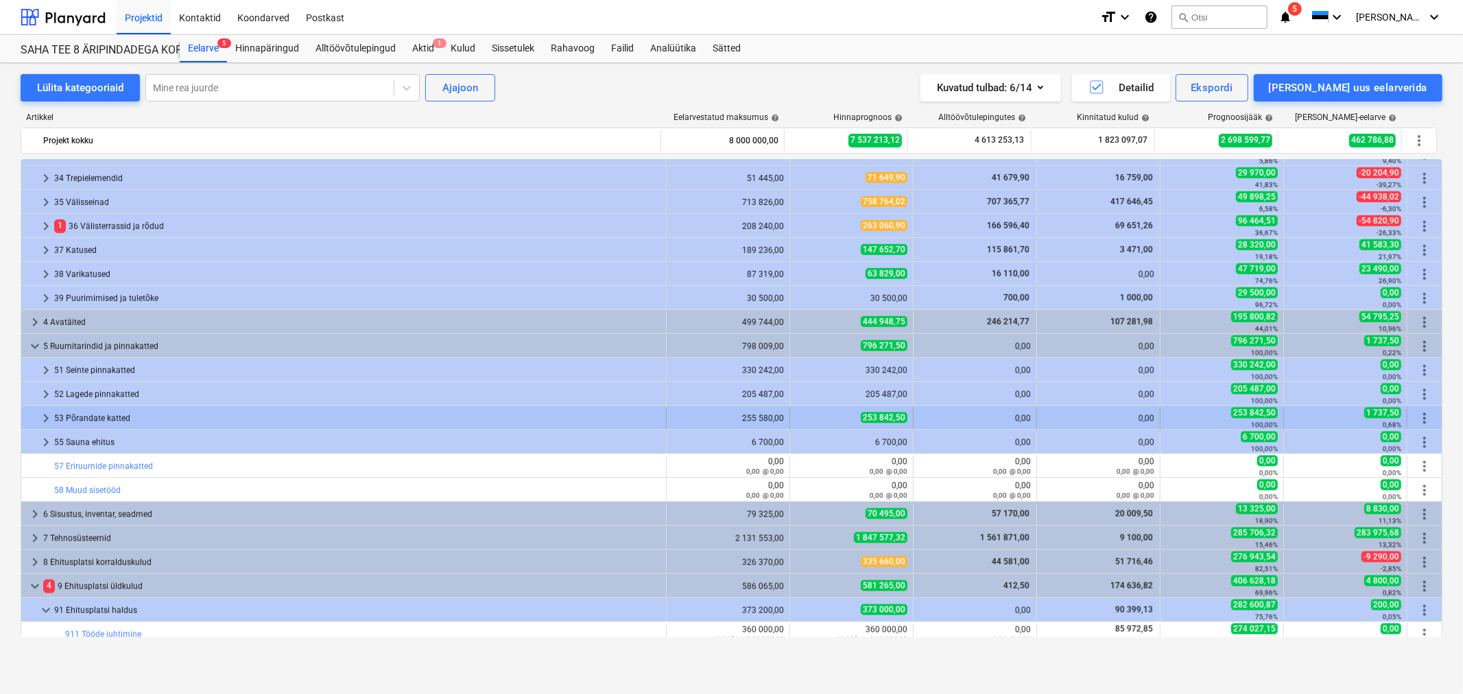
click at [46, 420] on span "keyboard_arrow_right" at bounding box center [46, 418] width 16 height 16
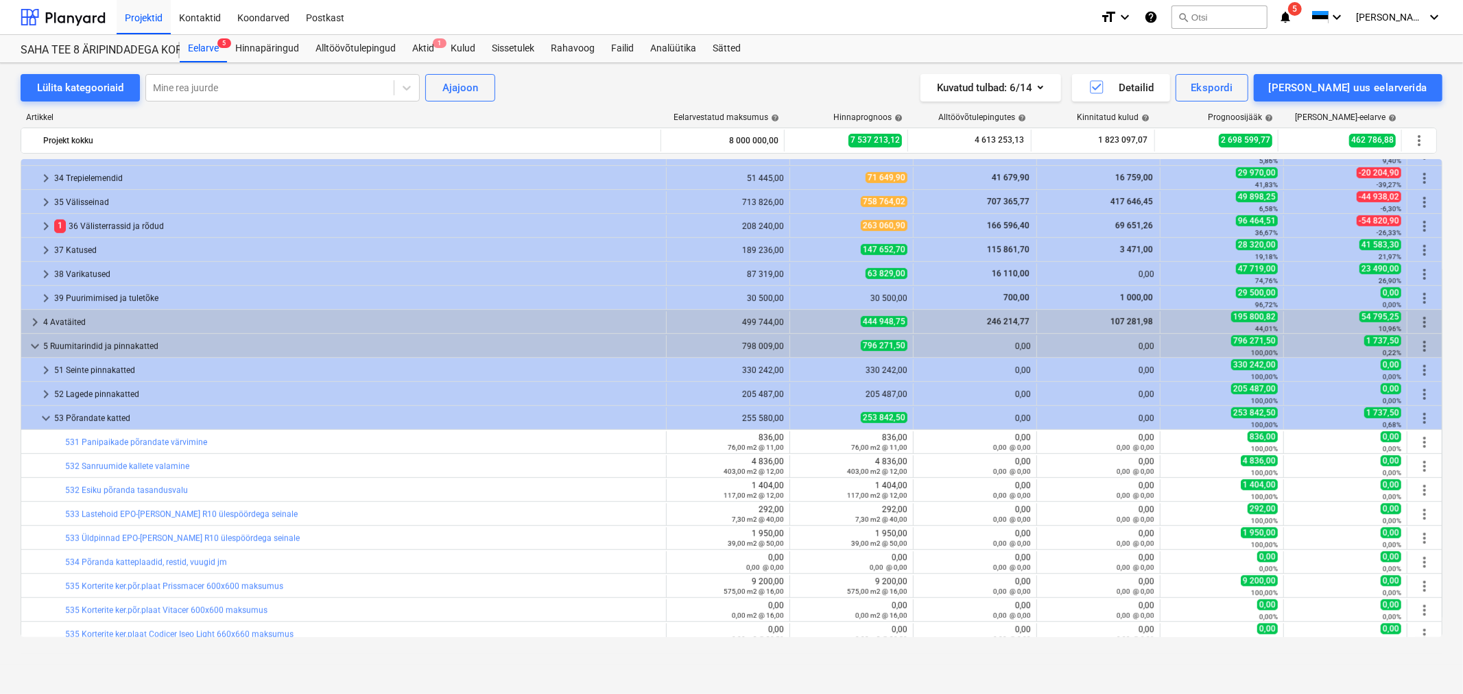
scroll to position [686, 0]
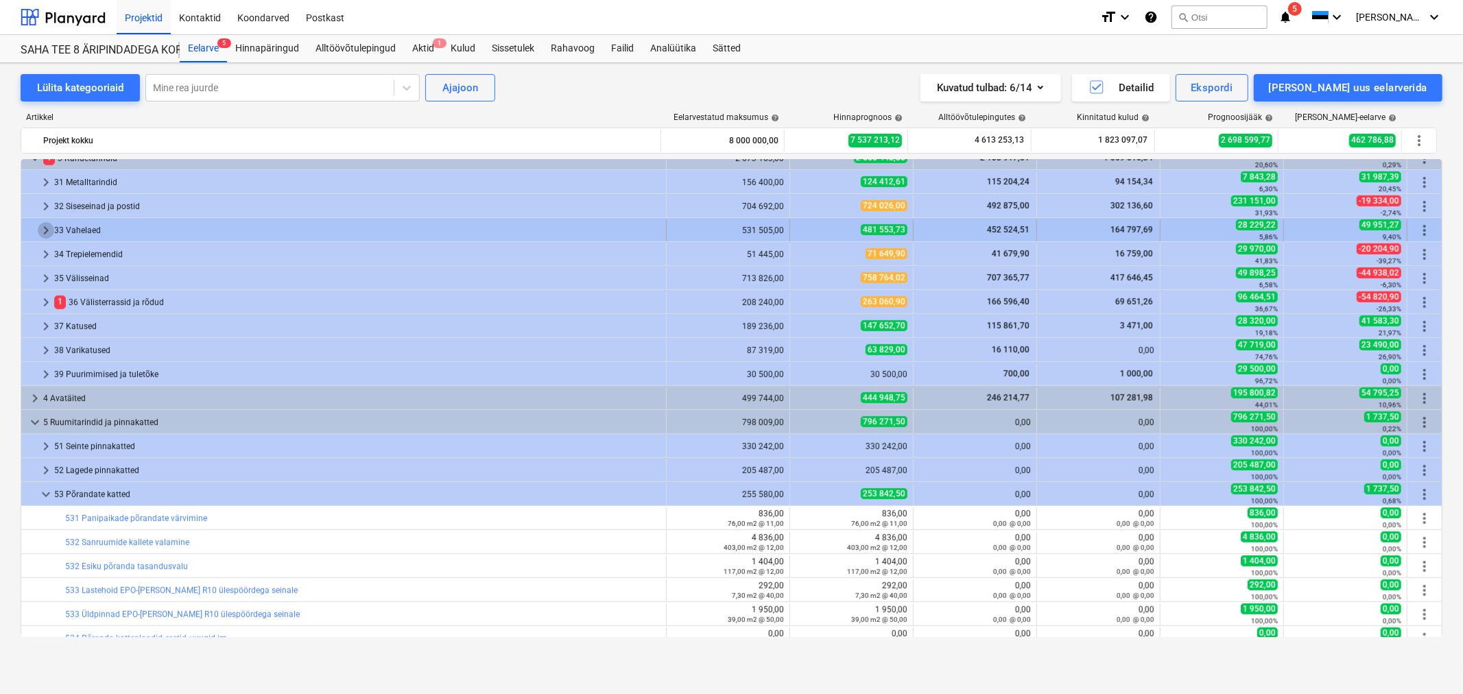
click at [38, 226] on span "keyboard_arrow_right" at bounding box center [46, 230] width 16 height 16
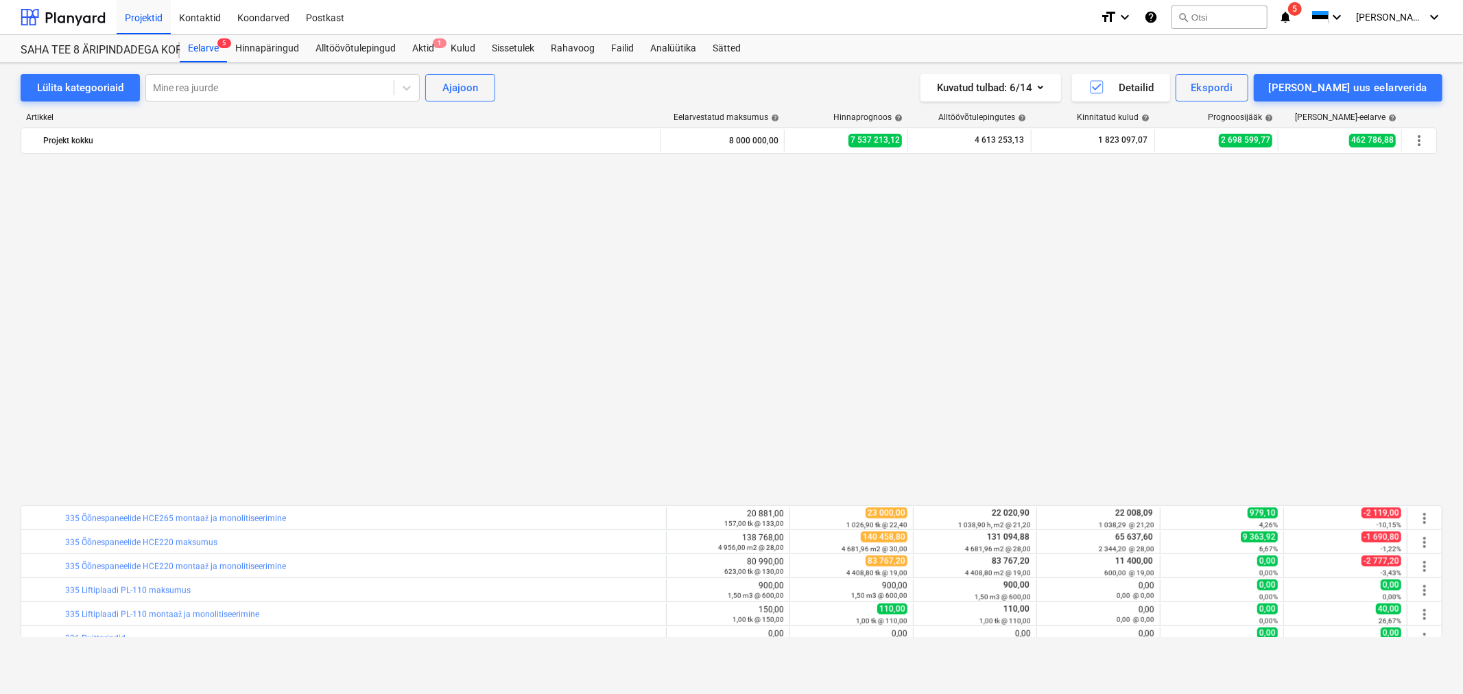
scroll to position [1066, 0]
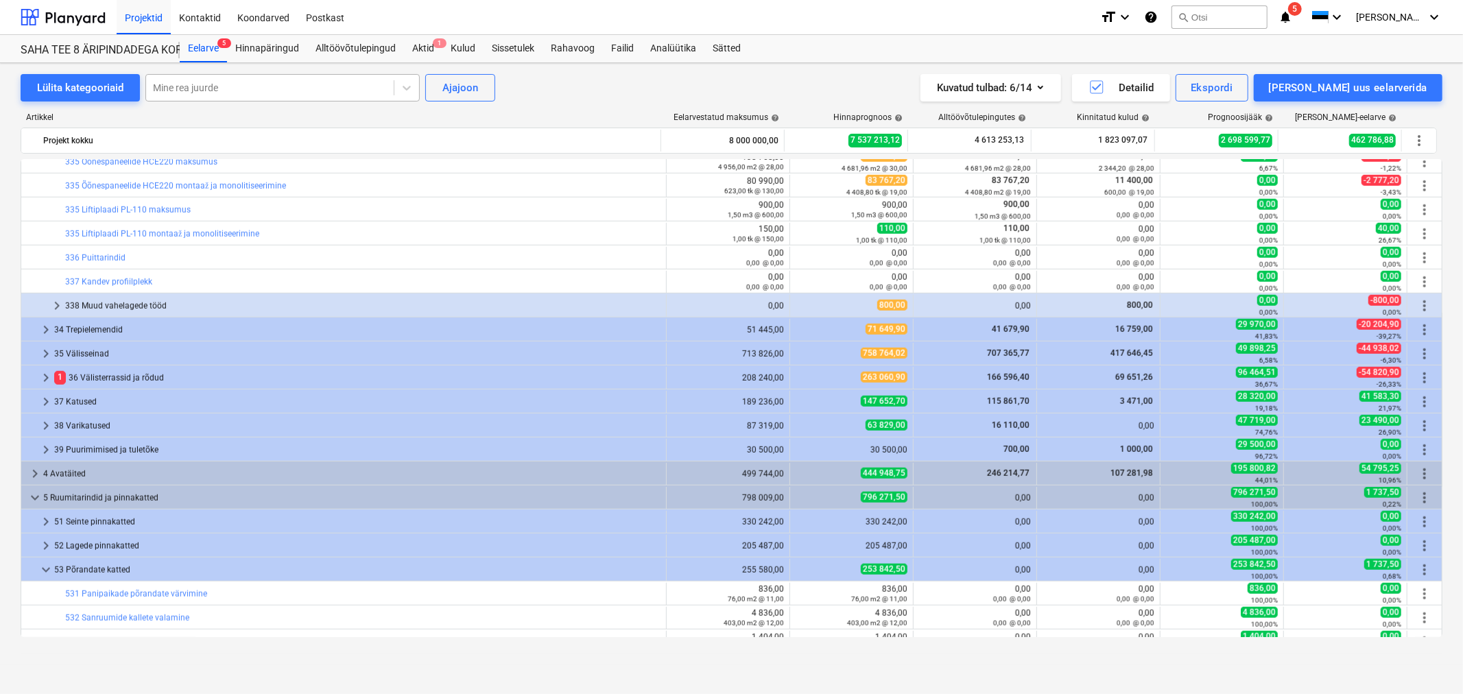
click at [191, 90] on div at bounding box center [270, 88] width 234 height 14
type input "vl"
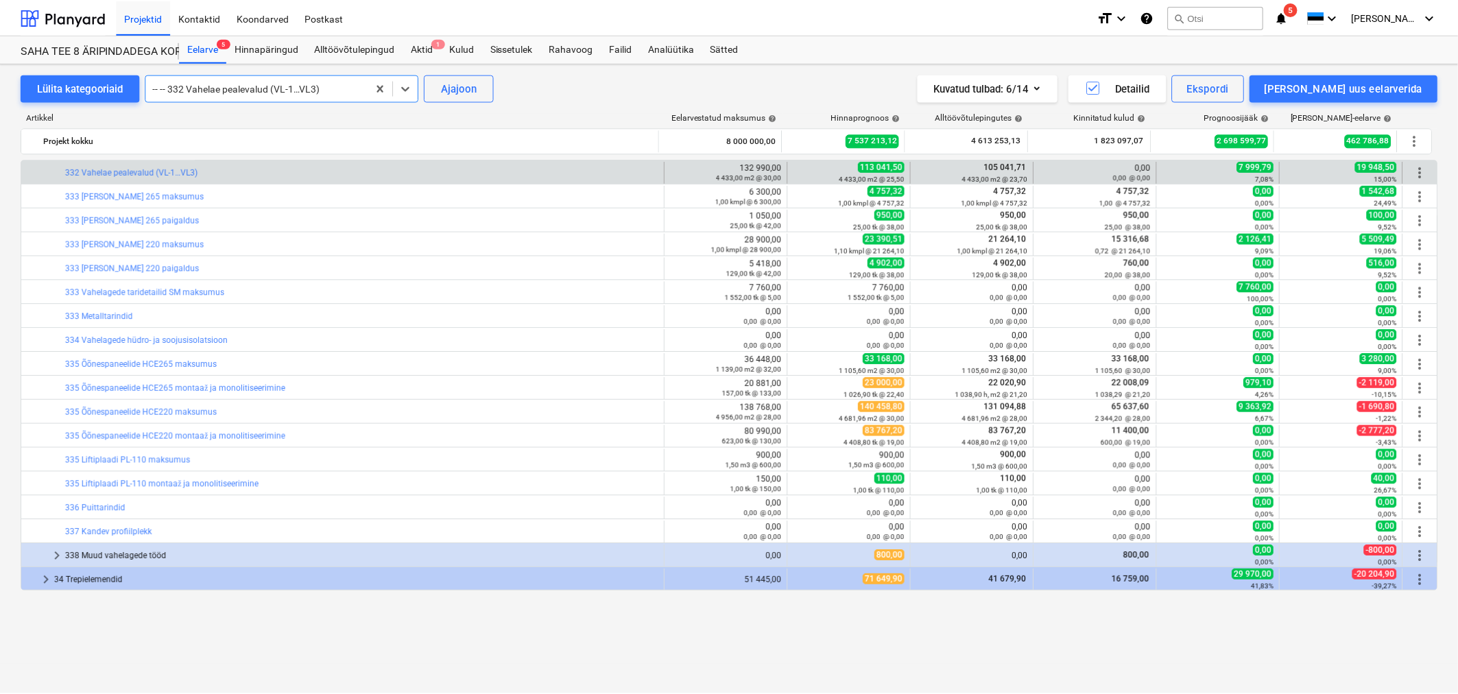
scroll to position [739, 0]
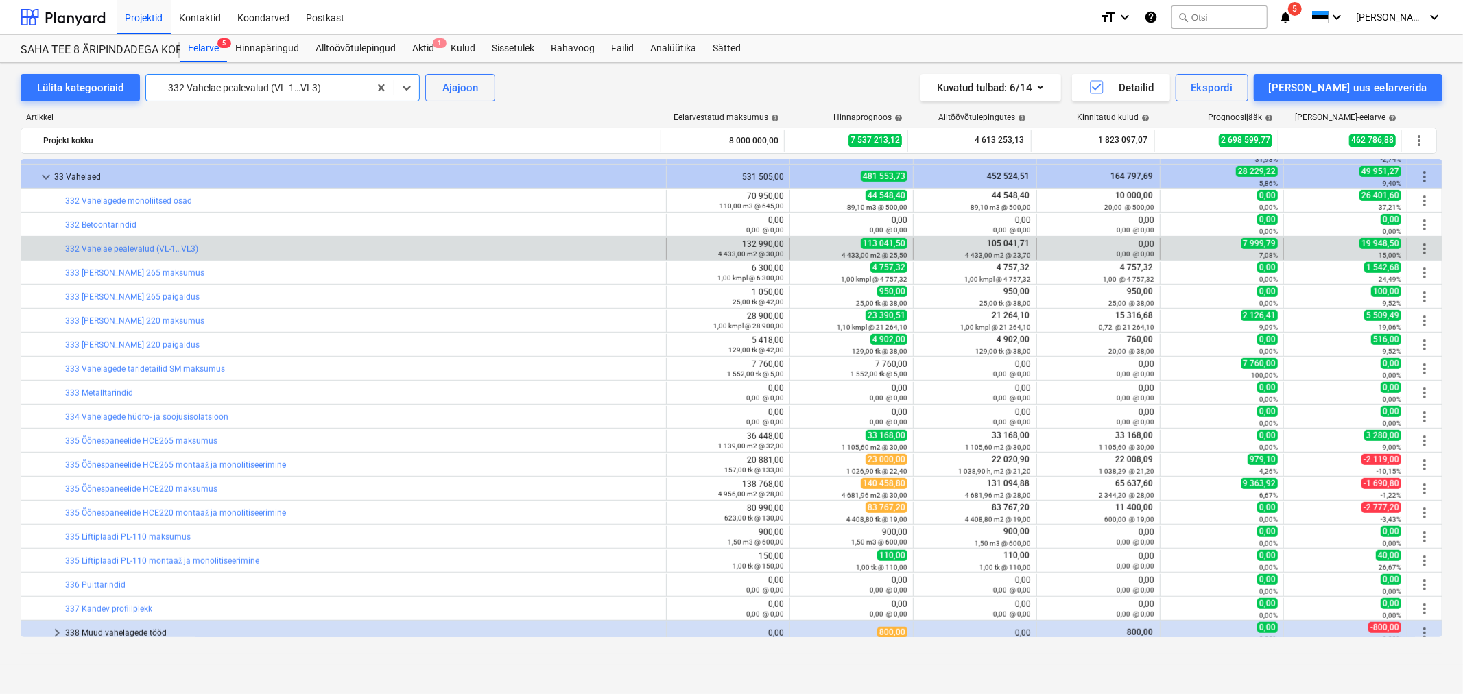
click at [1302, 10] on span "5" at bounding box center [1295, 9] width 14 height 14
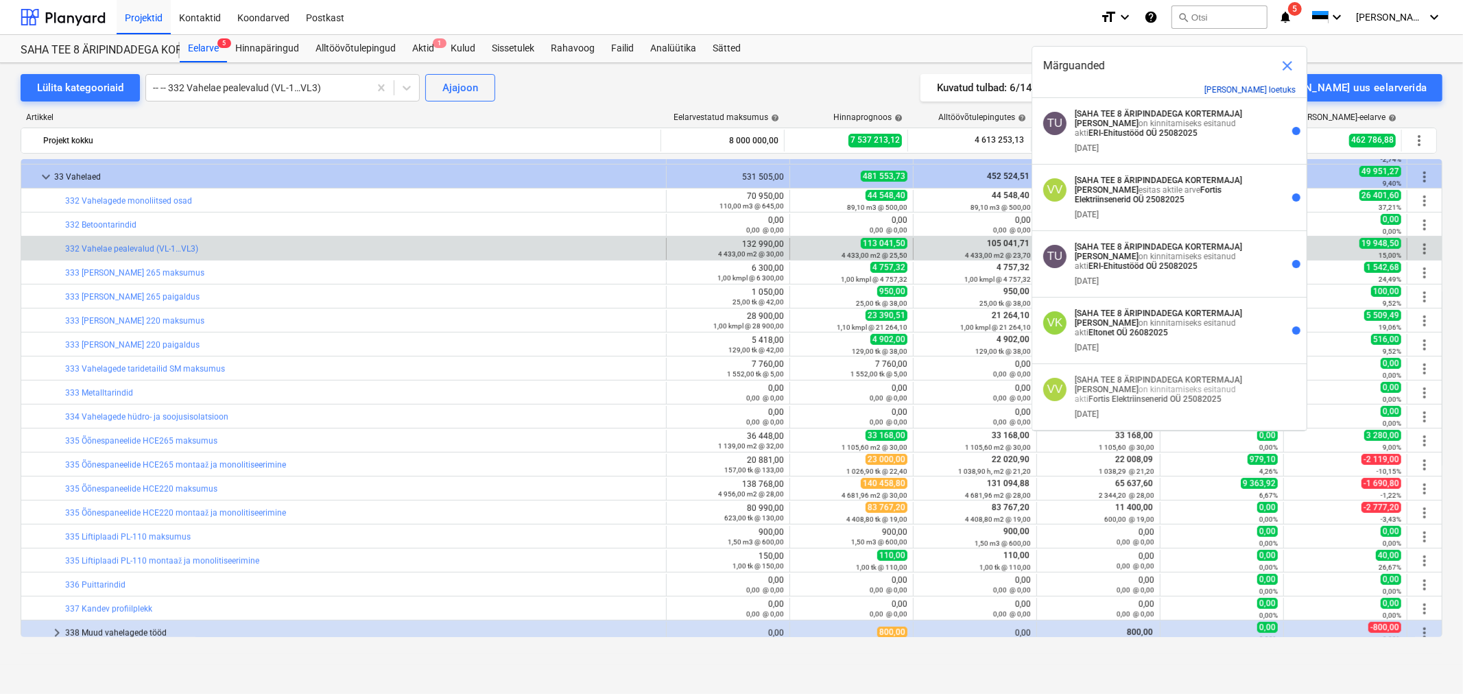
click at [1267, 91] on button "[PERSON_NAME] loetuks" at bounding box center [1249, 90] width 91 height 10
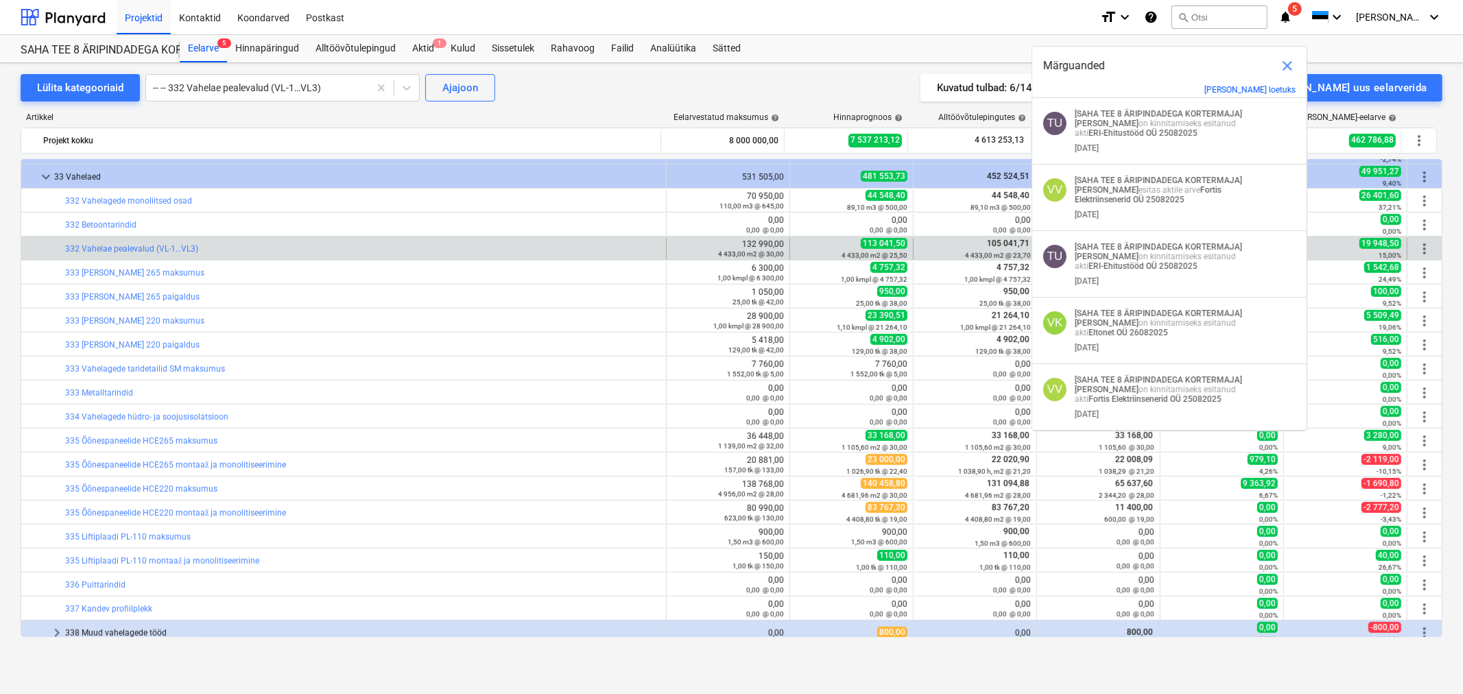
click at [1285, 69] on span "close" at bounding box center [1287, 66] width 16 height 16
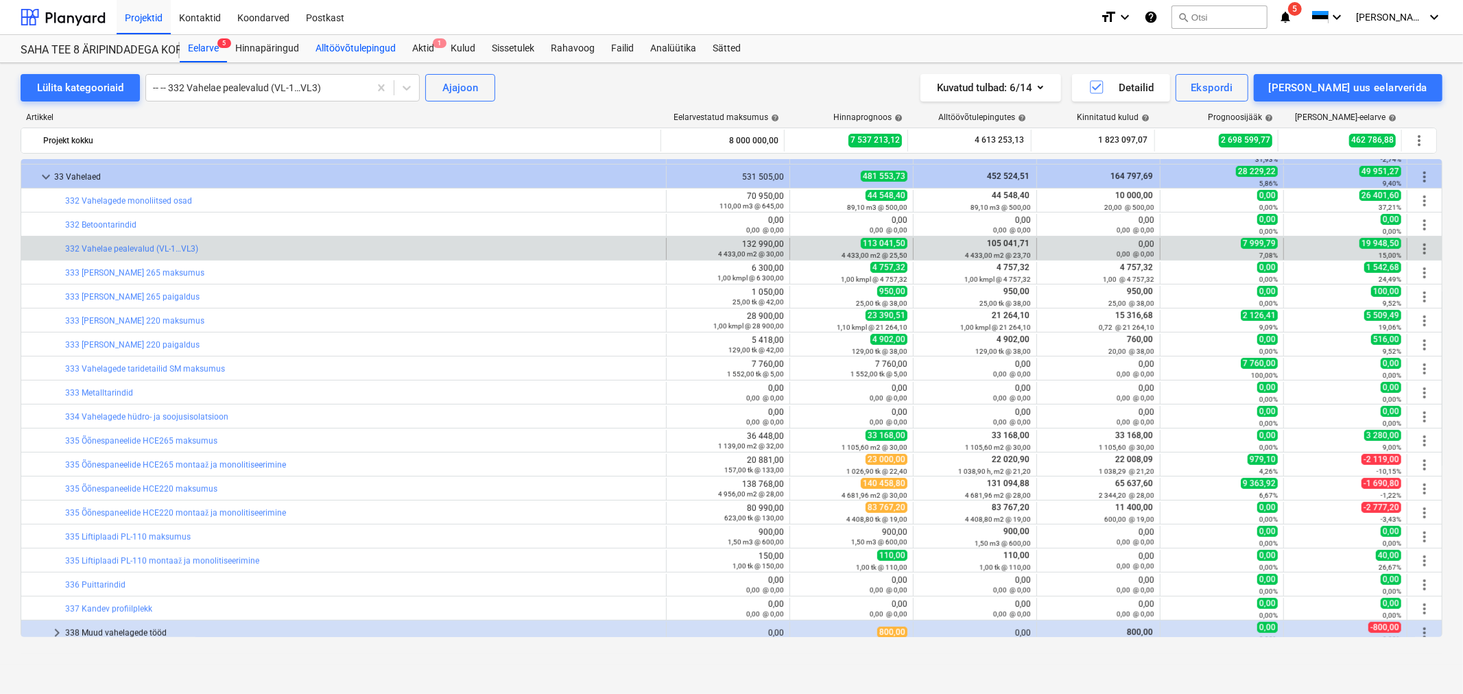
click at [363, 43] on div "Alltöövõtulepingud" at bounding box center [355, 48] width 97 height 27
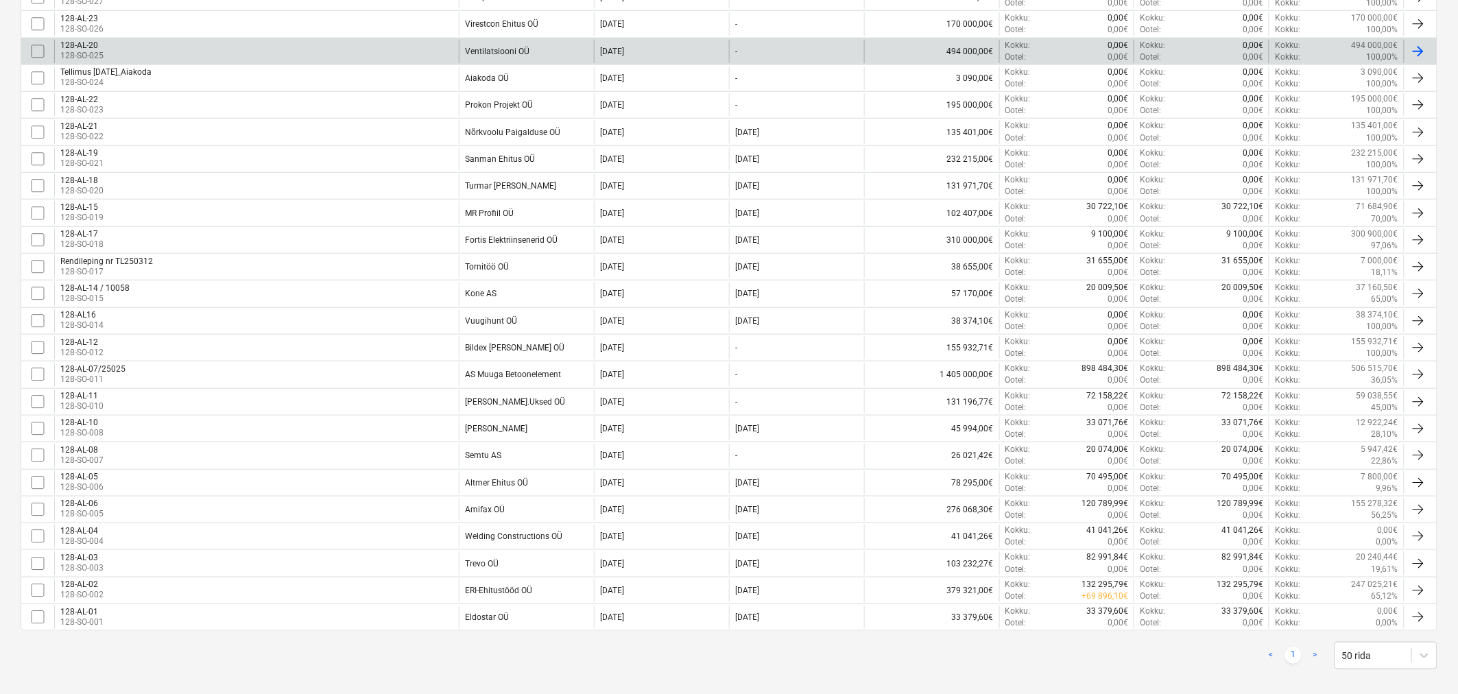
scroll to position [408, 0]
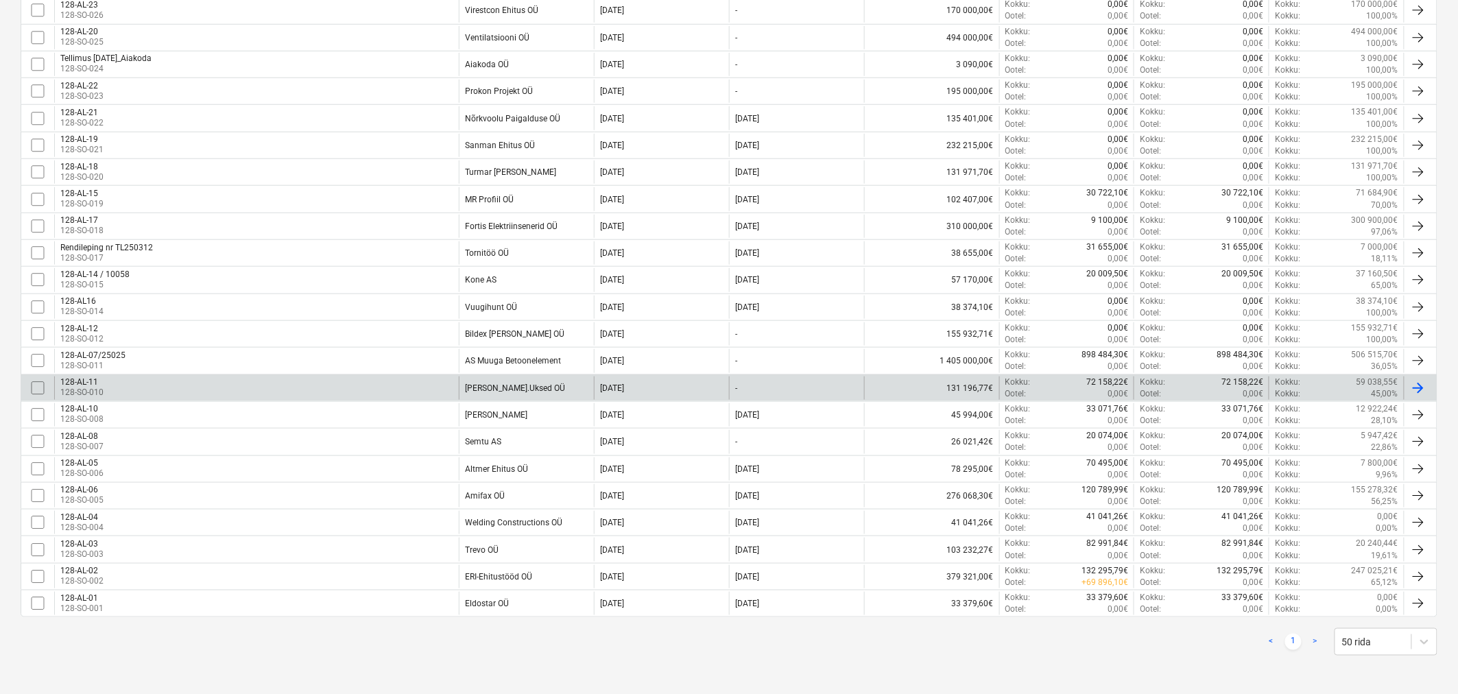
click at [230, 379] on div "128-AL-11 128-SO-010" at bounding box center [256, 388] width 405 height 23
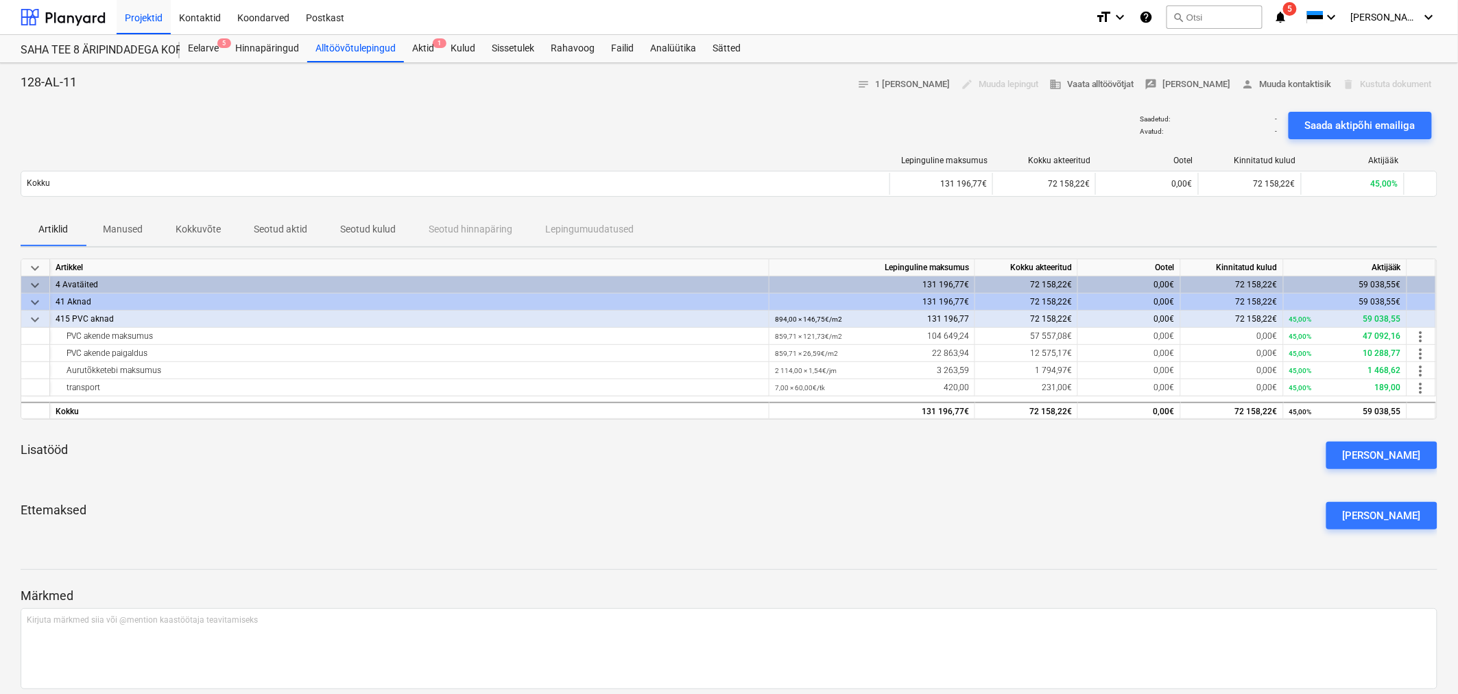
click at [296, 224] on p "Seotud aktid" at bounding box center [280, 229] width 53 height 14
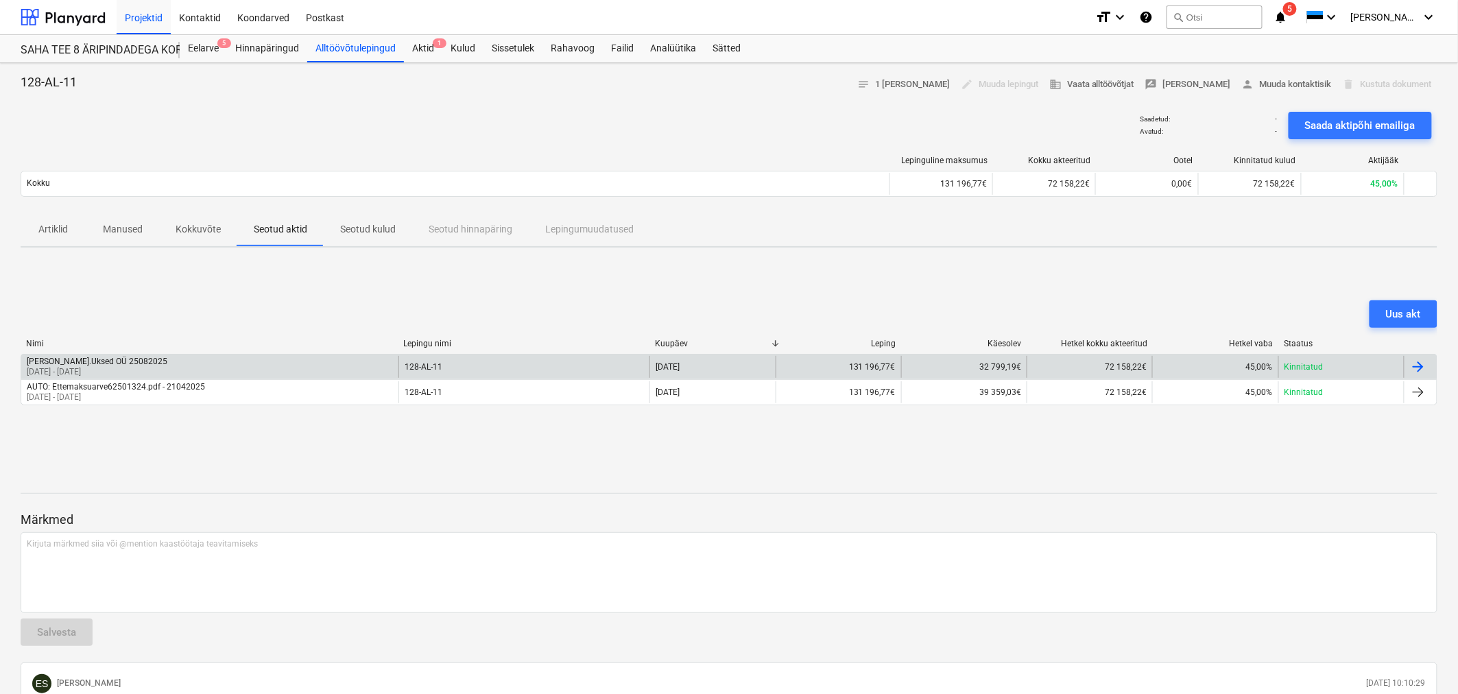
click at [137, 362] on div "[PERSON_NAME].Uksed OÜ 25082025" at bounding box center [97, 362] width 141 height 10
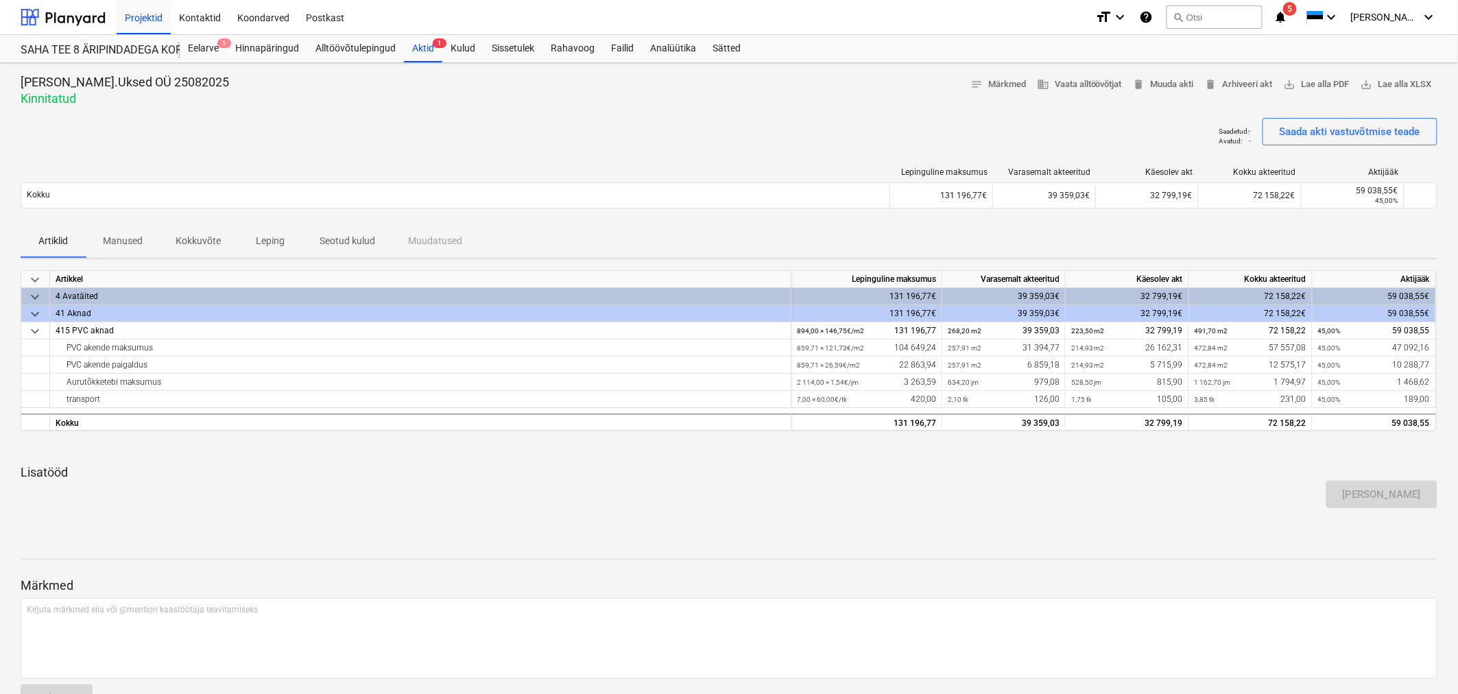
click at [361, 237] on p "Seotud kulud" at bounding box center [348, 241] width 56 height 14
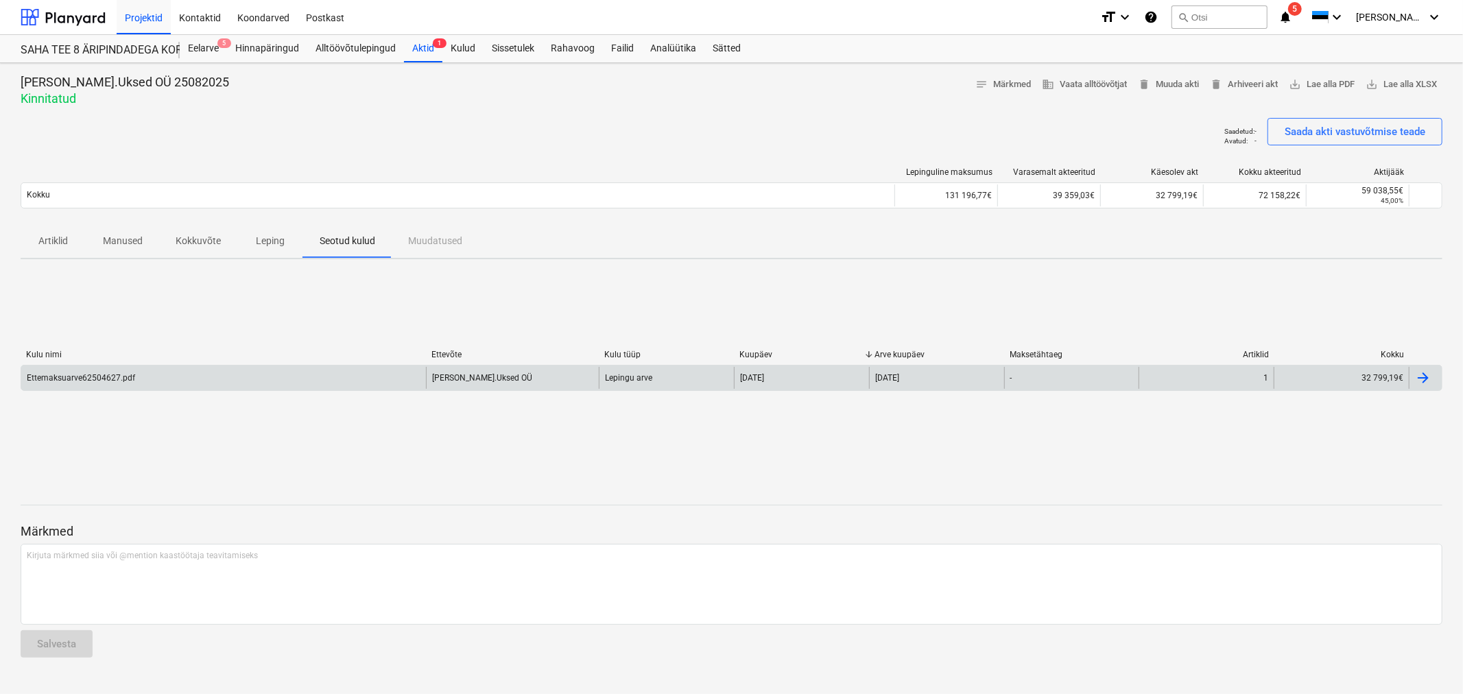
click at [89, 376] on div "Ettemaksuarve62504627.pdf" at bounding box center [81, 378] width 108 height 10
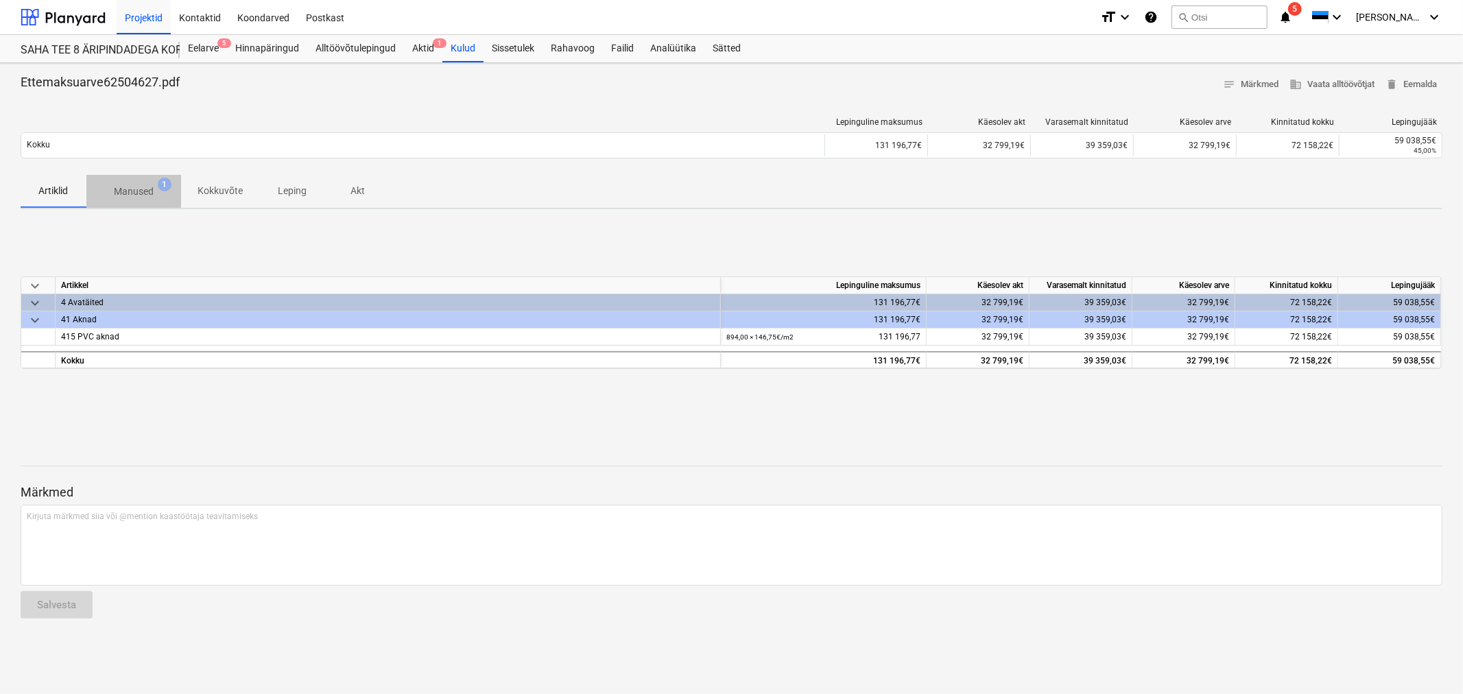
click at [151, 181] on span "Manused 1" at bounding box center [133, 191] width 95 height 25
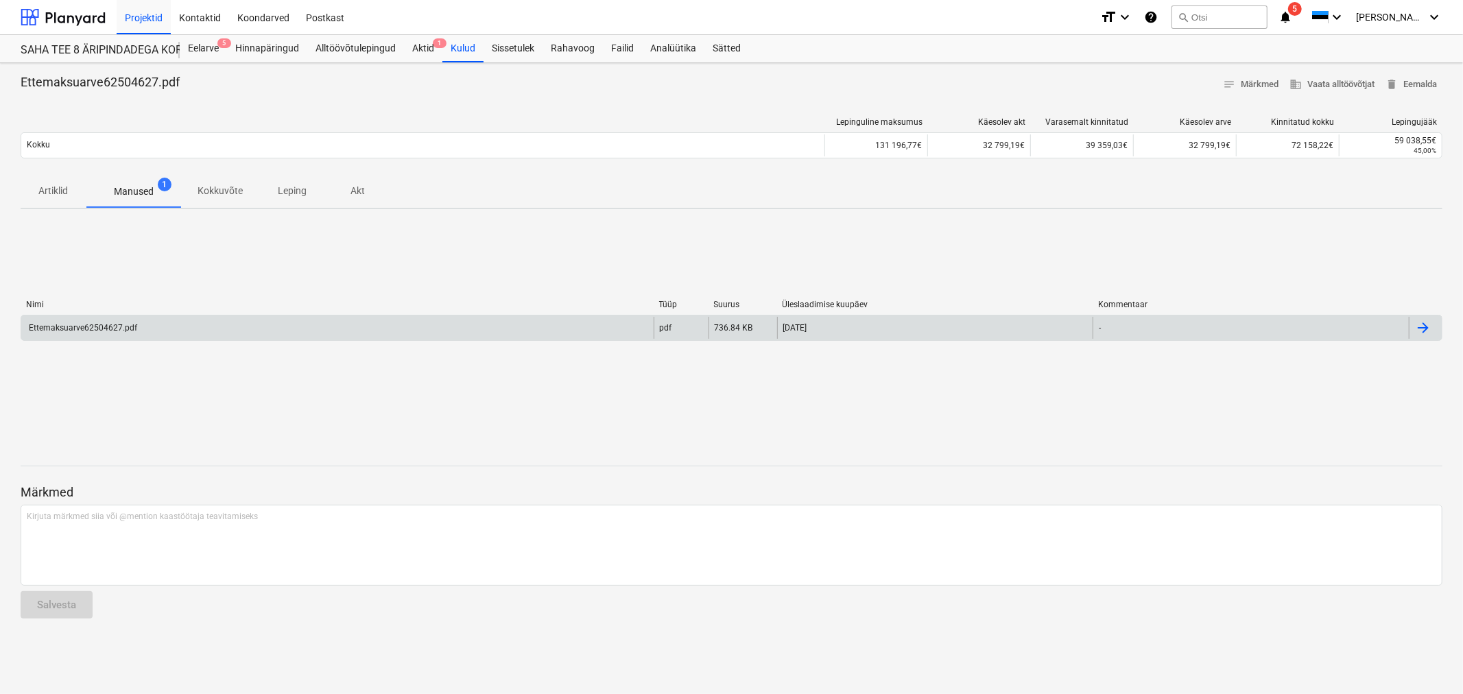
click at [115, 333] on div "Ettemaksuarve62504627.pdf" at bounding box center [337, 328] width 632 height 22
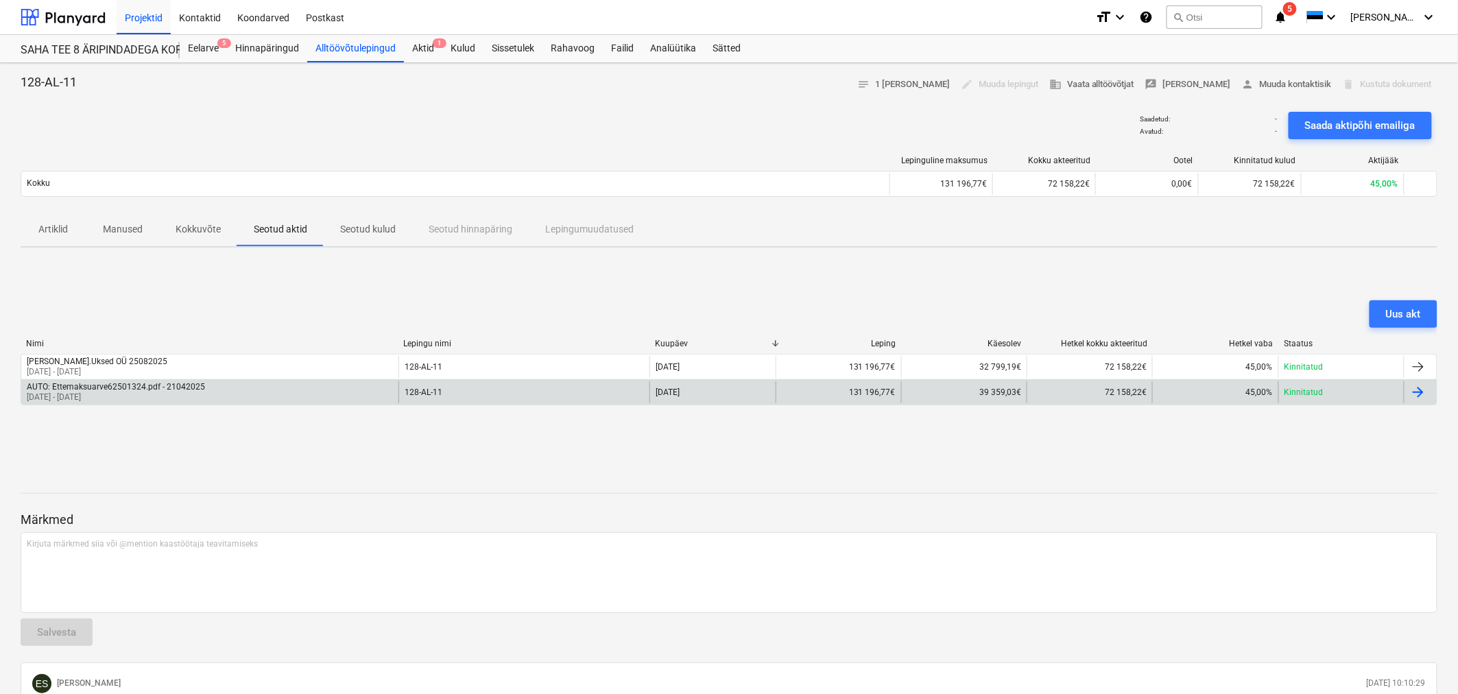
click at [108, 394] on p "[DATE] - [DATE]" at bounding box center [116, 398] width 178 height 12
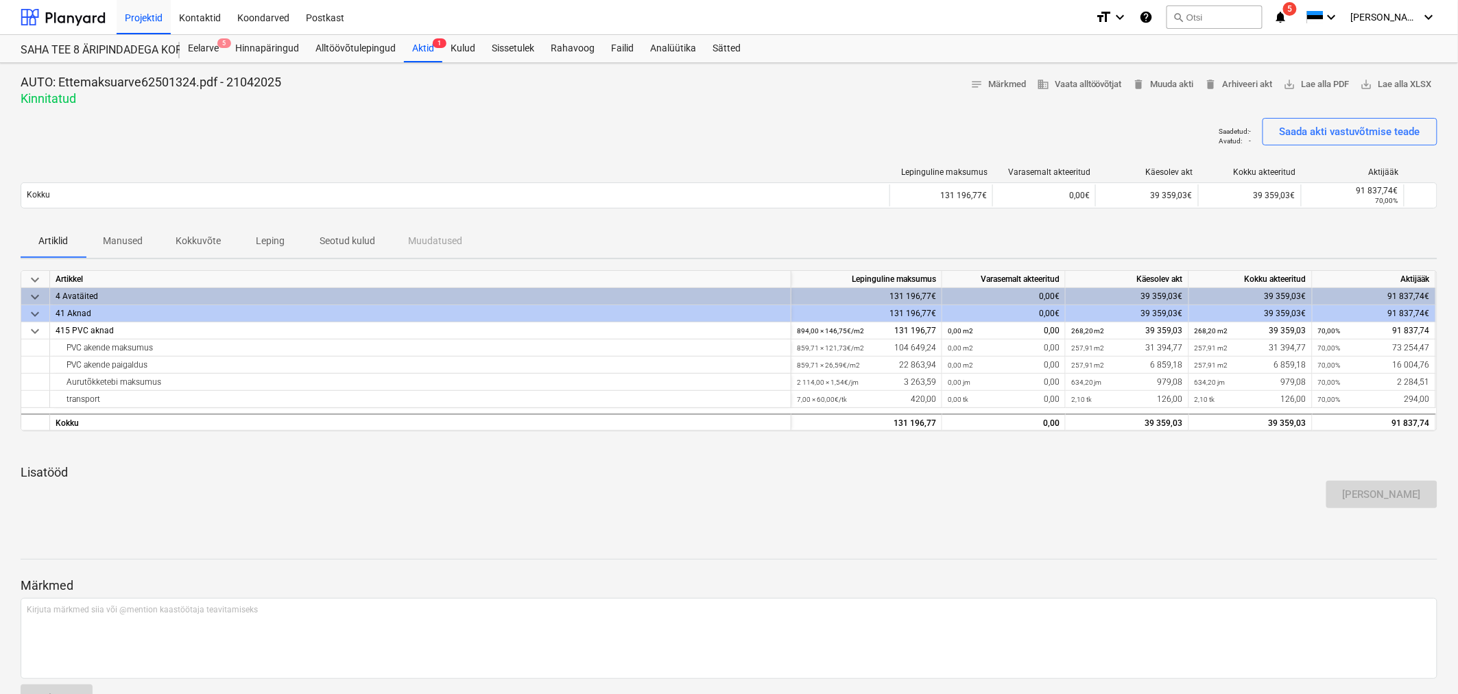
click at [121, 230] on span "Manused" at bounding box center [122, 241] width 73 height 23
click at [334, 235] on p "Seotud kulud" at bounding box center [348, 241] width 56 height 14
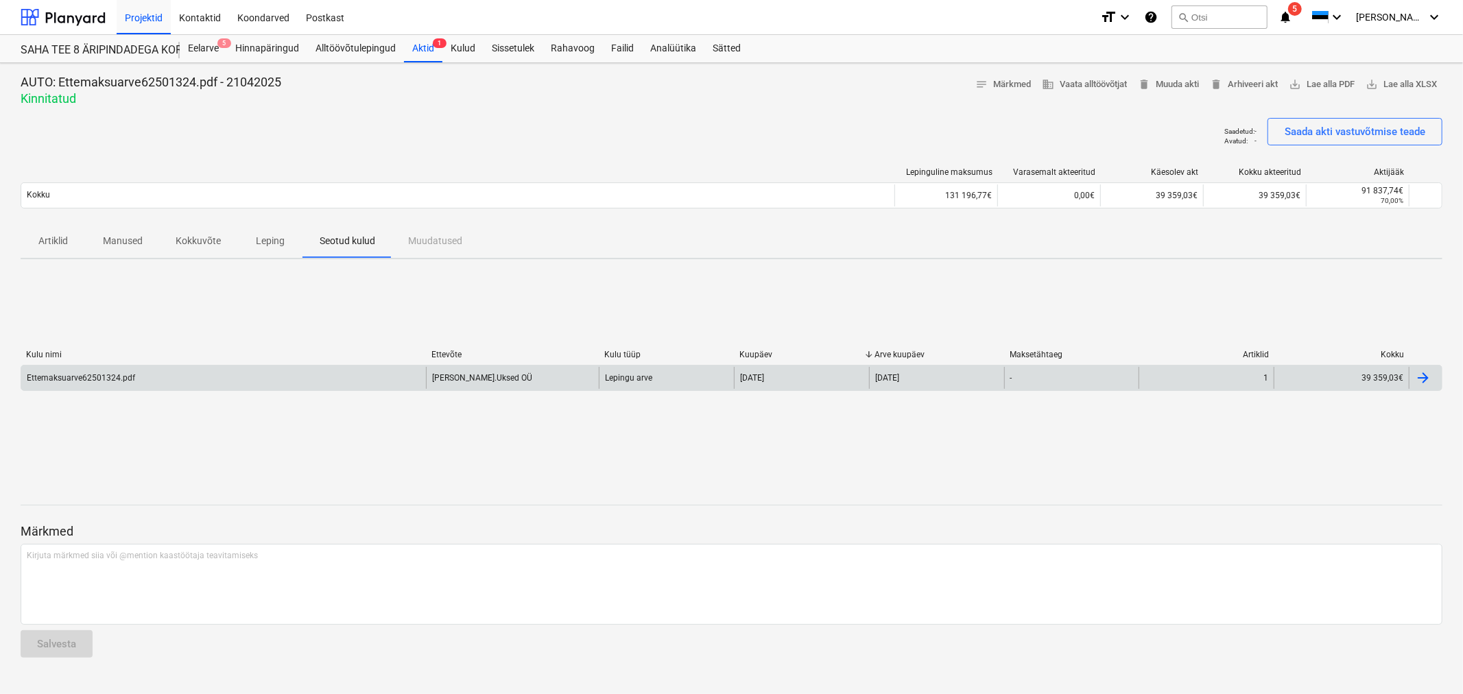
click at [106, 367] on div "Ettemaksuarve62501324.pdf" at bounding box center [223, 378] width 405 height 22
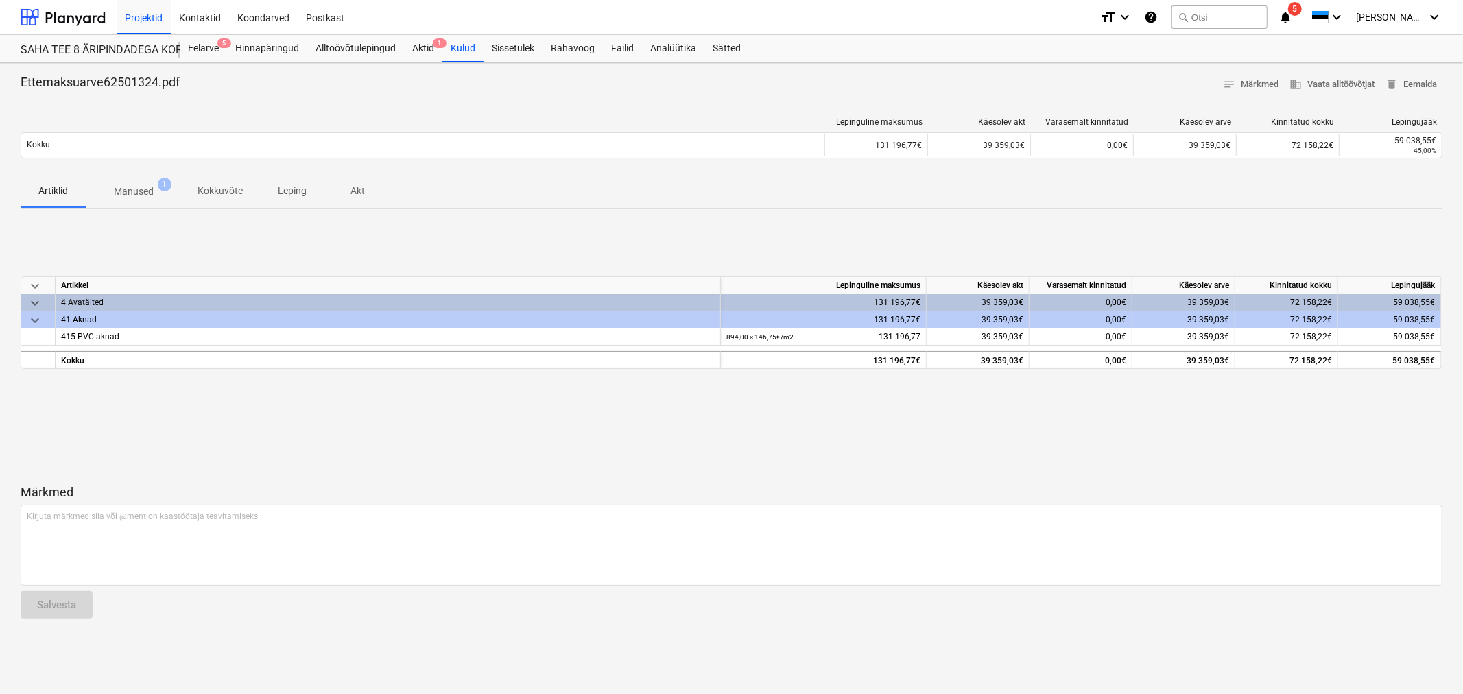
click at [151, 186] on p "Manused" at bounding box center [134, 191] width 40 height 14
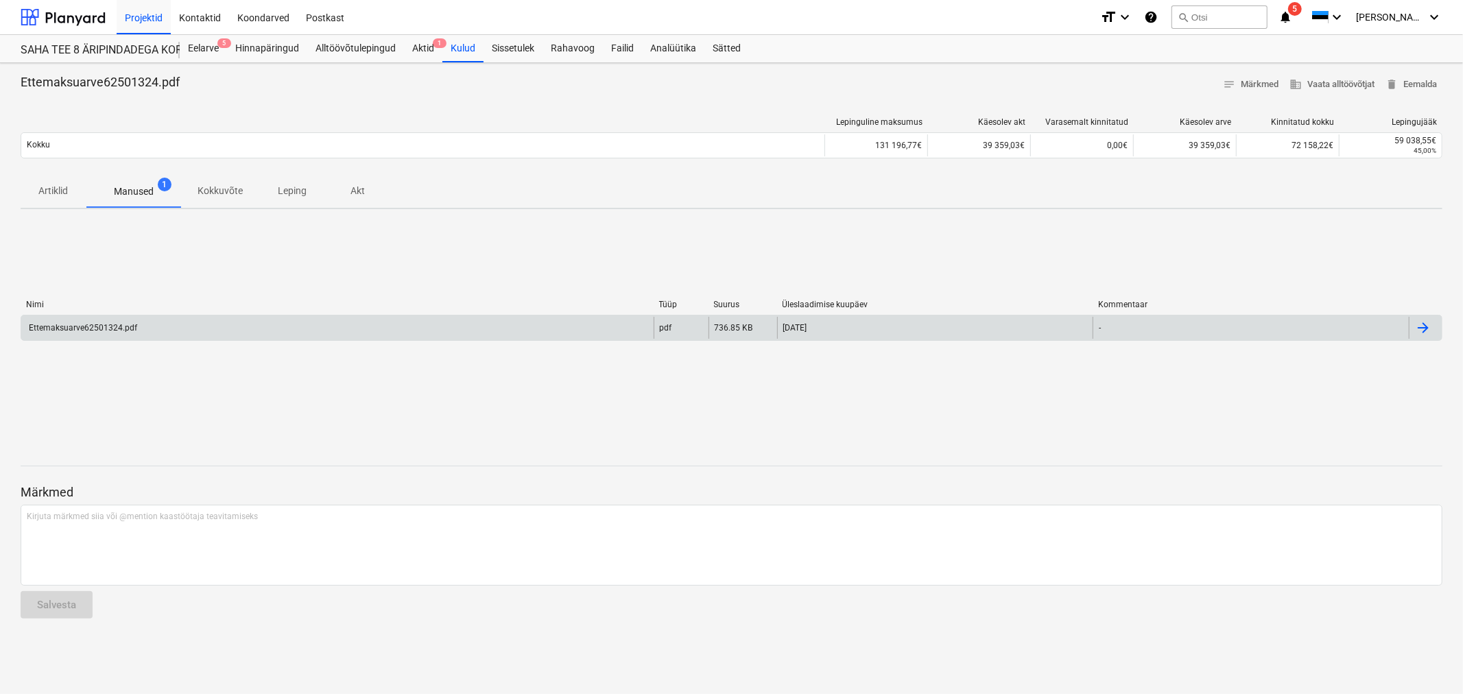
click at [115, 323] on div "Ettemaksuarve62501324.pdf" at bounding box center [82, 328] width 110 height 10
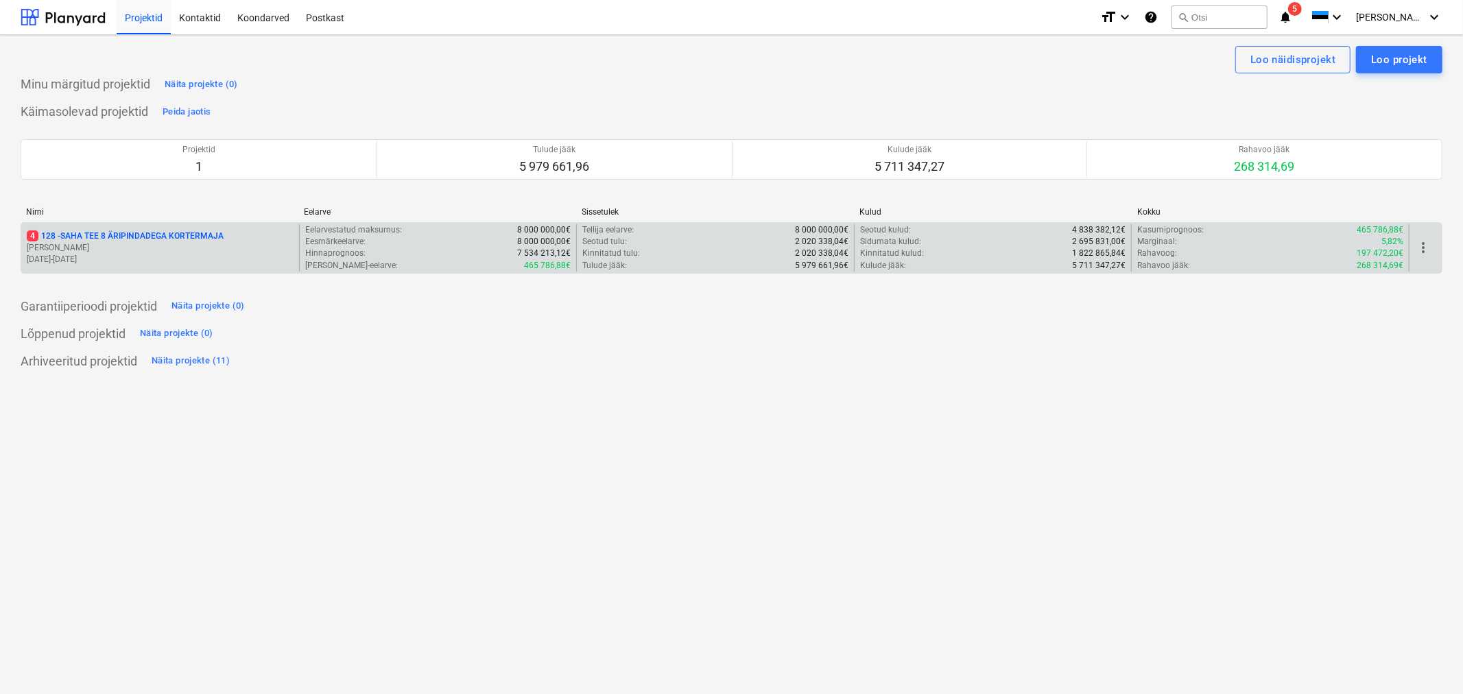
click at [93, 235] on p "4 128 - SAHA TEE 8 ÄRIPINDADEGA KORTERMAJA" at bounding box center [125, 236] width 197 height 12
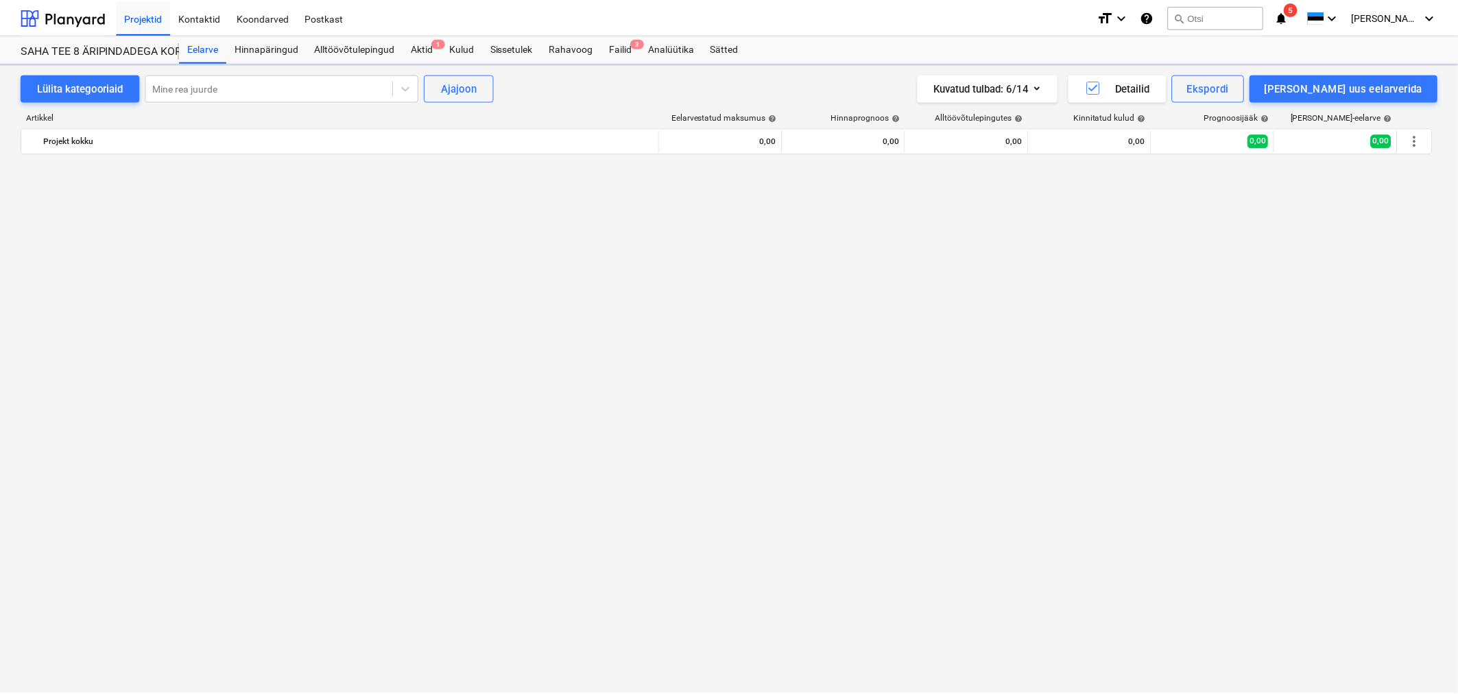
scroll to position [1250, 0]
click at [379, 45] on div "Alltöövõtulepingud" at bounding box center [355, 48] width 97 height 27
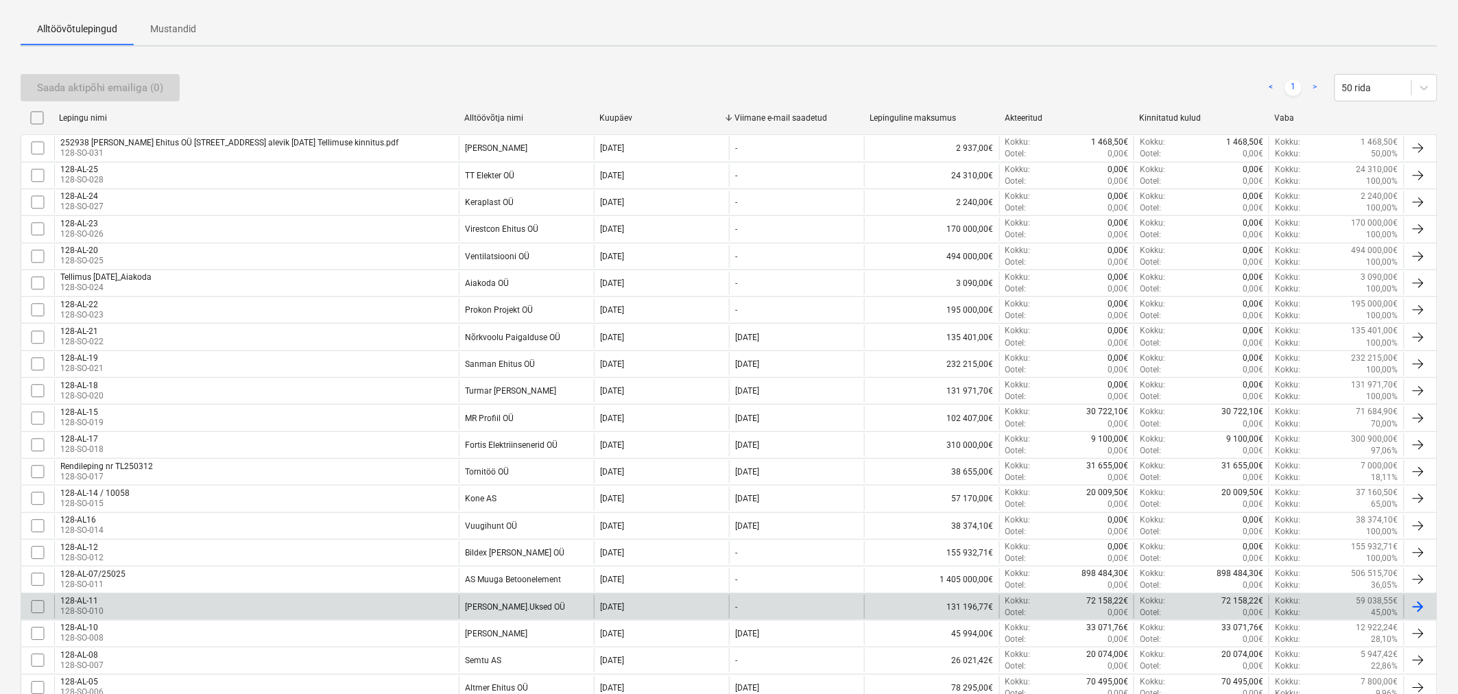
scroll to position [408, 0]
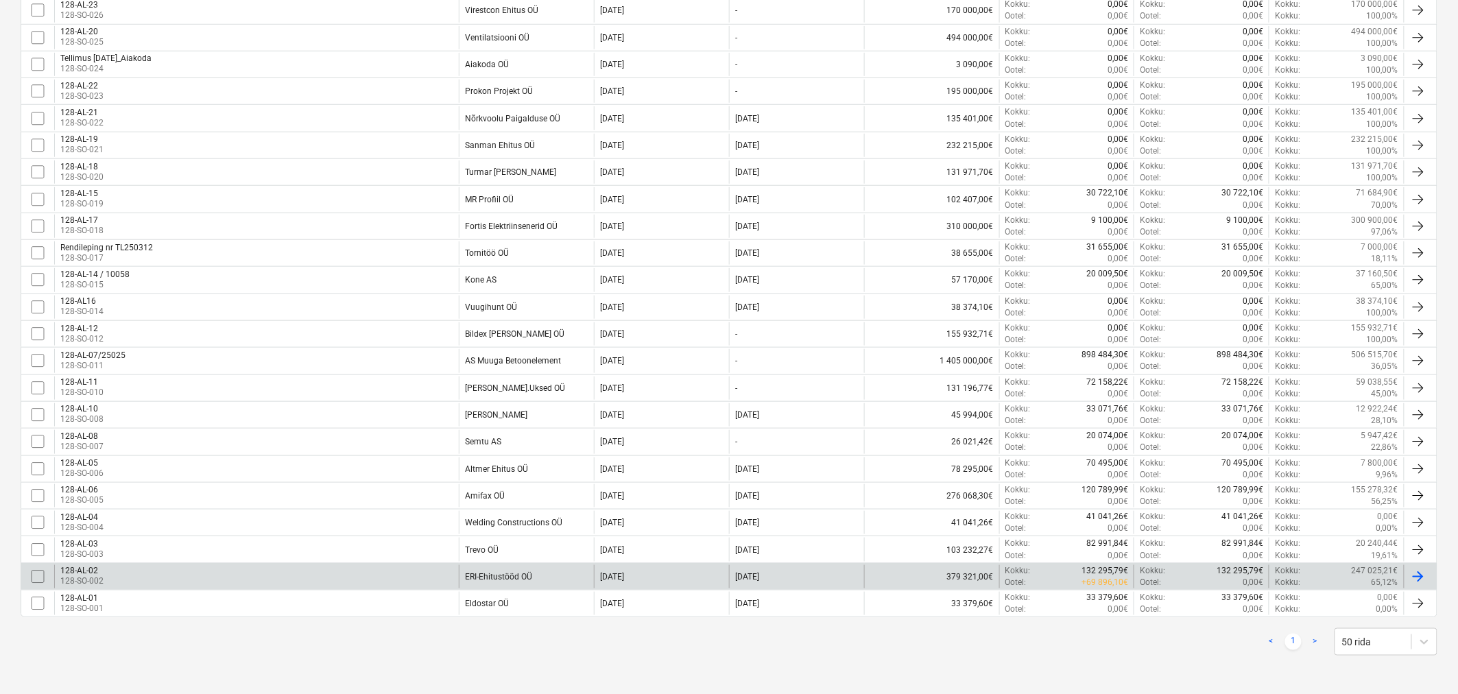
click at [139, 579] on div "128-AL-02 128-SO-002" at bounding box center [256, 576] width 405 height 23
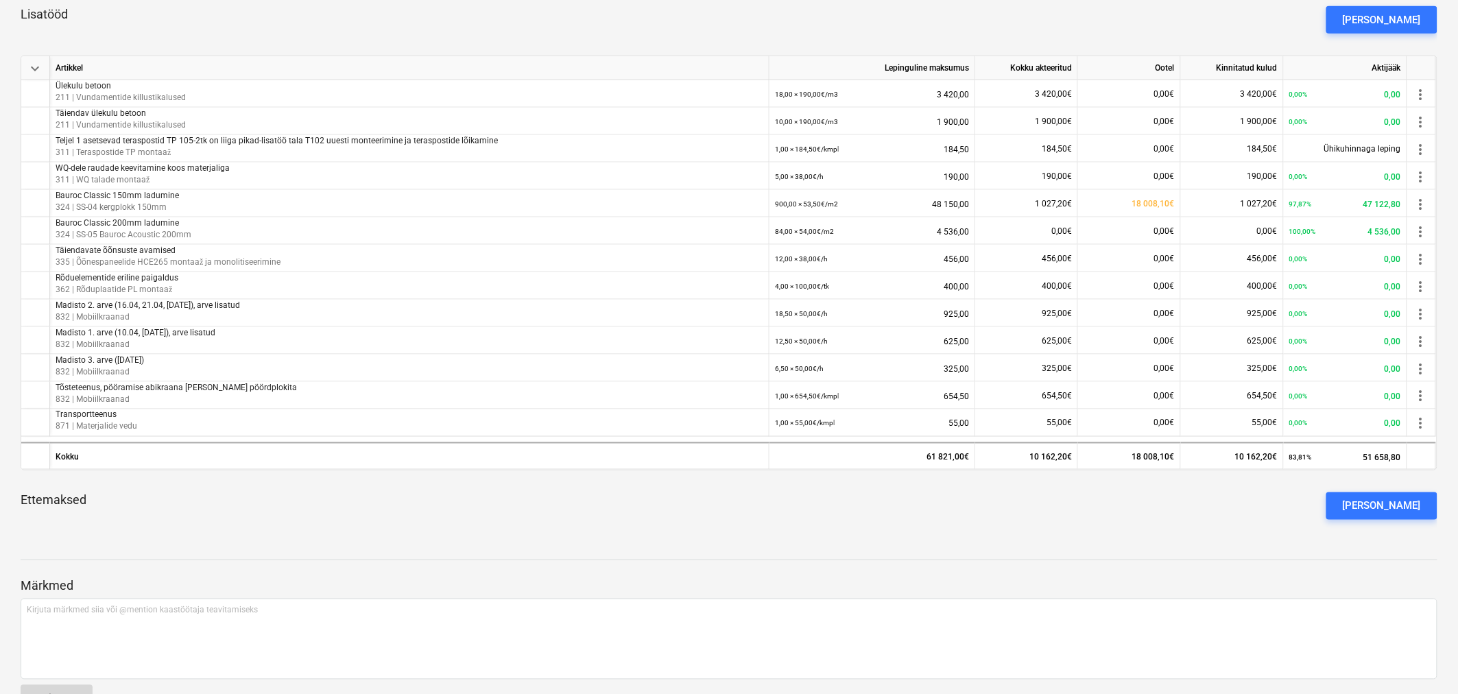
scroll to position [1066, 0]
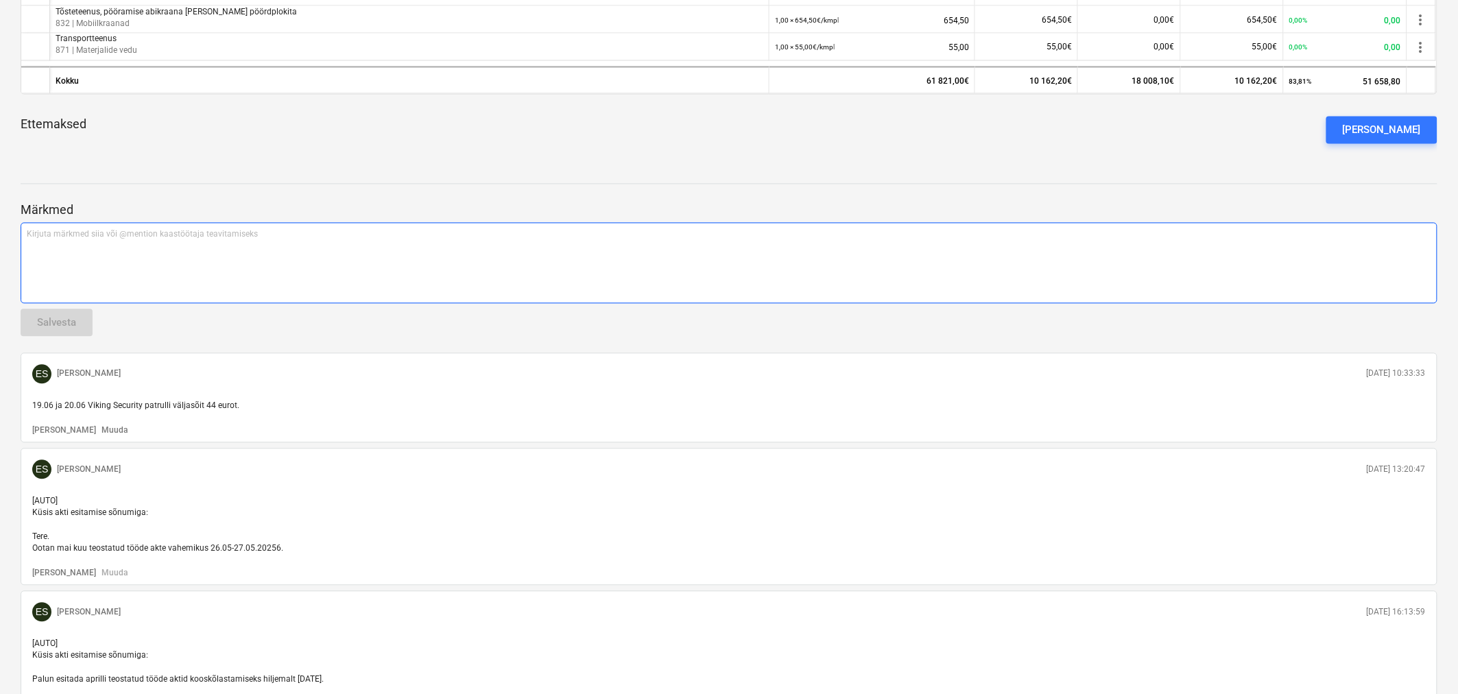
click at [92, 240] on p "Kirjuta märkmed siia või @mention kaastöötaja teavitamiseks ﻿" at bounding box center [729, 235] width 1405 height 12
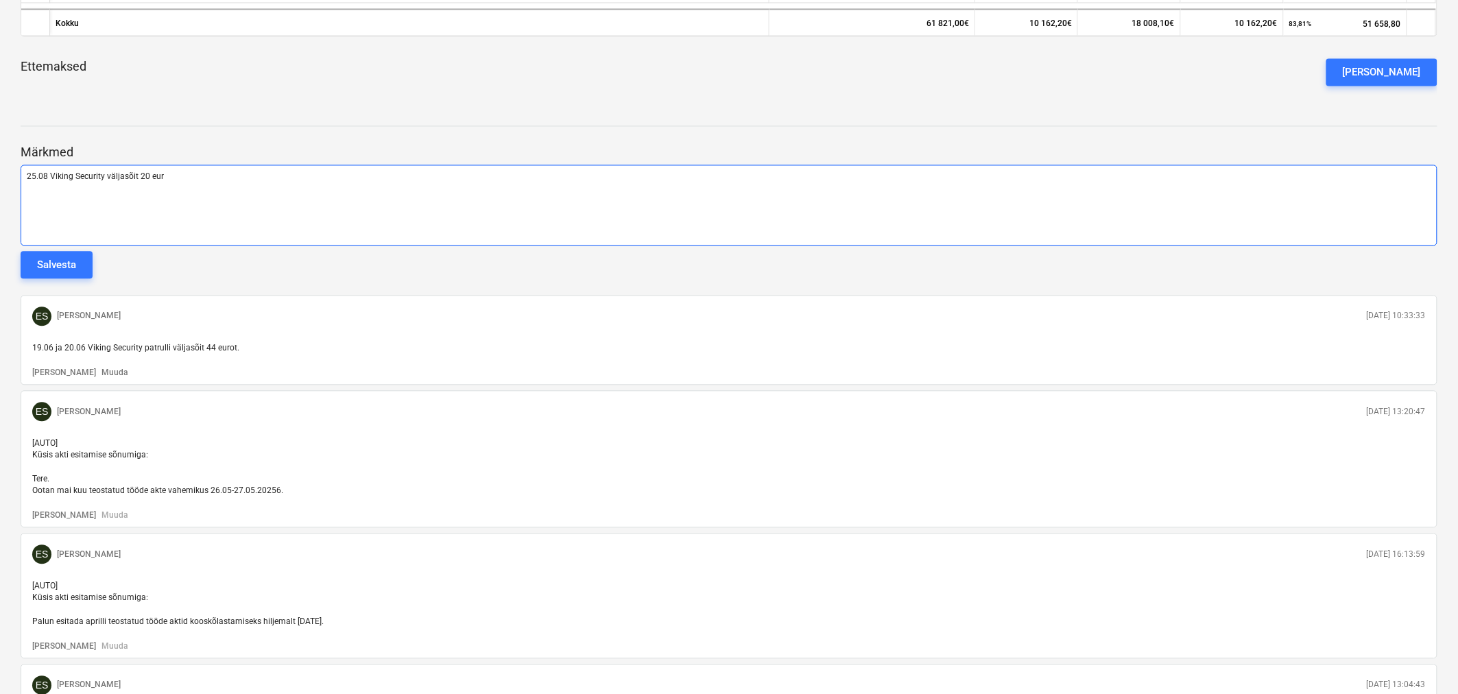
scroll to position [906, 0]
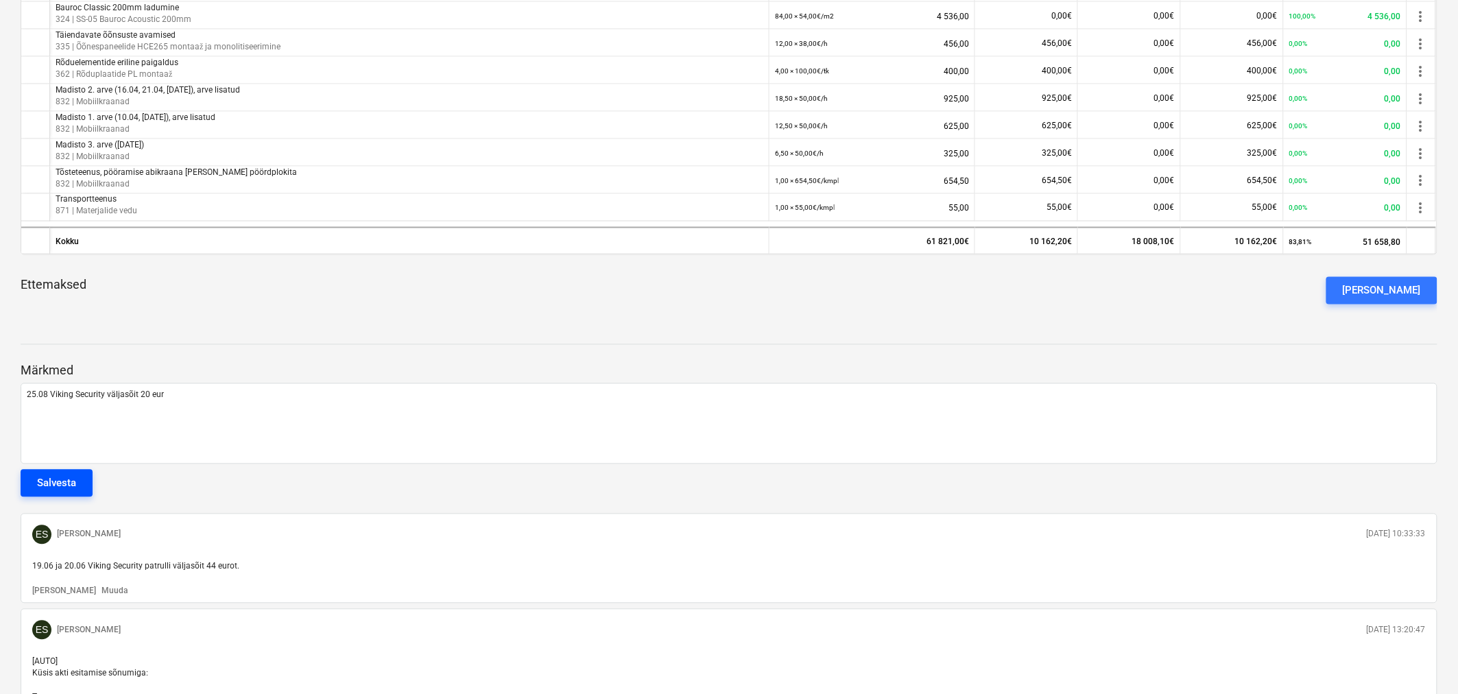
click at [67, 484] on div "Salvesta" at bounding box center [56, 484] width 39 height 18
